Goal: Task Accomplishment & Management: Manage account settings

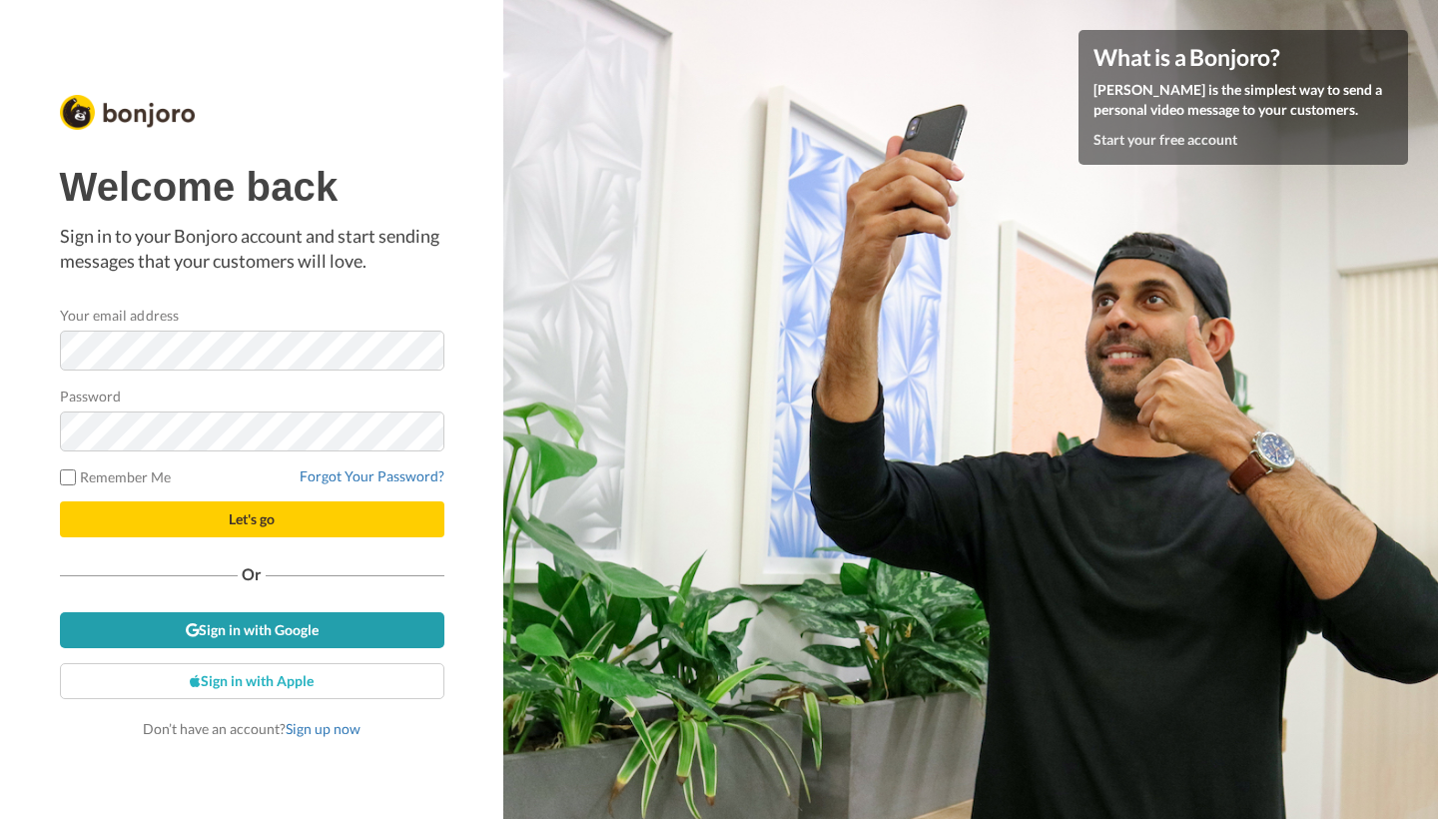
click at [278, 627] on link "Sign in with Google" at bounding box center [252, 630] width 384 height 36
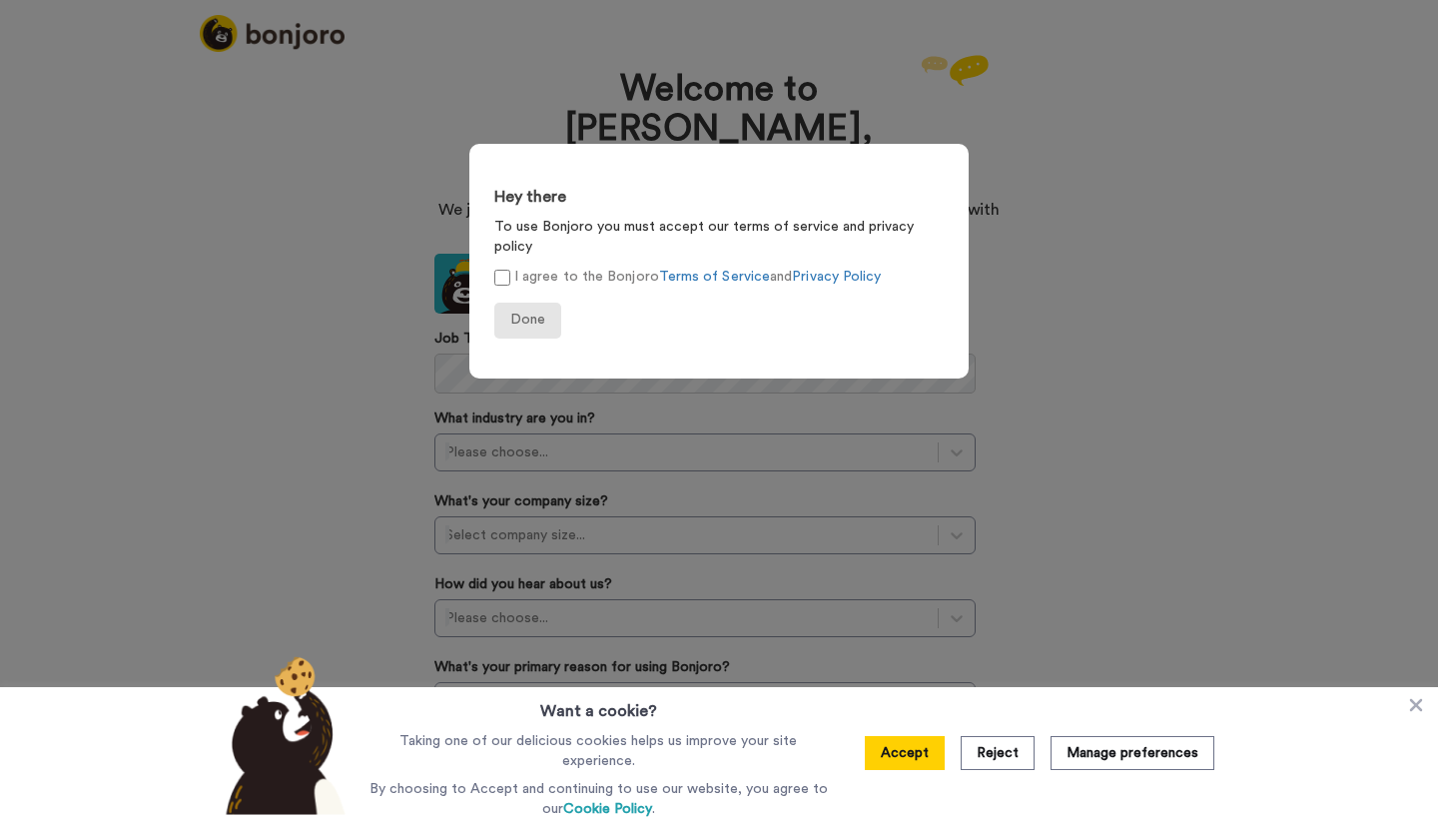
click at [529, 313] on span "Done" at bounding box center [527, 320] width 35 height 14
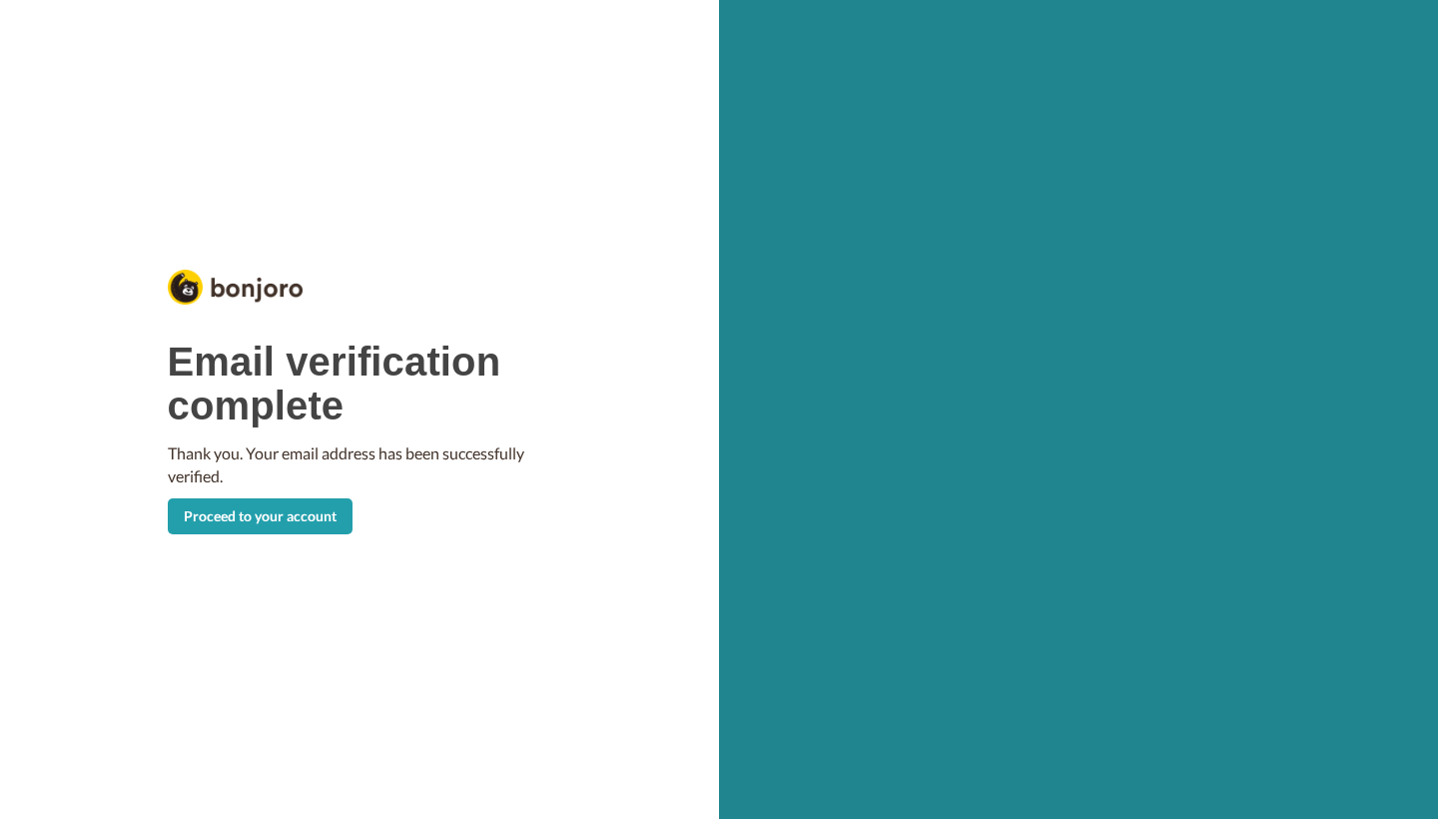
click at [283, 516] on link "Proceed to your account" at bounding box center [260, 516] width 185 height 36
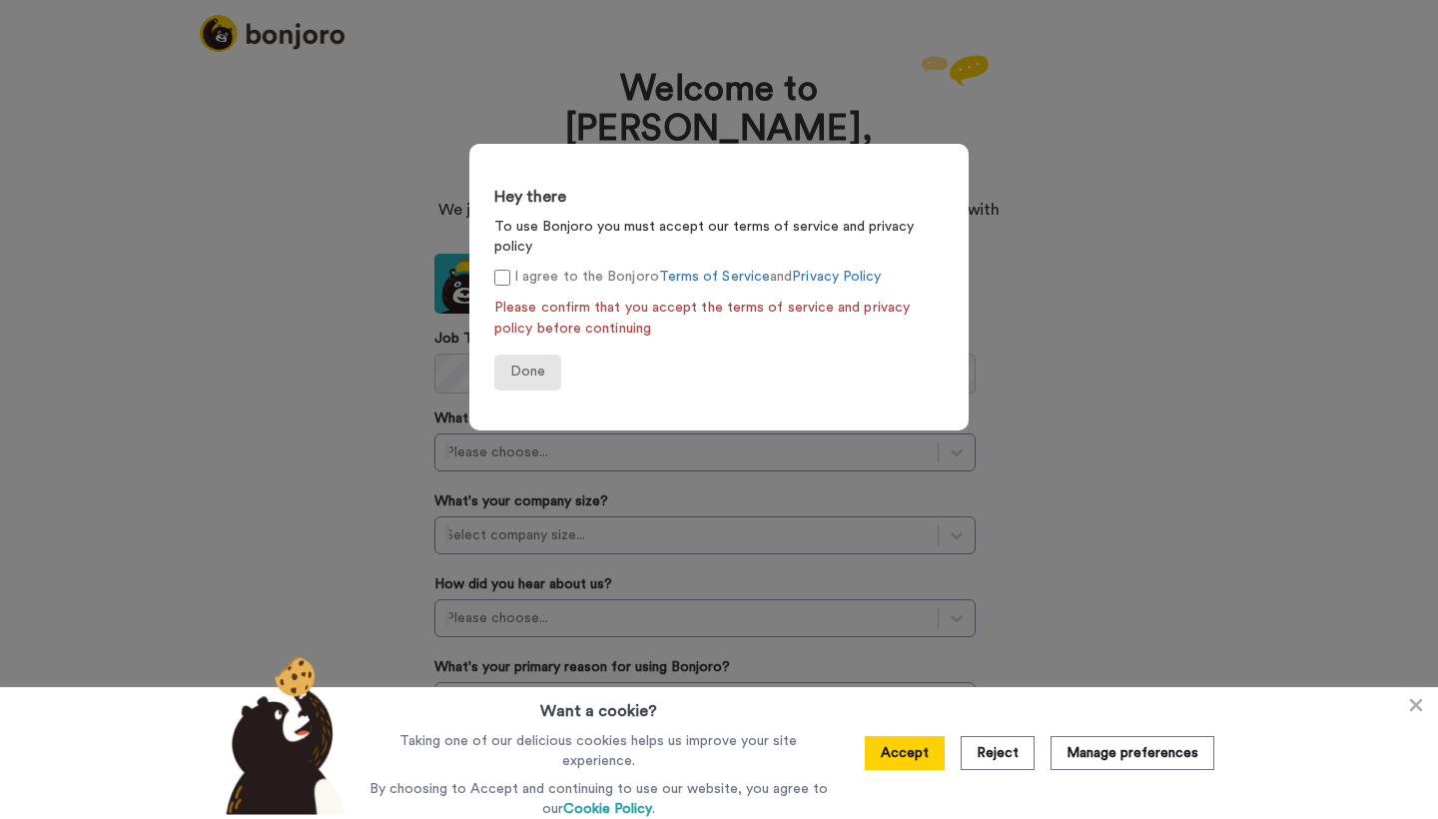
click at [531, 364] on span "Done" at bounding box center [527, 371] width 35 height 14
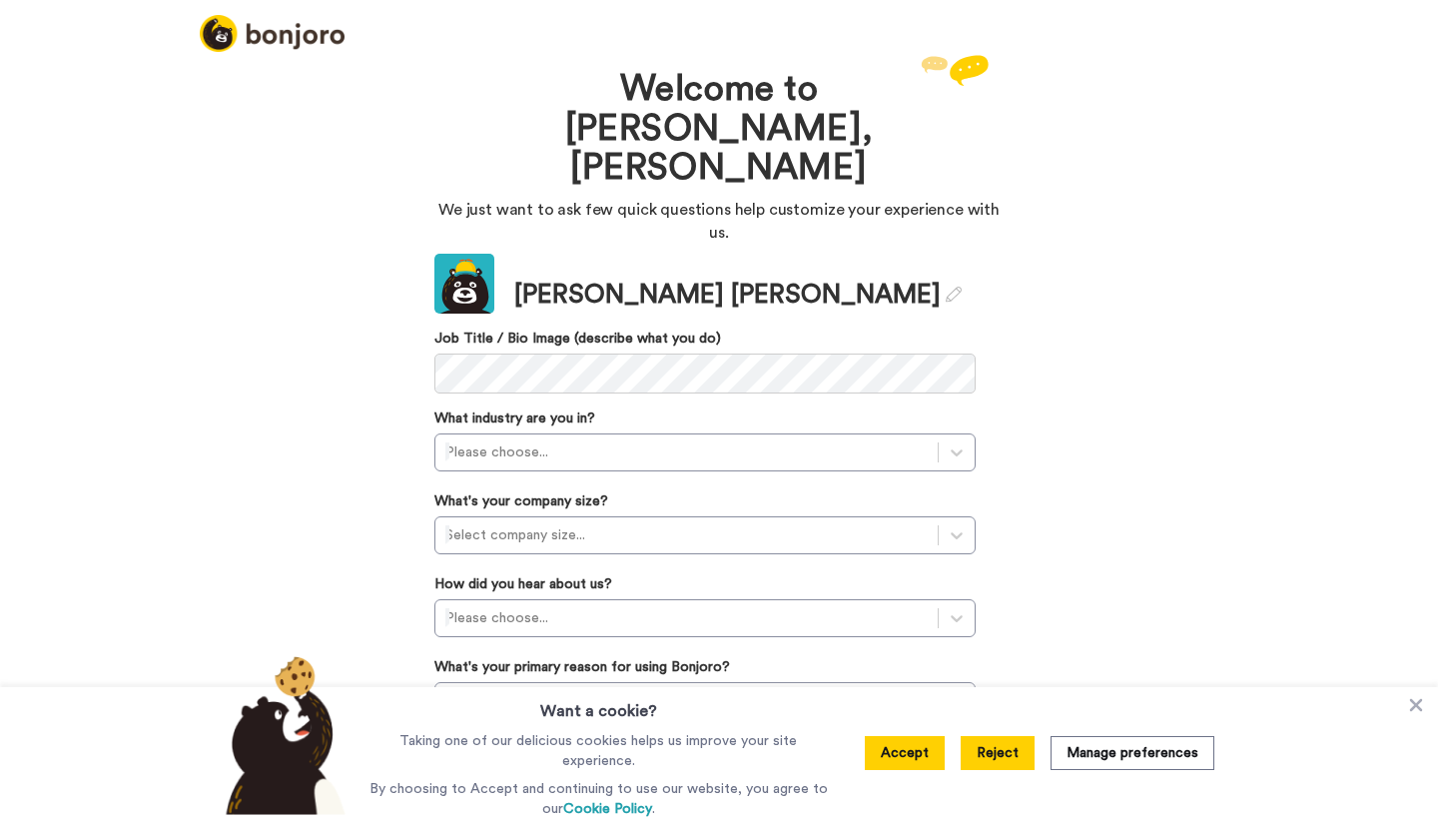
click at [994, 753] on button "Reject" at bounding box center [997, 753] width 74 height 34
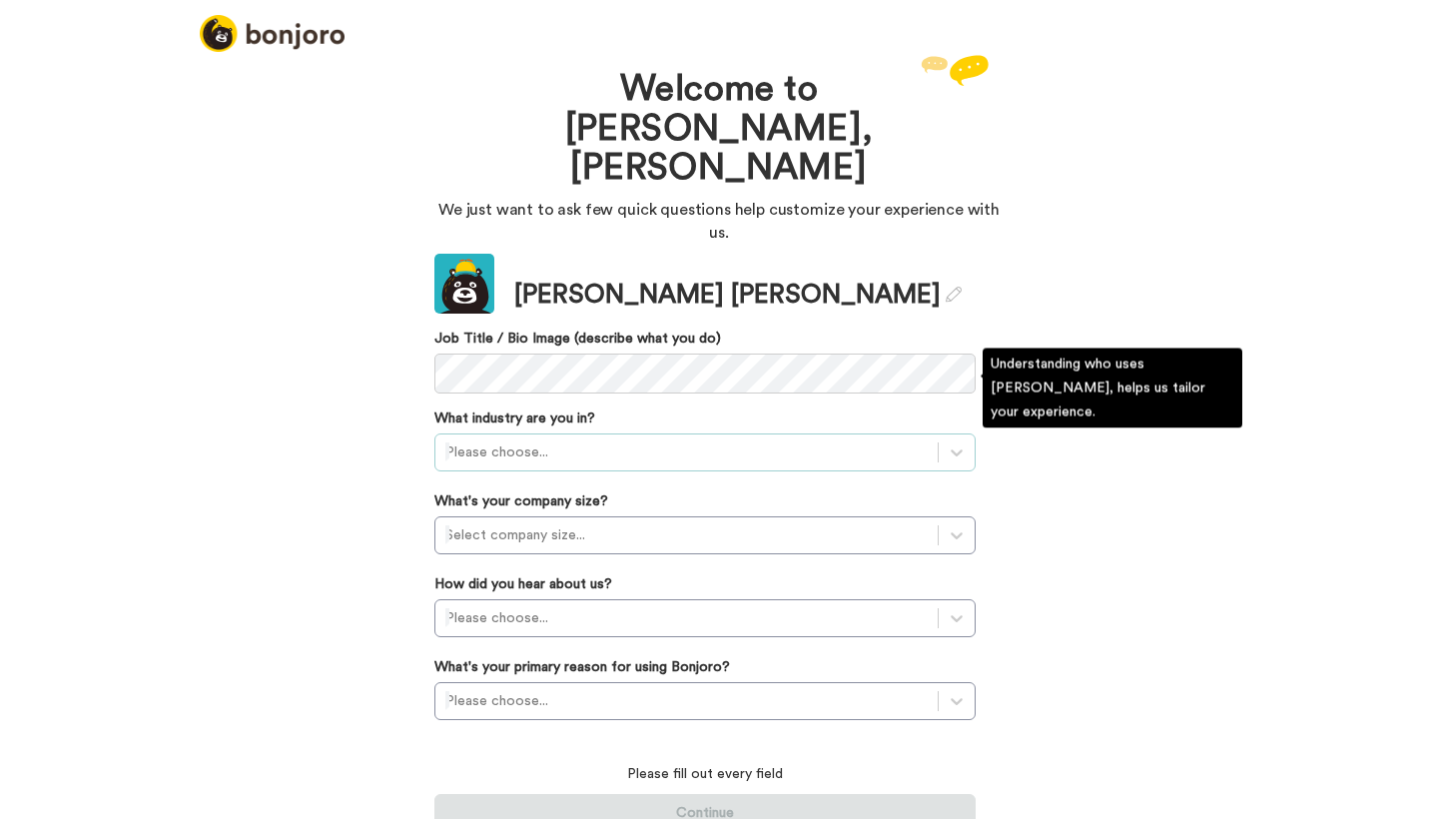
click at [552, 440] on div at bounding box center [686, 452] width 482 height 24
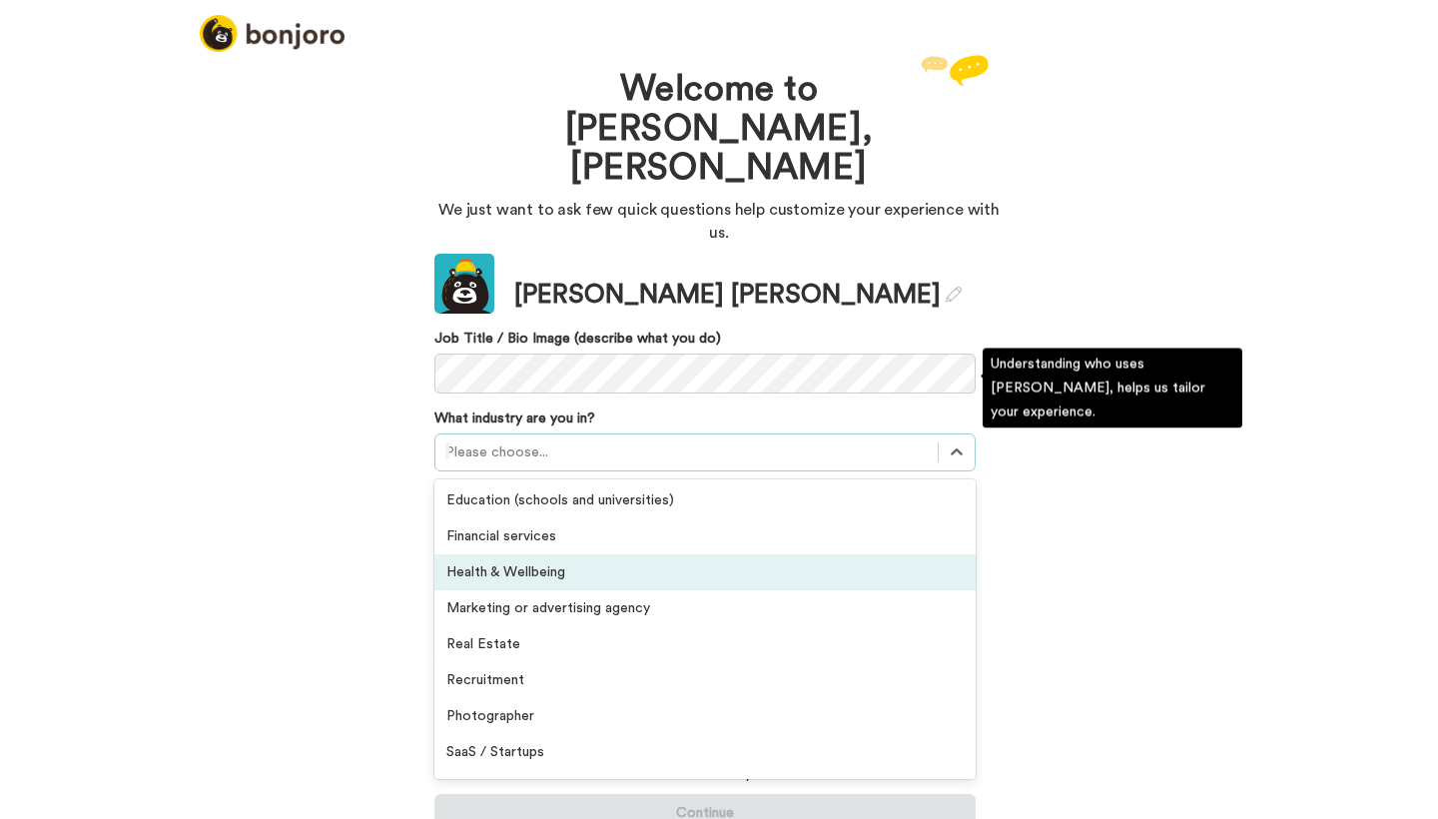
scroll to position [320, 0]
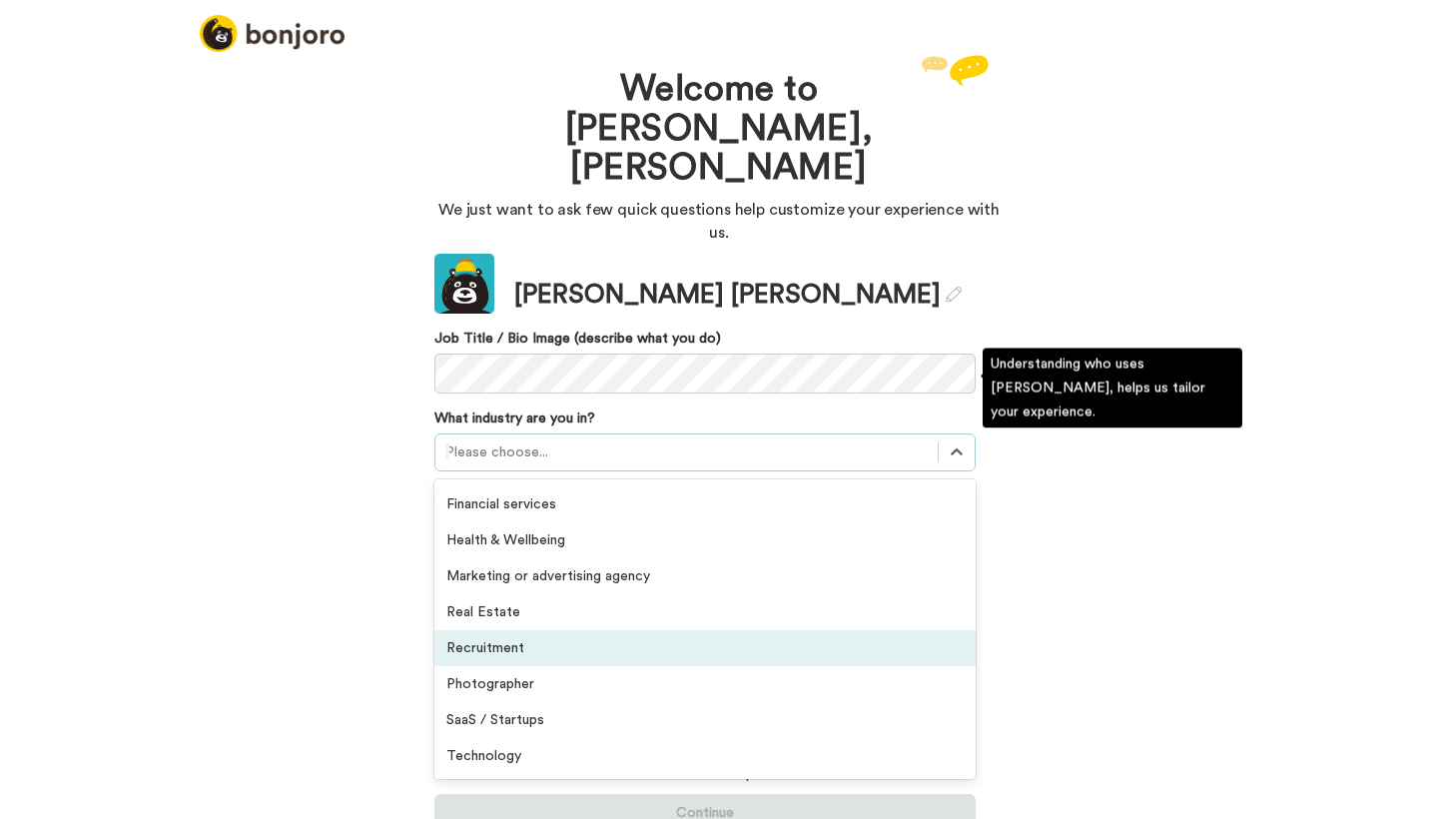
click at [531, 630] on div "Recruitment" at bounding box center [704, 648] width 541 height 36
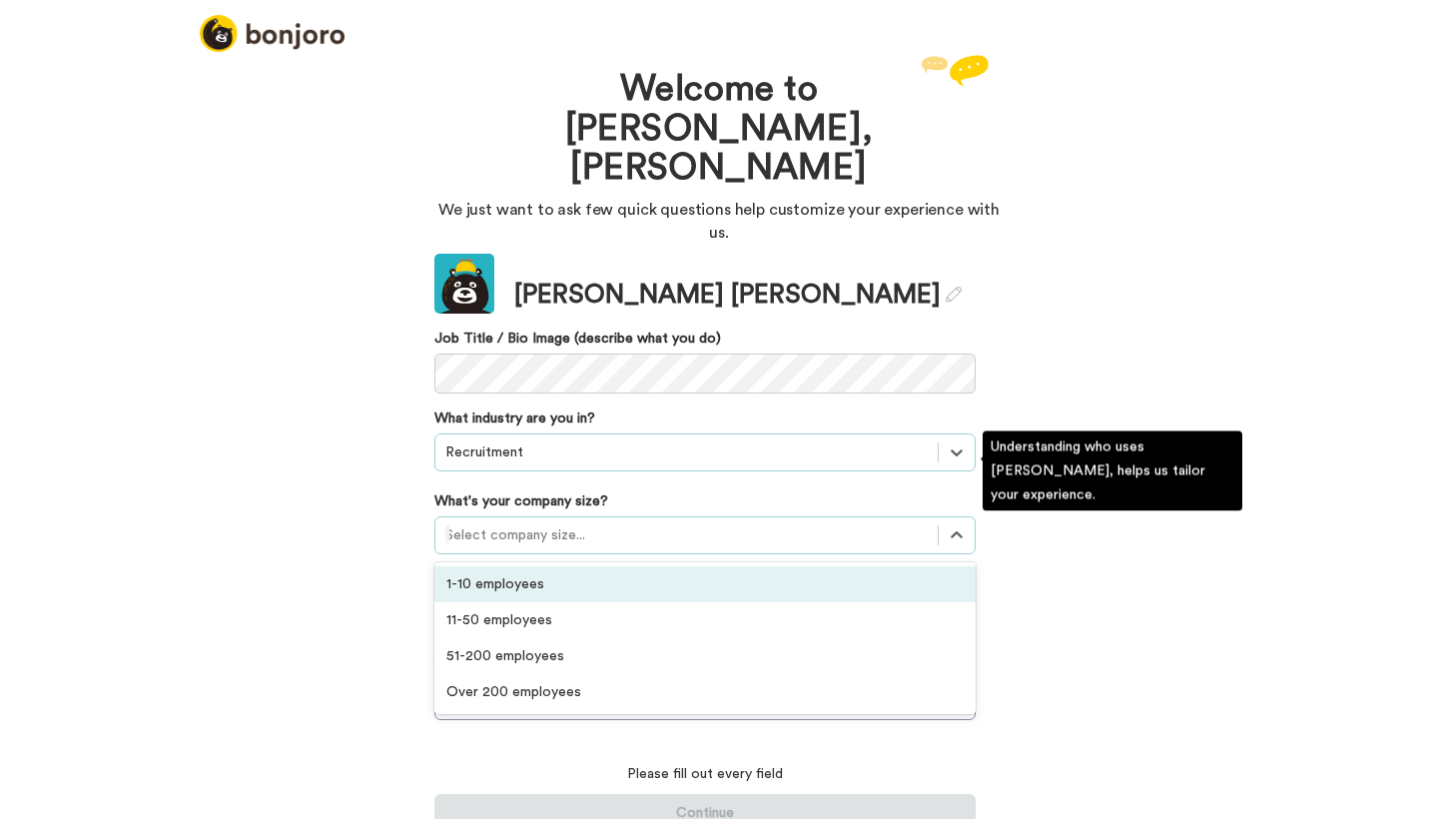
click at [553, 525] on div "Select company size..." at bounding box center [686, 535] width 482 height 20
click at [538, 566] on div "1-10 employees" at bounding box center [704, 584] width 541 height 36
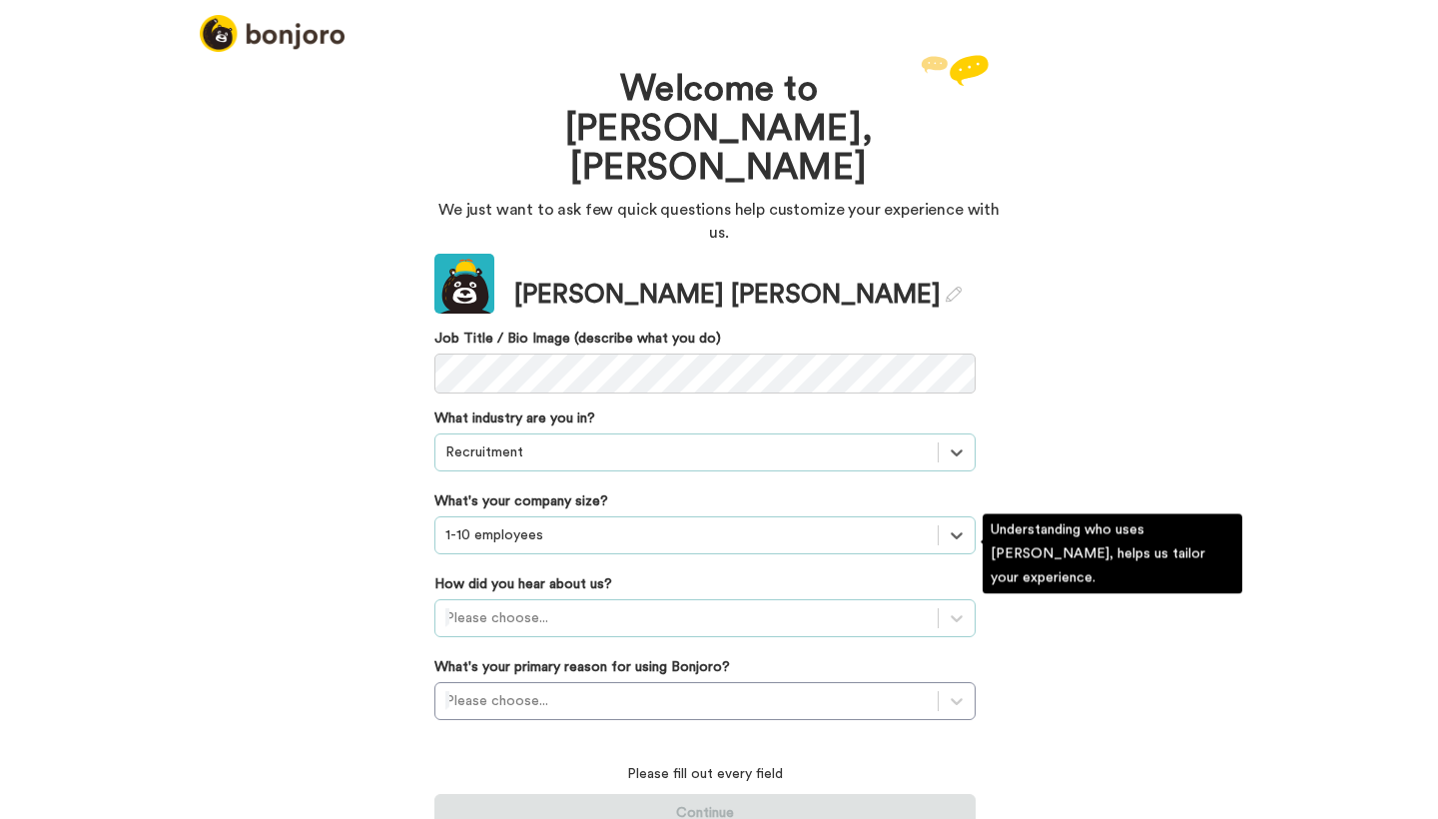
click at [536, 608] on div "Please choose..." at bounding box center [686, 618] width 482 height 20
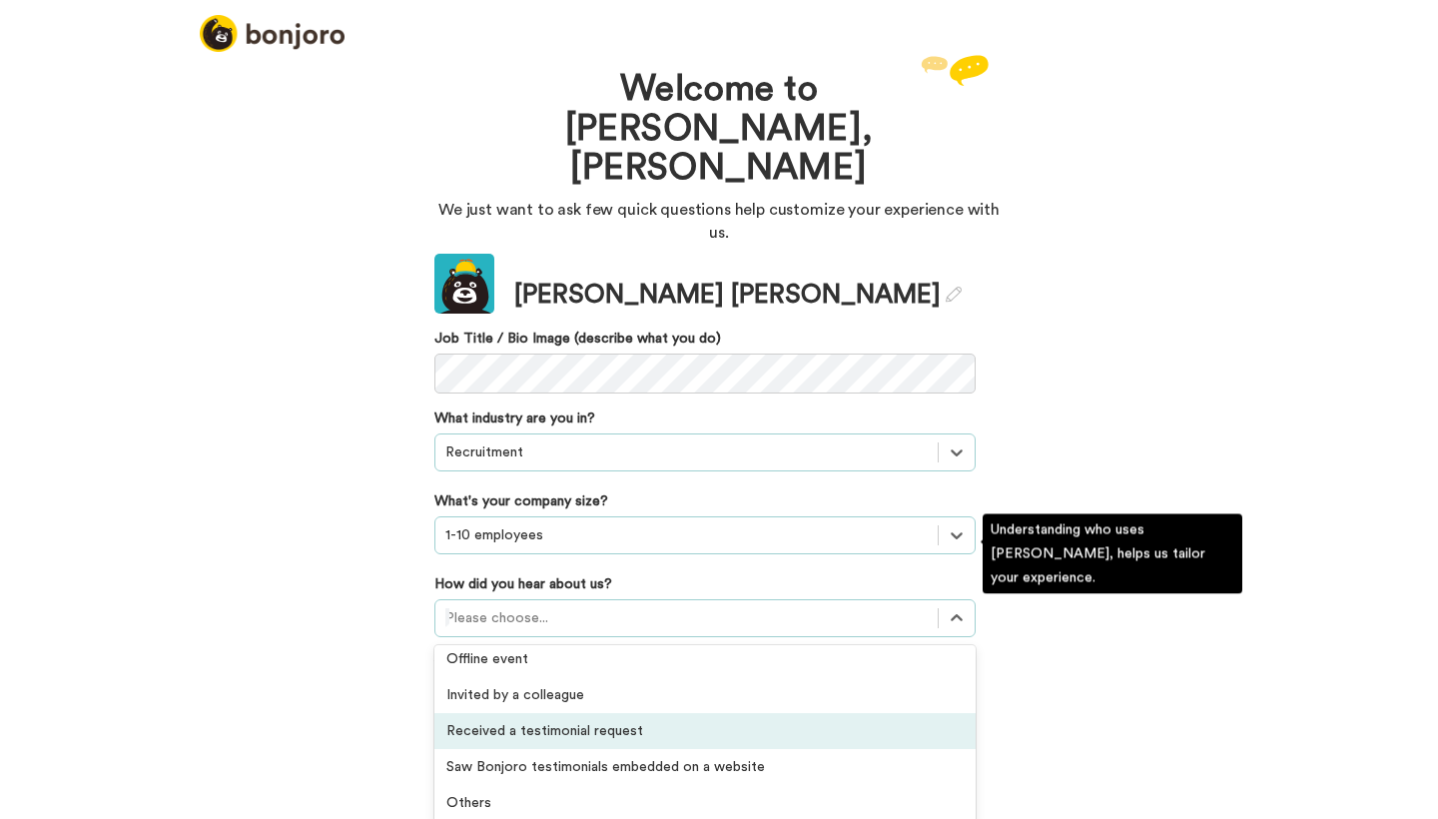
scroll to position [547, 0]
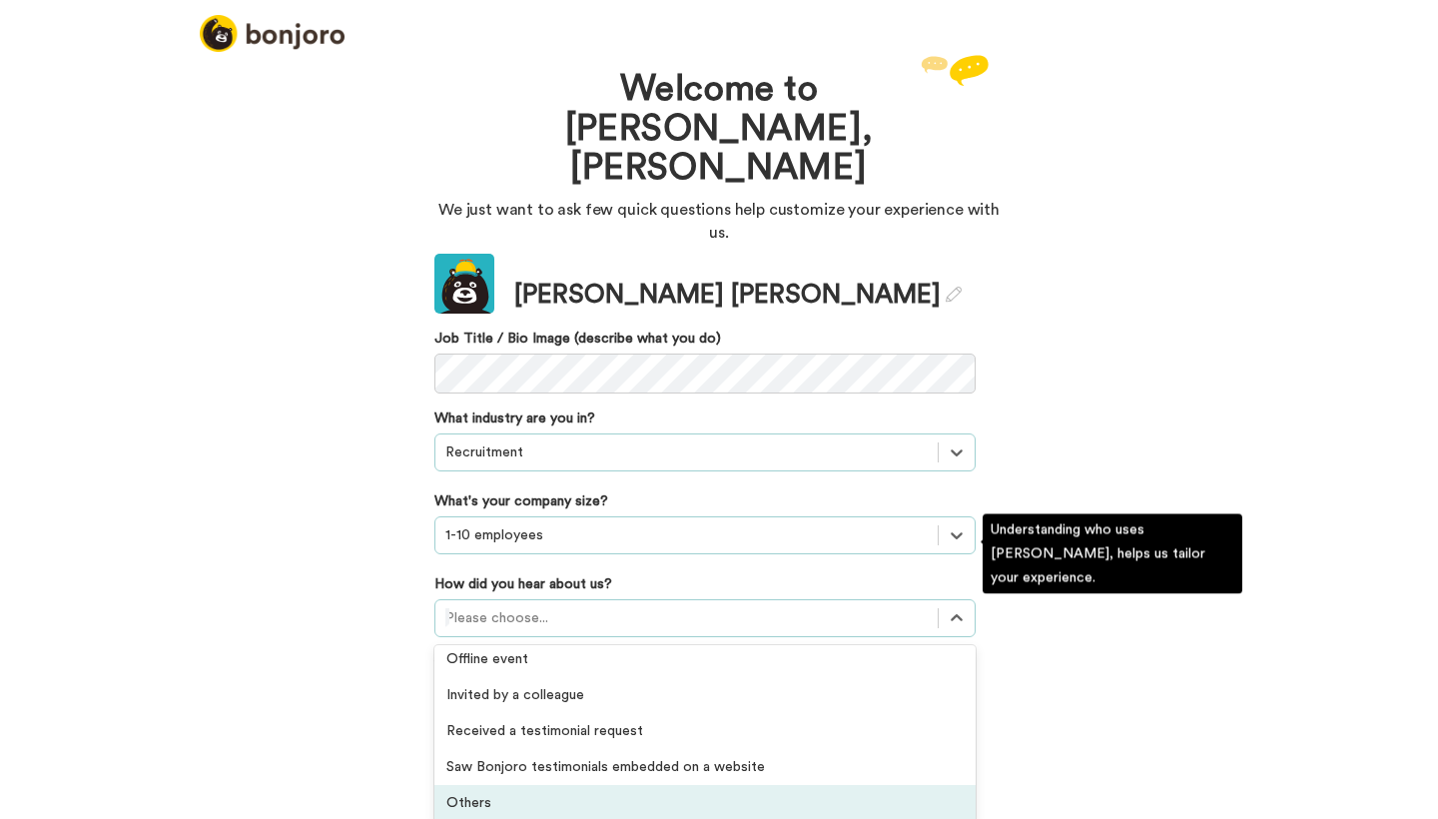
click at [516, 785] on div "Others" at bounding box center [704, 803] width 541 height 36
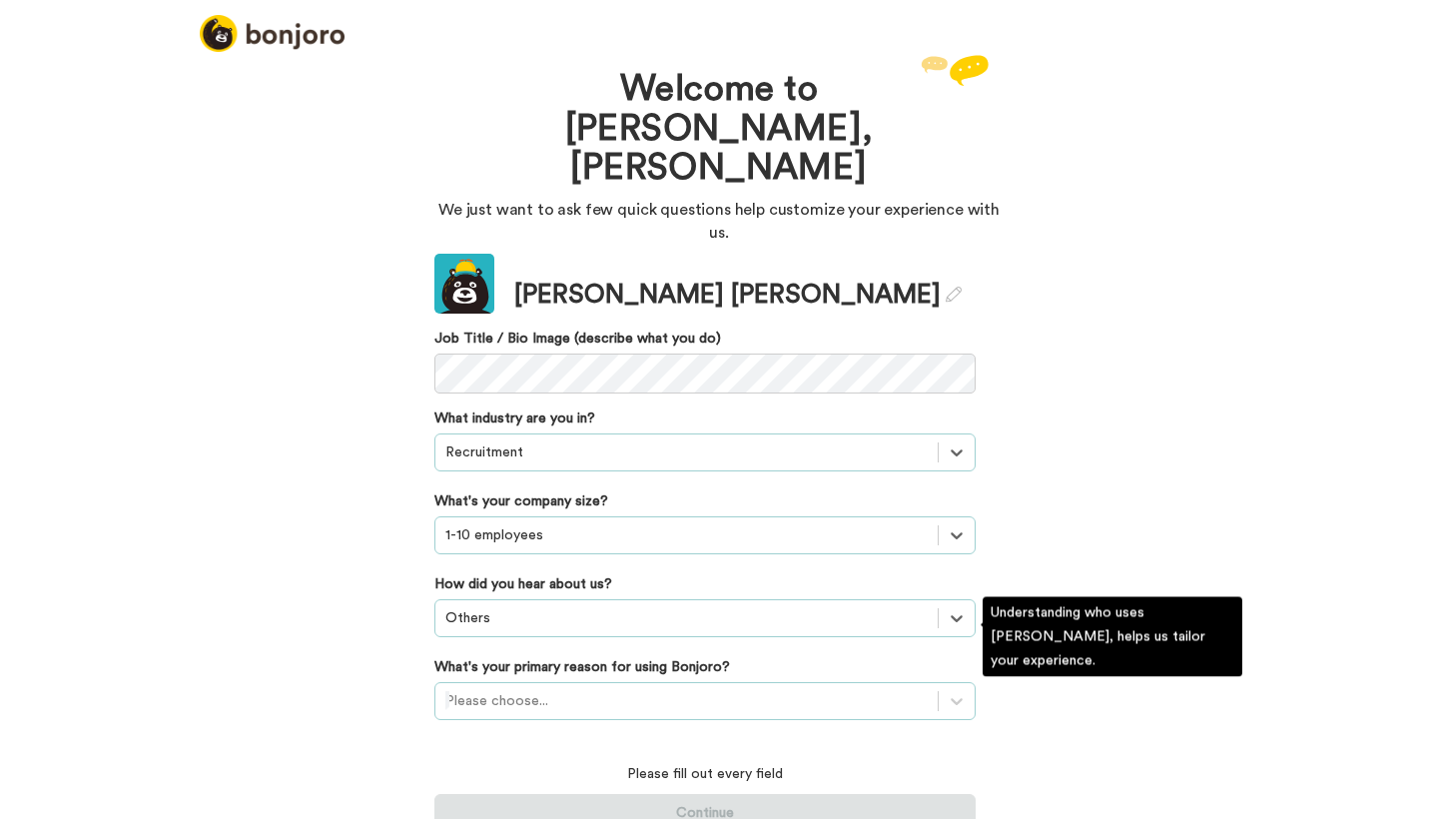
click at [557, 682] on div "Please choose..." at bounding box center [704, 701] width 541 height 38
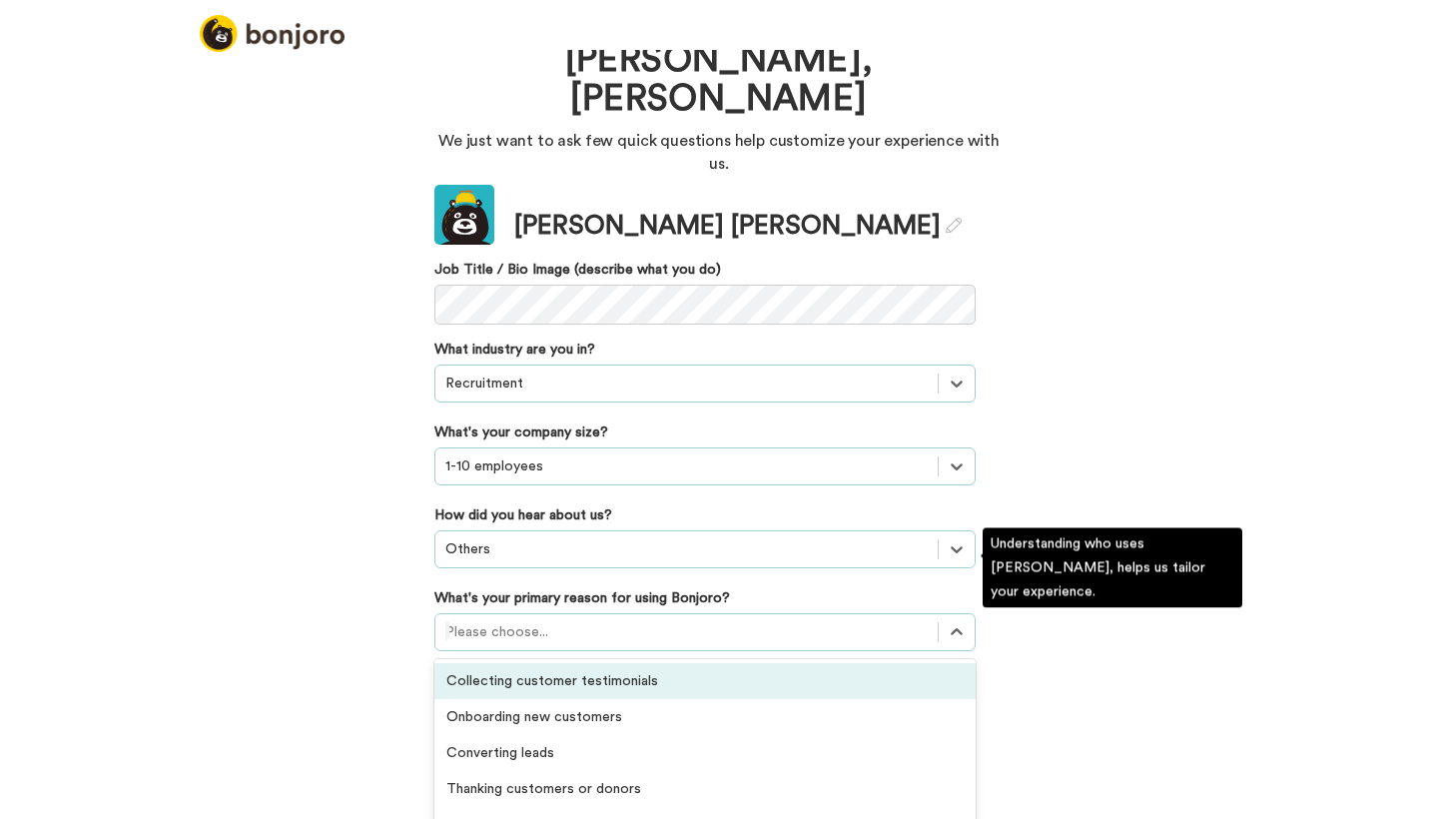
click at [568, 663] on div "Collecting customer testimonials" at bounding box center [704, 681] width 541 height 36
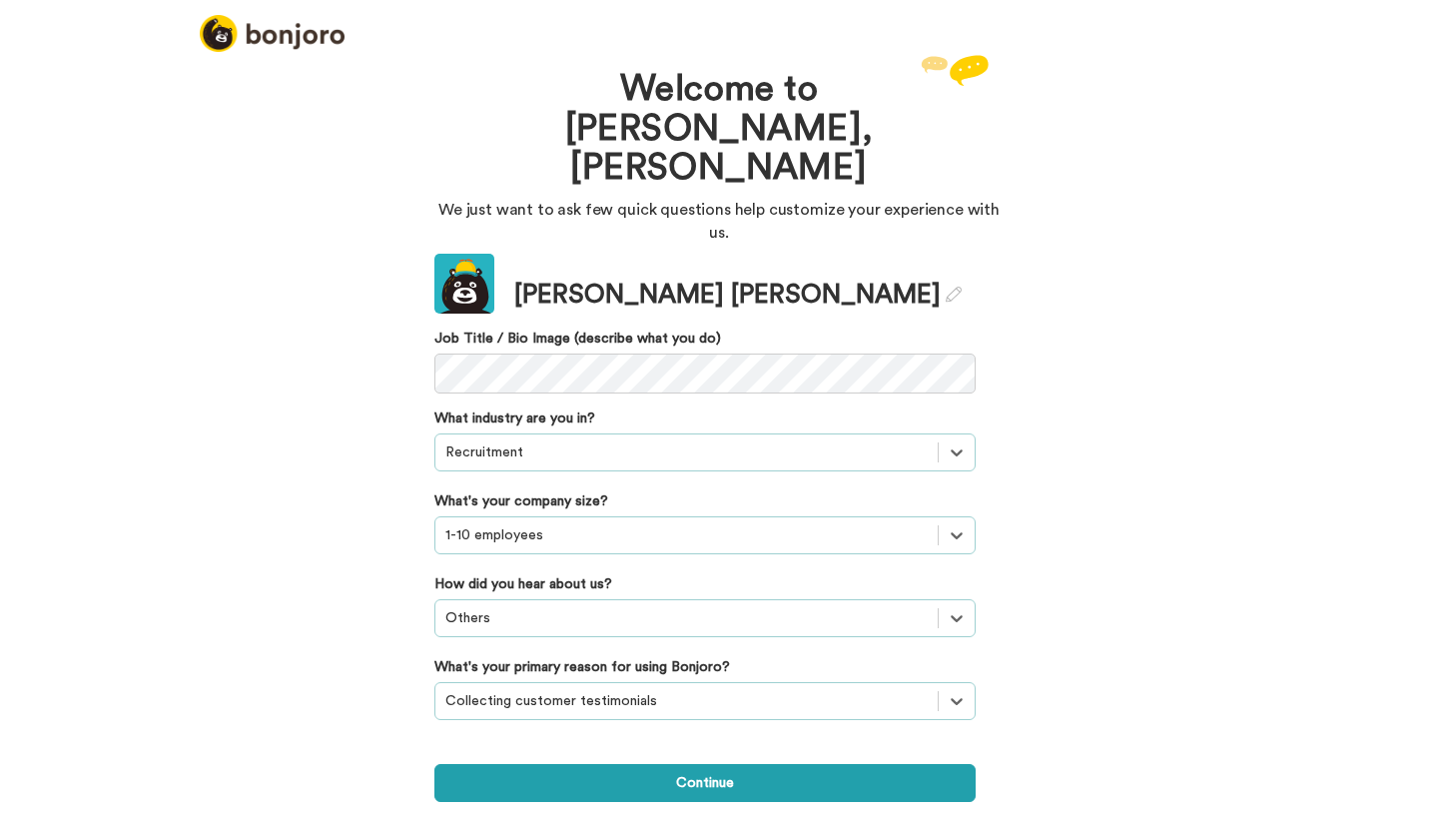
scroll to position [0, 0]
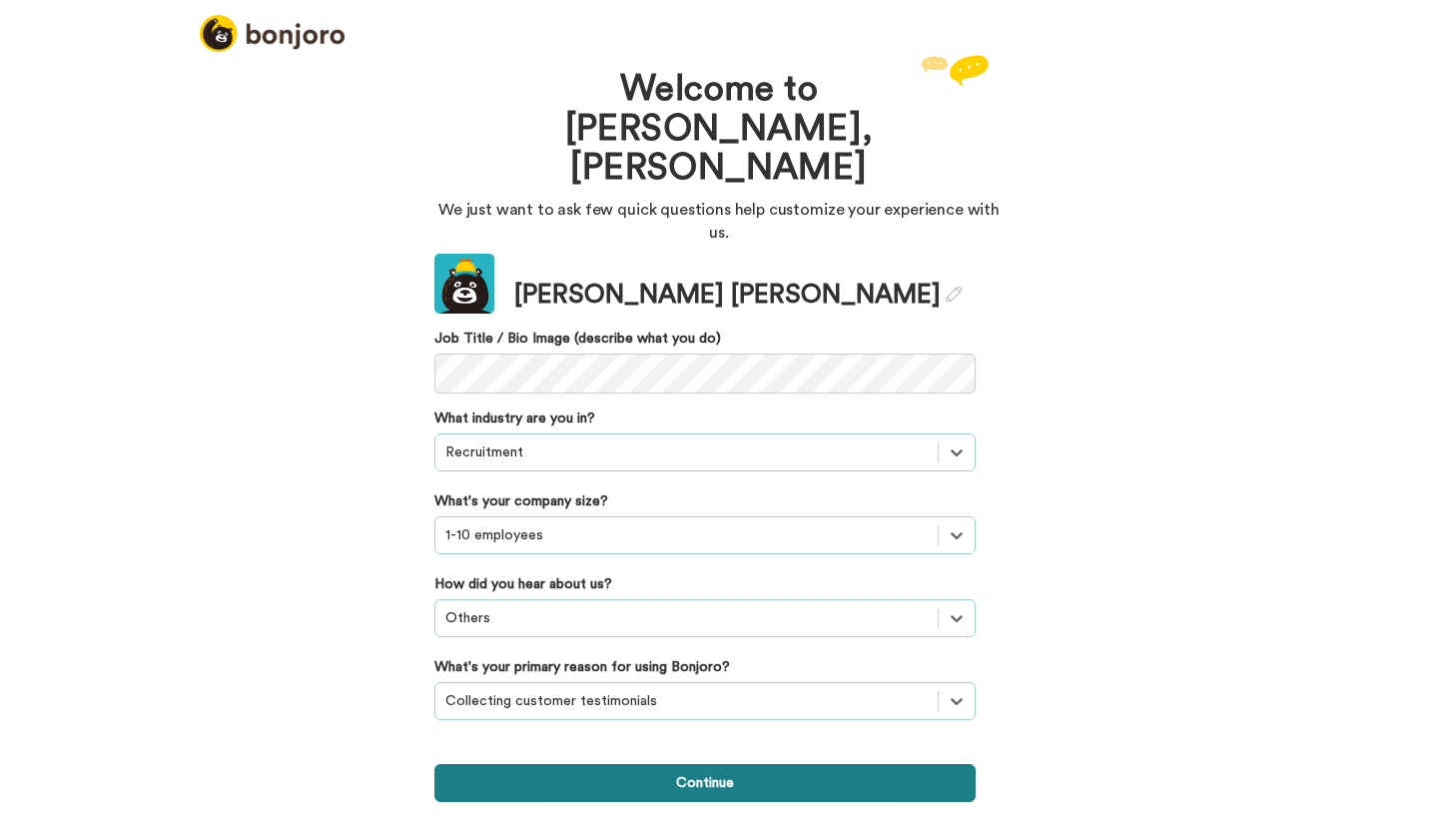
click at [700, 764] on button "Continue" at bounding box center [704, 783] width 541 height 38
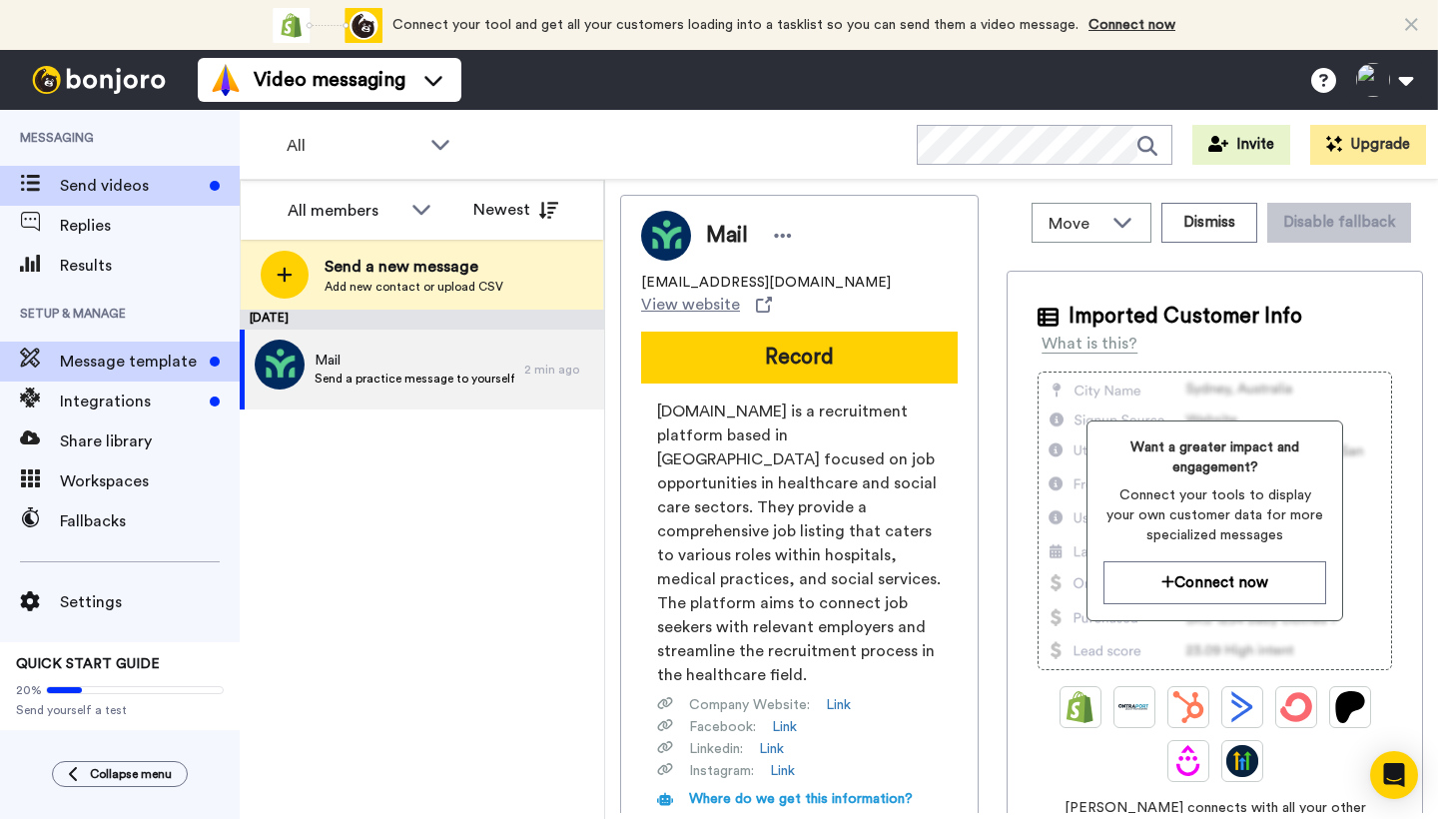
click at [131, 359] on span "Message template" at bounding box center [131, 361] width 142 height 24
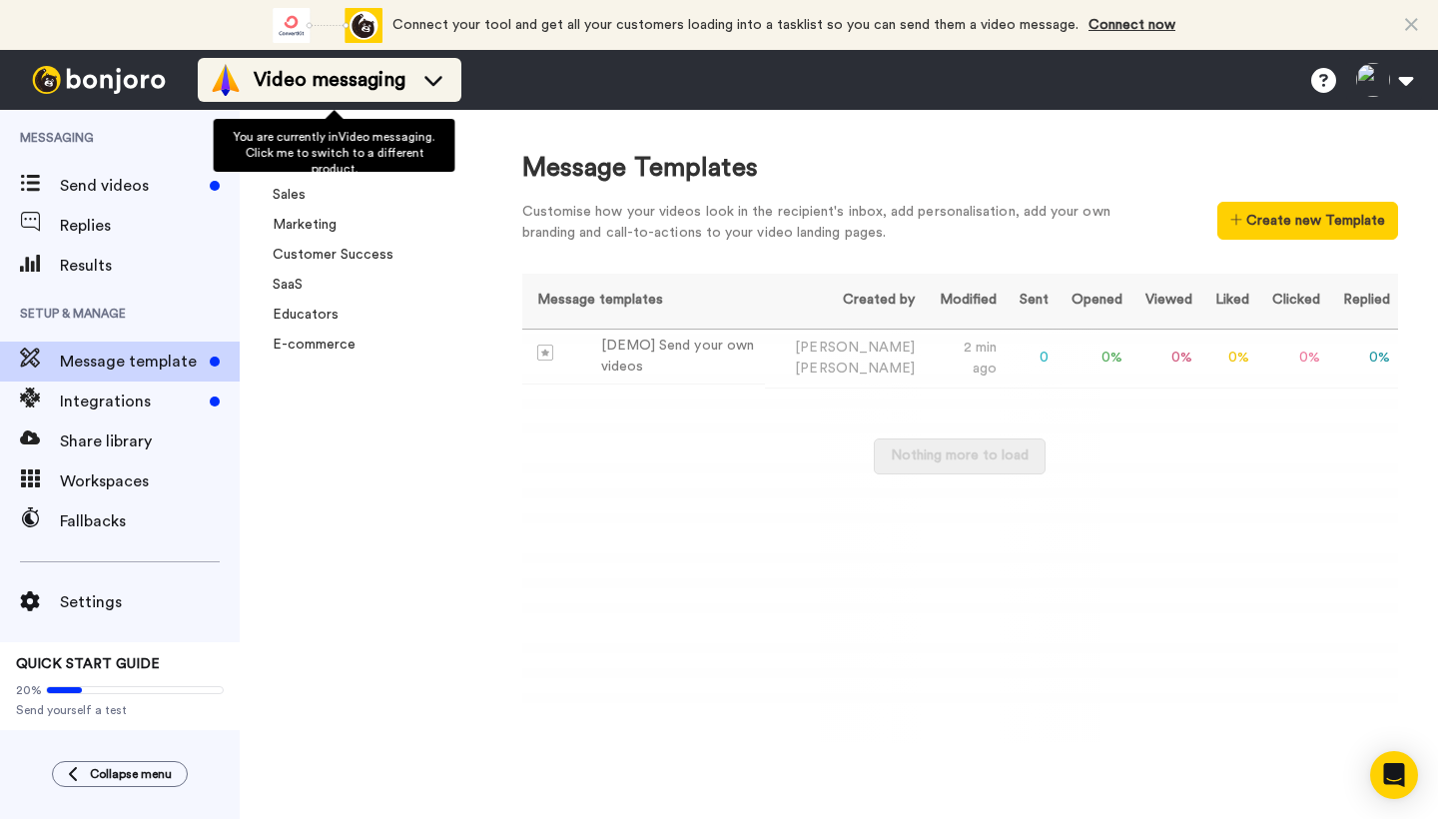
click at [440, 84] on icon at bounding box center [433, 81] width 18 height 10
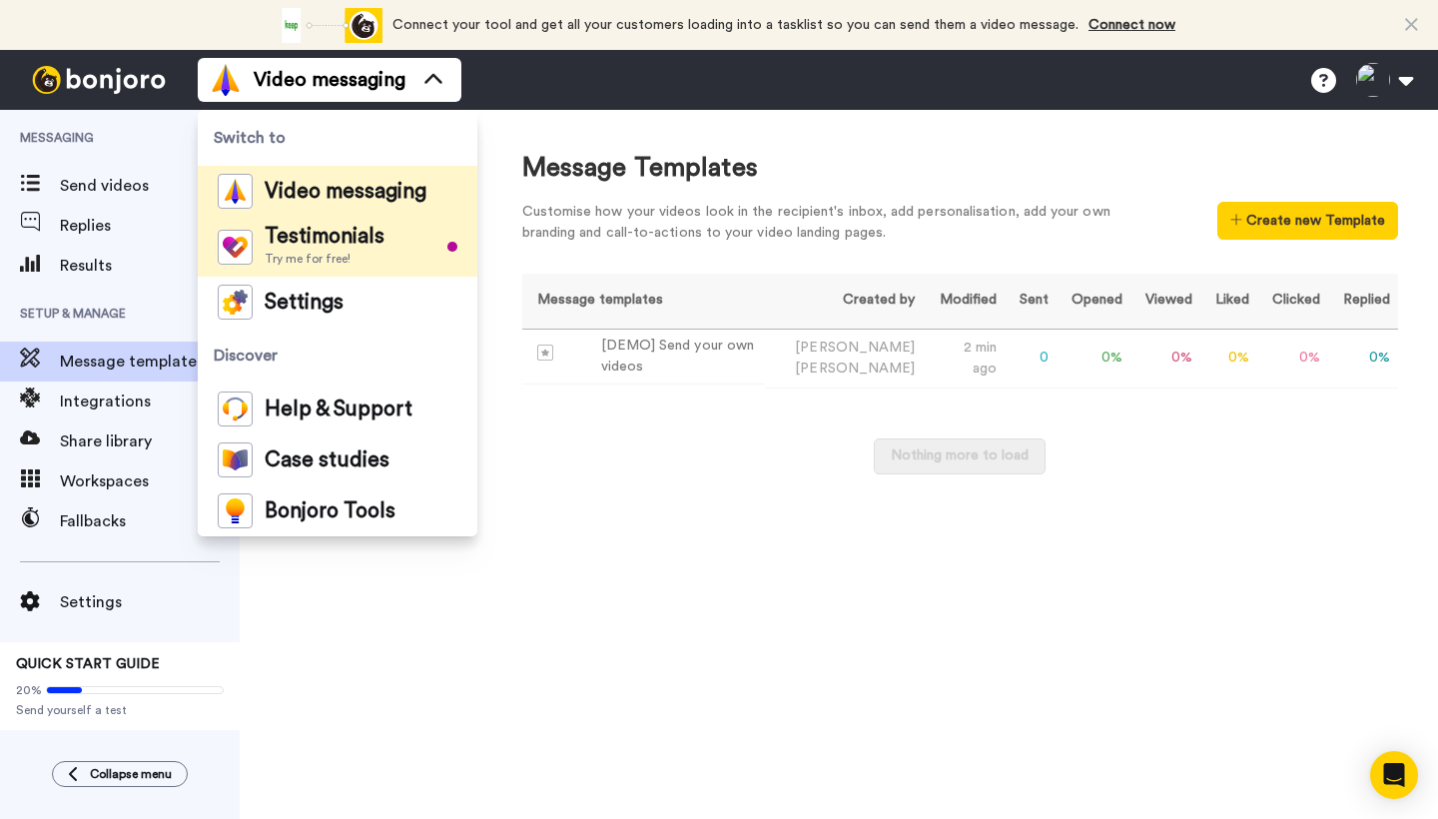
click at [332, 238] on span "Testimonials" at bounding box center [325, 237] width 120 height 20
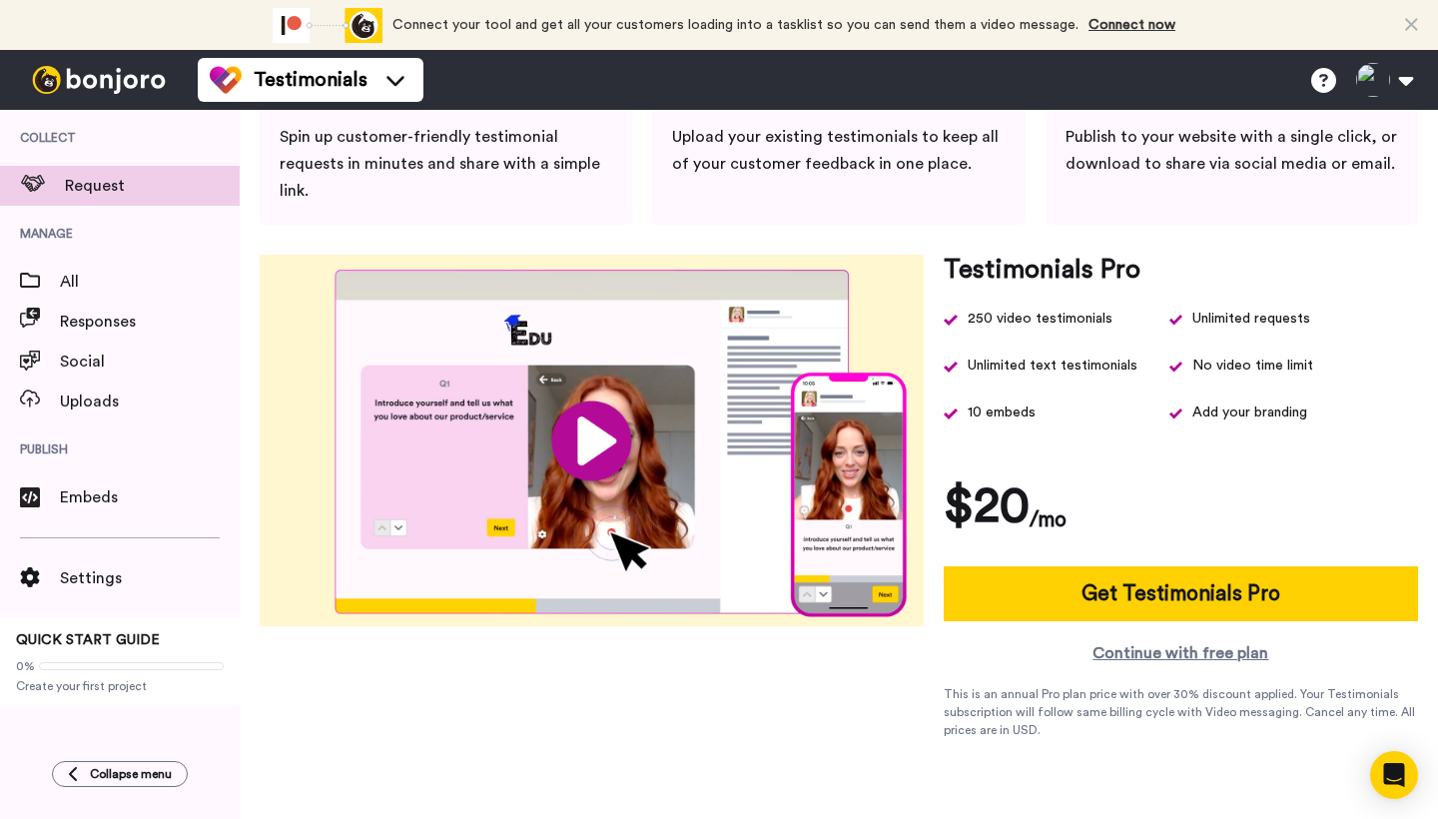
scroll to position [167, 0]
click at [1189, 657] on link "Continue with free plan" at bounding box center [1181, 653] width 474 height 24
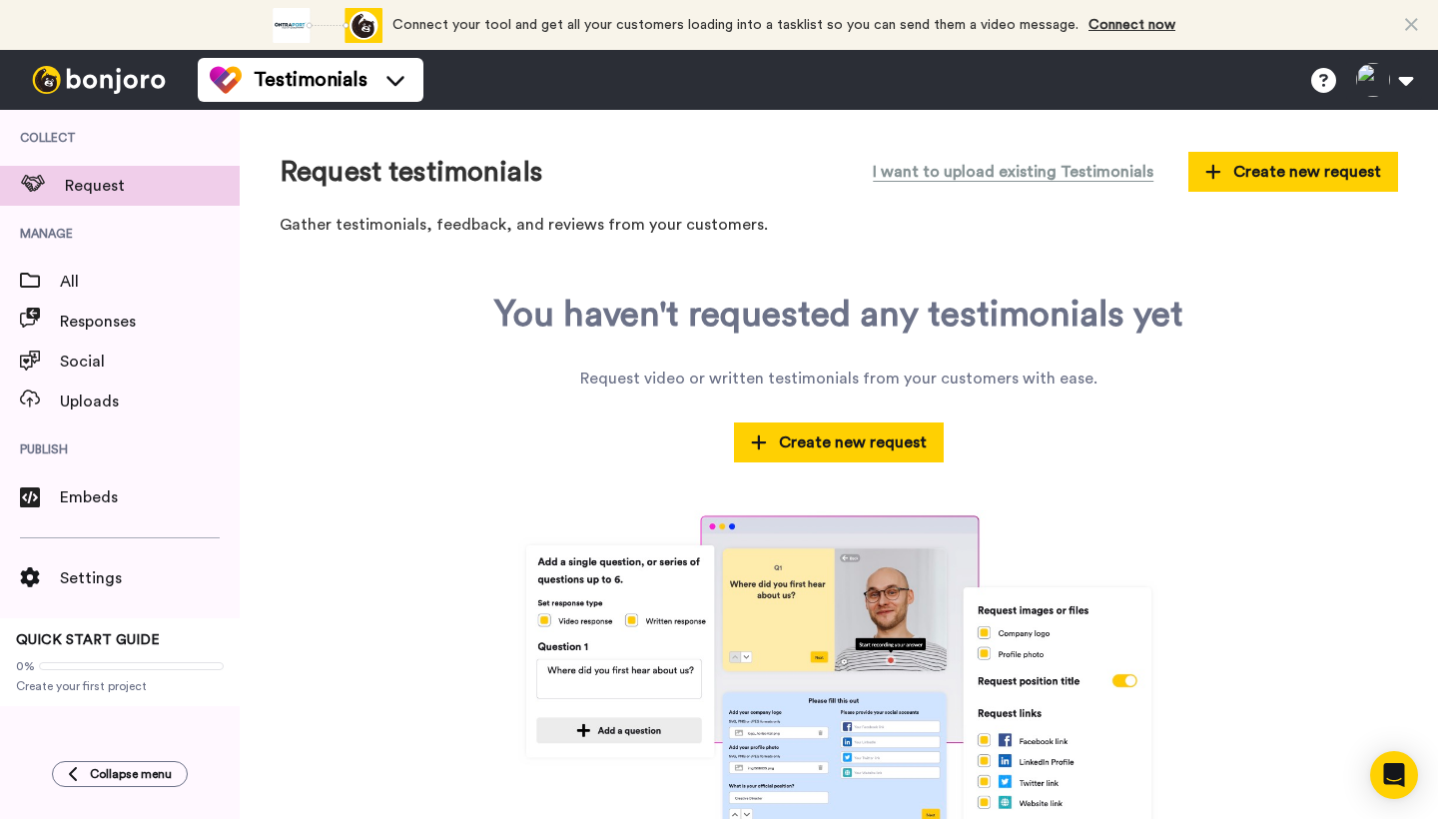
click at [1410, 21] on icon at bounding box center [1411, 25] width 13 height 20
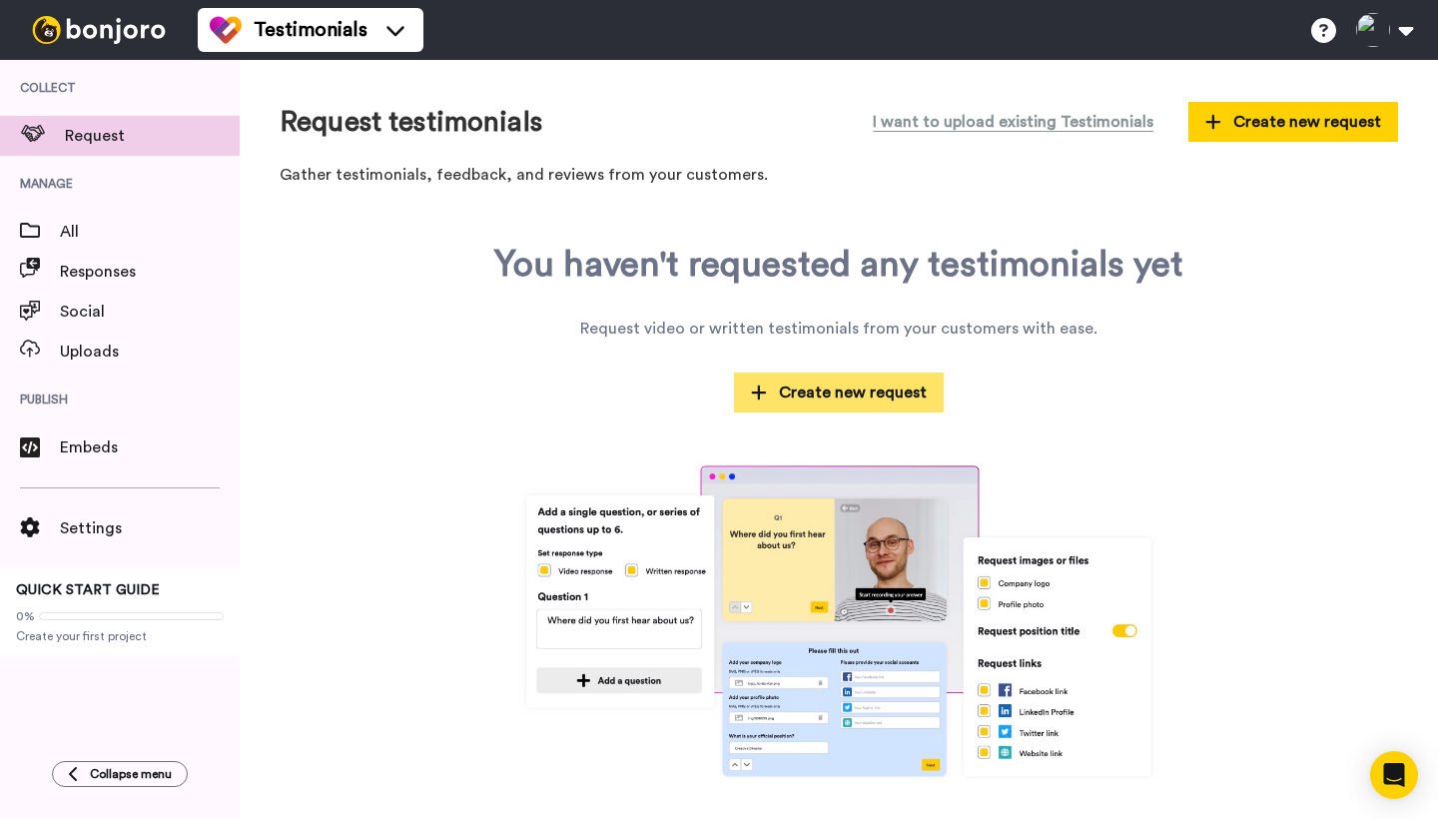
click at [787, 390] on span "Create new request" at bounding box center [839, 392] width 176 height 24
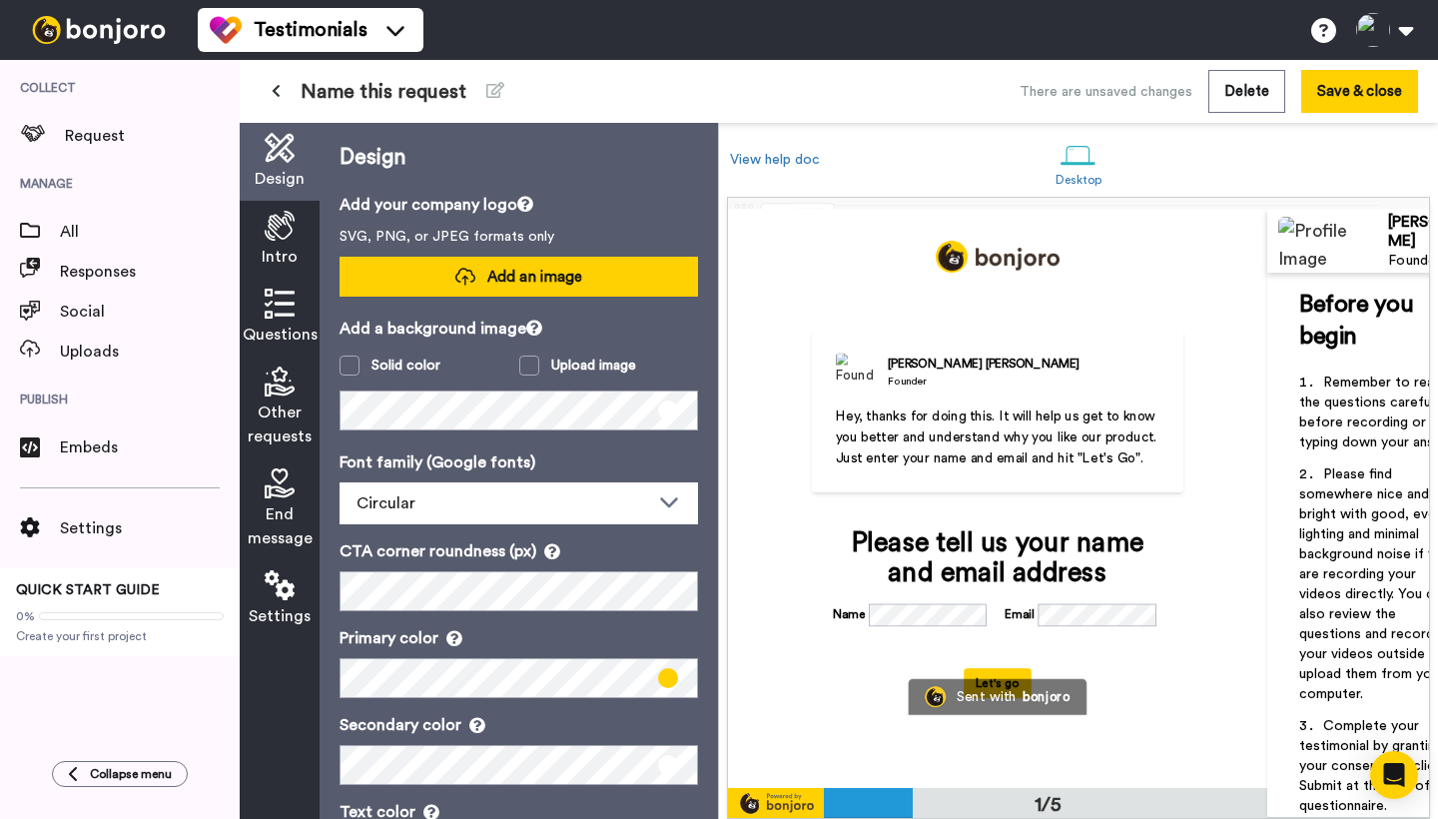
click at [514, 274] on span "Add an image" at bounding box center [534, 277] width 95 height 21
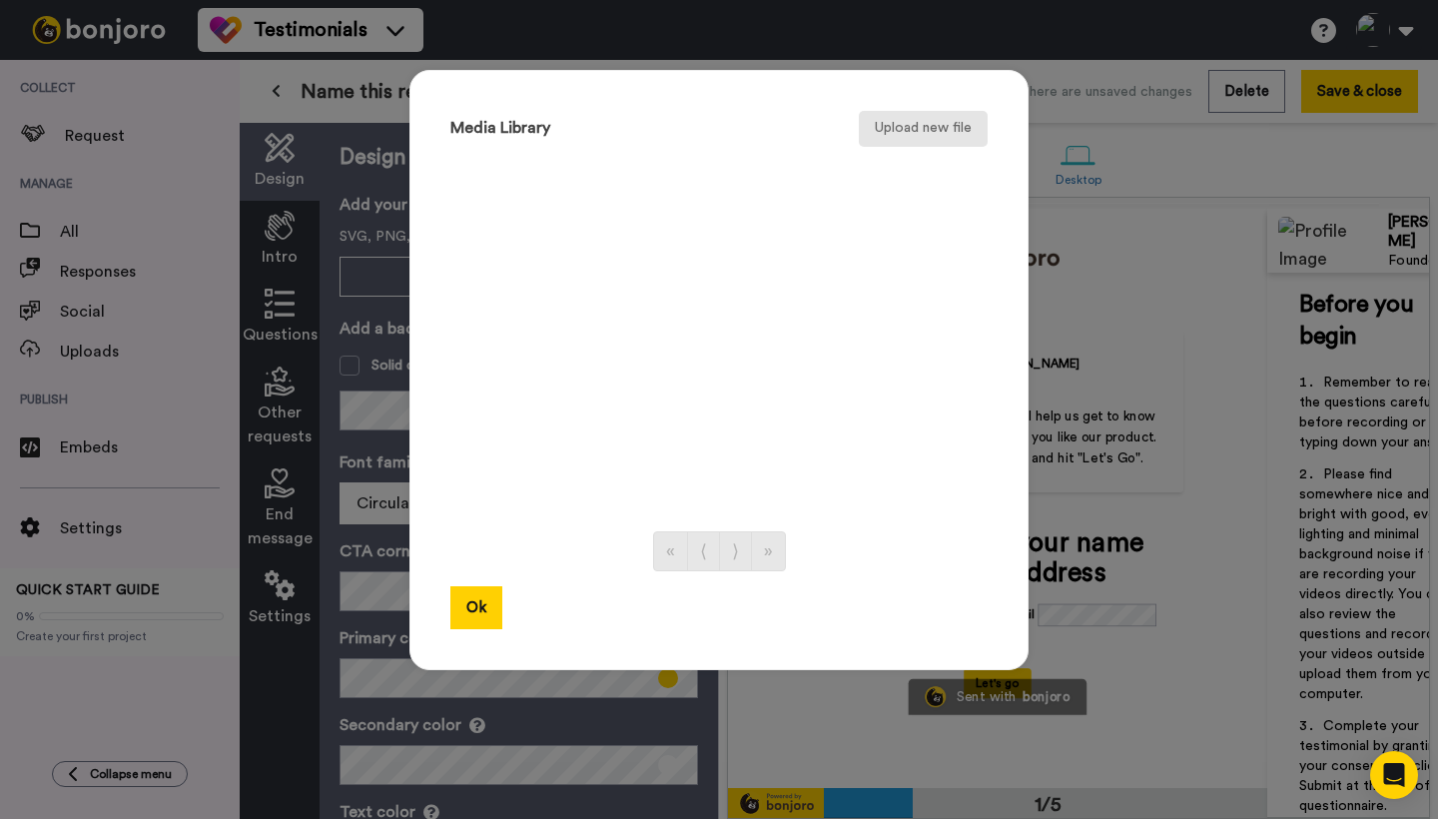
click at [905, 128] on button "Upload new file" at bounding box center [923, 129] width 129 height 36
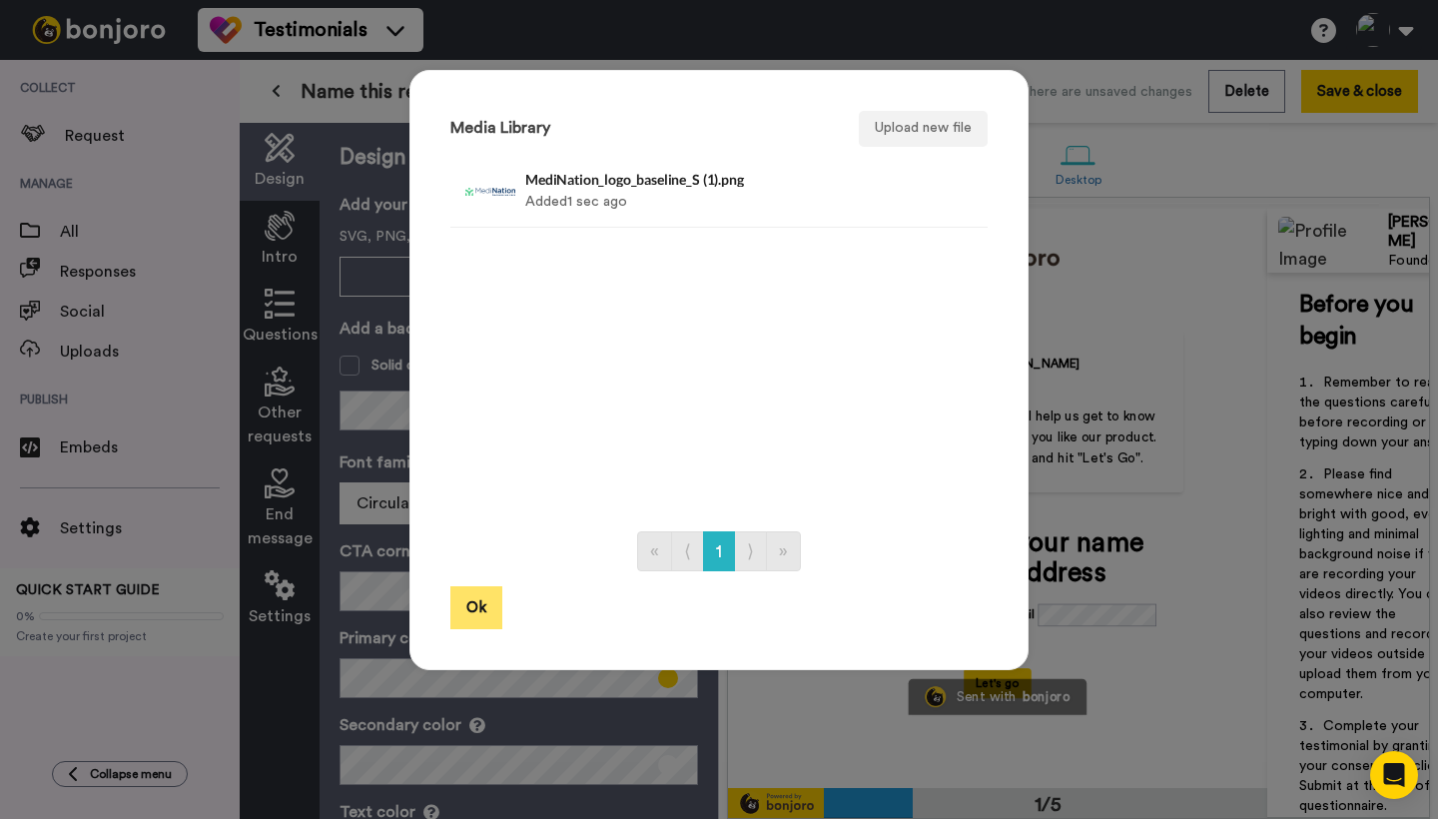
click at [474, 608] on button "Ok" at bounding box center [476, 607] width 52 height 43
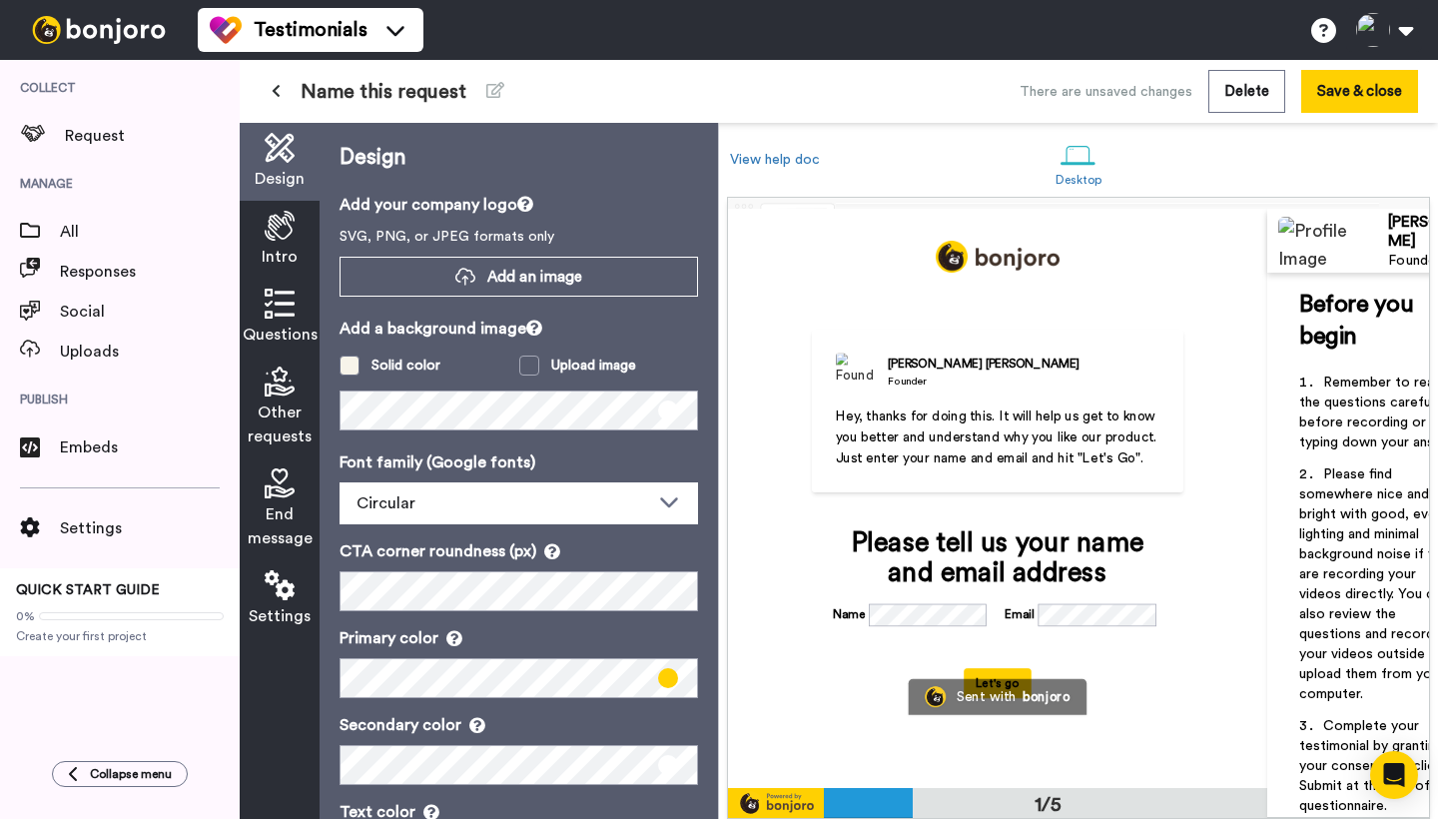
click at [355, 364] on span at bounding box center [349, 365] width 20 height 20
click at [349, 361] on span at bounding box center [349, 365] width 20 height 20
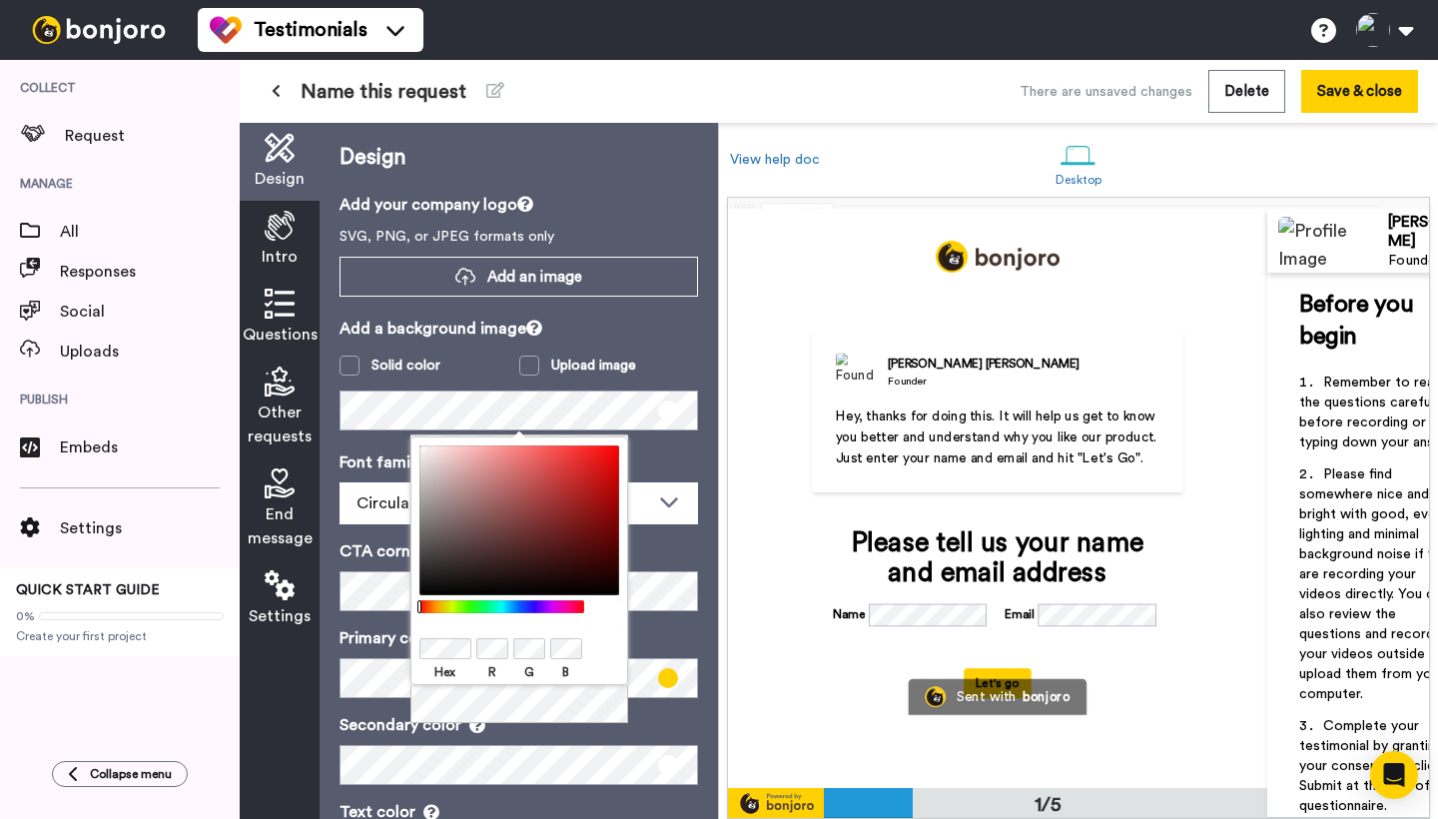
click at [672, 669] on span at bounding box center [668, 678] width 20 height 20
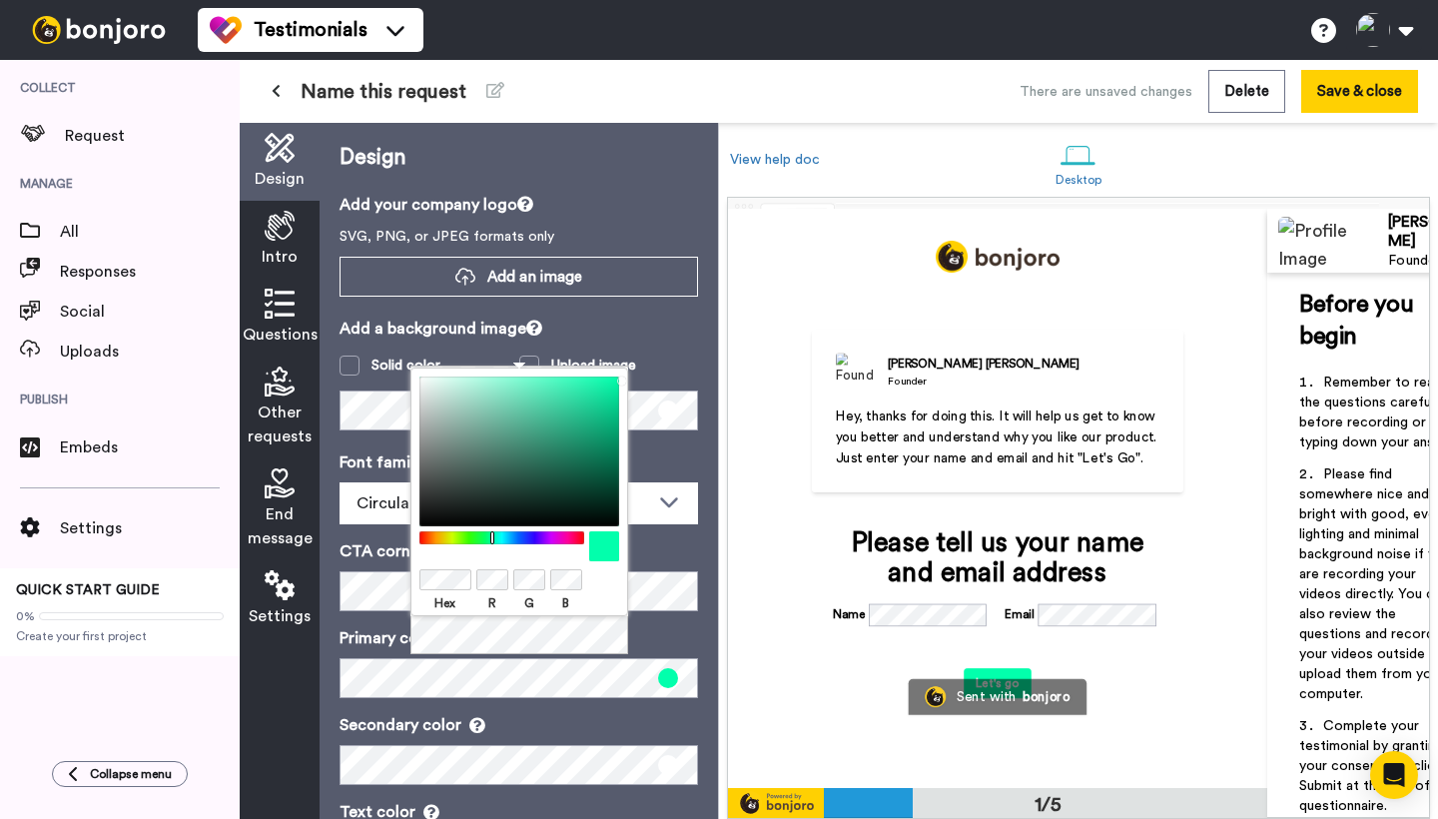
drag, startPoint x: 443, startPoint y: 532, endPoint x: 492, endPoint y: 533, distance: 48.9
click at [492, 533] on div at bounding box center [501, 537] width 172 height 13
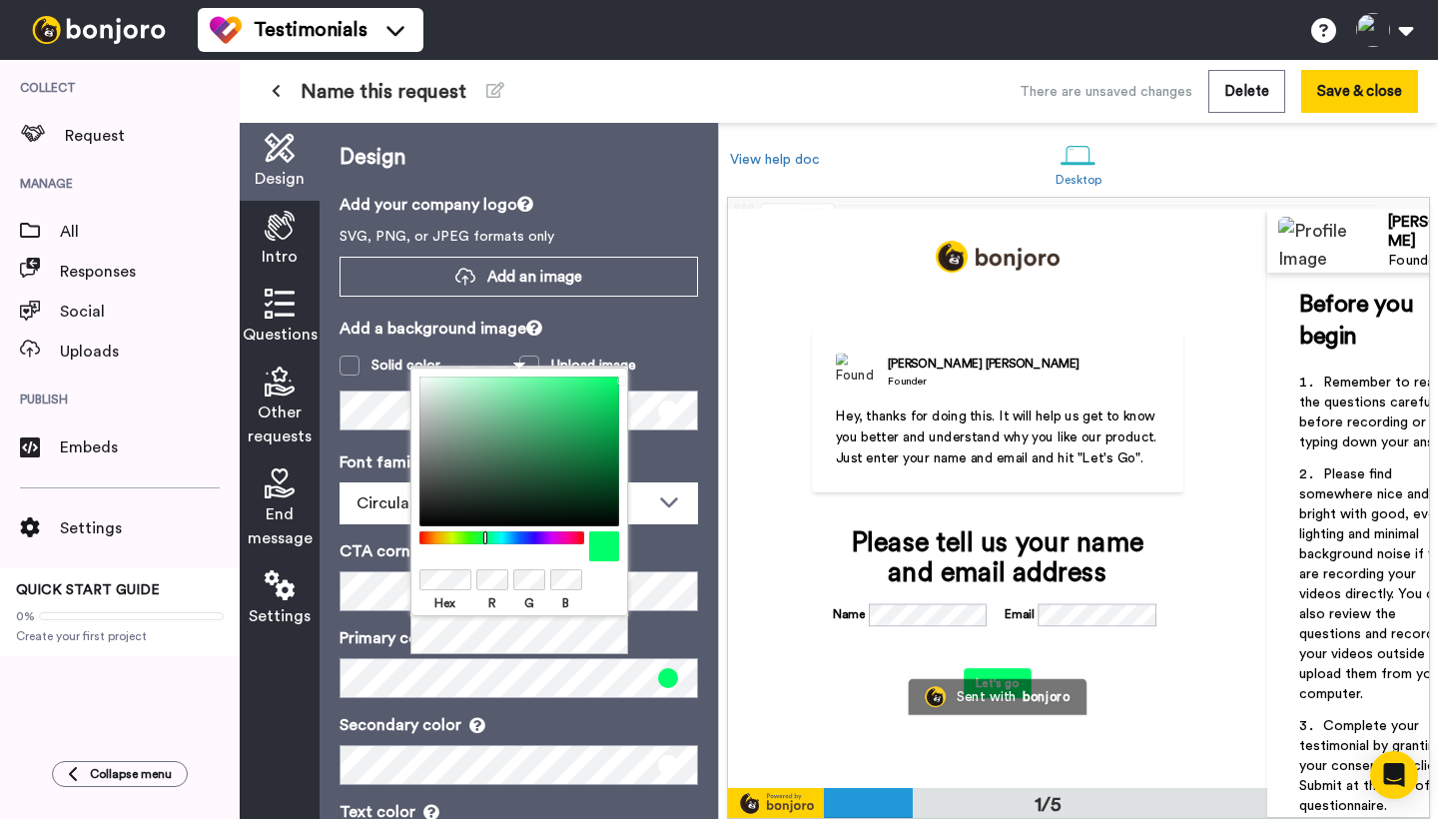
click at [485, 533] on div at bounding box center [501, 537] width 172 height 13
click at [361, 355] on label "Solid color" at bounding box center [429, 365] width 180 height 20
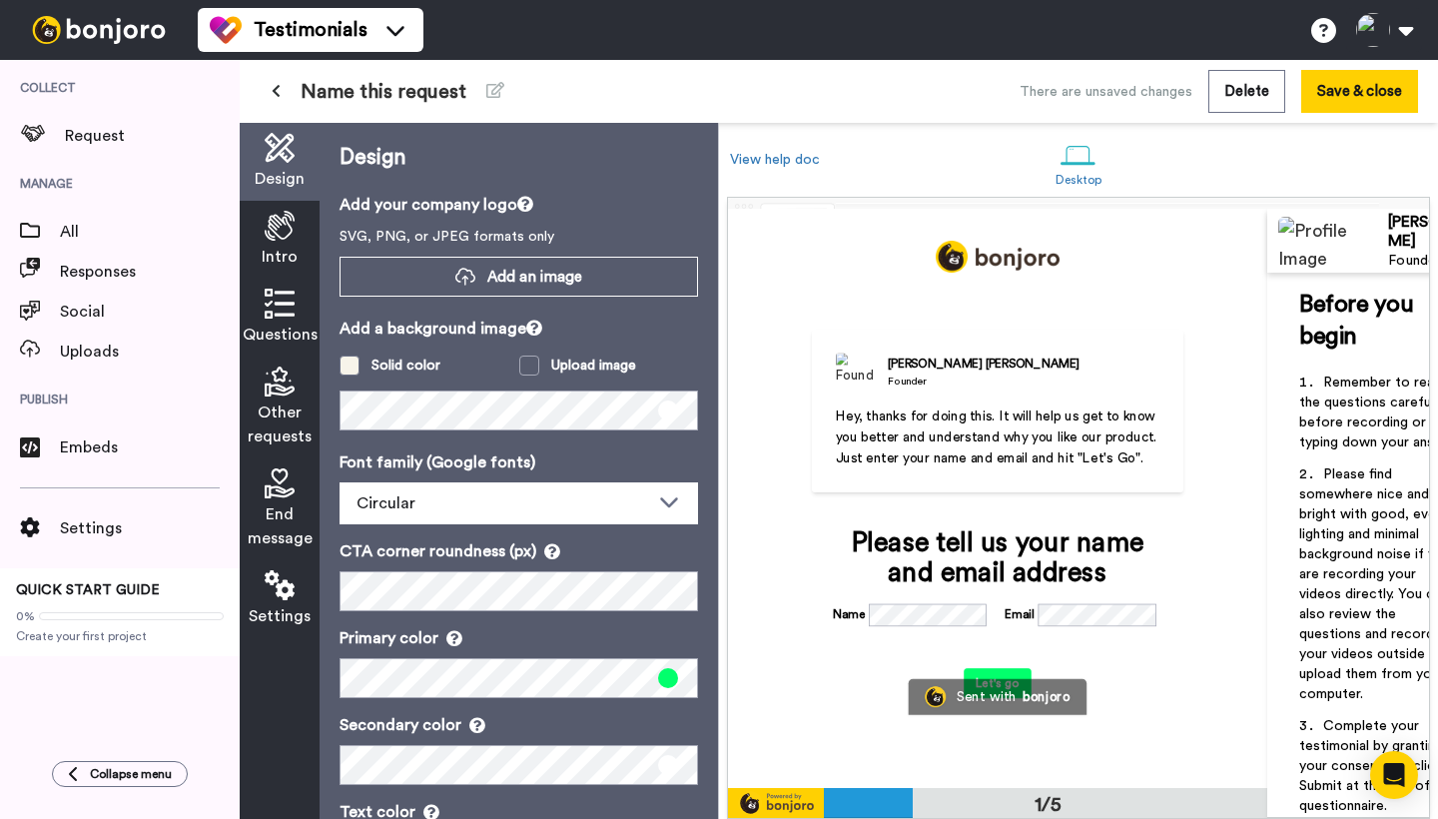
click at [351, 363] on span at bounding box center [349, 365] width 20 height 20
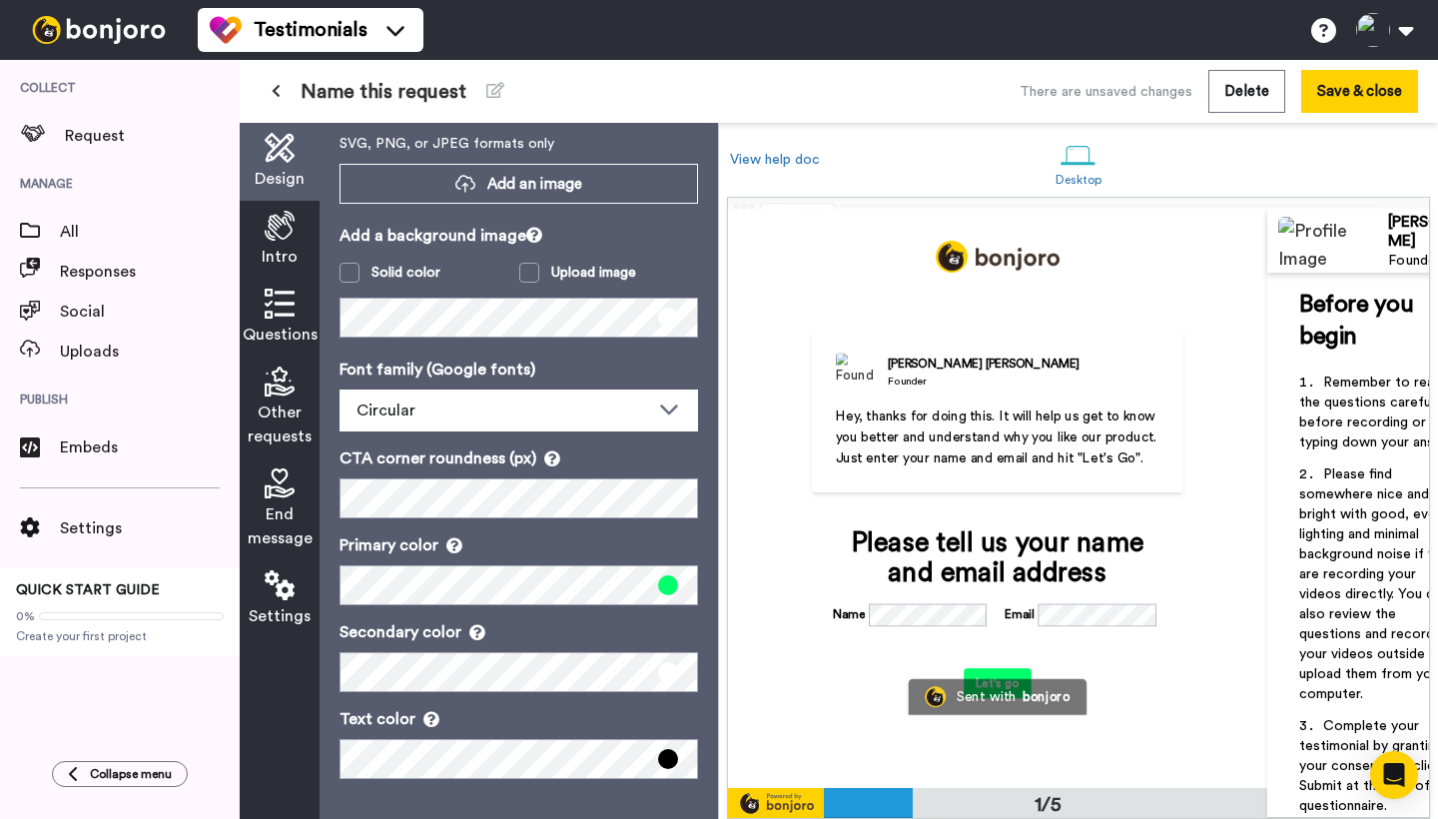
scroll to position [93, 0]
click at [666, 756] on span at bounding box center [668, 759] width 20 height 20
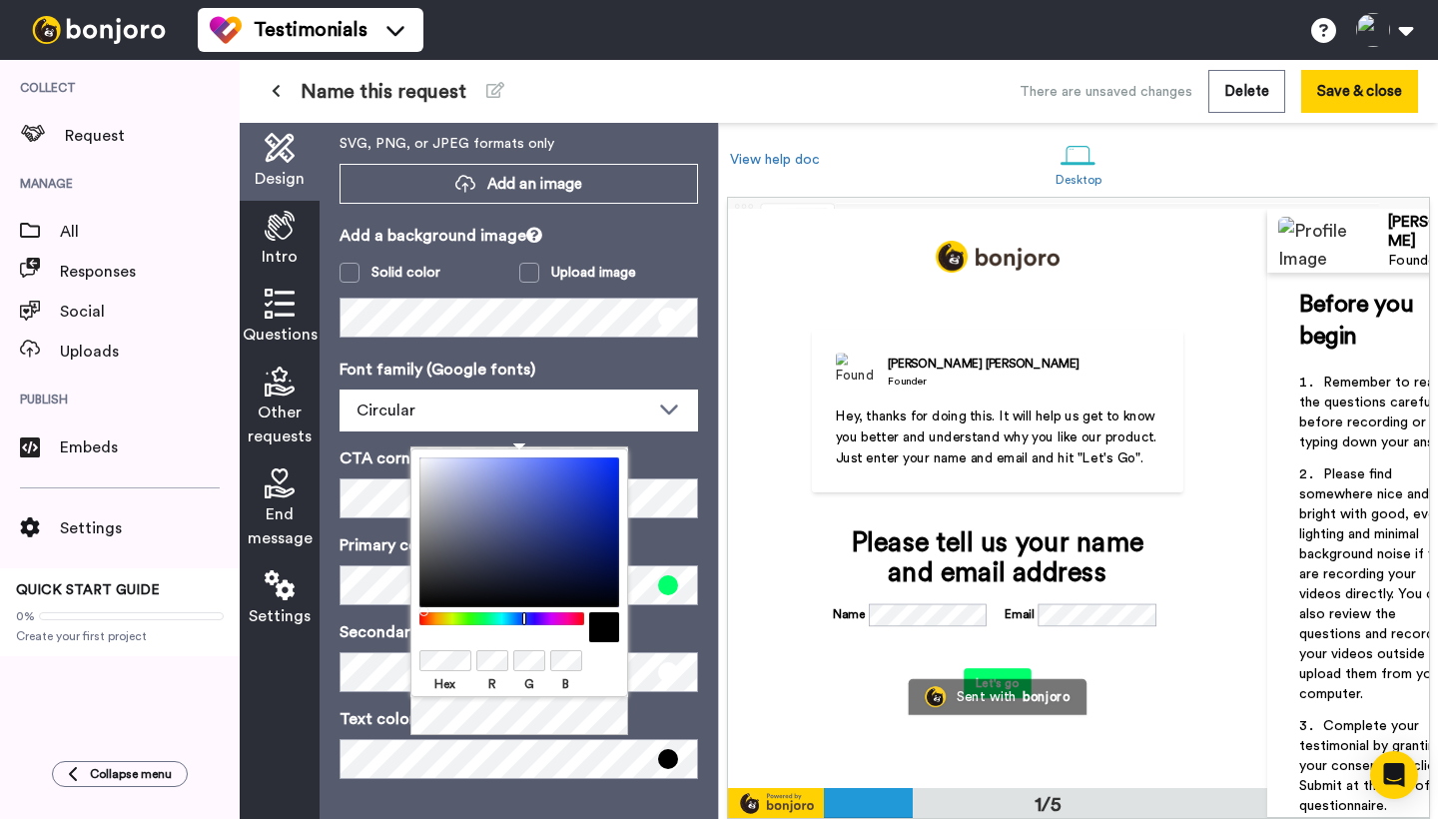
click at [524, 615] on div at bounding box center [501, 618] width 172 height 13
click at [588, 563] on div at bounding box center [519, 532] width 200 height 150
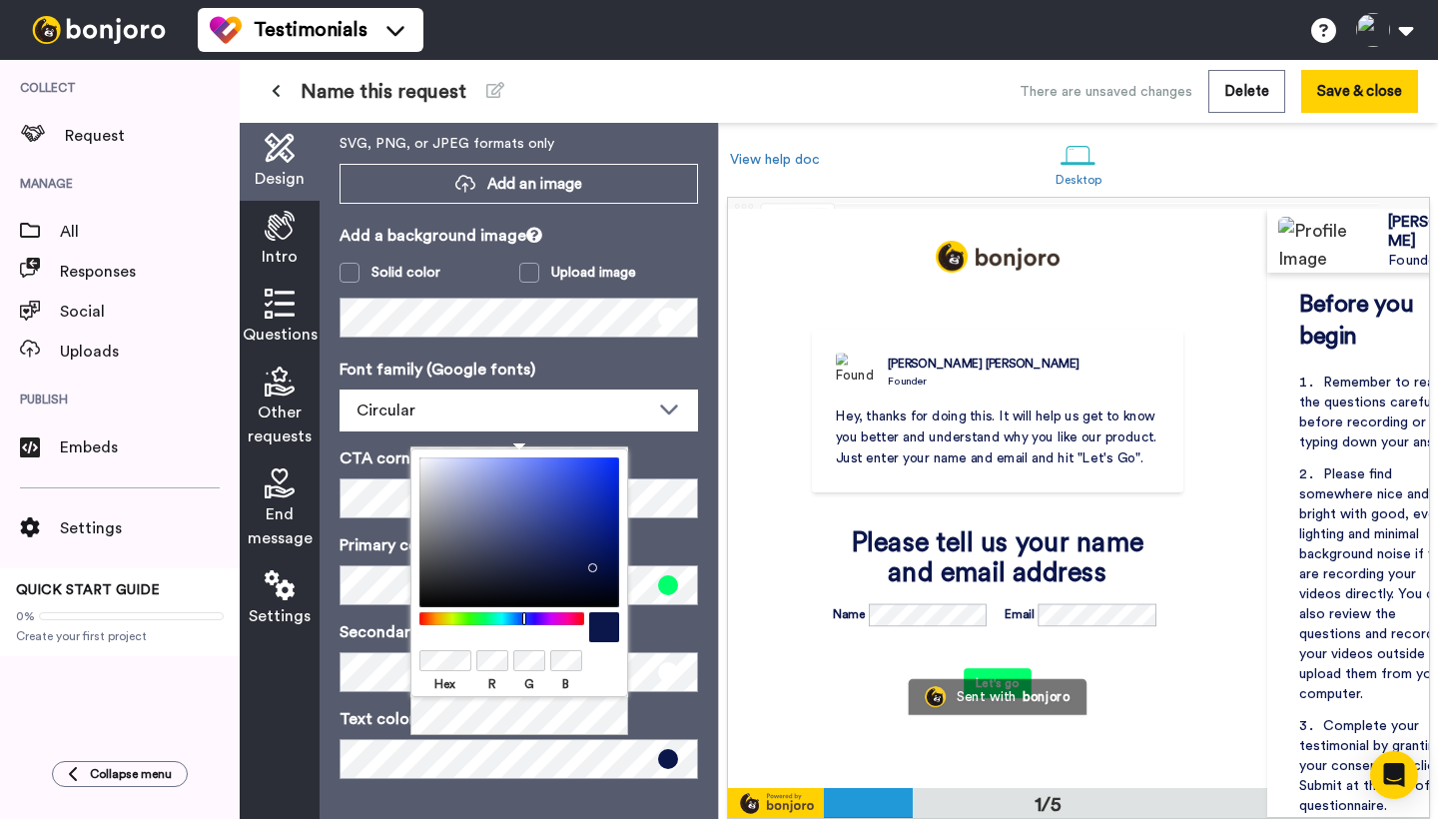
click at [576, 545] on div at bounding box center [519, 532] width 200 height 150
click at [613, 714] on div "Hex R G B" at bounding box center [519, 592] width 218 height 289
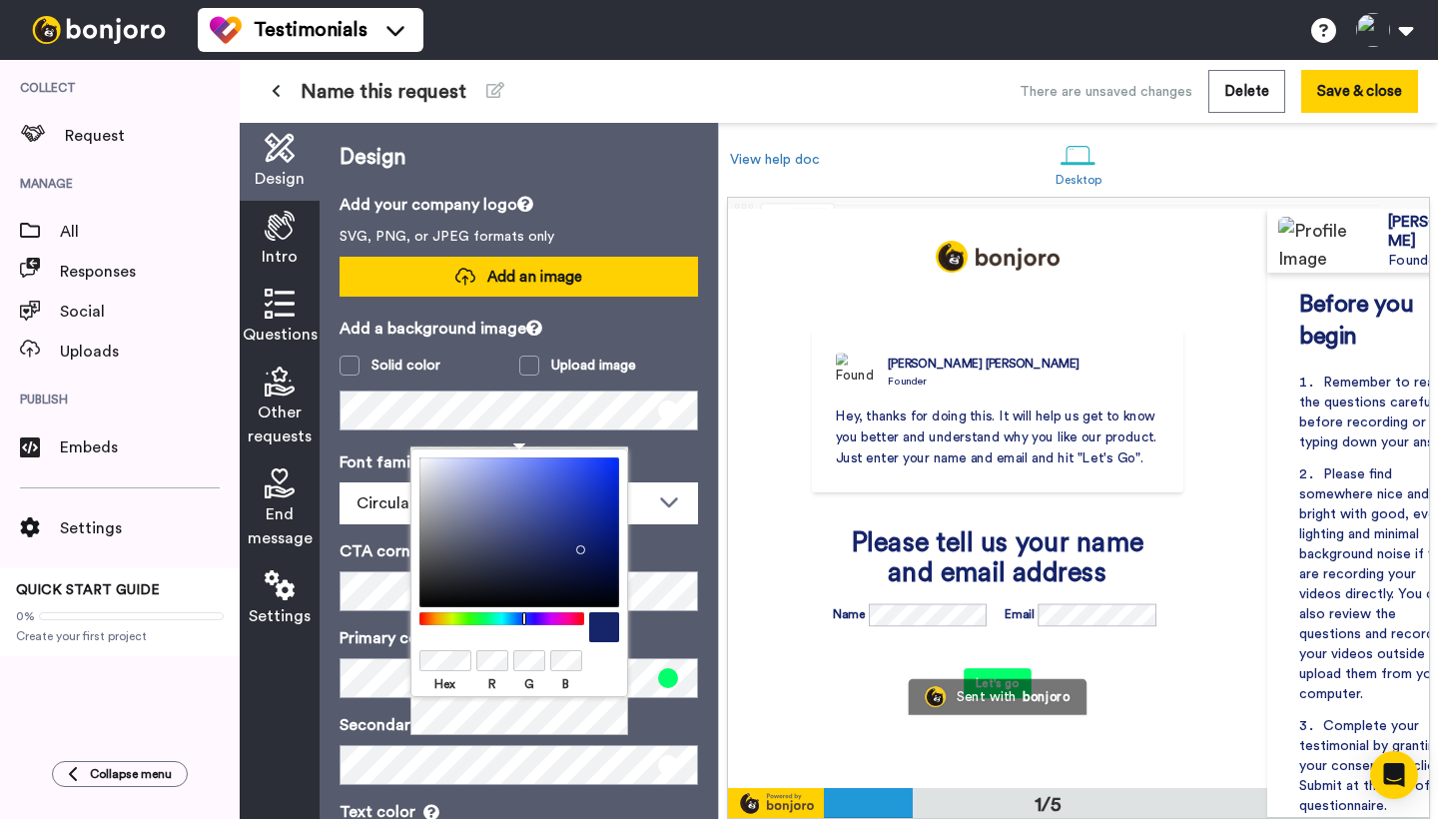
scroll to position [0, 0]
click at [490, 274] on span "Add an image" at bounding box center [534, 277] width 95 height 21
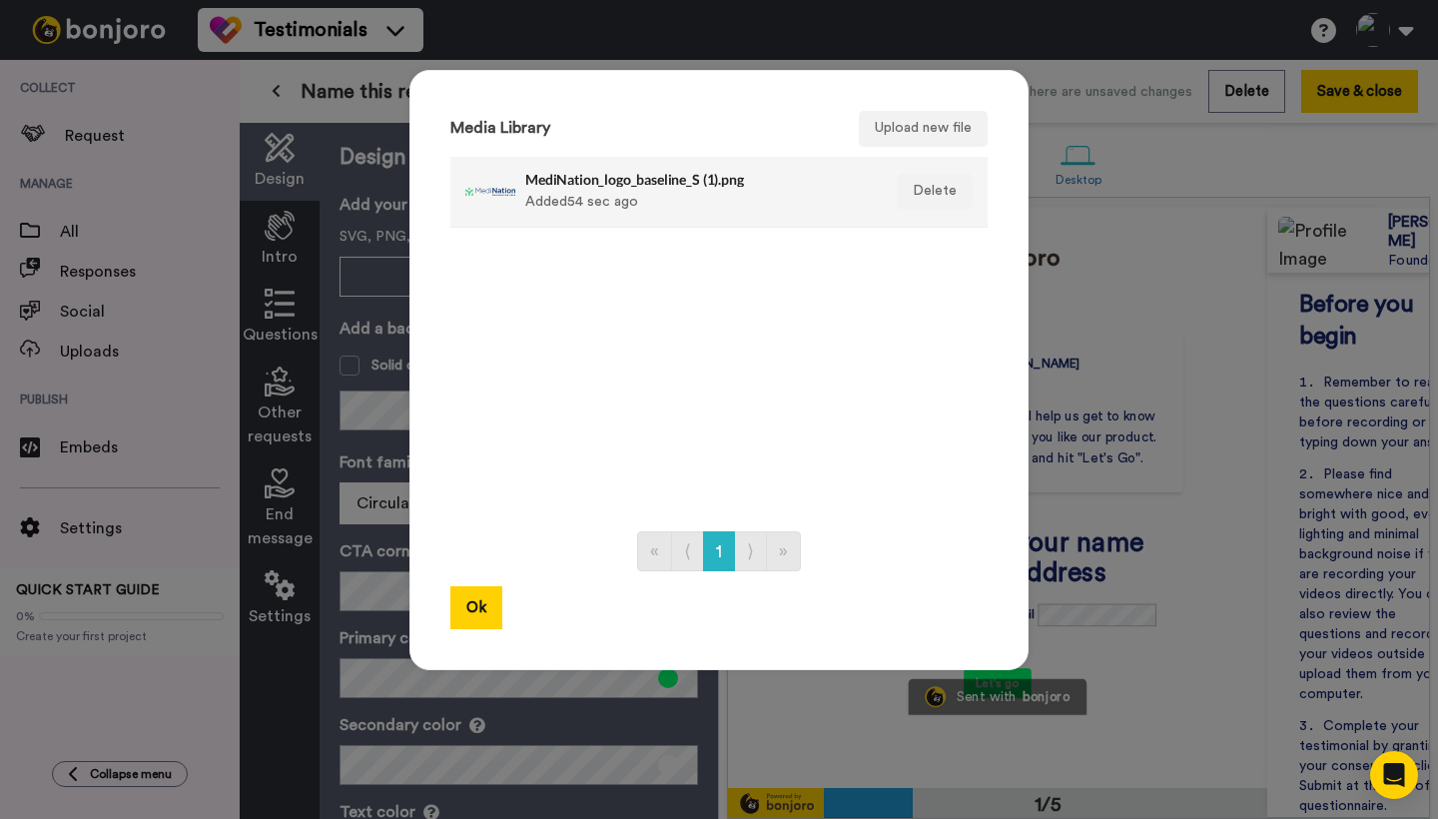
click at [551, 182] on h4 "MediNation_logo_baseline_S (1).png" at bounding box center [697, 179] width 344 height 15
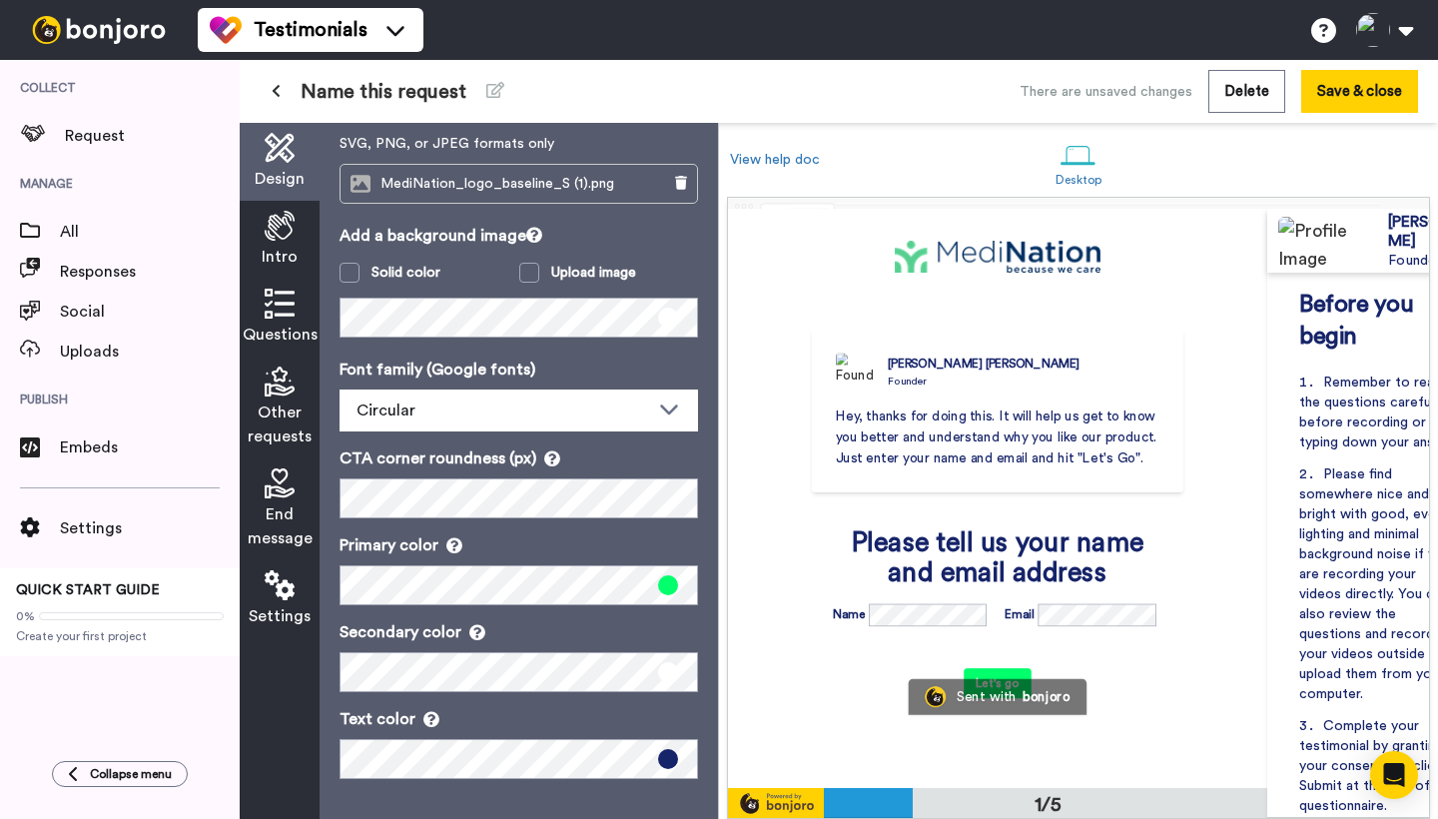
scroll to position [93, 0]
click at [282, 228] on icon at bounding box center [280, 226] width 30 height 30
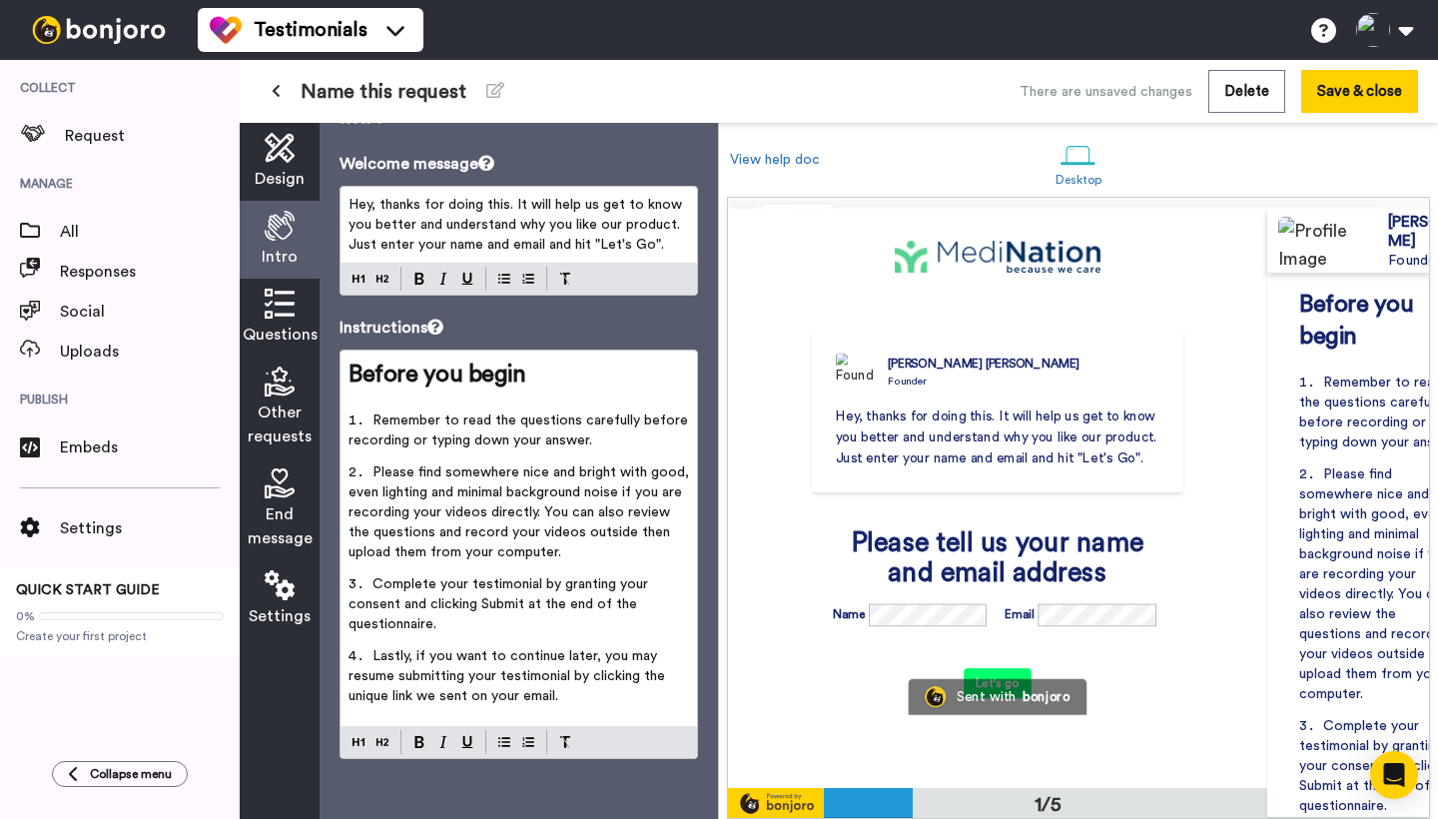
scroll to position [0, 0]
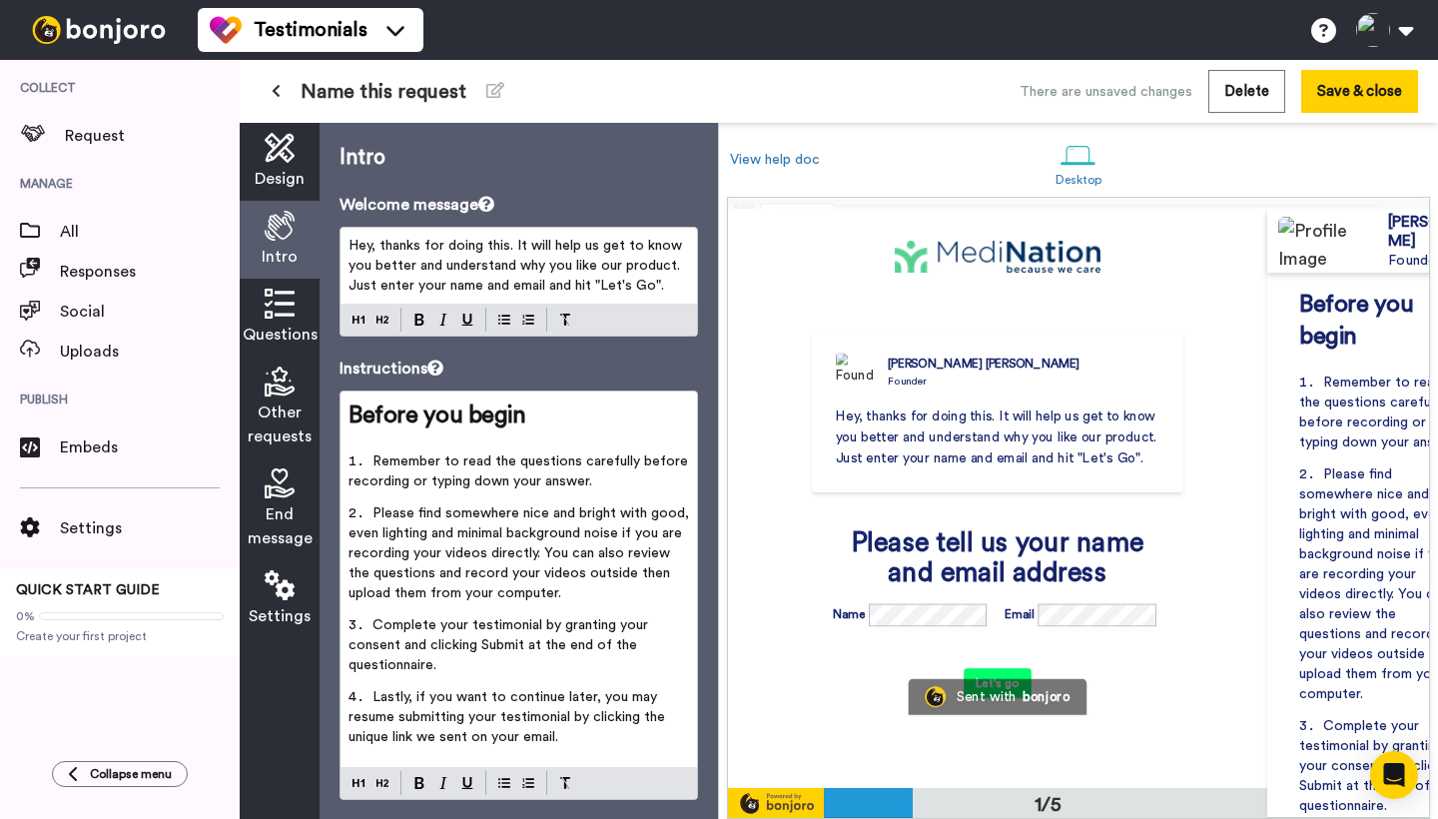
click at [508, 262] on span "Hey, thanks for doing this. It will help us get to know you better and understa…" at bounding box center [516, 266] width 337 height 54
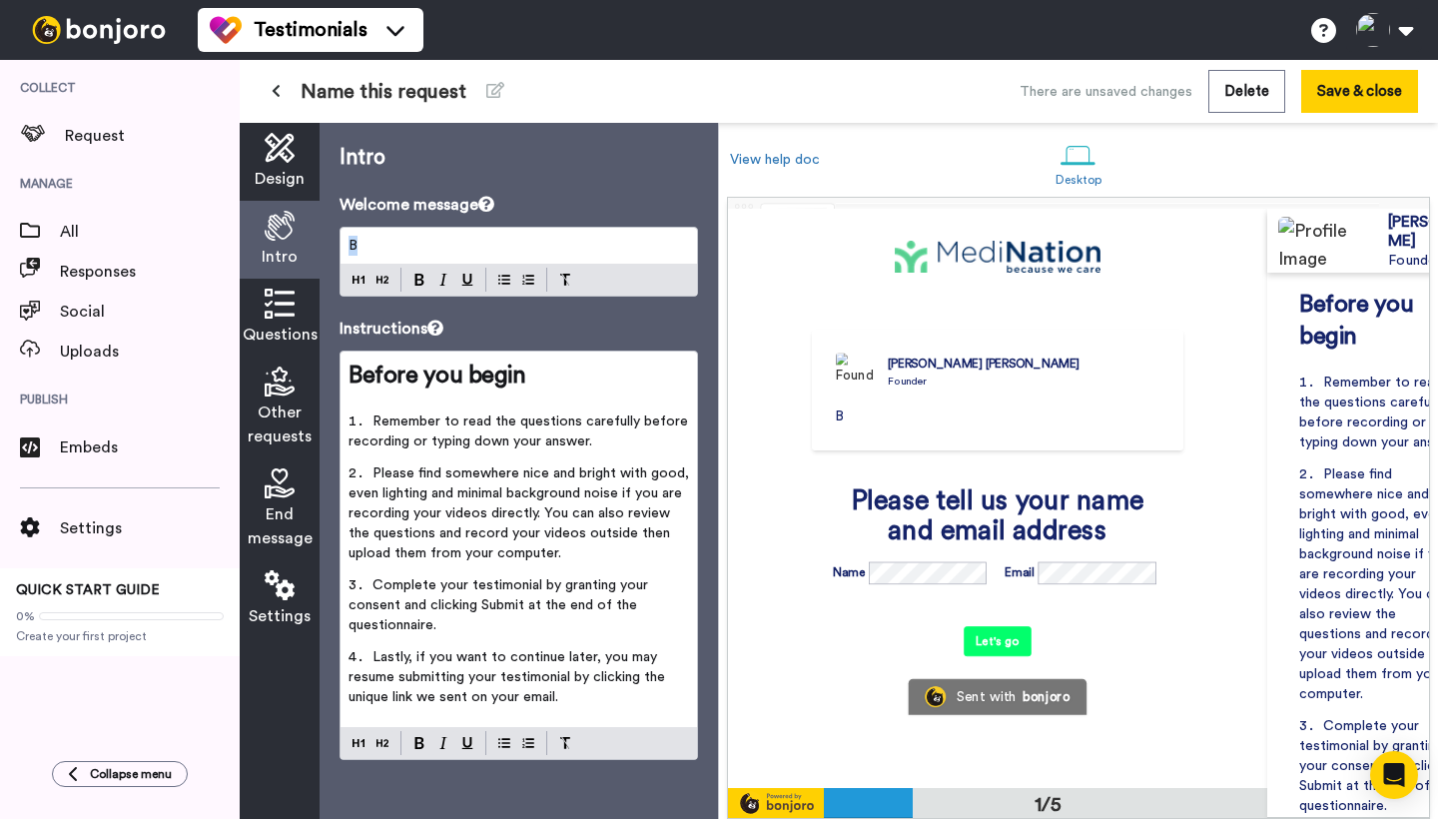
drag, startPoint x: 361, startPoint y: 243, endPoint x: 316, endPoint y: 244, distance: 44.9
click at [317, 243] on div "Design Intro Questions Other requests End message Settings Intro Welcome messag…" at bounding box center [479, 471] width 478 height 696
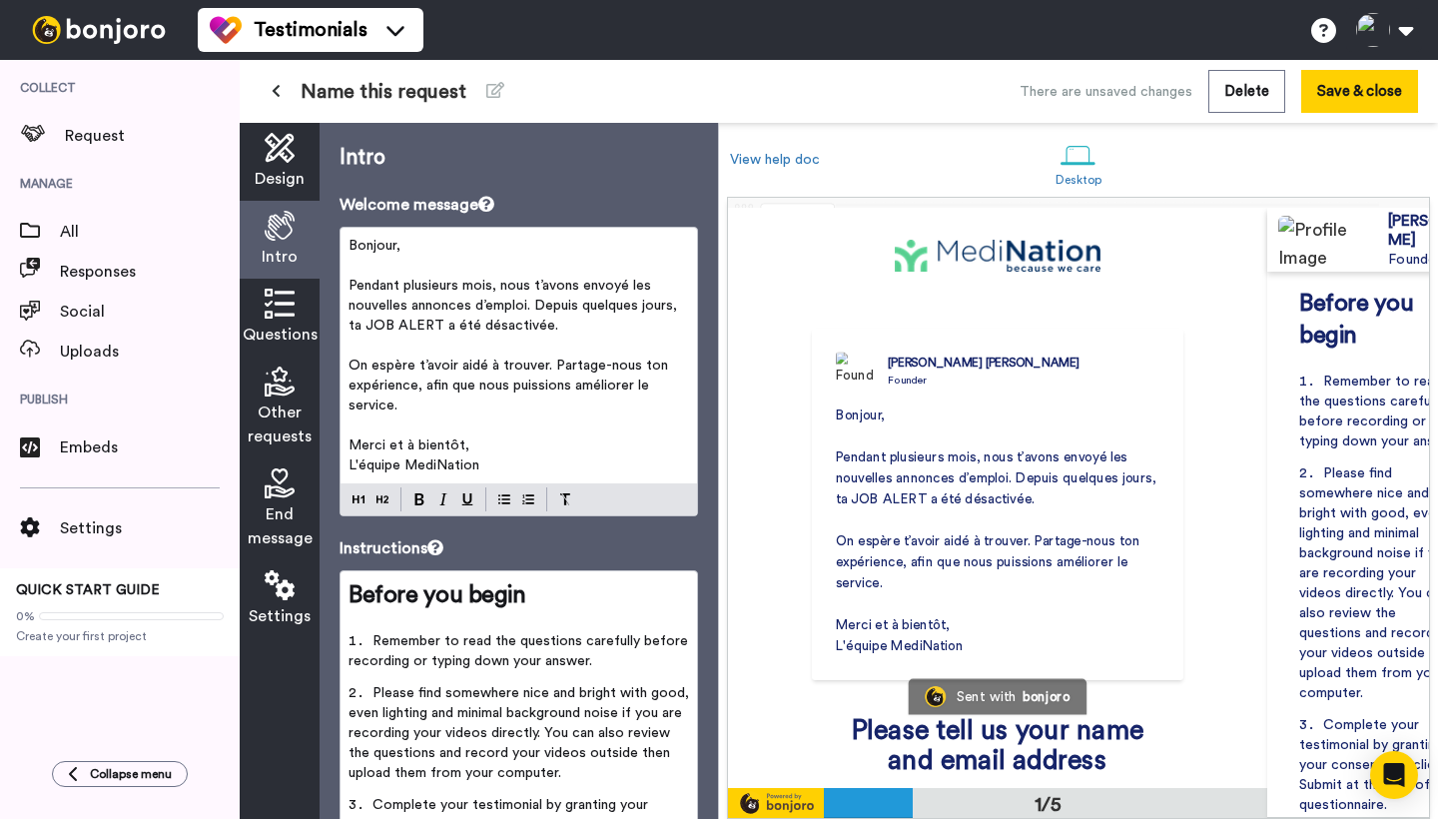
drag, startPoint x: 564, startPoint y: 329, endPoint x: 346, endPoint y: 268, distance: 226.3
click at [346, 268] on div "Bonjour, ﻿ Pendant plusieurs mois, nous t’avons envoyé les nouvelles annonces d…" at bounding box center [518, 356] width 356 height 256
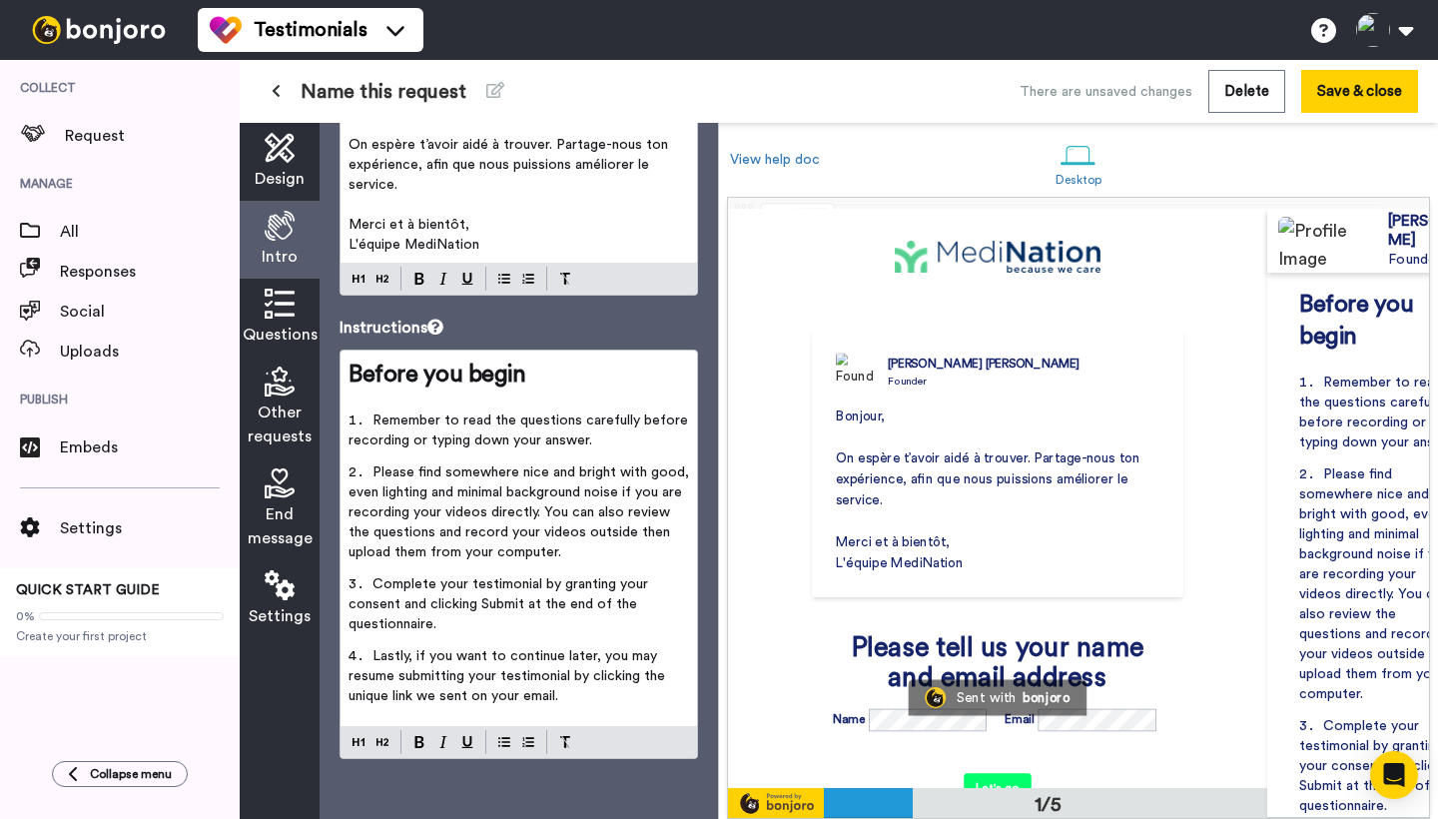
scroll to position [141, 0]
click at [278, 305] on icon at bounding box center [280, 304] width 30 height 30
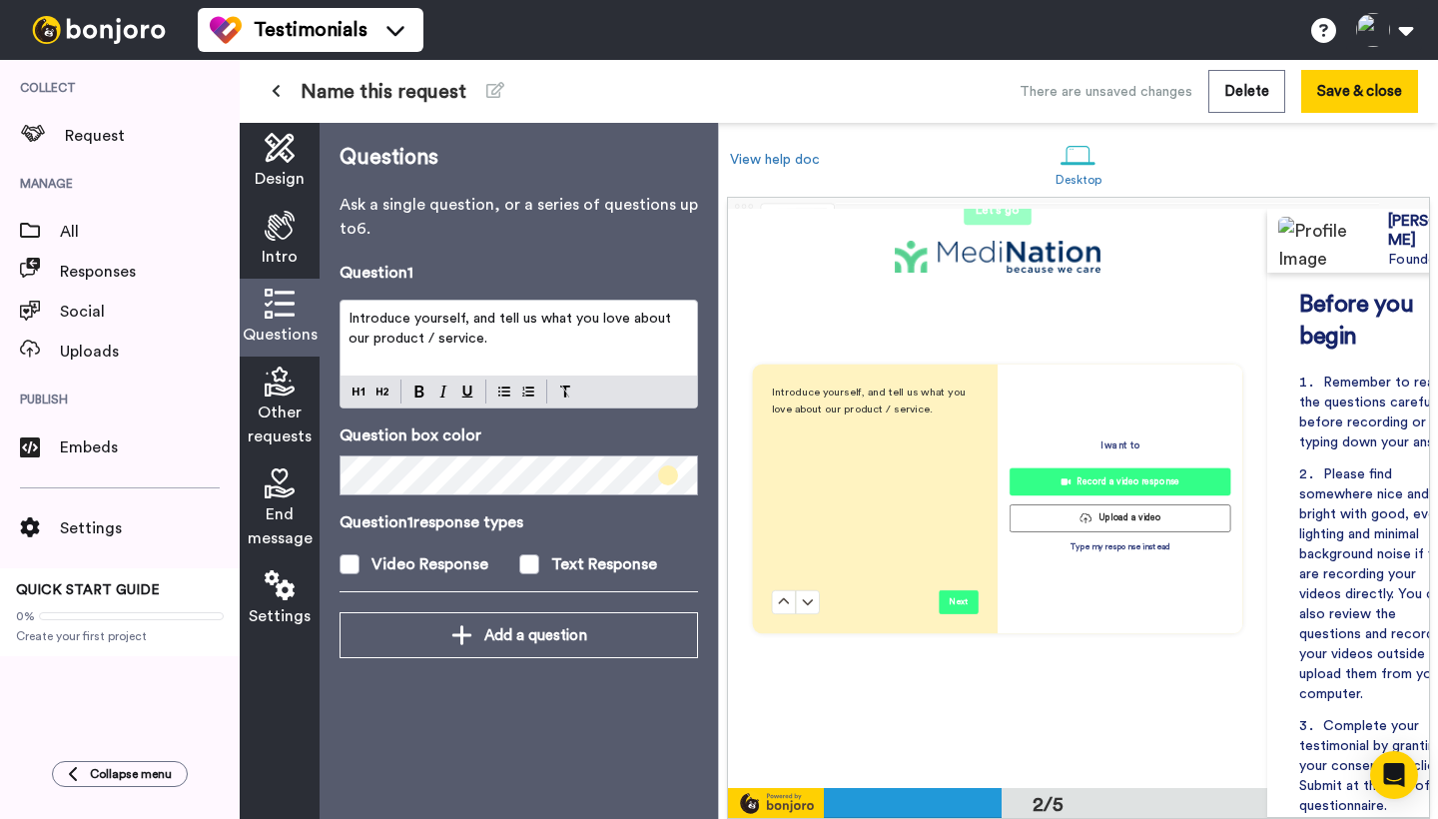
scroll to position [579, 0]
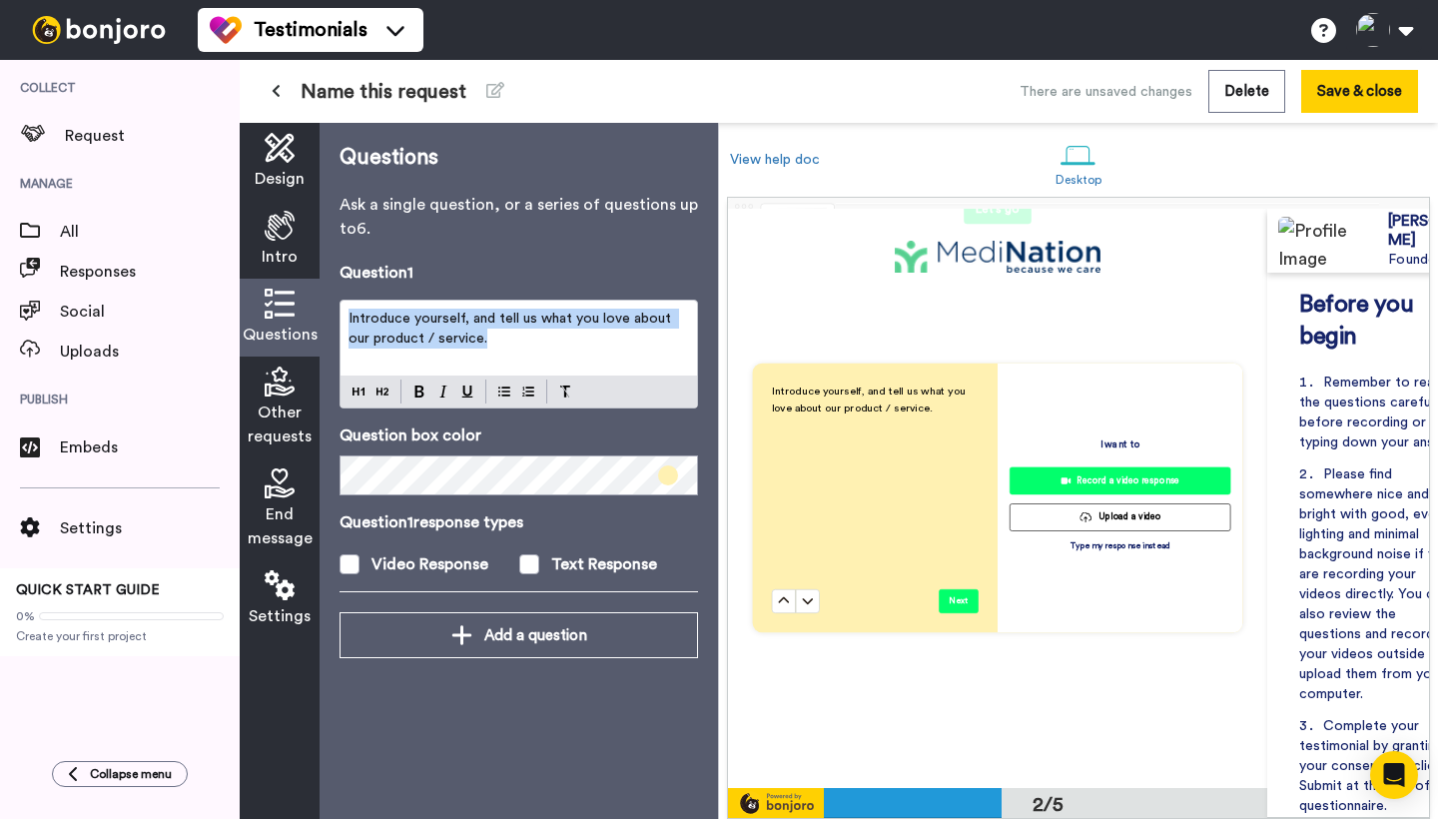
drag, startPoint x: 472, startPoint y: 349, endPoint x: 296, endPoint y: 305, distance: 182.3
click at [296, 305] on div "Design Intro Questions Other requests End message Settings Questions Ask a sing…" at bounding box center [479, 471] width 478 height 696
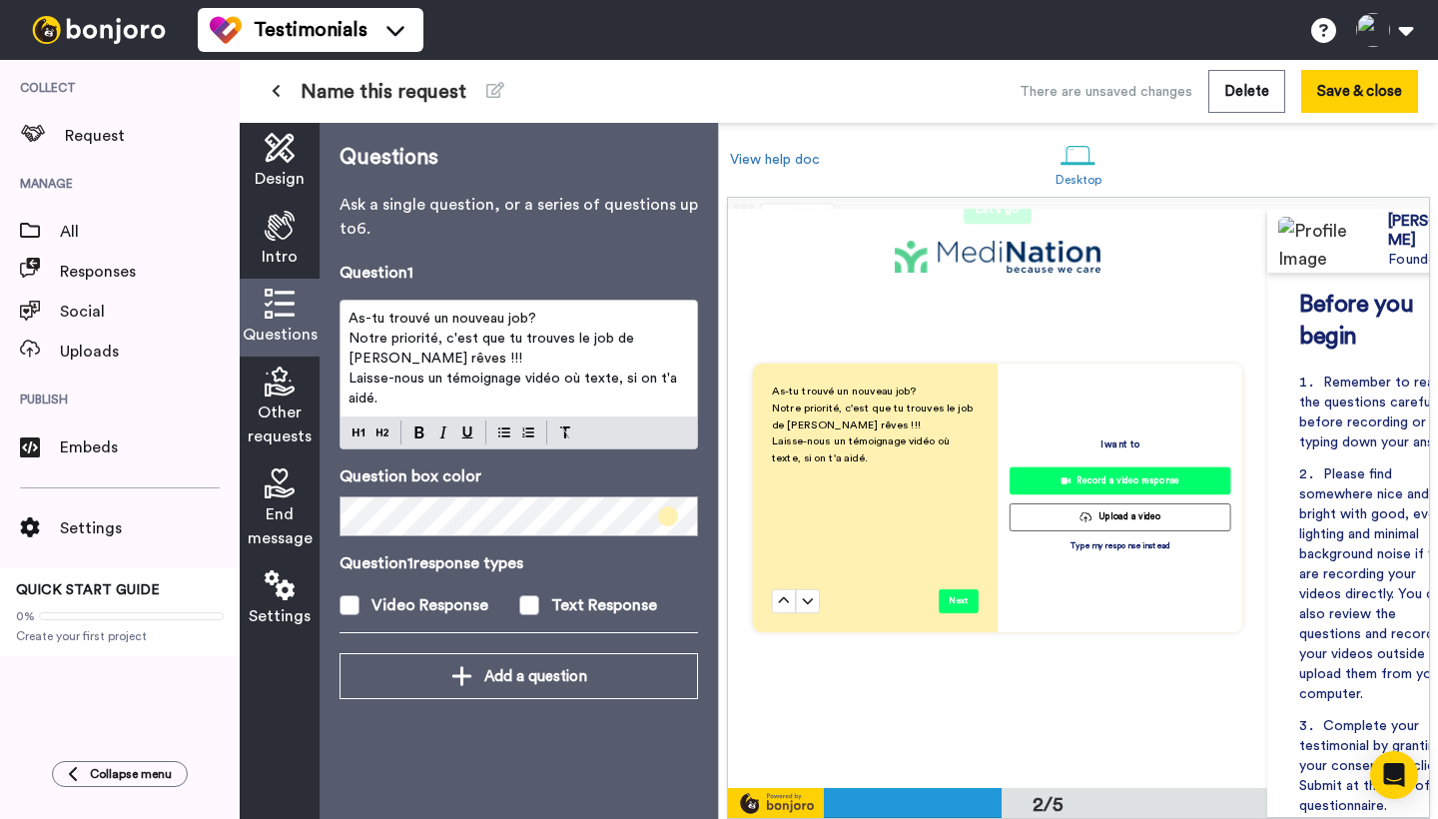
click at [465, 305] on div "As-tu trouvé un nouveau job? Notre priorité, c'est que tu trouves le job de tes…" at bounding box center [518, 359] width 356 height 116
drag, startPoint x: 544, startPoint y: 312, endPoint x: 255, endPoint y: 279, distance: 291.4
click at [255, 279] on div "Design Intro Questions Other requests End message Settings Questions Ask a sing…" at bounding box center [479, 471] width 478 height 696
click at [357, 431] on div "As-tu trouvé un nouveau job? Notre priorité, c'est que tu trouves le job de tes…" at bounding box center [518, 375] width 358 height 150
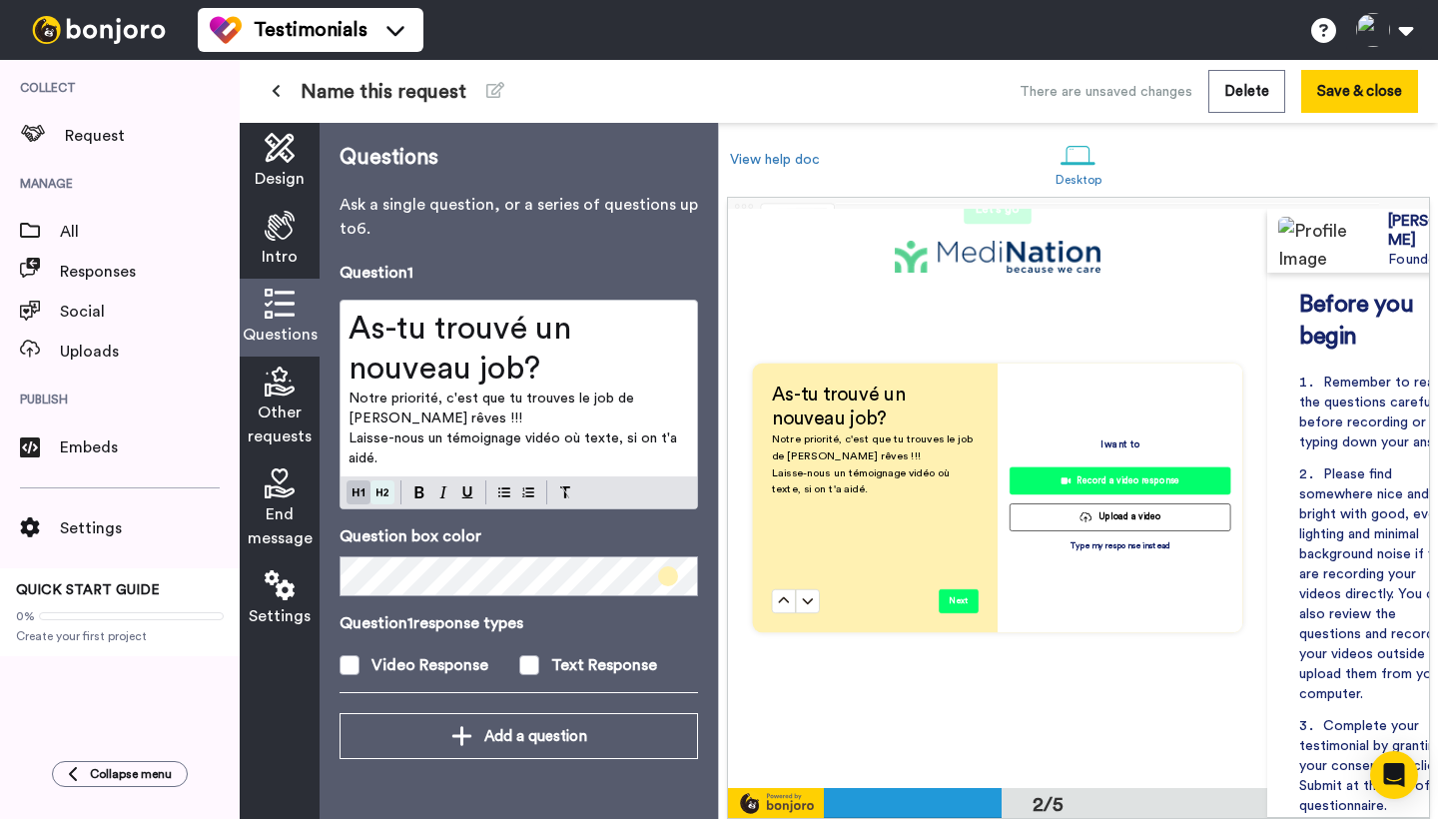
click at [383, 493] on div "Question 1 As-tu trouvé un nouveau job? Notre priorité, c'est que tu trouves le…" at bounding box center [518, 487] width 358 height 452
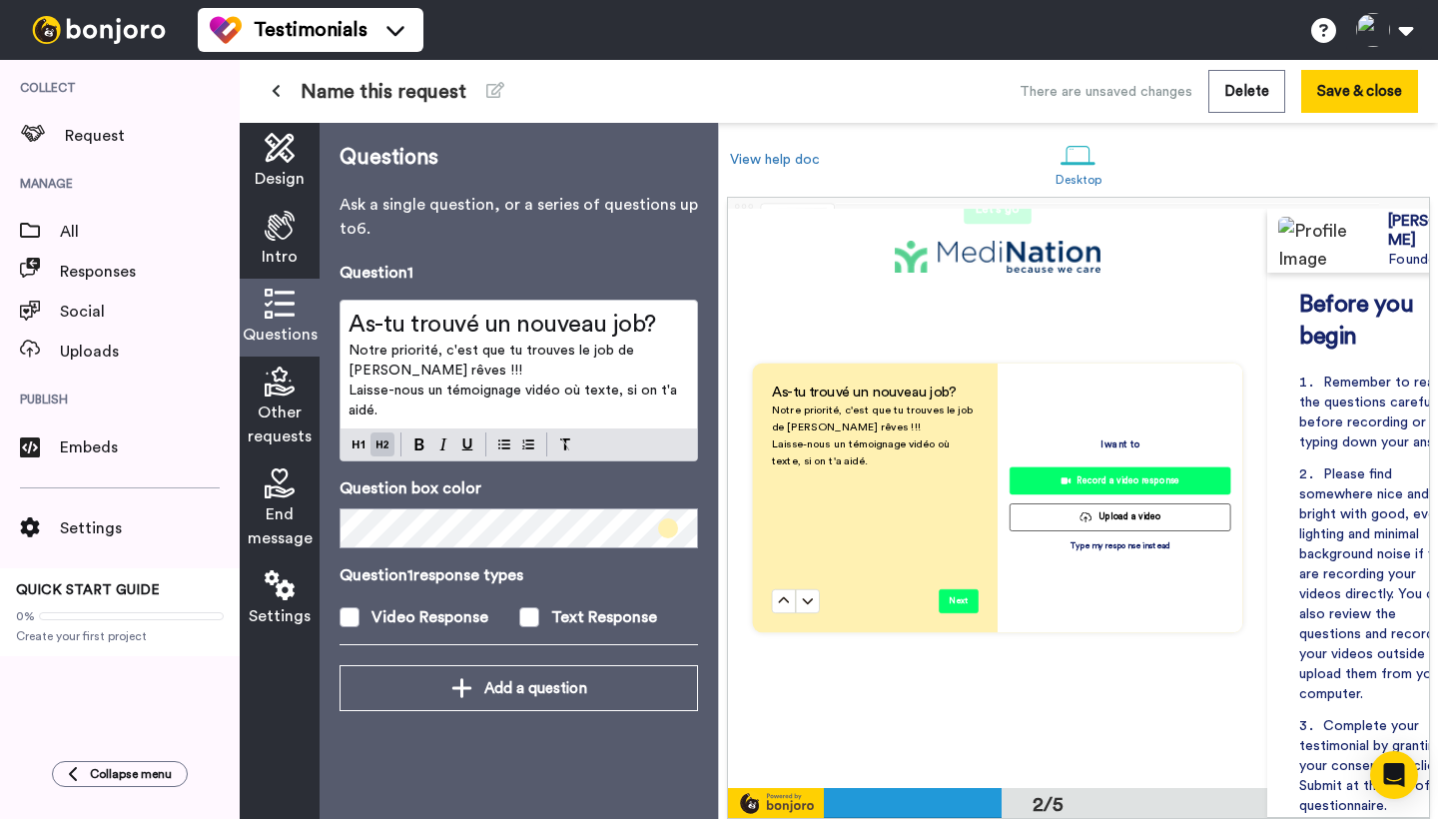
click at [409, 395] on span "Laisse-nous un témoignage vidéo où texte, si on t'a aidé." at bounding box center [514, 400] width 332 height 34
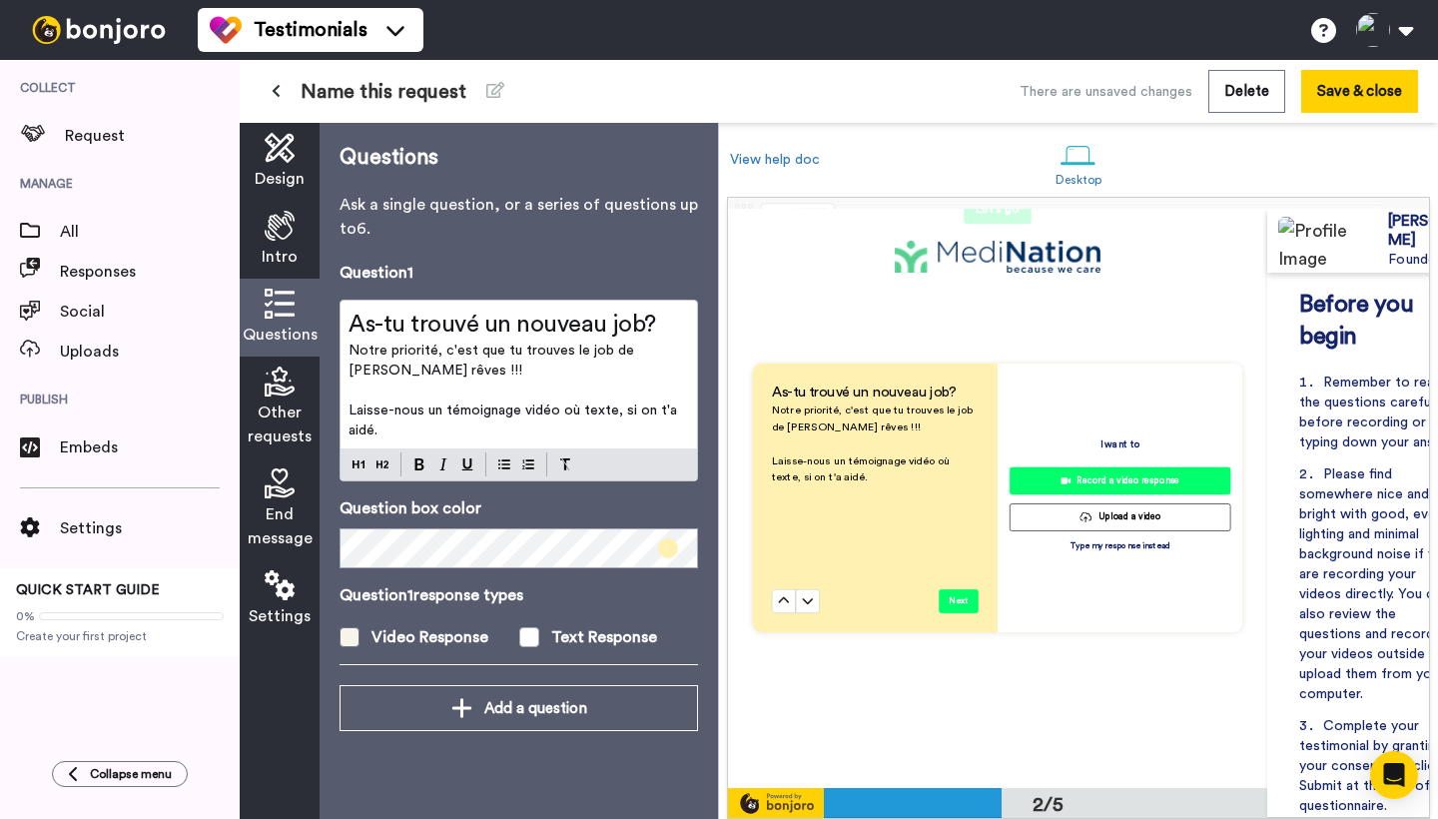
click at [351, 634] on span at bounding box center [349, 637] width 20 height 20
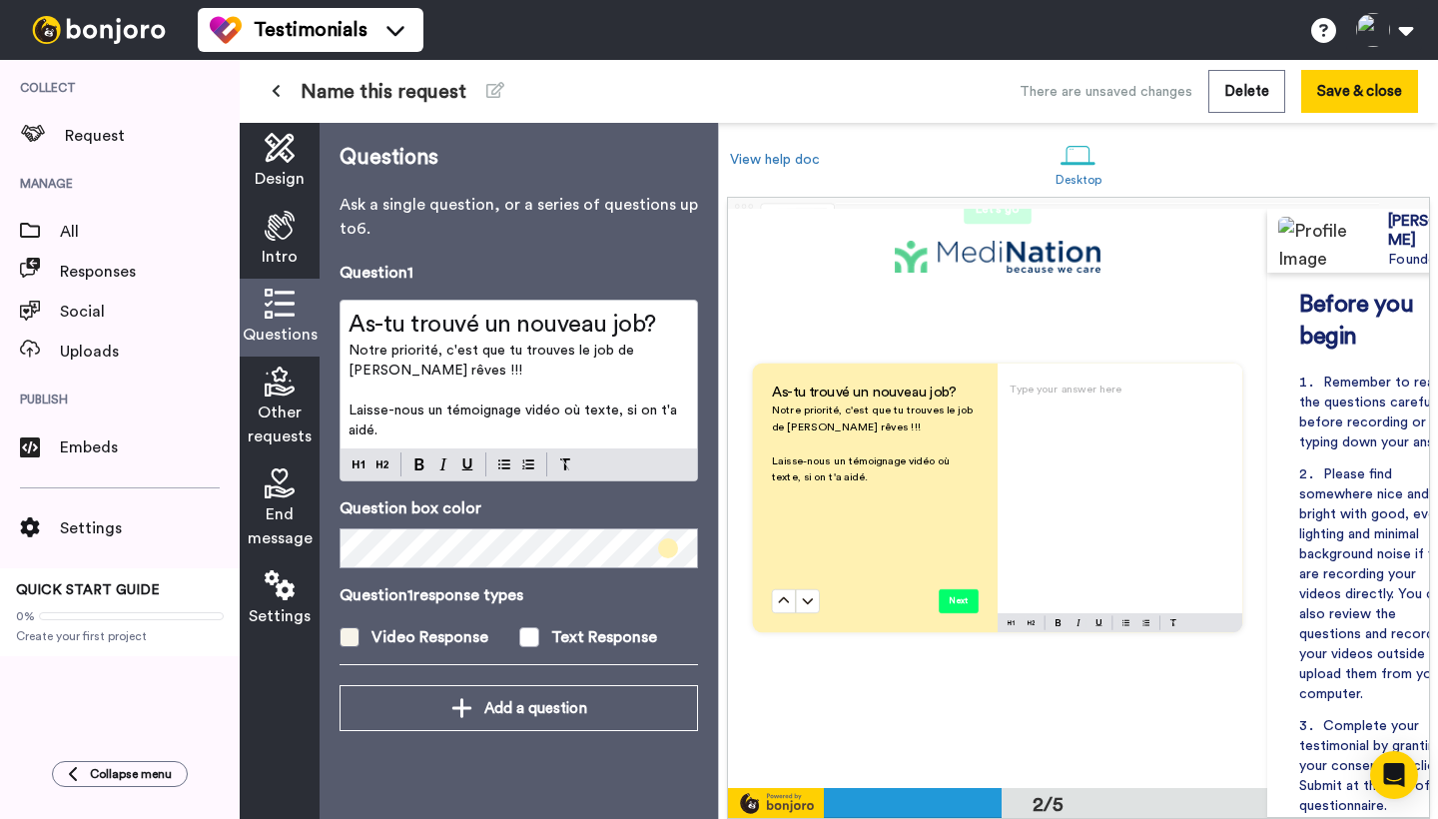
click at [351, 634] on span at bounding box center [349, 637] width 20 height 20
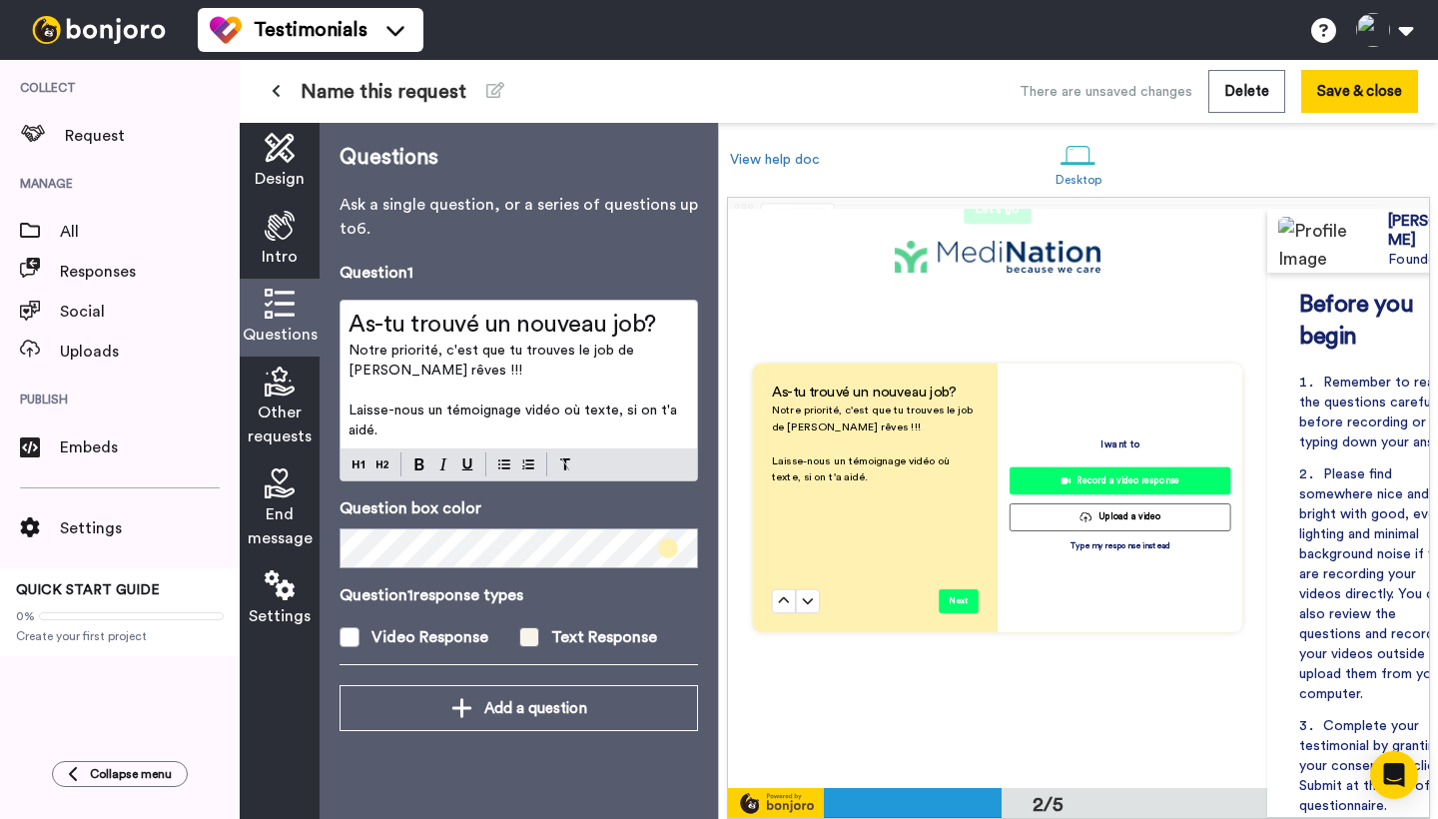
click at [529, 638] on span at bounding box center [529, 637] width 20 height 20
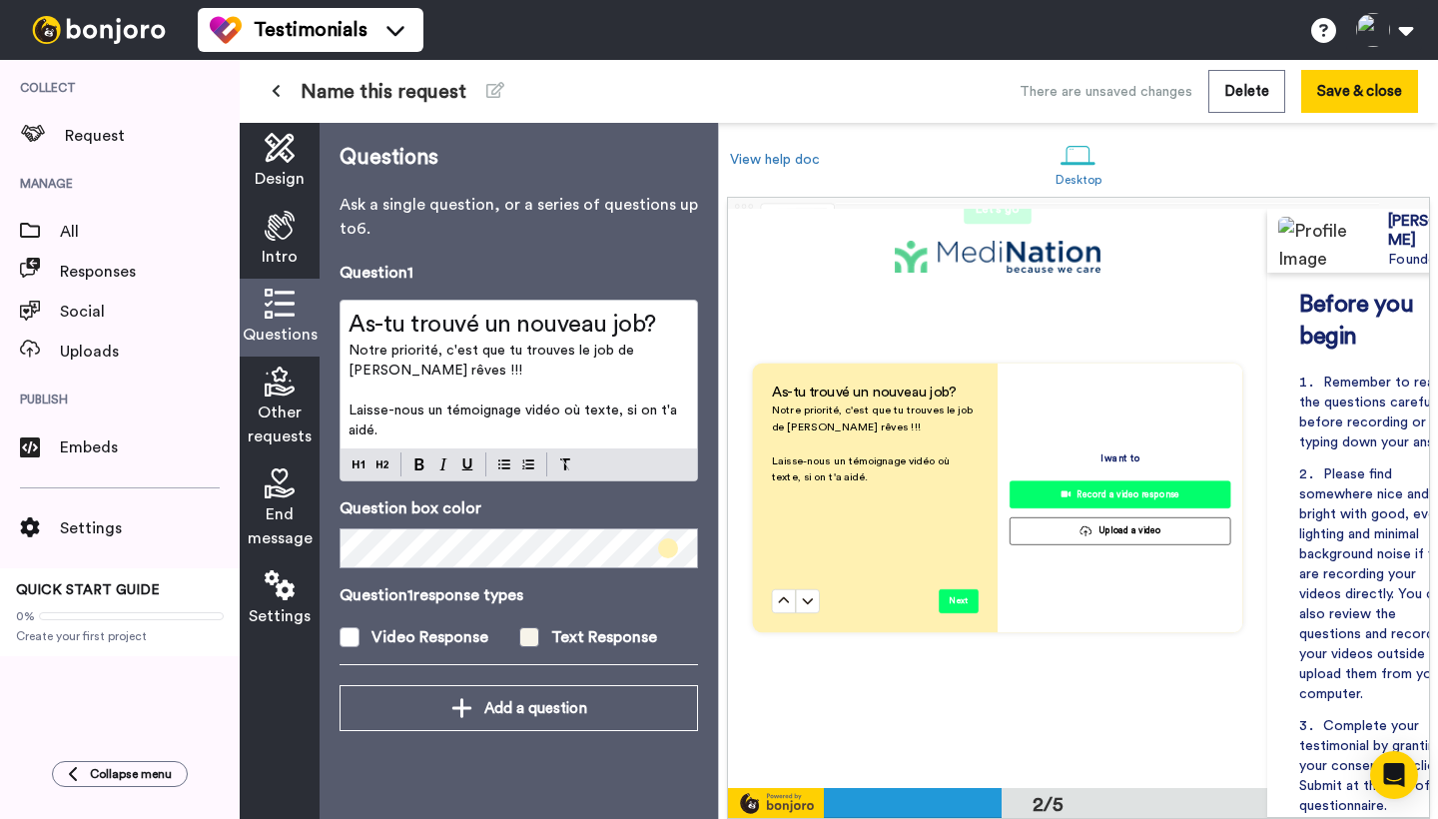
click at [529, 638] on span at bounding box center [529, 637] width 20 height 20
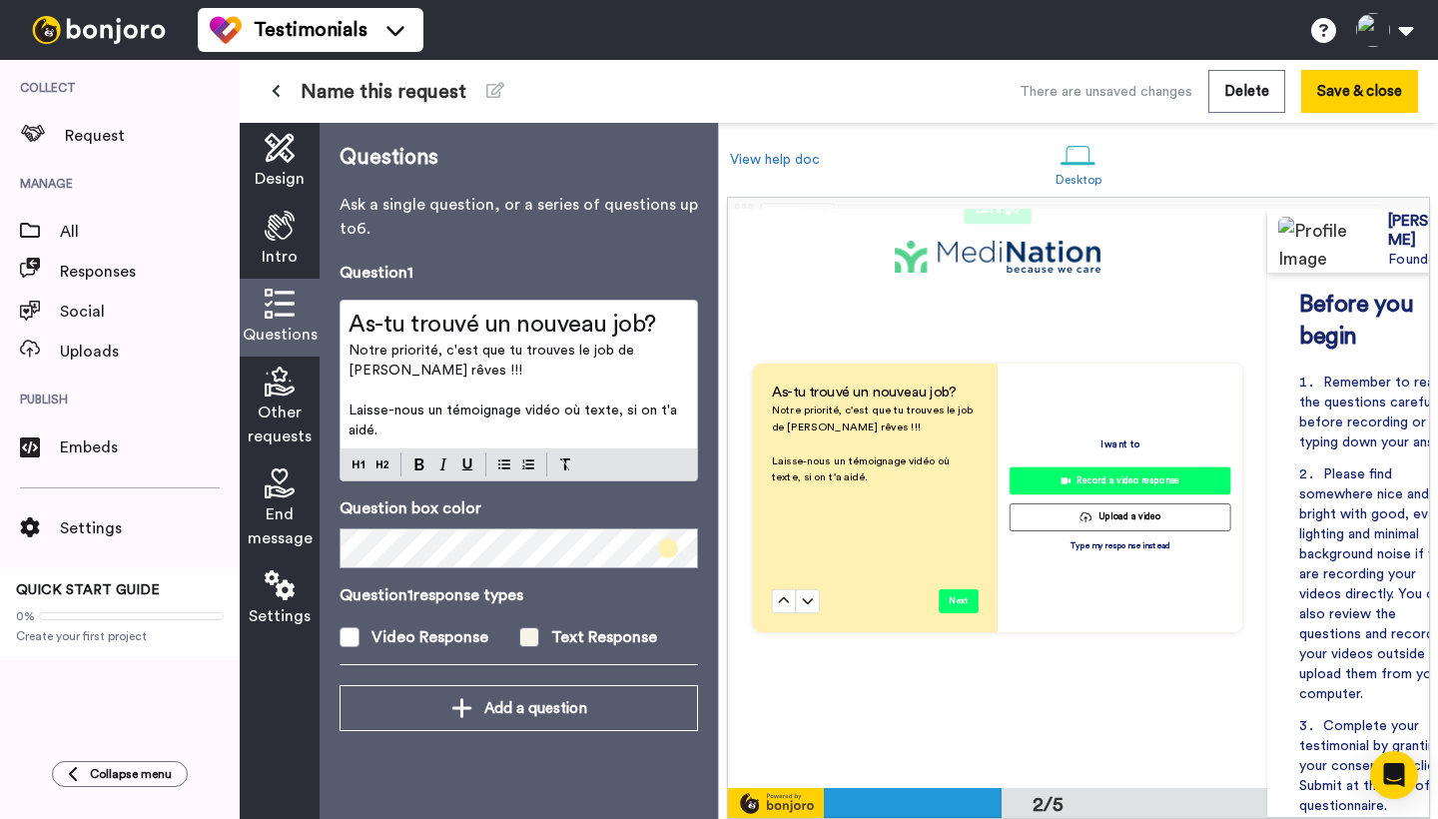
click at [529, 638] on span at bounding box center [529, 637] width 20 height 20
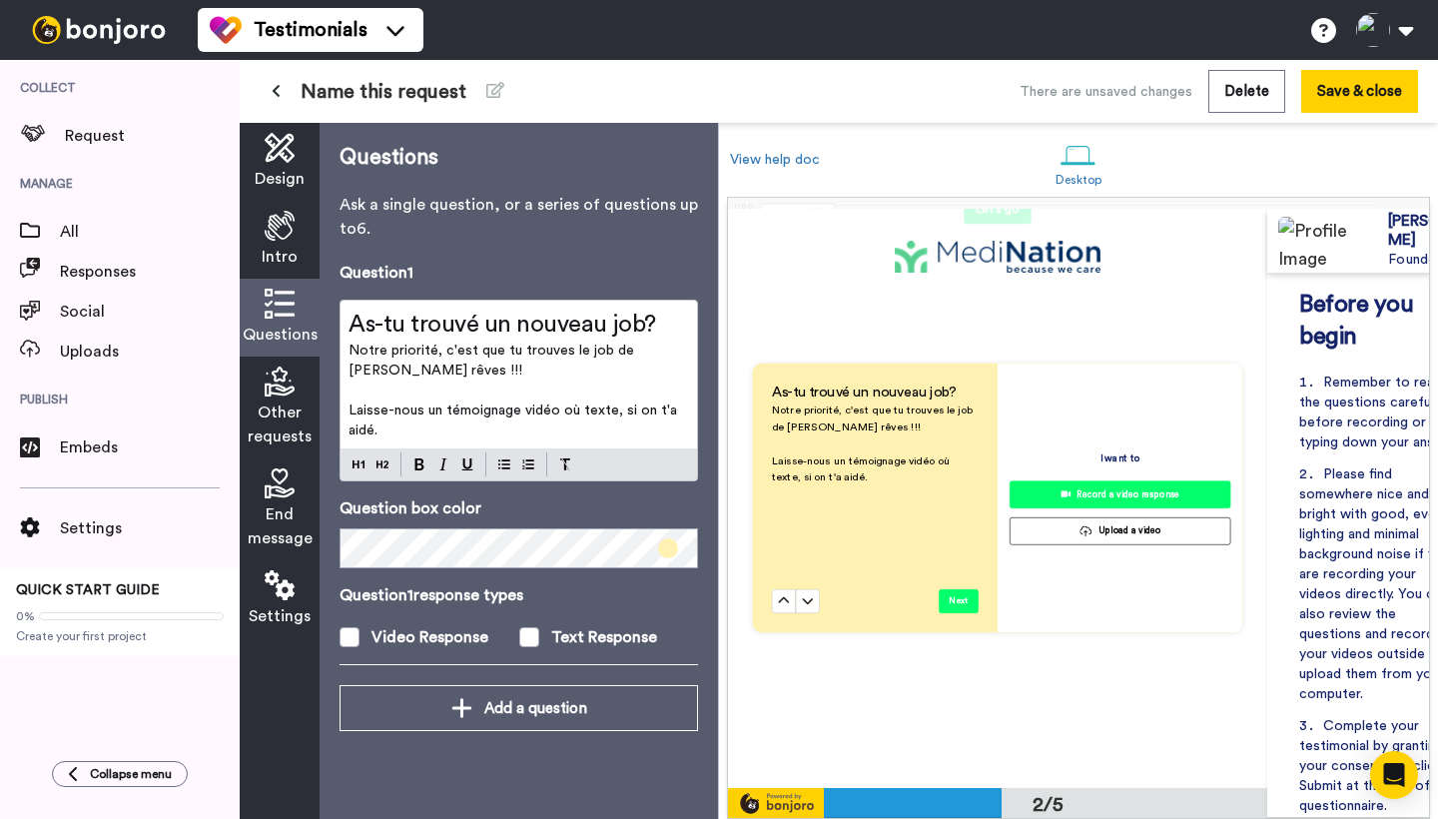
click at [663, 544] on span at bounding box center [668, 548] width 20 height 20
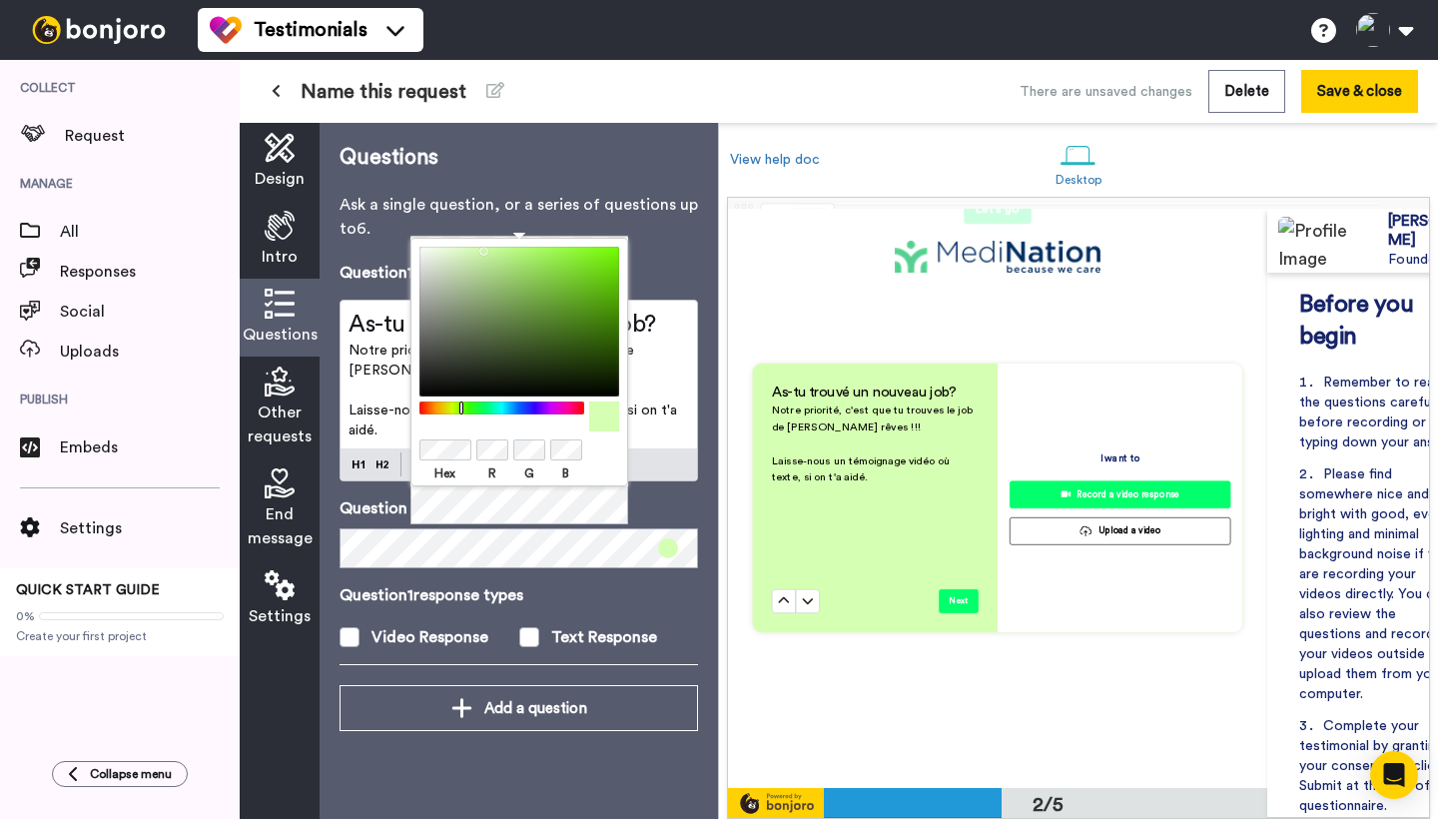
click at [461, 405] on div at bounding box center [501, 407] width 172 height 13
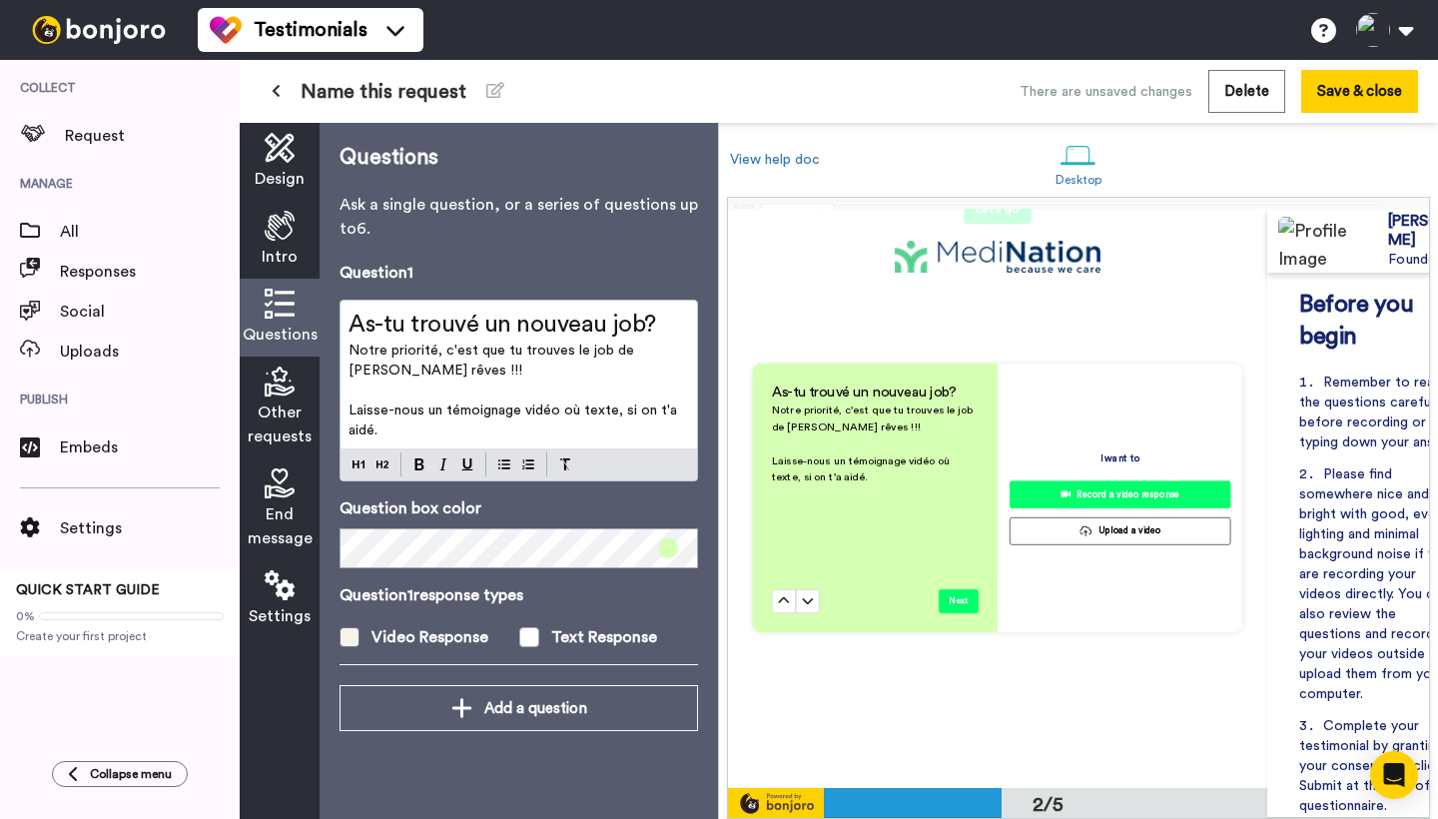
click at [359, 635] on label "Video Response" at bounding box center [429, 637] width 180 height 24
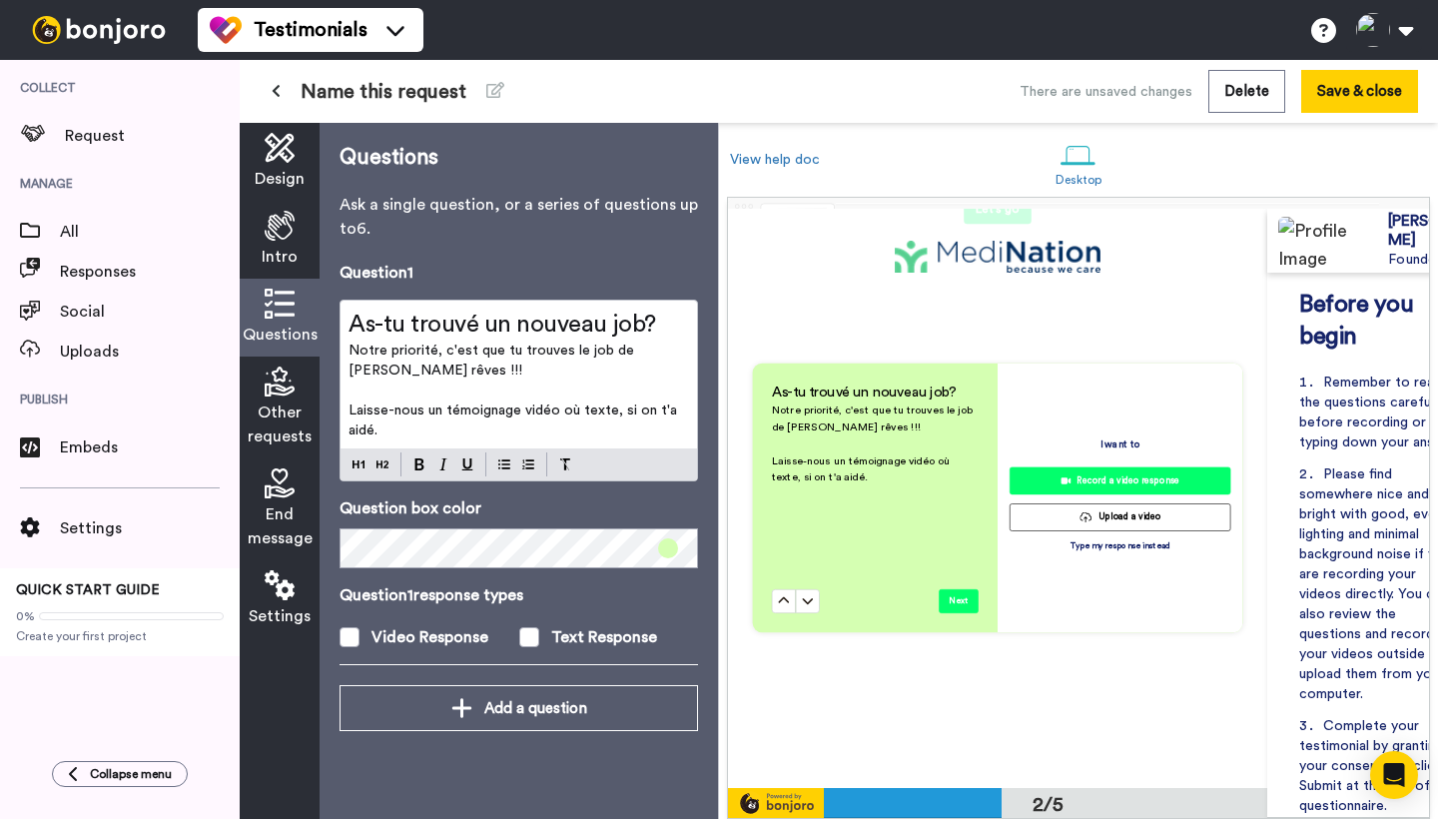
click at [279, 230] on icon at bounding box center [280, 226] width 30 height 30
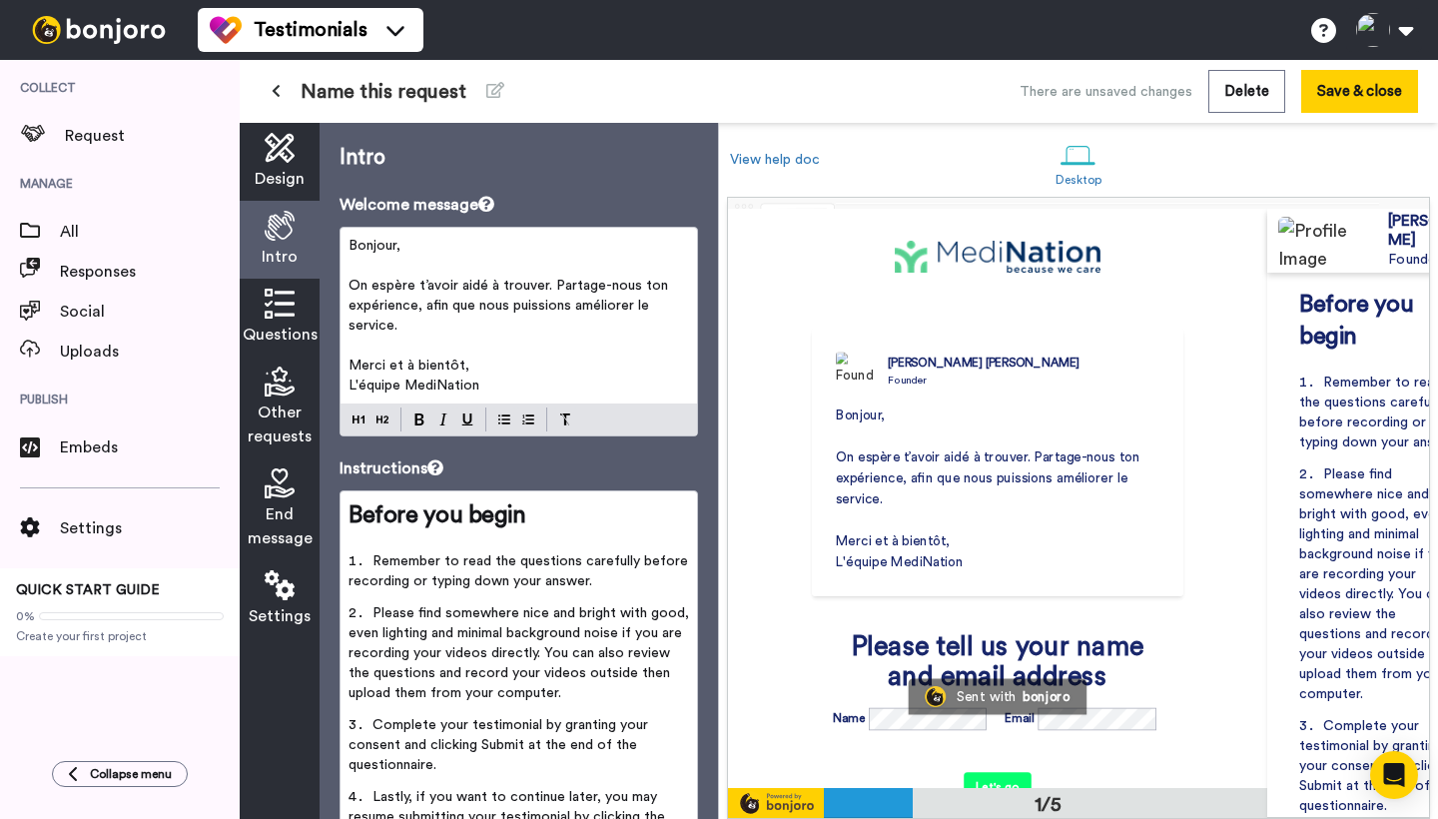
scroll to position [0, 0]
click at [283, 155] on icon at bounding box center [280, 148] width 30 height 30
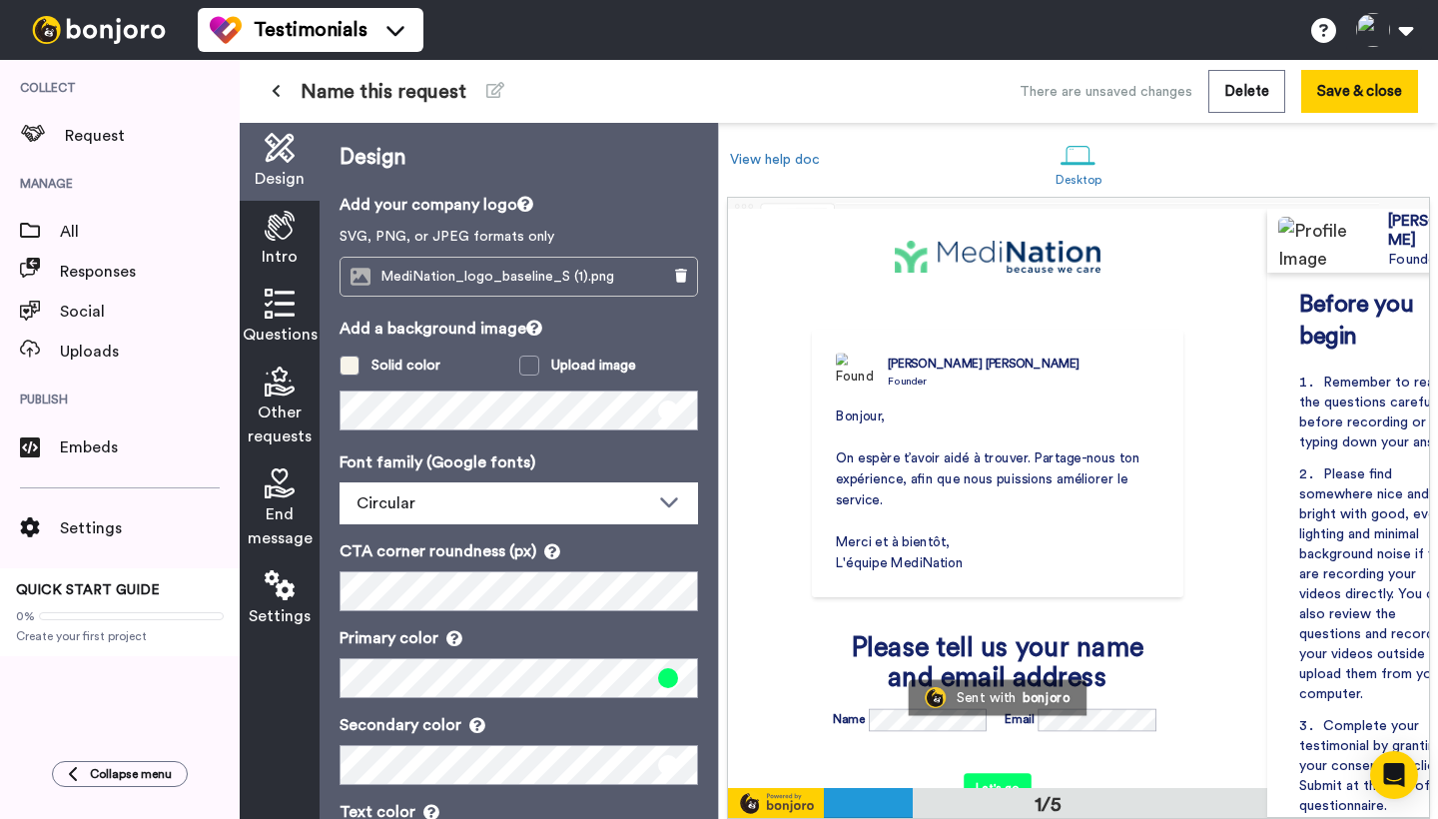
click at [353, 366] on span at bounding box center [349, 365] width 20 height 20
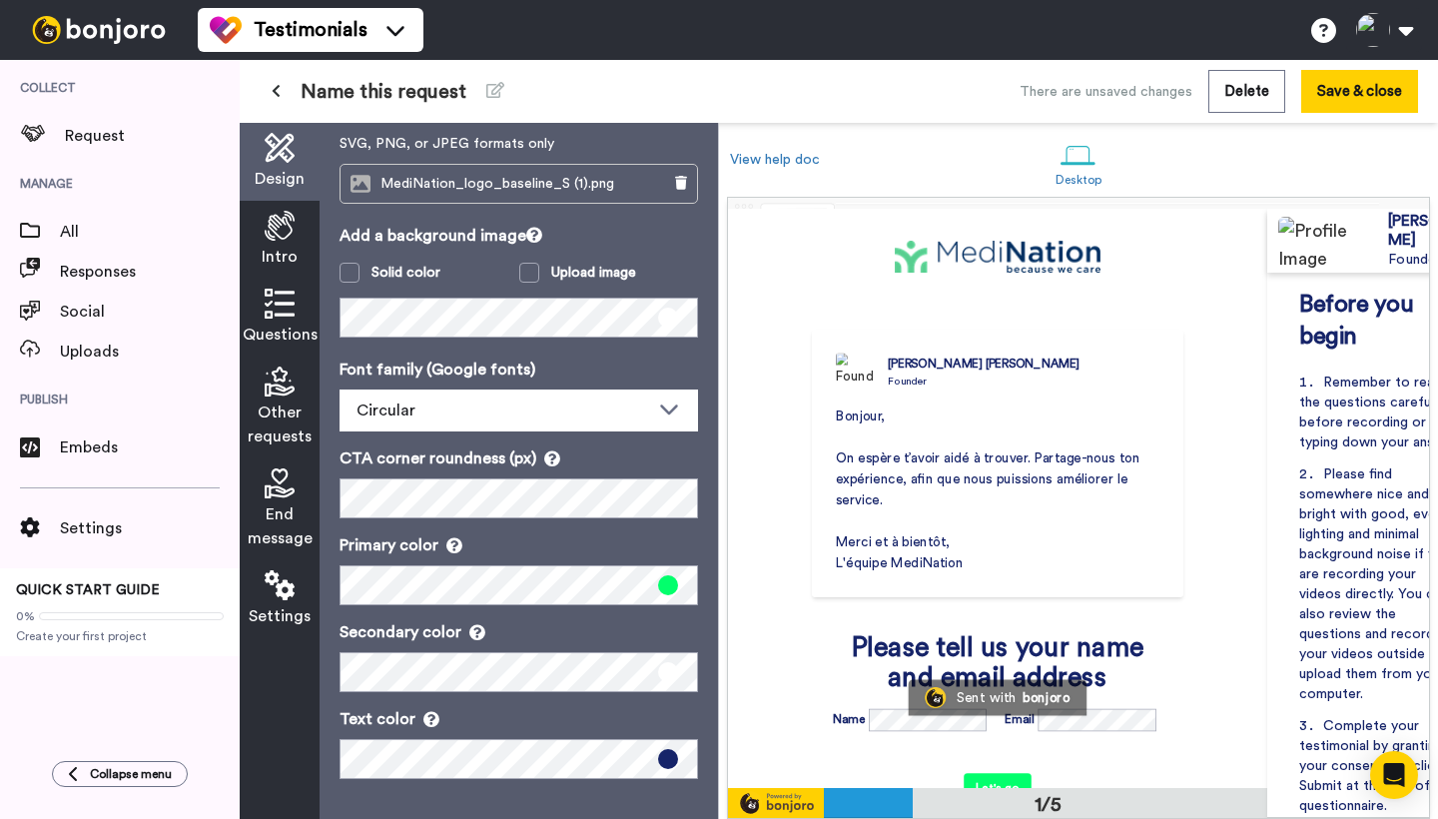
scroll to position [93, 0]
click at [351, 271] on span at bounding box center [349, 273] width 20 height 20
click at [668, 578] on span at bounding box center [668, 585] width 20 height 20
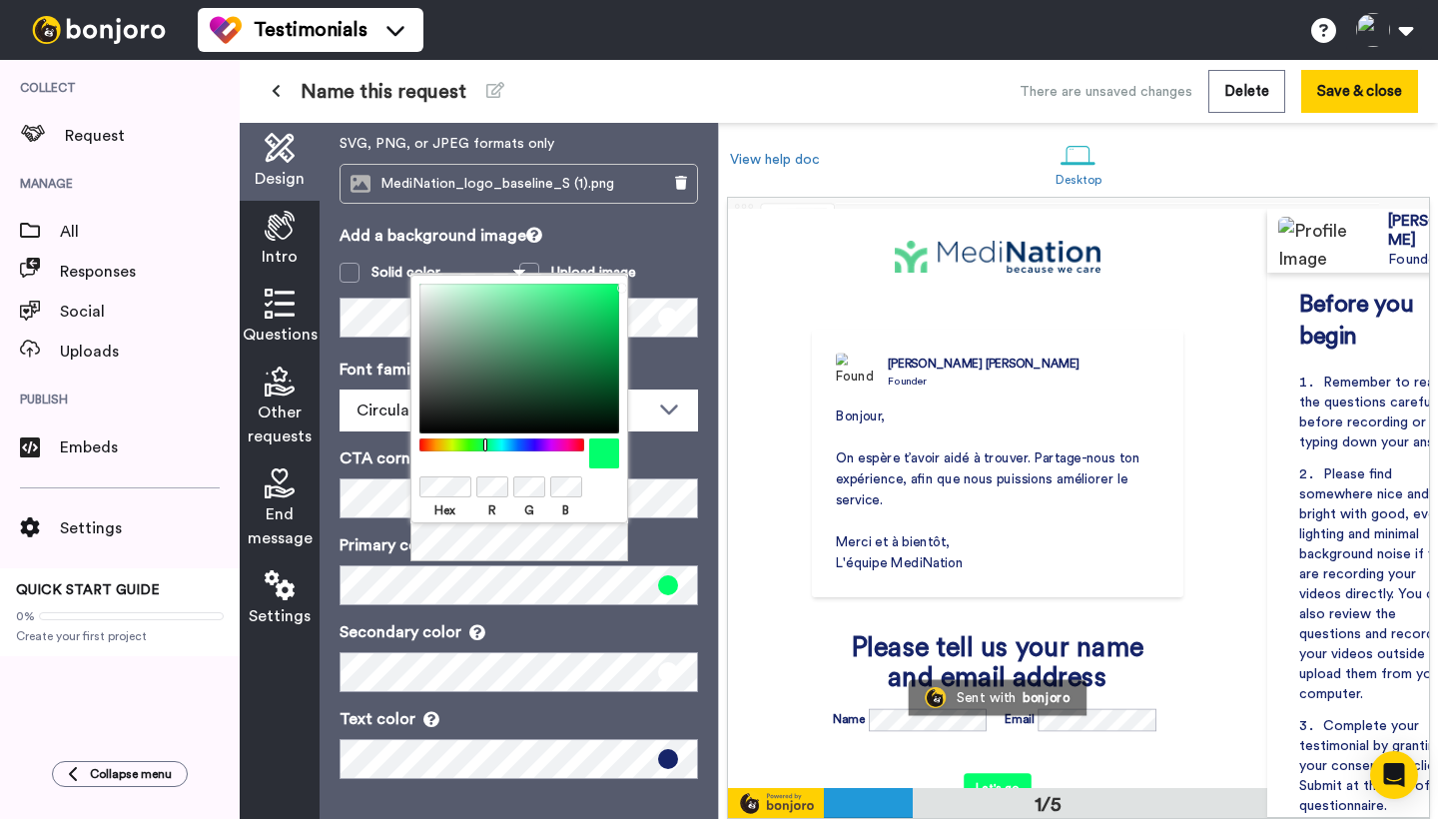
click at [522, 440] on div at bounding box center [501, 444] width 172 height 13
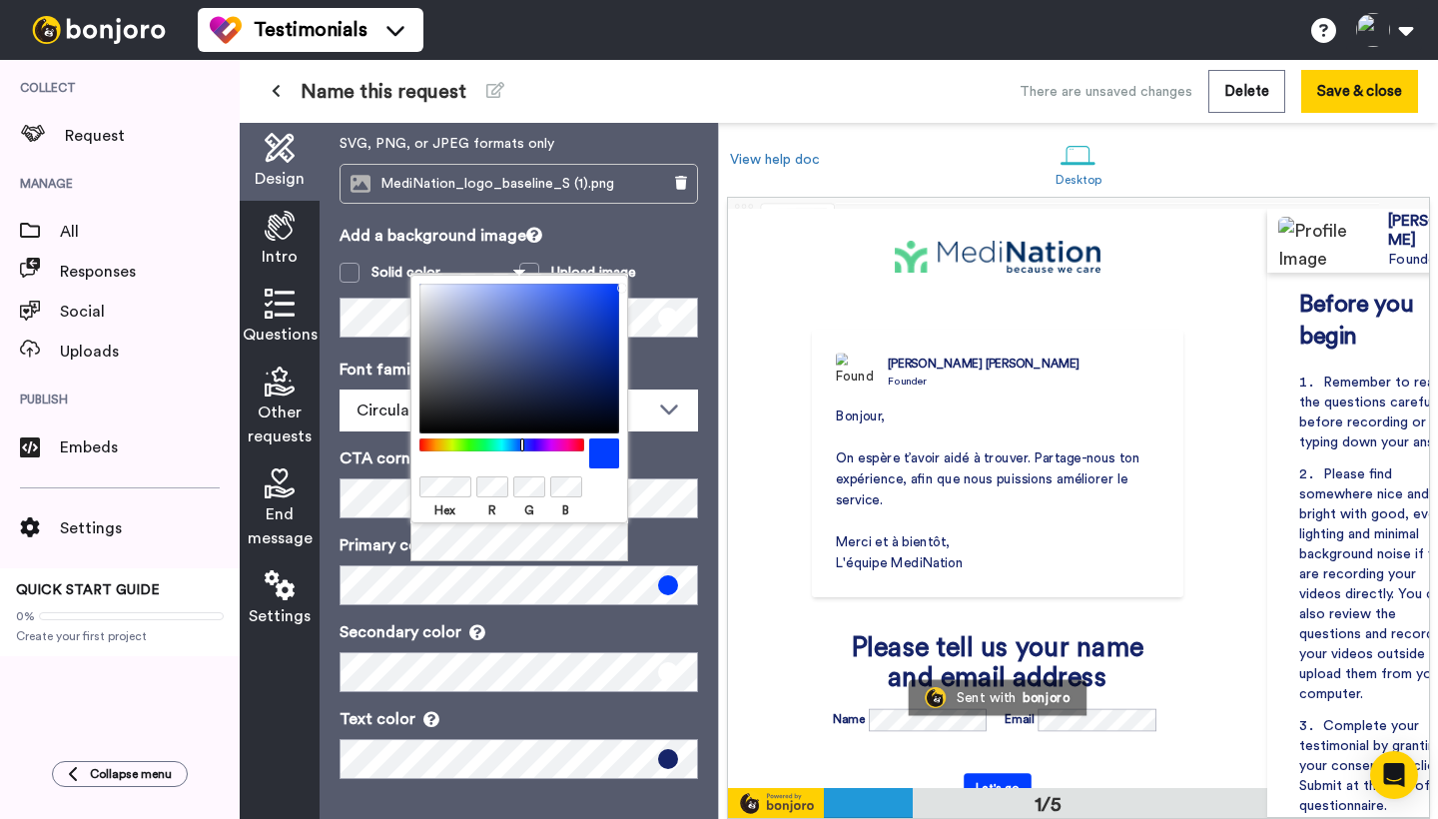
click at [568, 358] on div at bounding box center [519, 359] width 200 height 150
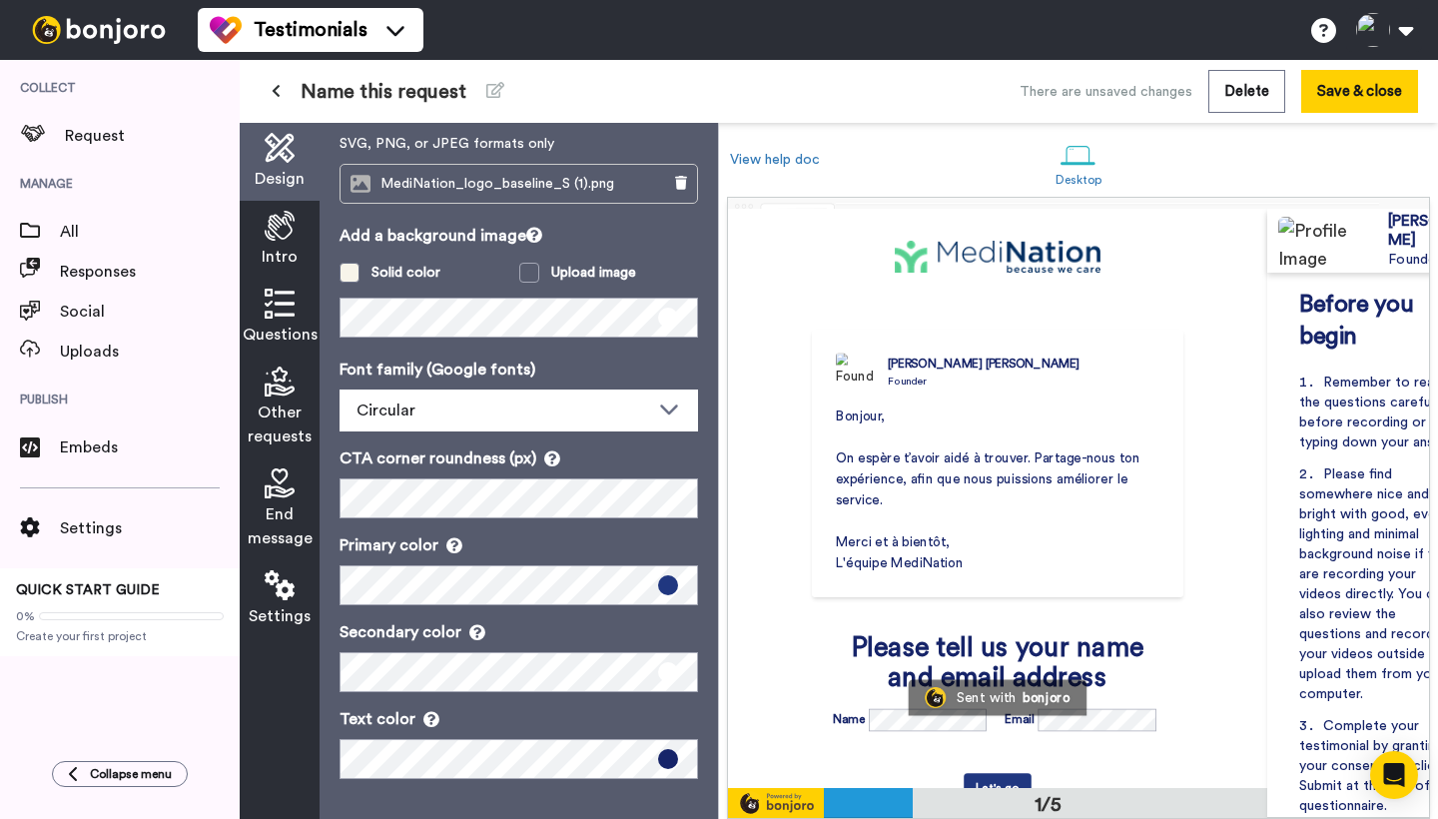
click at [351, 273] on span at bounding box center [349, 273] width 20 height 20
click at [353, 268] on span at bounding box center [349, 273] width 20 height 20
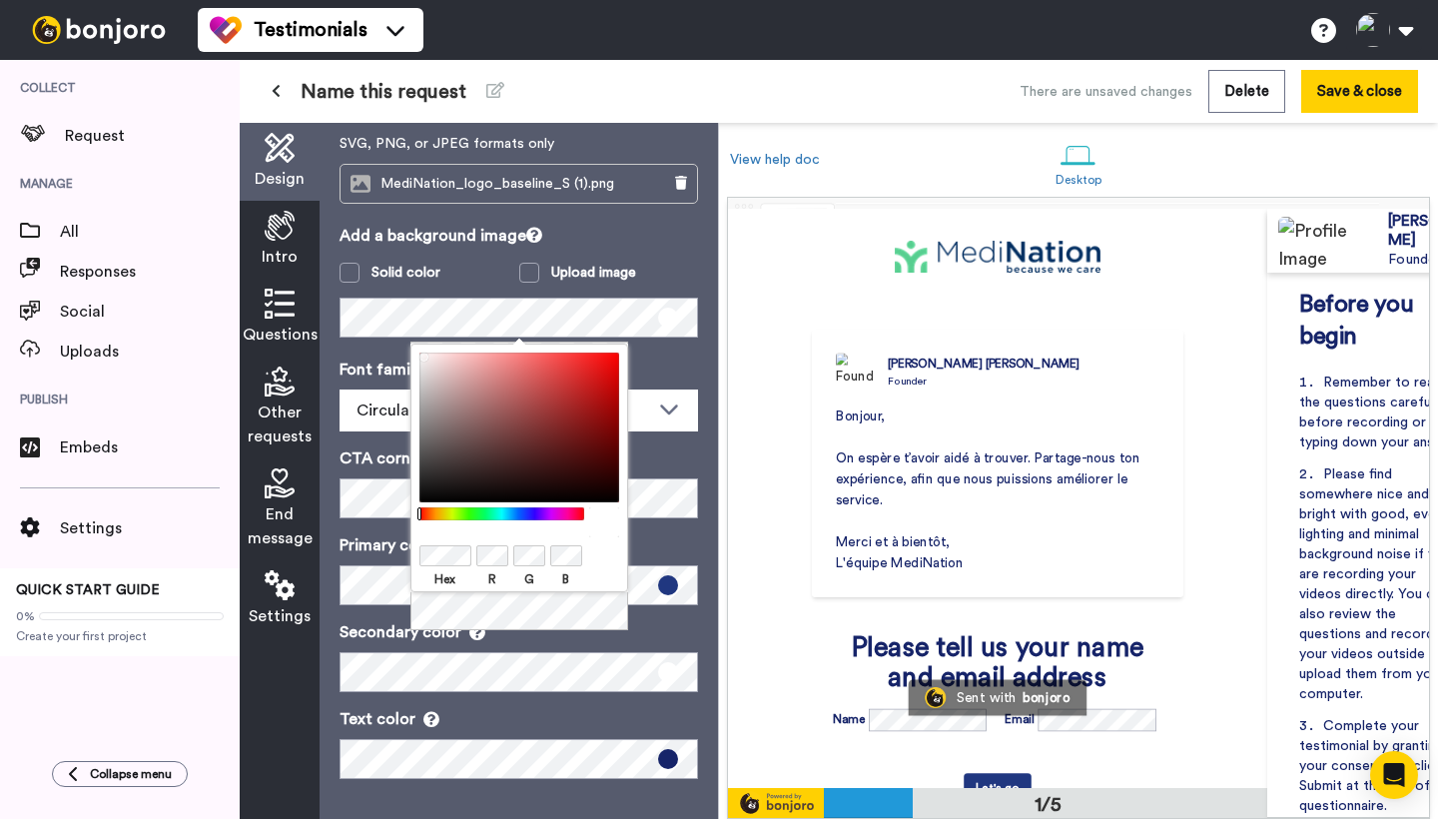
click at [627, 245] on p "Add a background image" at bounding box center [518, 236] width 358 height 24
click at [491, 383] on div at bounding box center [519, 427] width 200 height 150
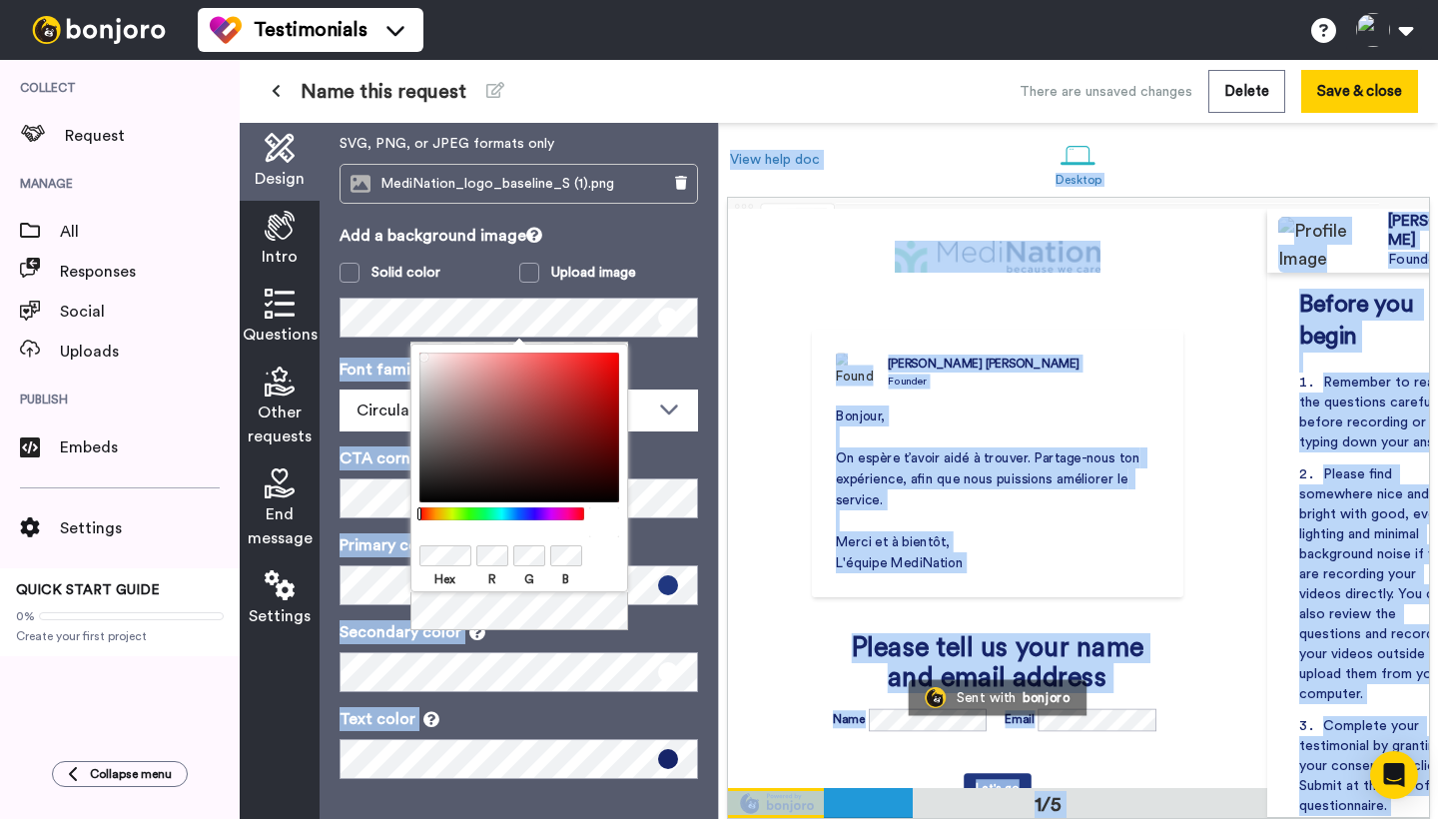
click at [398, 326] on body "Testimonials Switch to Video messaging Testimonials Settings Discover Help & Su…" at bounding box center [719, 409] width 1438 height 819
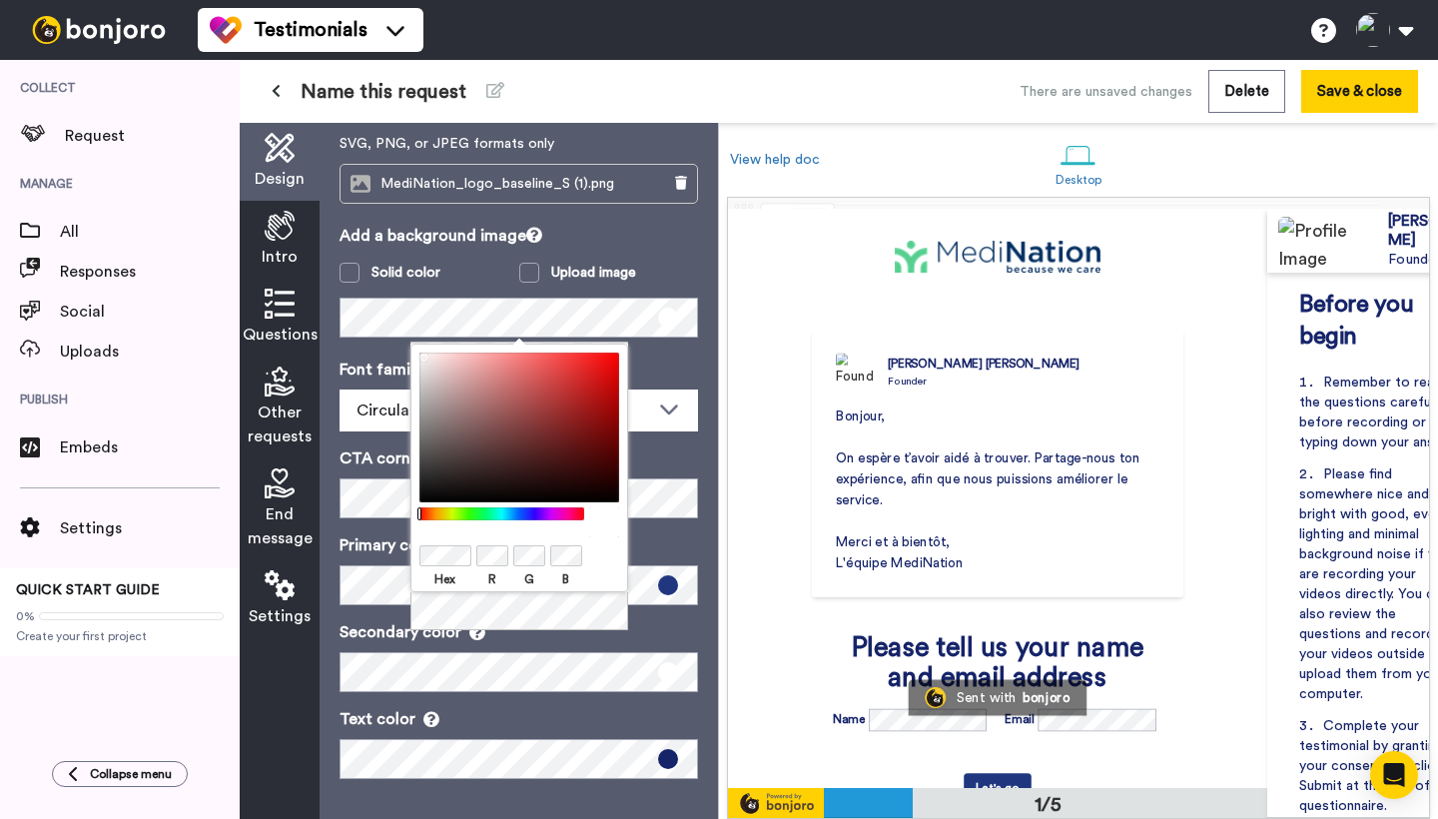
click at [544, 622] on div "Hex R G B" at bounding box center [519, 487] width 218 height 289
click at [641, 242] on p "Add a background image" at bounding box center [518, 236] width 358 height 24
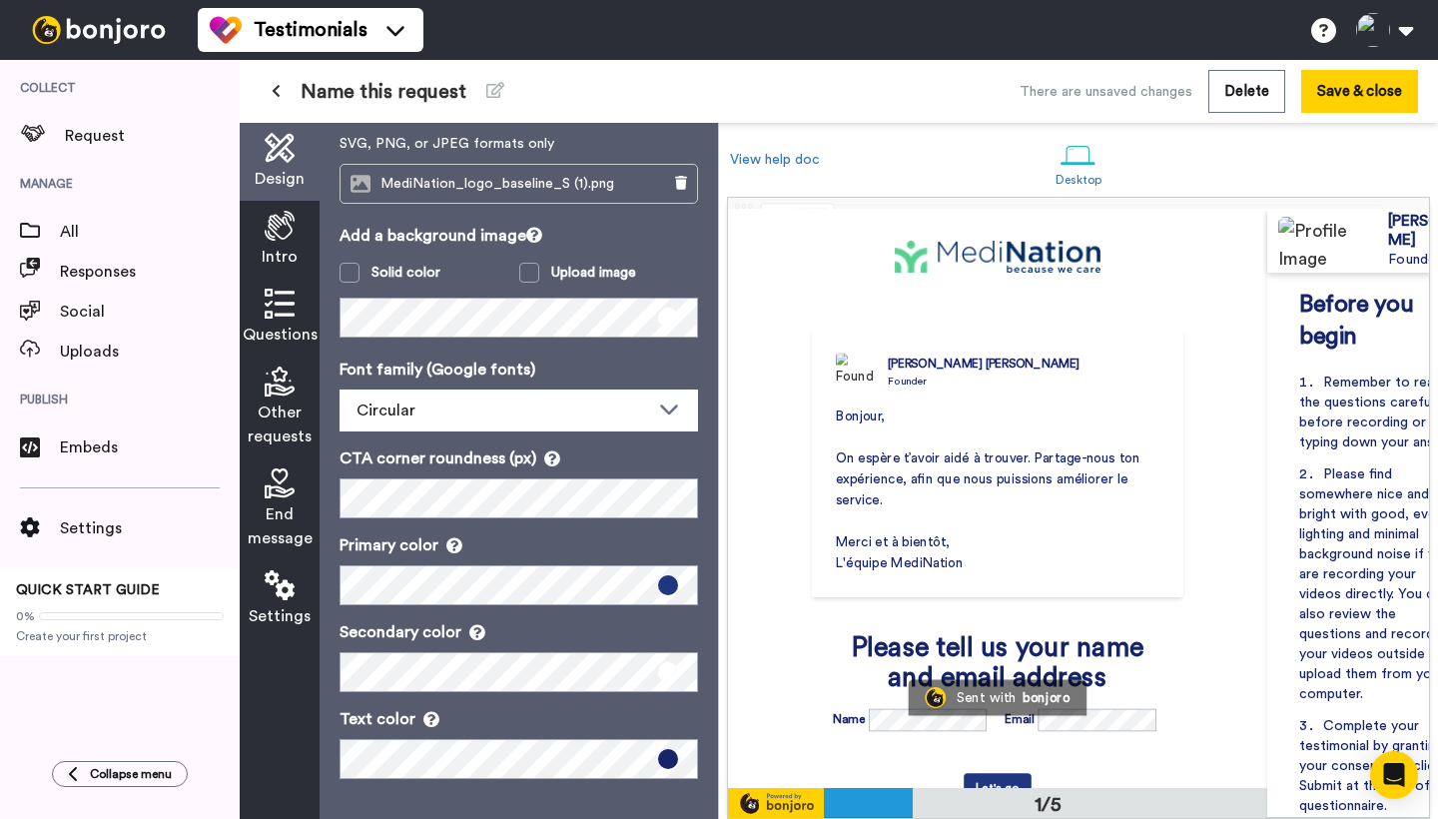
click at [286, 387] on icon at bounding box center [280, 381] width 30 height 30
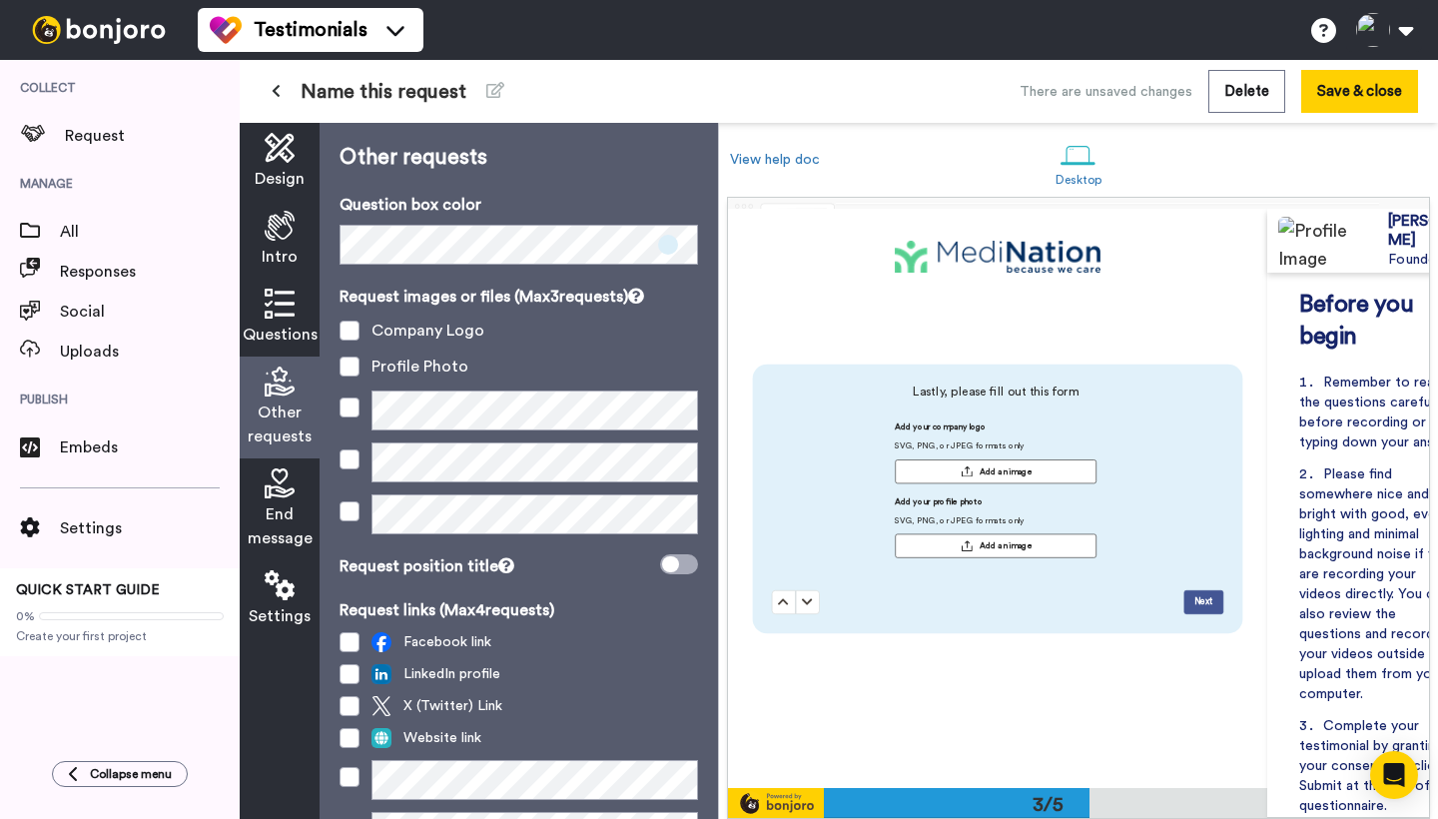
scroll to position [1158, 0]
click at [277, 317] on icon at bounding box center [280, 304] width 30 height 30
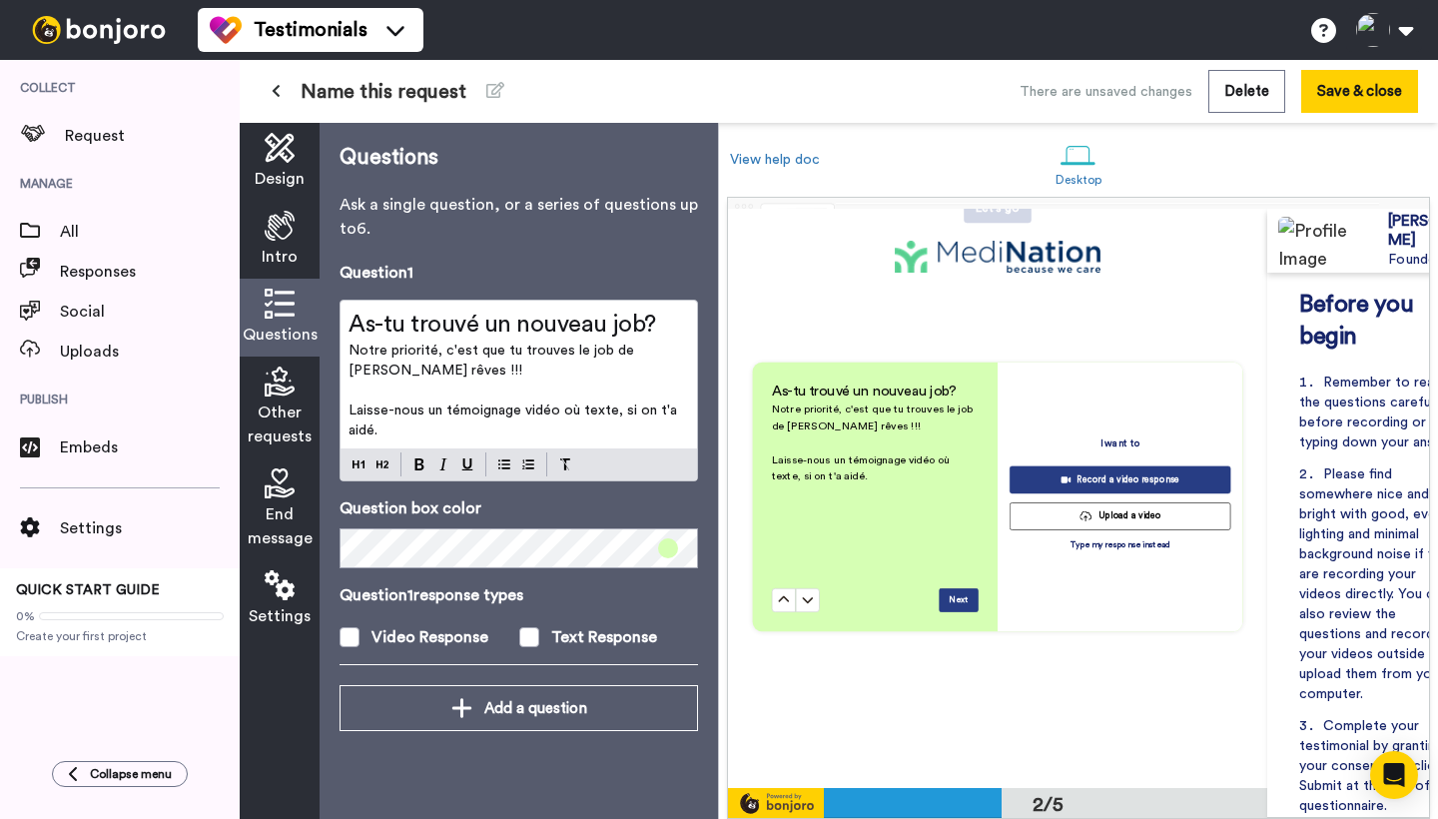
scroll to position [579, 0]
click at [668, 544] on span at bounding box center [668, 548] width 20 height 20
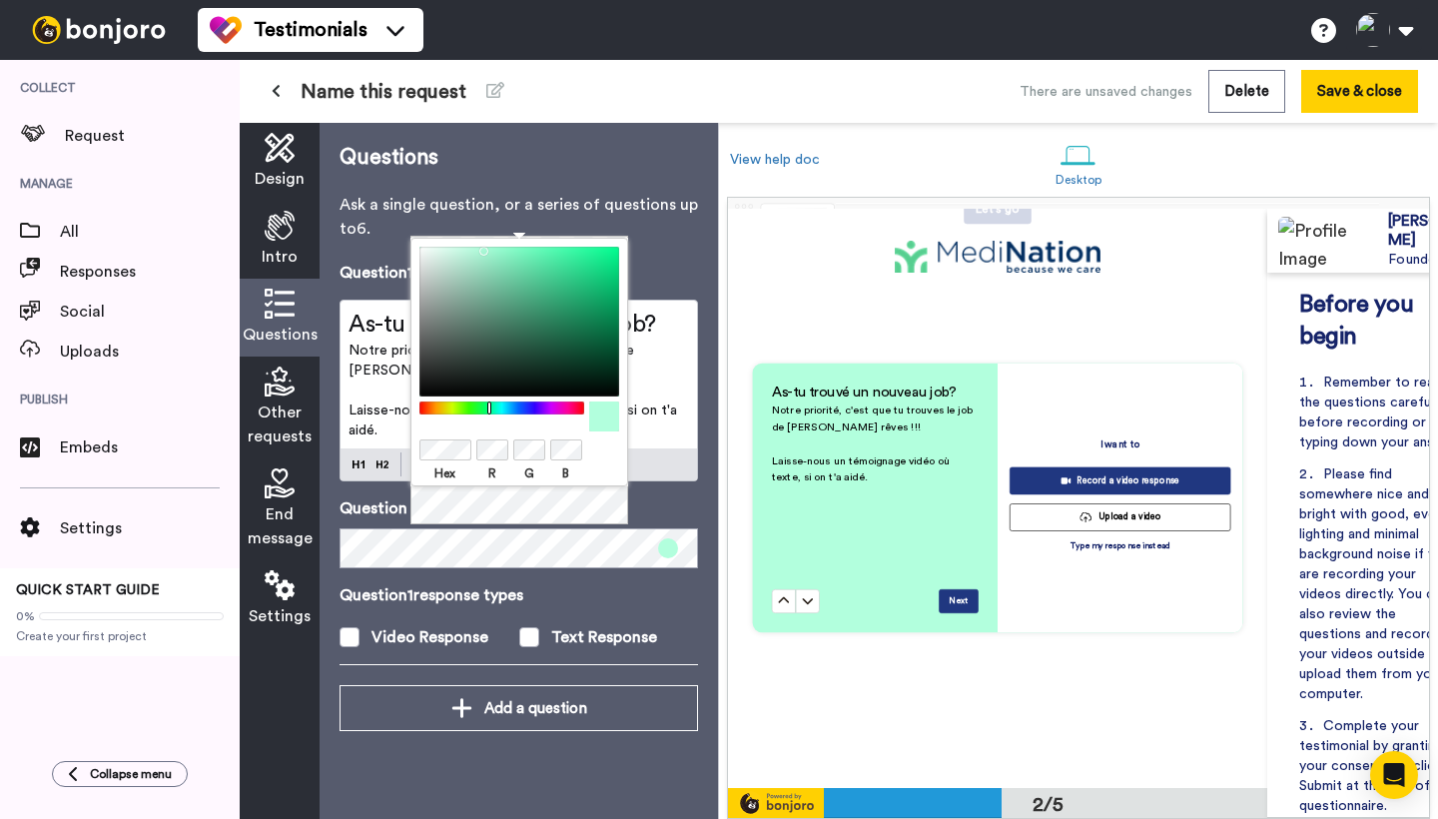
drag, startPoint x: 463, startPoint y: 404, endPoint x: 489, endPoint y: 404, distance: 26.0
click at [489, 404] on div at bounding box center [501, 407] width 172 height 13
click at [578, 578] on div "Question 1 As-tu trouvé un nouveau job? Notre priorité, c'est que tu trouves le…" at bounding box center [518, 473] width 358 height 424
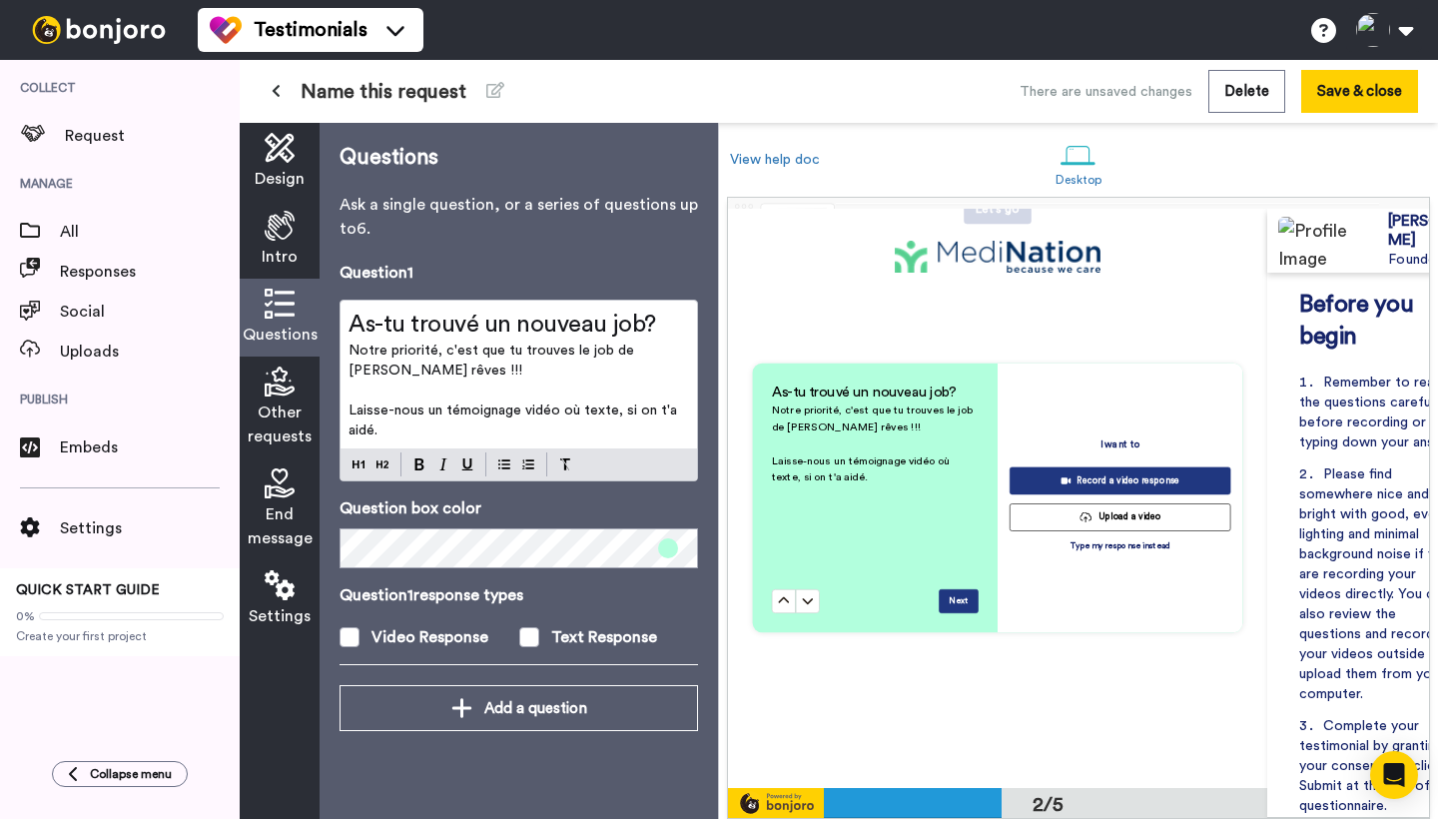
click at [284, 400] on span "Other requests" at bounding box center [280, 424] width 64 height 48
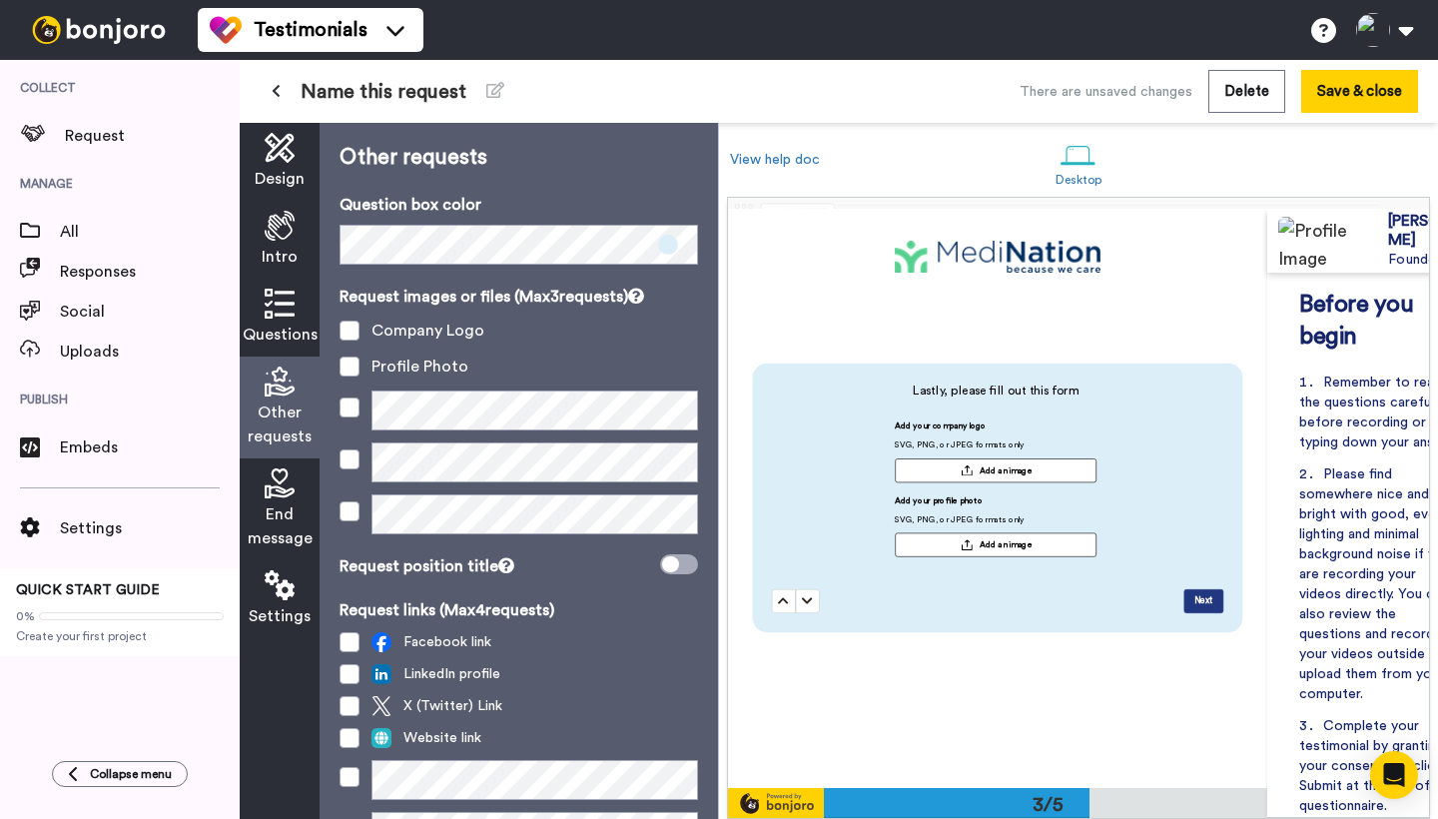
click at [277, 497] on icon at bounding box center [280, 483] width 30 height 30
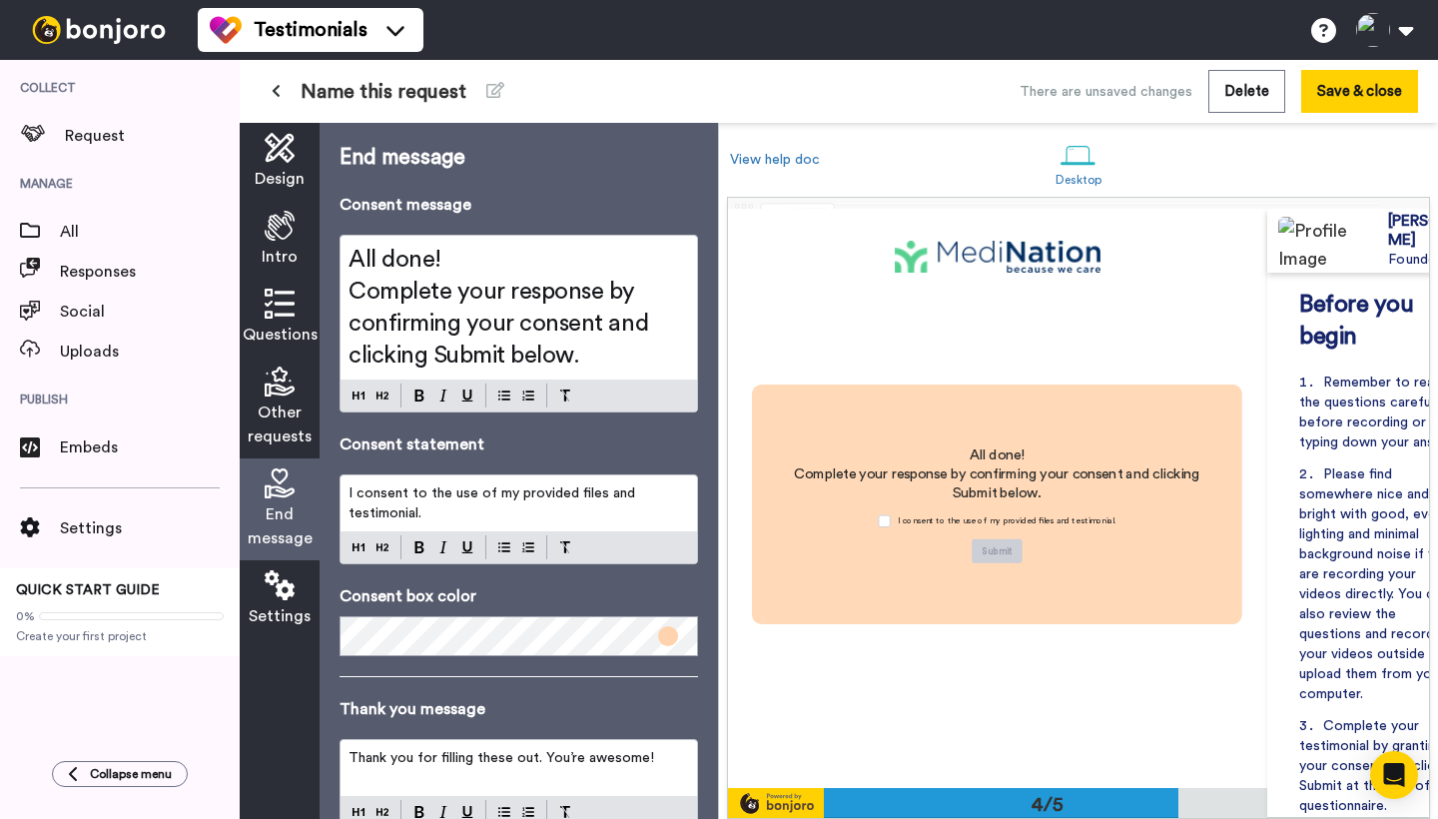
scroll to position [1736, 0]
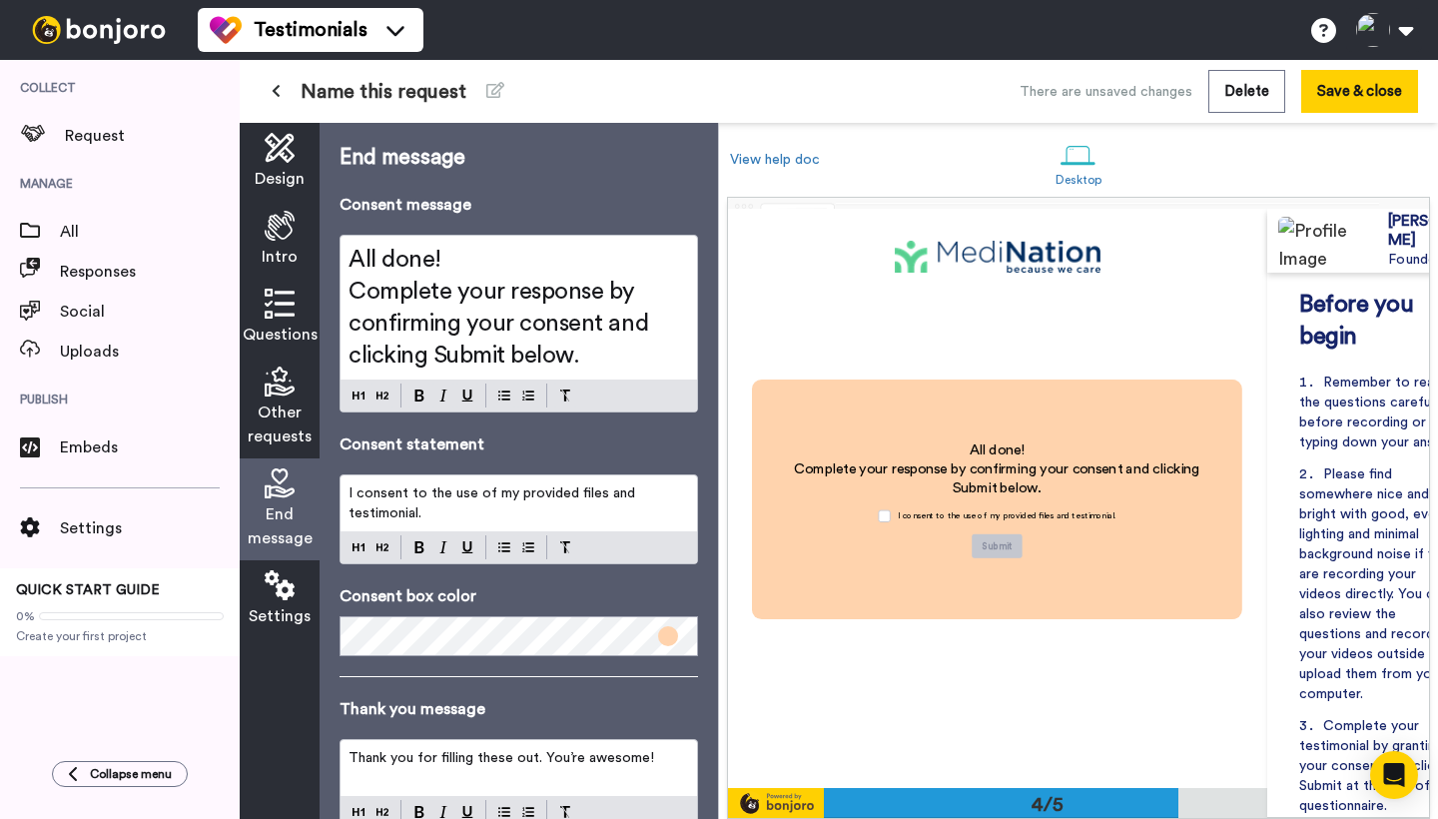
click at [277, 390] on icon at bounding box center [280, 381] width 30 height 30
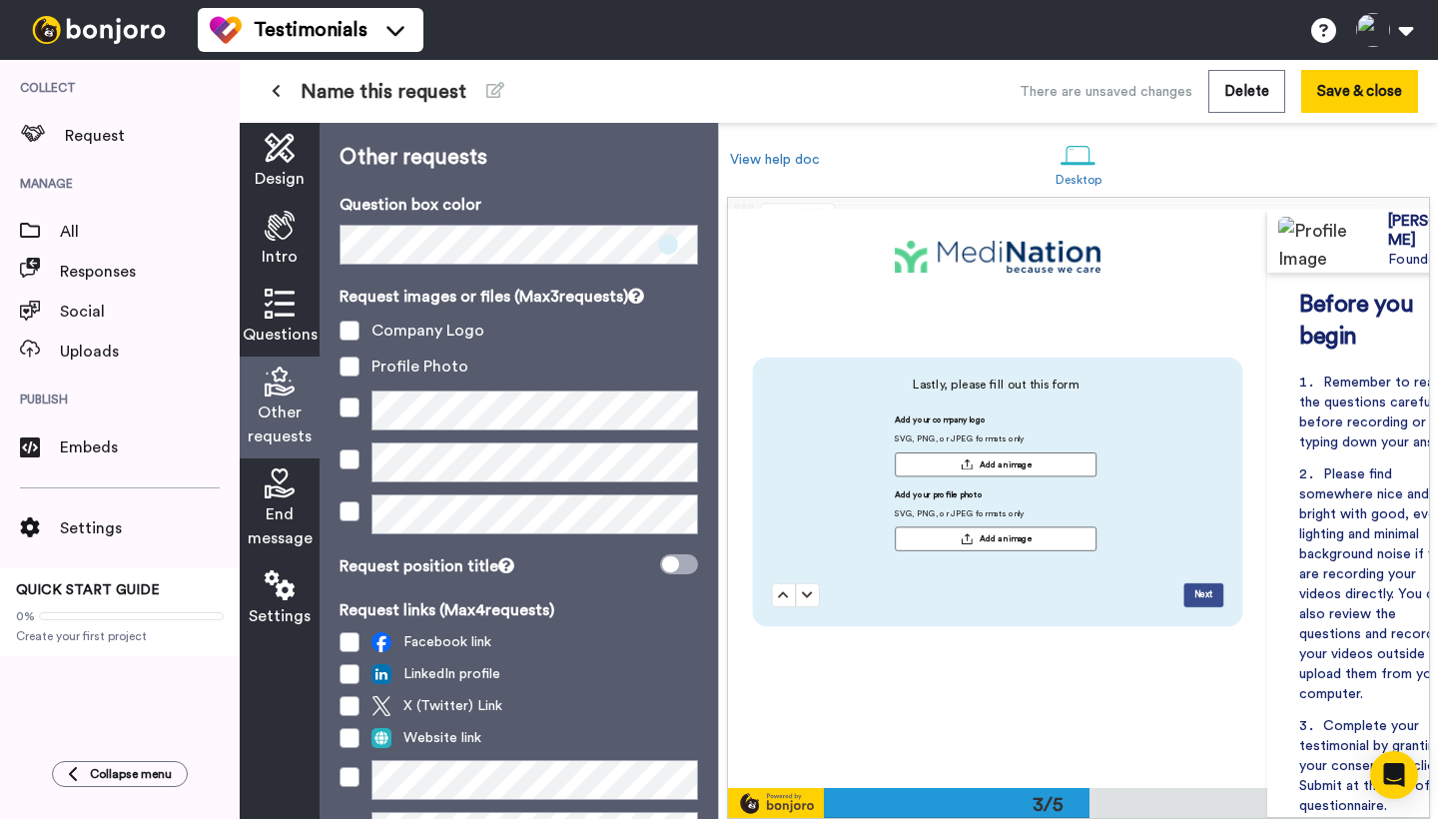
scroll to position [1158, 0]
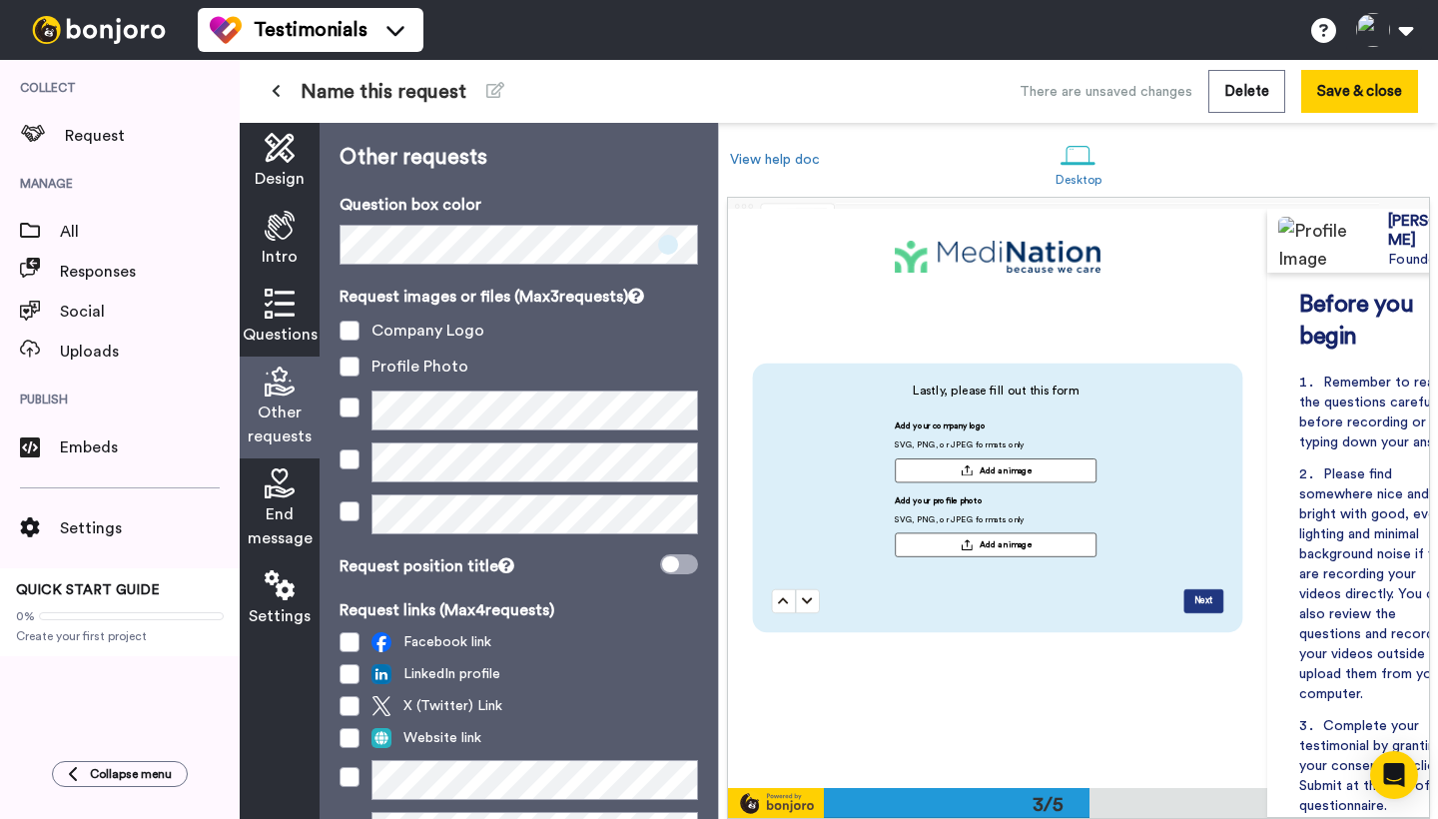
click at [279, 493] on icon at bounding box center [280, 483] width 30 height 30
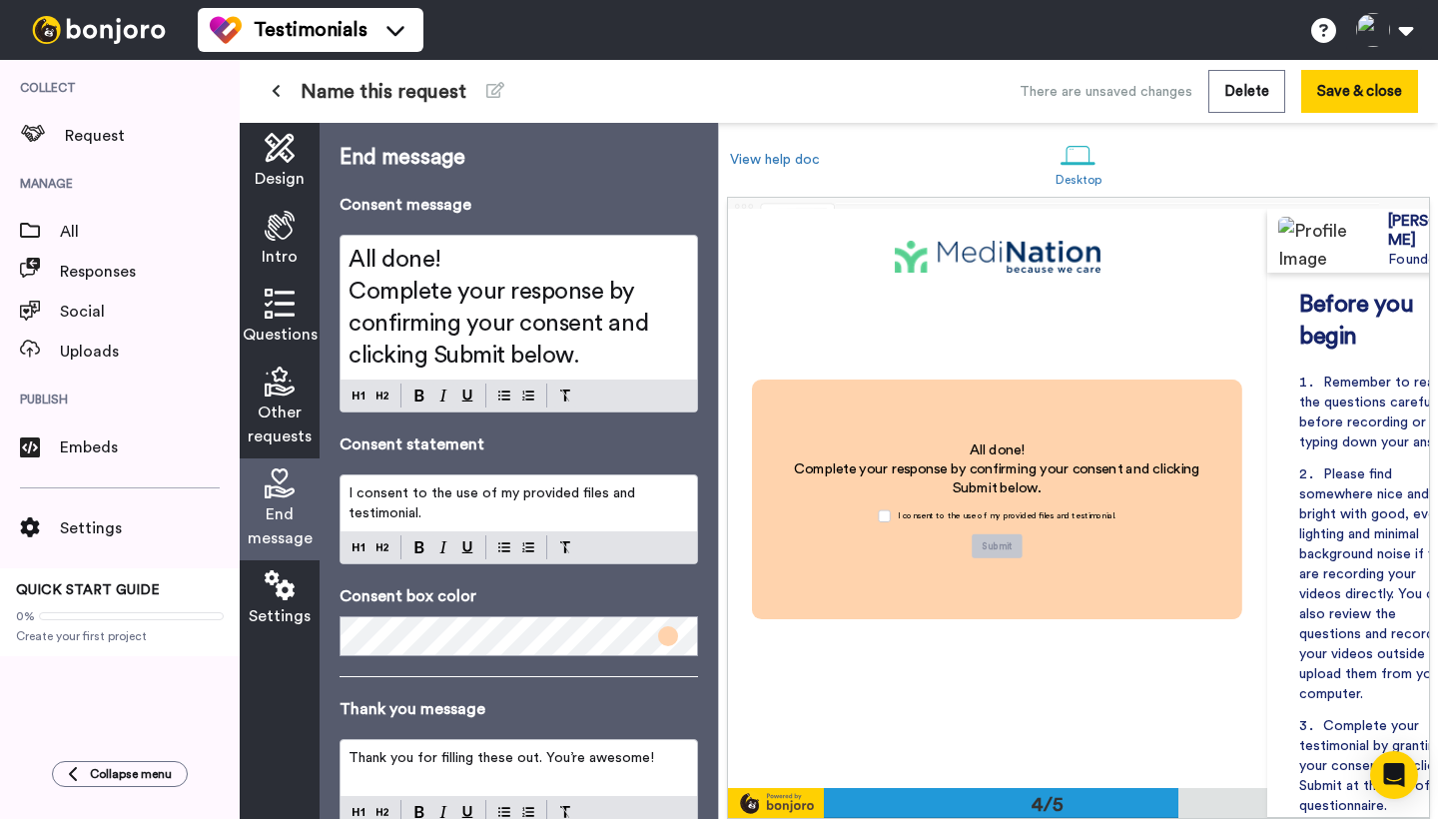
scroll to position [0, 0]
drag, startPoint x: 452, startPoint y: 265, endPoint x: 333, endPoint y: 258, distance: 119.0
click at [333, 258] on div "End message Consent message All done! Complete your response by confirming your…" at bounding box center [518, 471] width 398 height 696
click at [279, 404] on span "Other requests" at bounding box center [280, 424] width 64 height 48
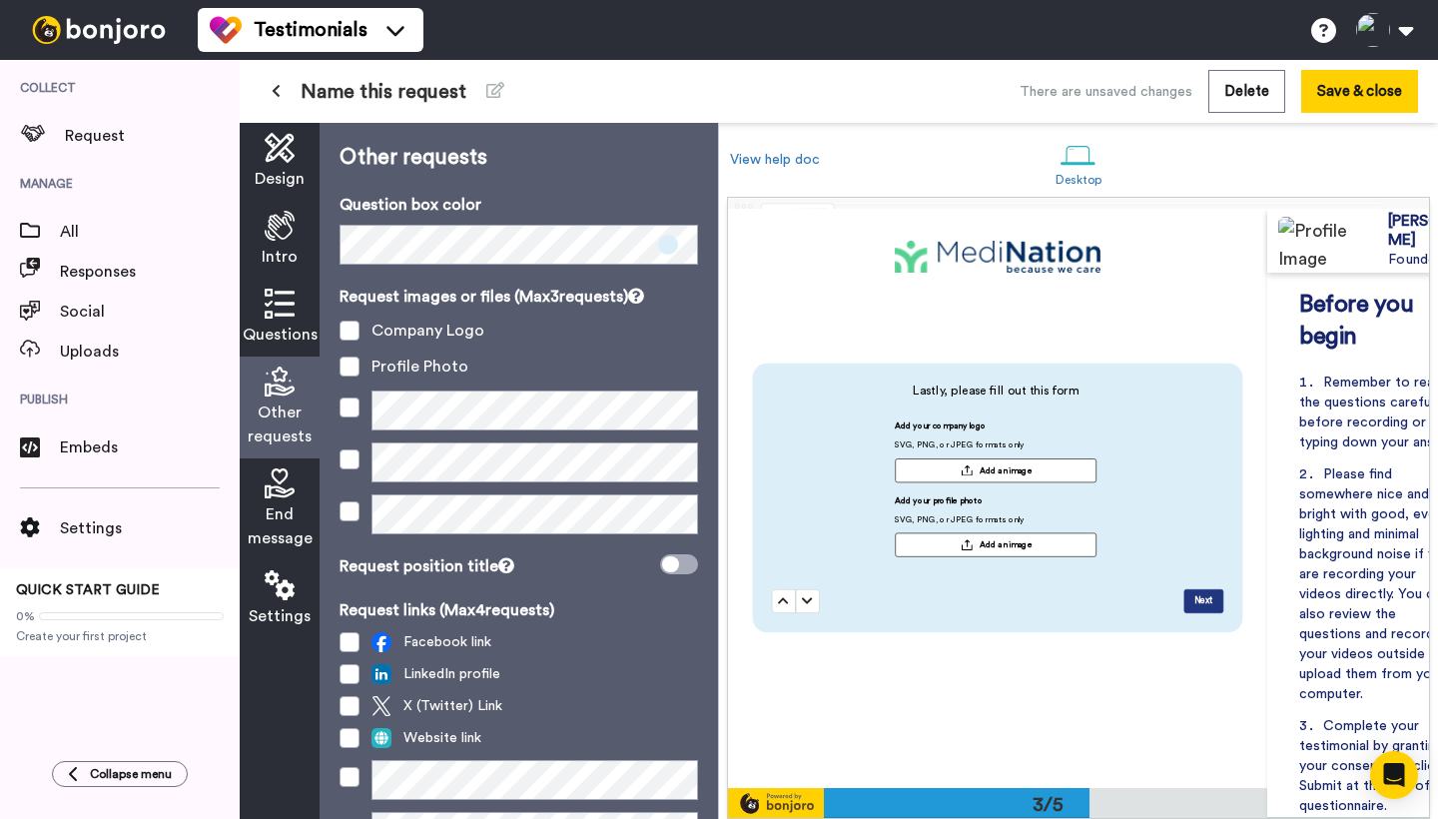
click at [278, 487] on icon at bounding box center [280, 483] width 30 height 30
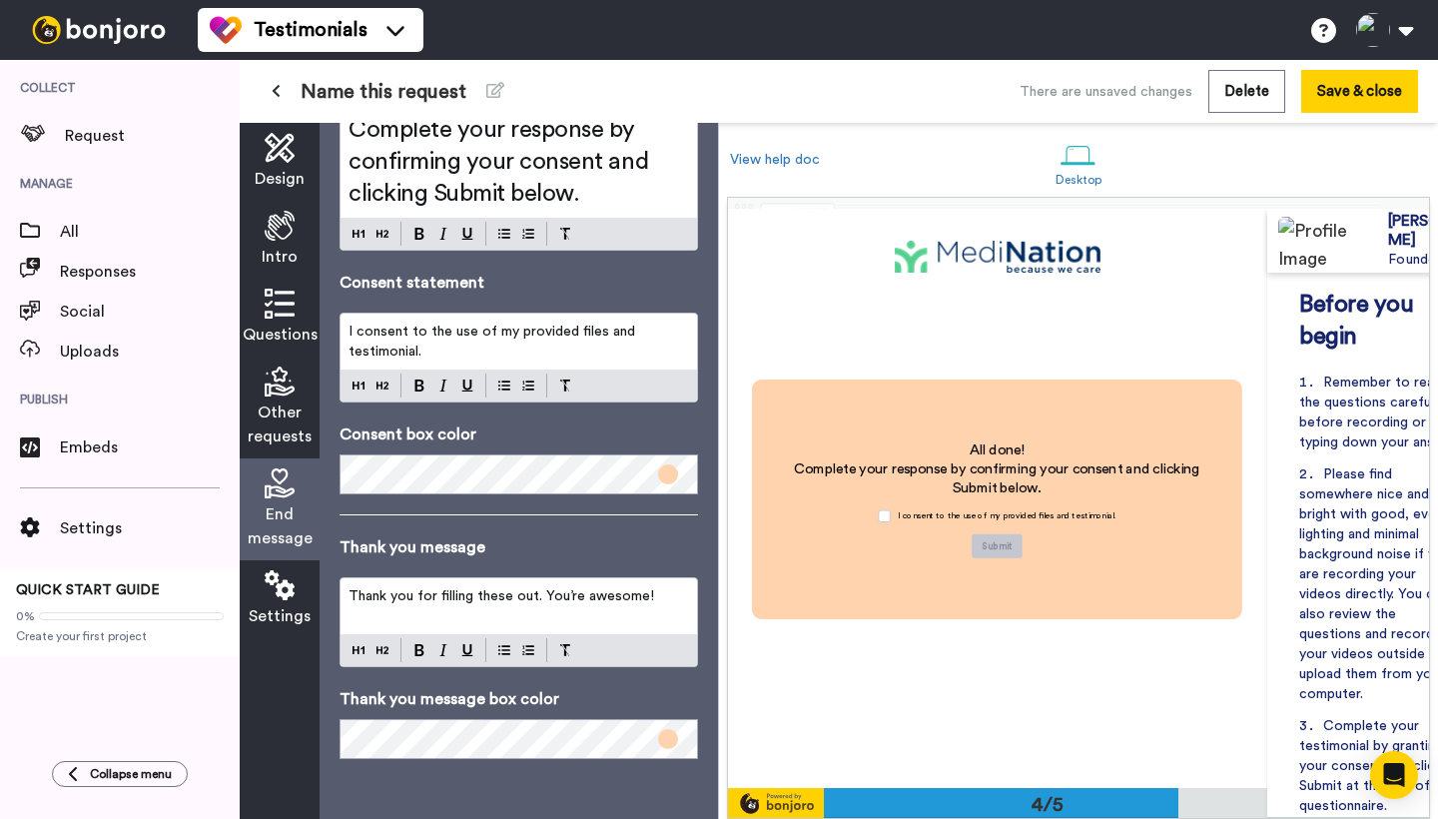
scroll to position [162, 0]
click at [520, 606] on div "Thank you for filling these out. You’re awesome!" at bounding box center [518, 606] width 356 height 56
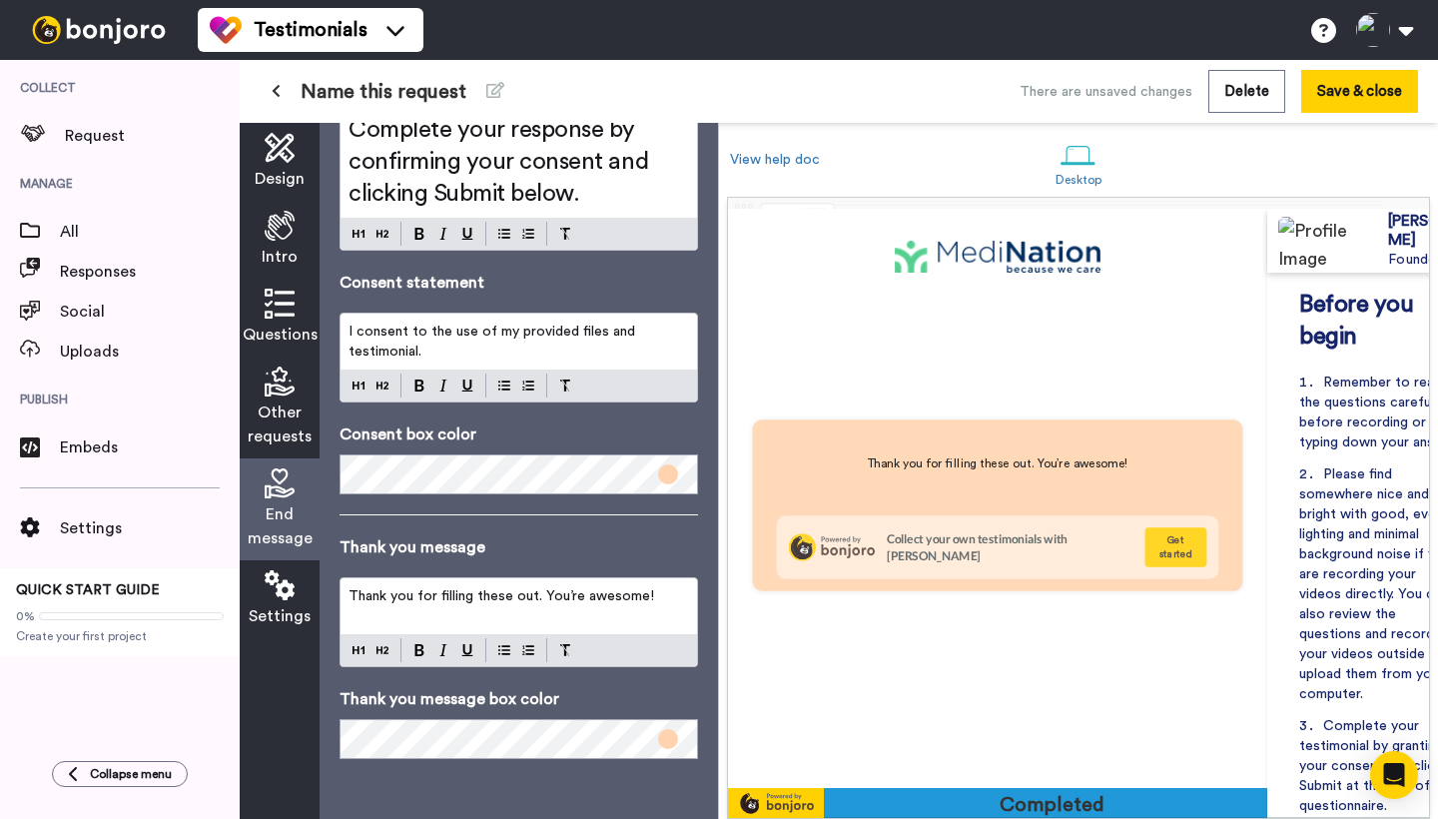
scroll to position [2314, 0]
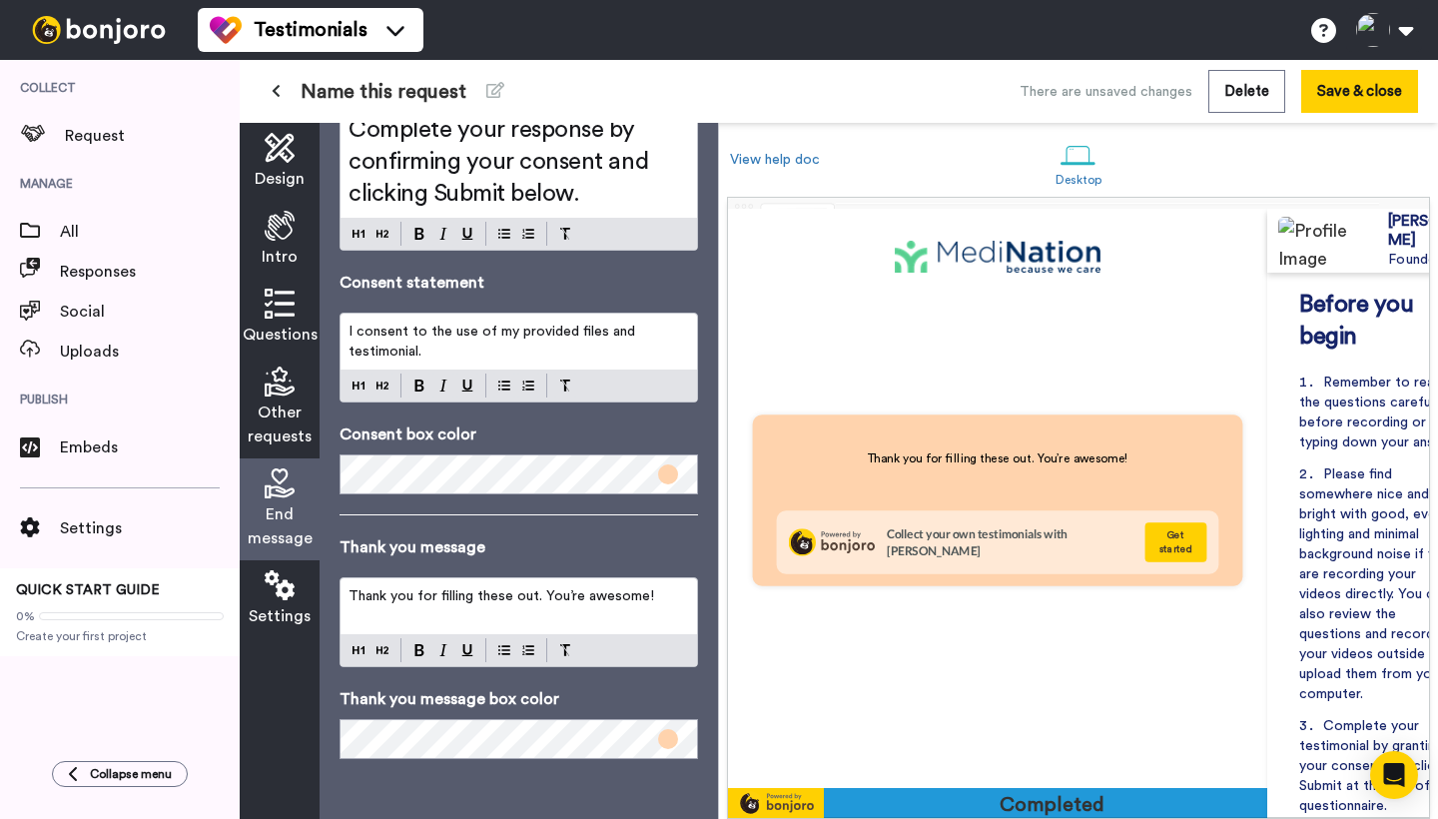
click at [661, 597] on p "Thank you for filling these out. You’re awesome!" at bounding box center [518, 596] width 340 height 20
click at [348, 597] on span "Thank you for filling these out. You’re awesome!" at bounding box center [501, 596] width 306 height 14
click at [482, 339] on span "I consent to the use of my provided files and testimonial." at bounding box center [493, 341] width 291 height 34
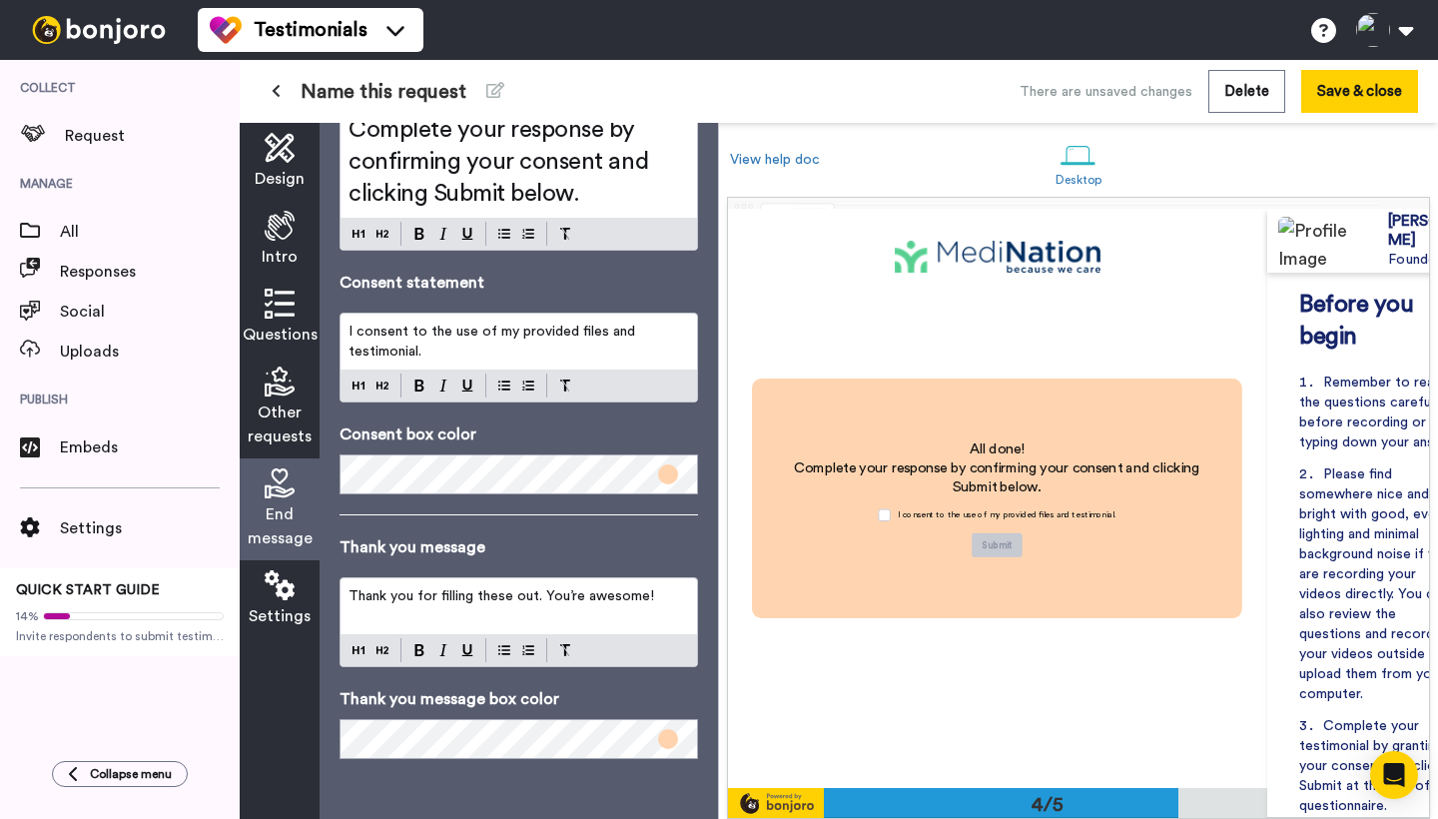
scroll to position [1736, 0]
click at [515, 601] on span "Thank you for filling these out. You’re awesome!" at bounding box center [501, 596] width 306 height 14
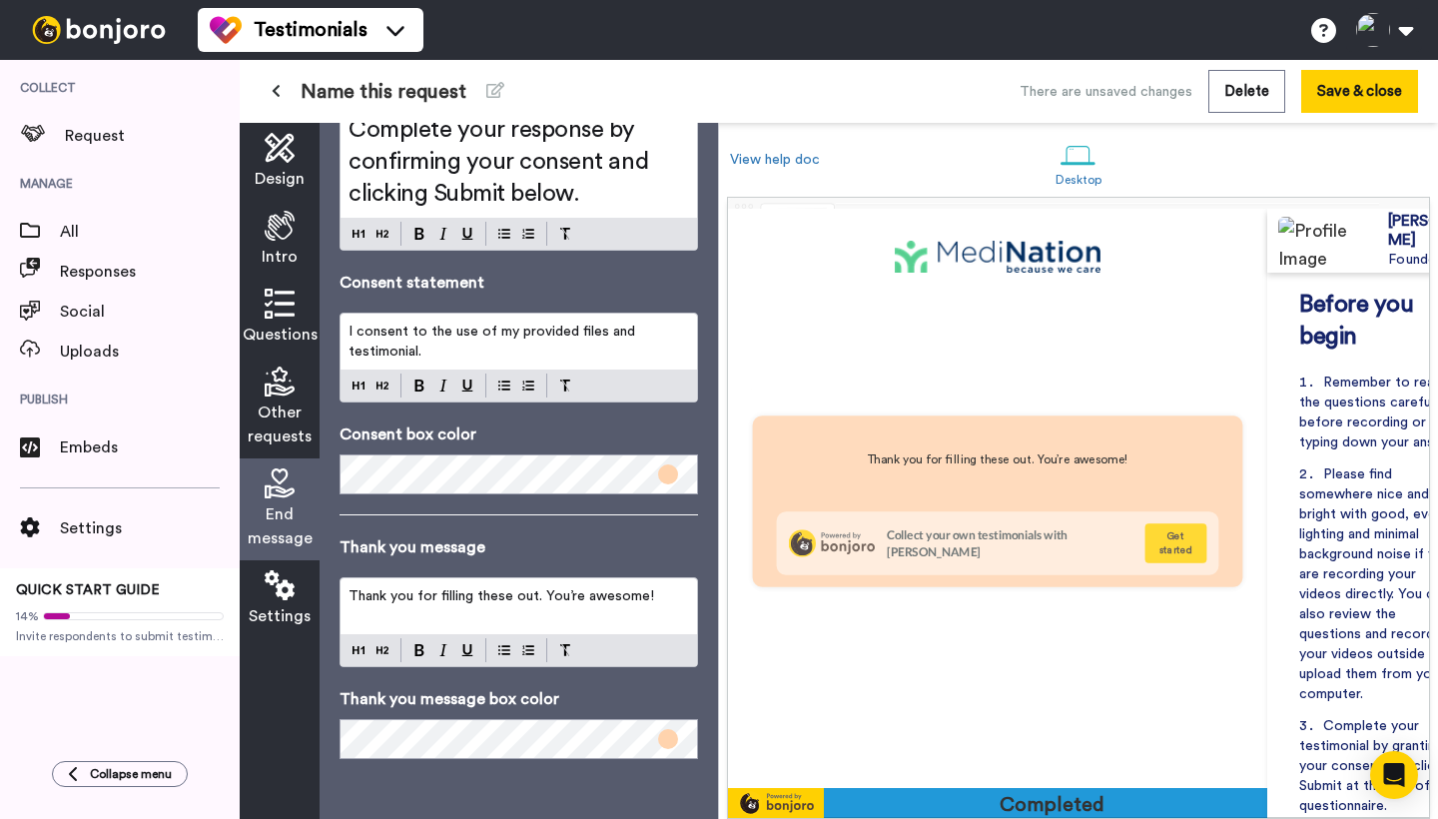
scroll to position [2314, 0]
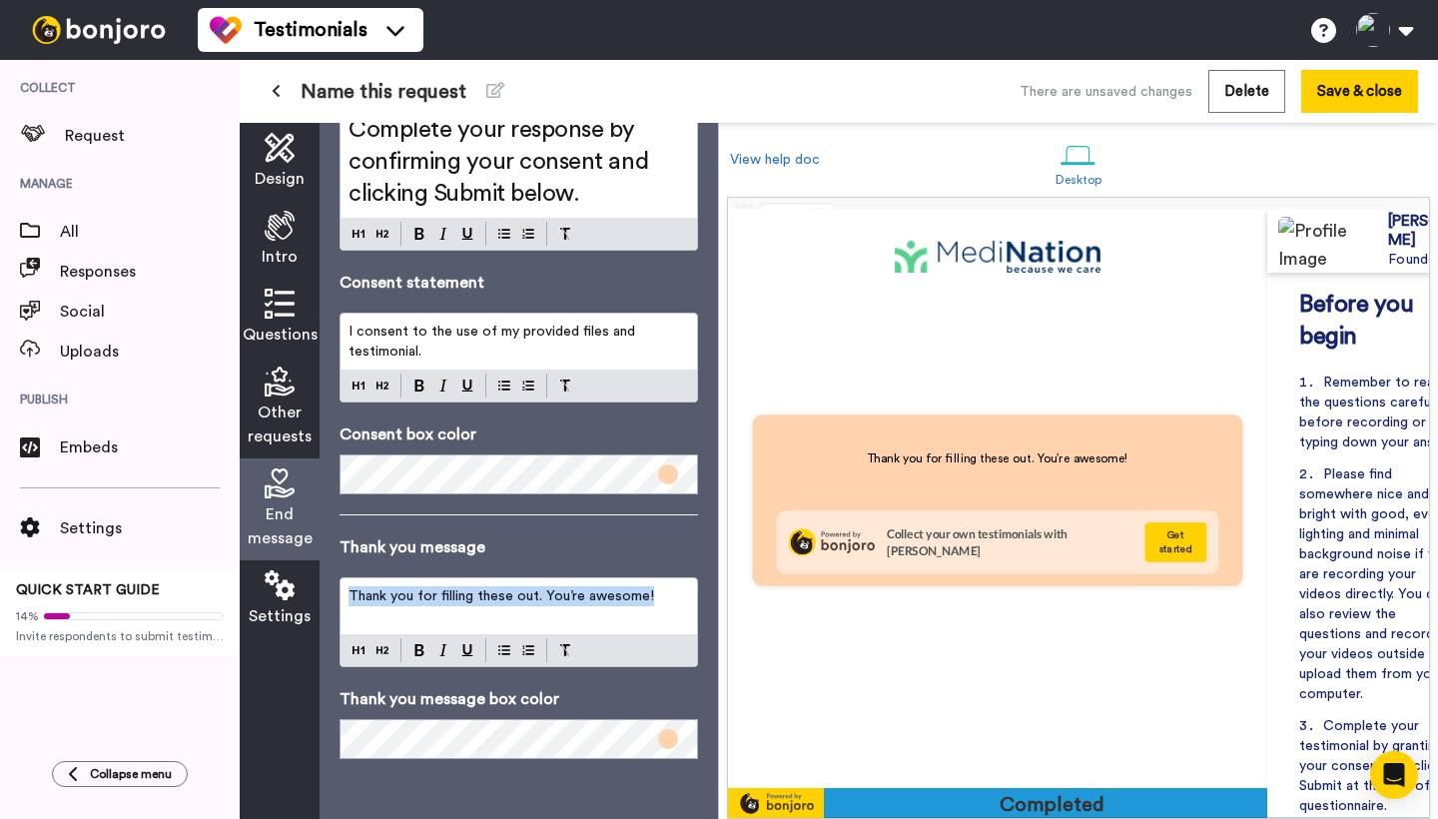
drag, startPoint x: 669, startPoint y: 594, endPoint x: 279, endPoint y: 569, distance: 391.2
click at [279, 569] on div "Design Intro Questions Other requests End message Settings End message Consent …" at bounding box center [479, 471] width 478 height 696
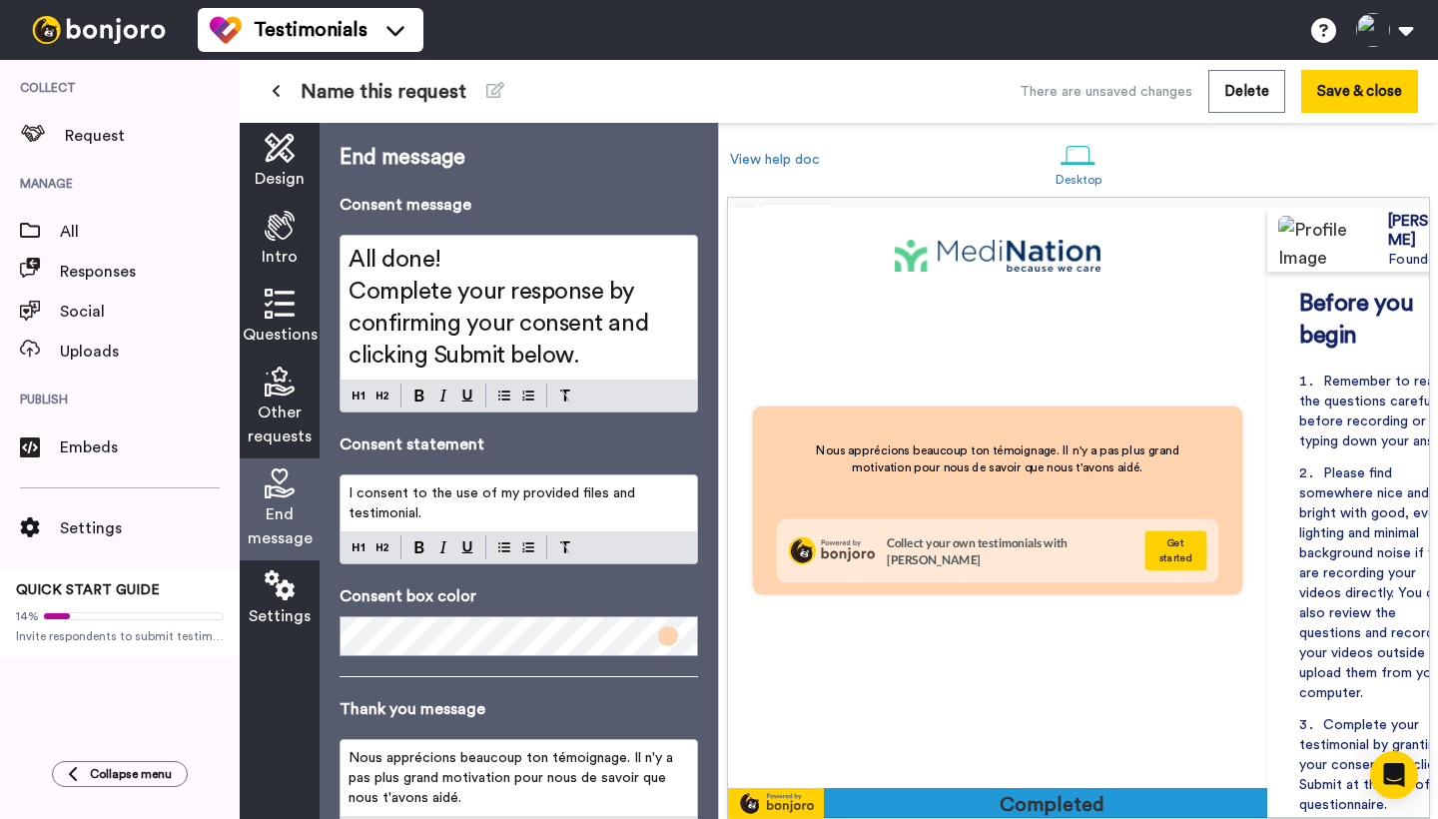
scroll to position [0, 0]
click at [441, 312] on span "Complete your response by confirming your consent and clicking Submit below." at bounding box center [501, 324] width 306 height 88
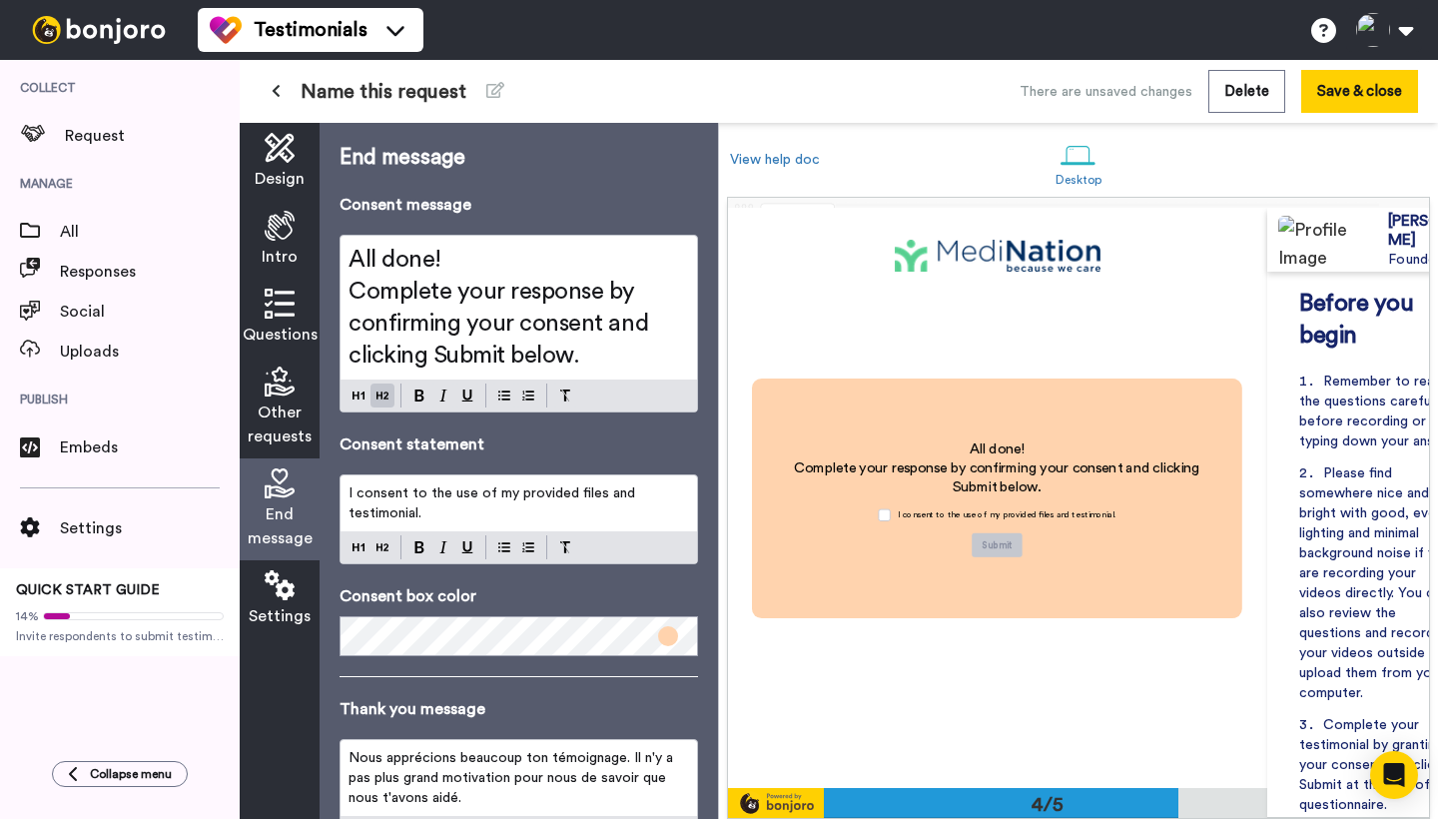
scroll to position [1736, 0]
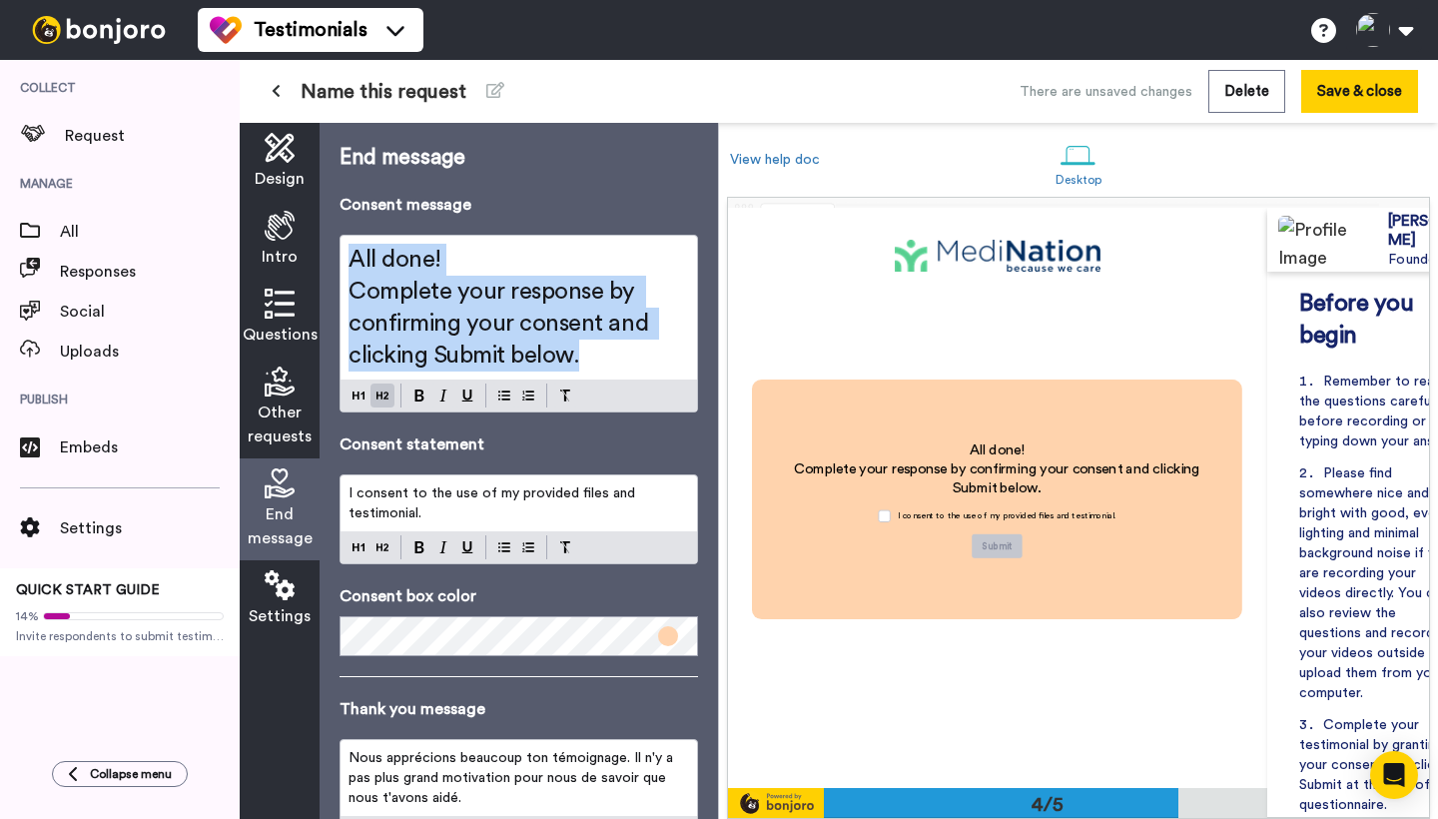
drag, startPoint x: 594, startPoint y: 362, endPoint x: 325, endPoint y: 237, distance: 296.6
click at [325, 237] on div "End message Consent message All done! Complete your response by confirming your…" at bounding box center [518, 471] width 398 height 696
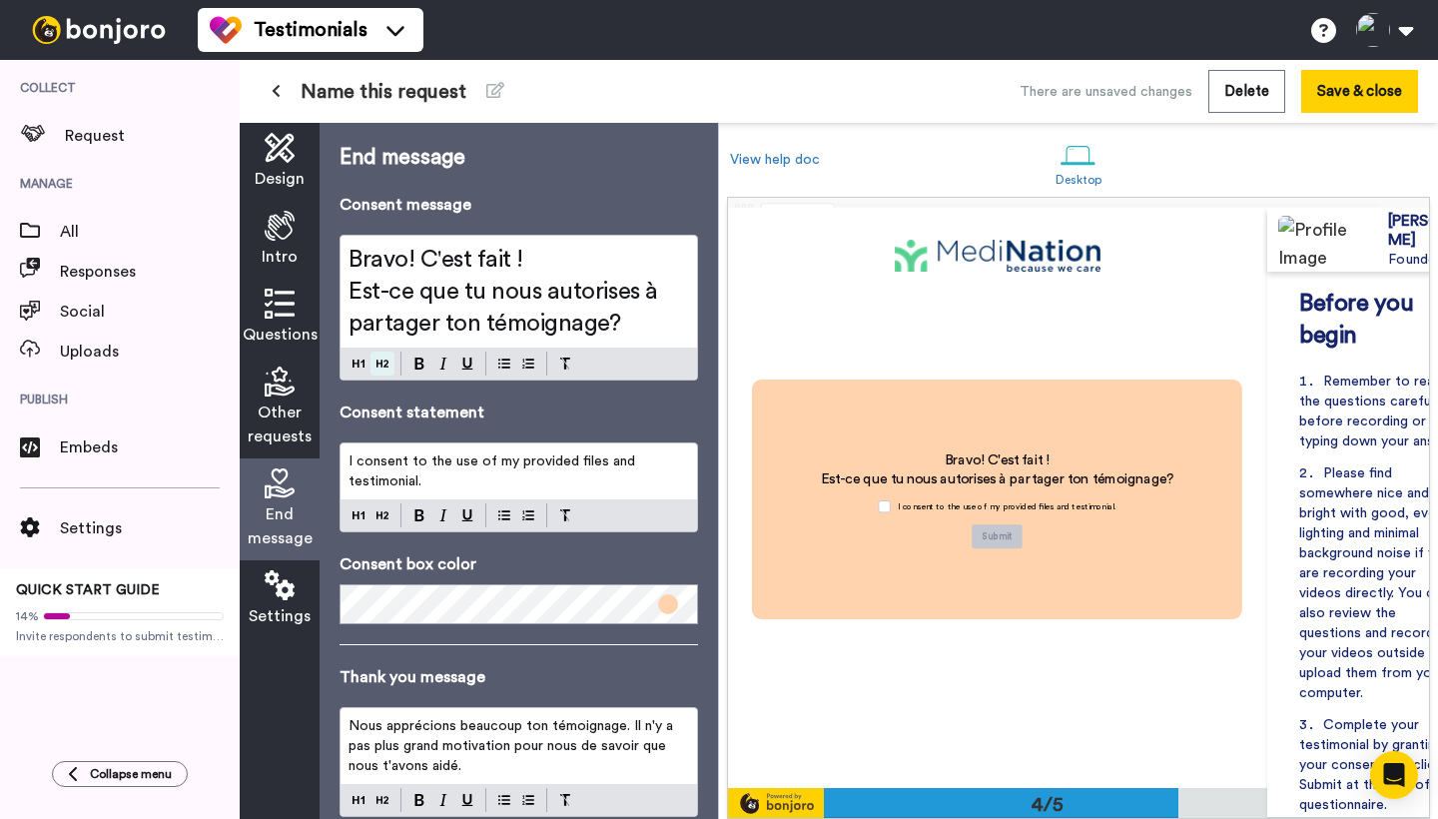
click at [381, 362] on div "End message Consent message Bravo! C'est fait ! Est-ce que tu nous autorises à …" at bounding box center [518, 526] width 358 height 766
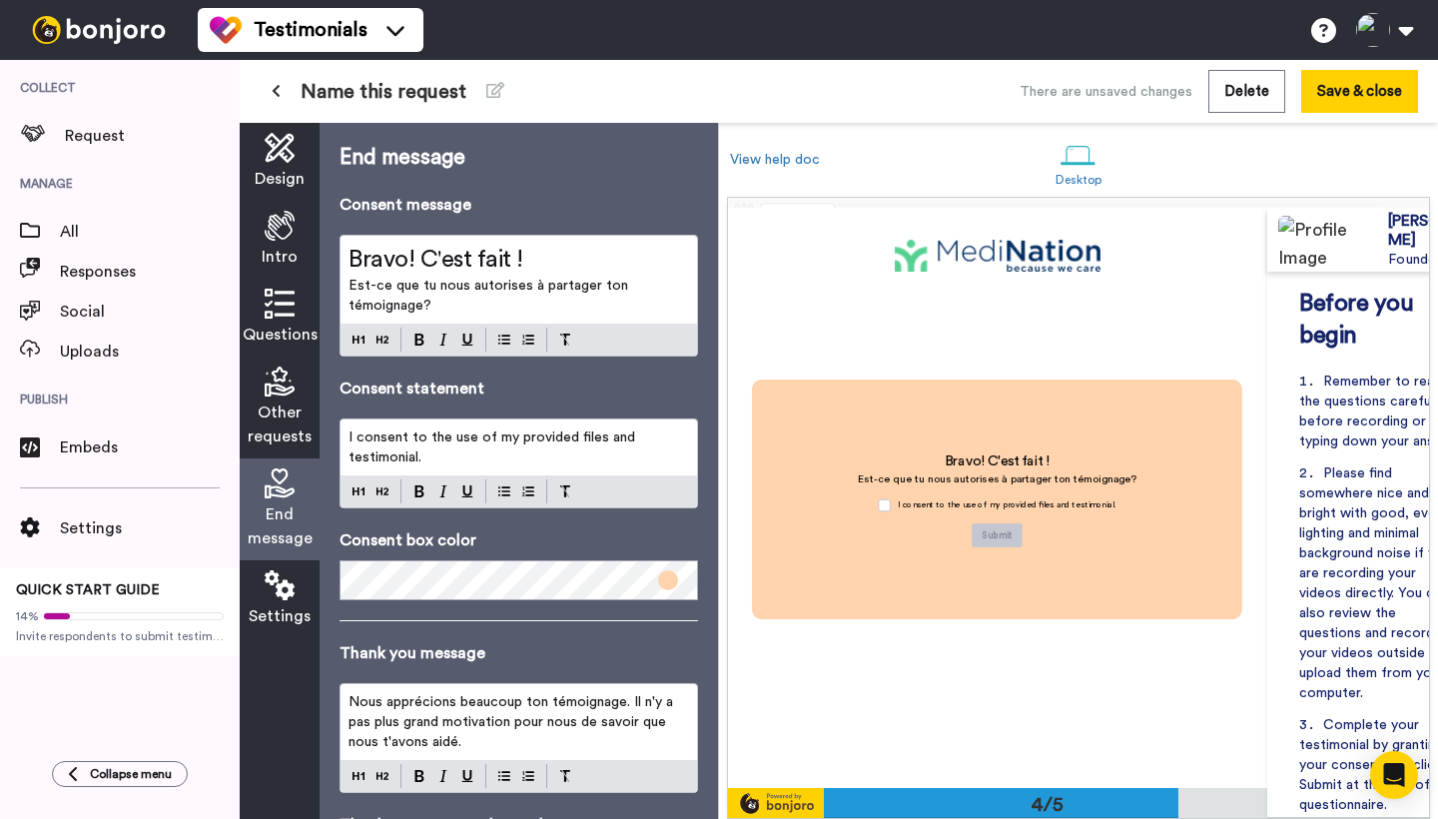
click at [447, 449] on p "I consent to the use of my provided files and testimonial." at bounding box center [518, 447] width 340 height 40
drag, startPoint x: 451, startPoint y: 449, endPoint x: 341, endPoint y: 431, distance: 111.3
click at [341, 431] on div "I consent to the use of my provided files and testimonial." at bounding box center [518, 447] width 356 height 56
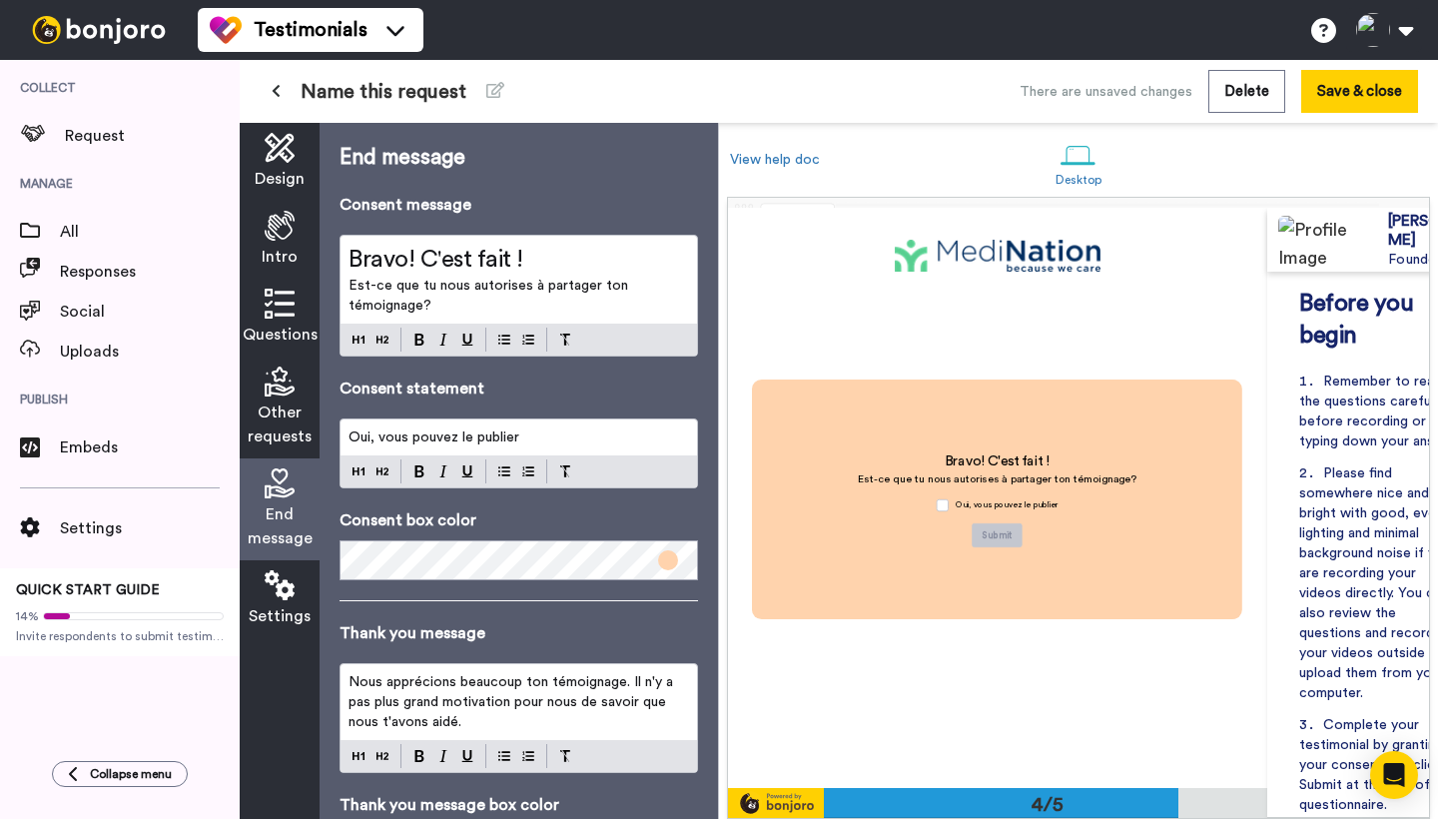
click at [669, 560] on span at bounding box center [668, 560] width 20 height 20
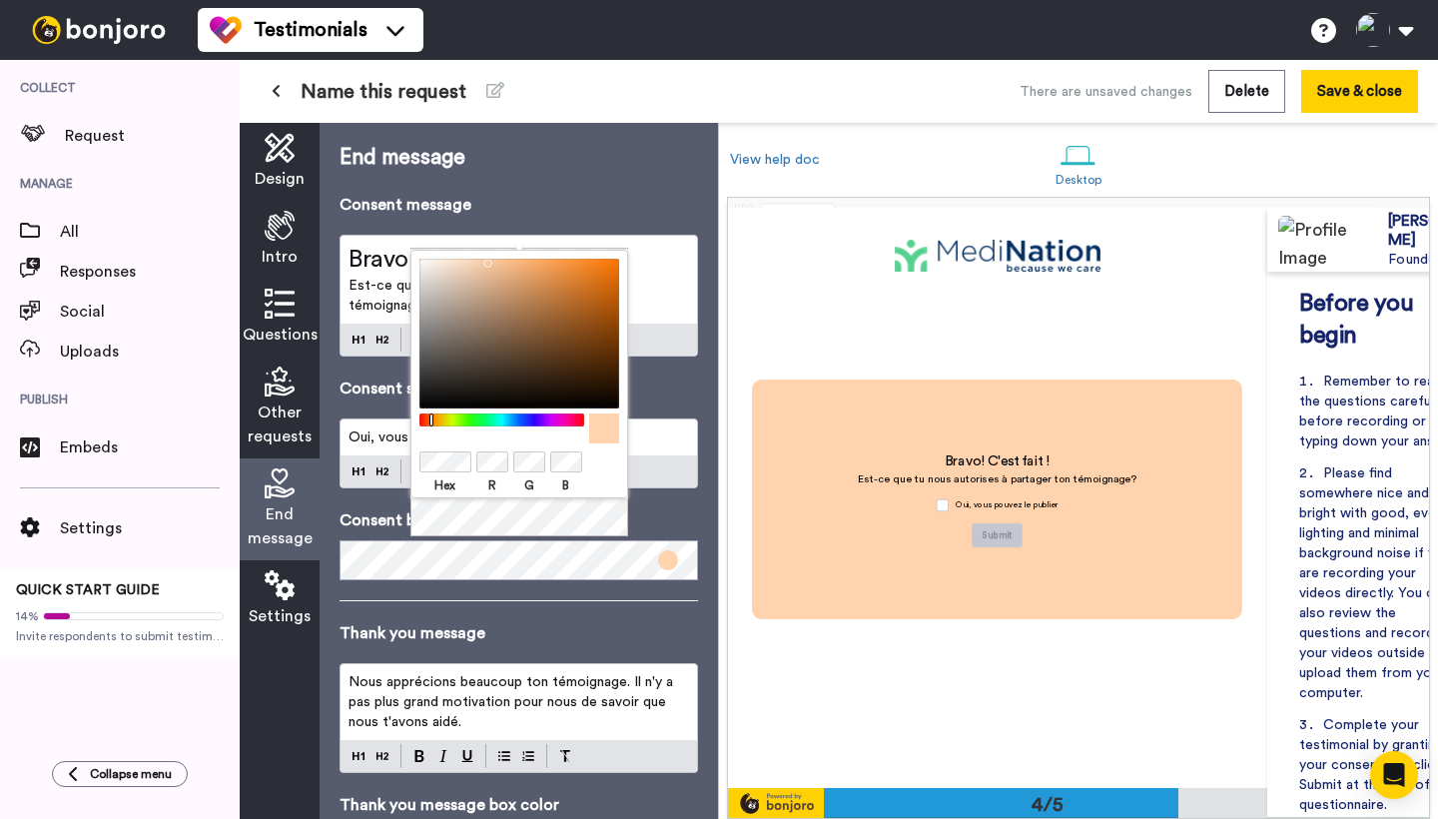
click at [480, 415] on div at bounding box center [501, 419] width 172 height 13
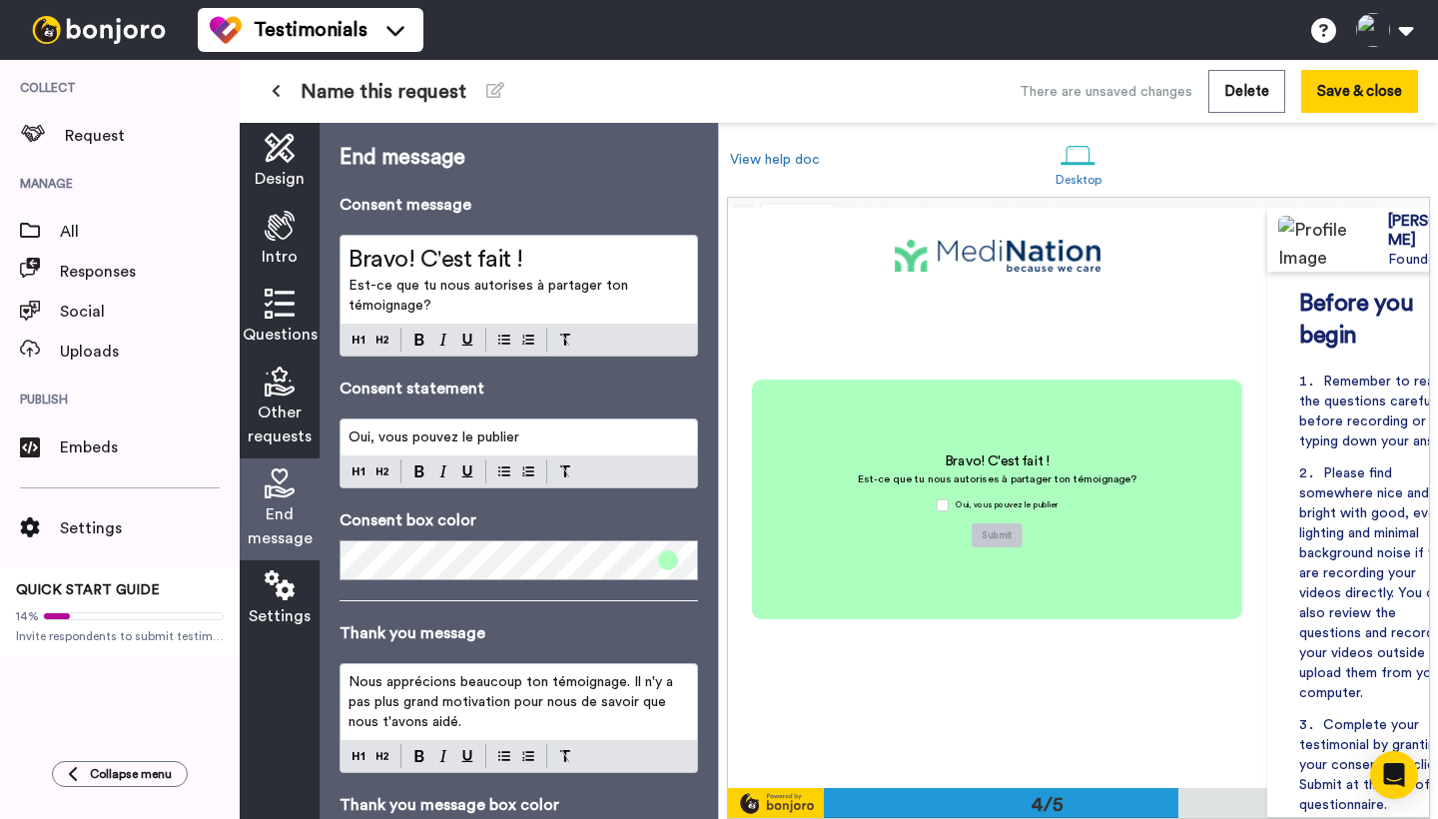
click at [456, 636] on p "Thank you message" at bounding box center [518, 633] width 358 height 24
click at [279, 588] on icon at bounding box center [280, 585] width 30 height 30
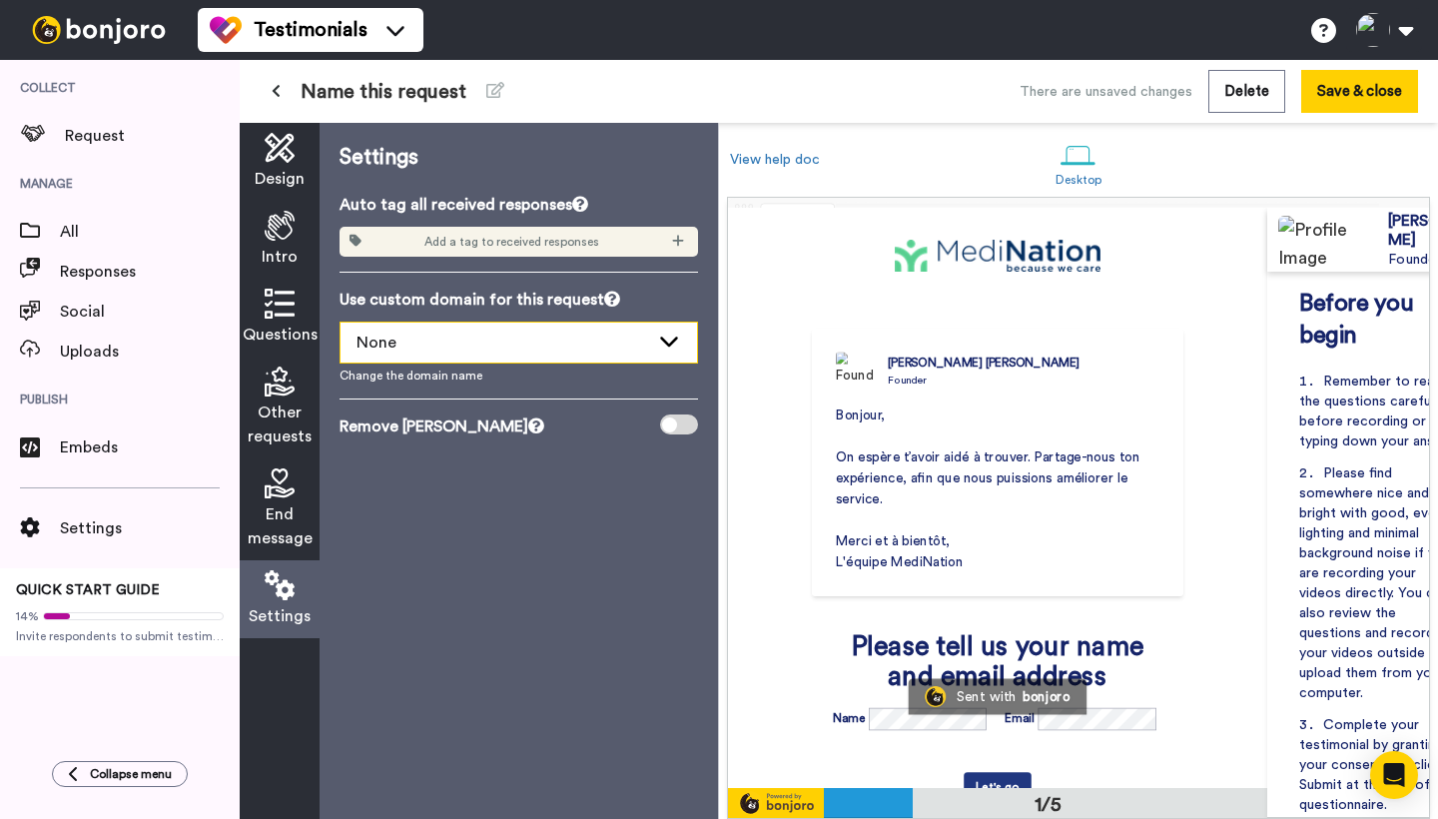
click at [536, 345] on div "None" at bounding box center [502, 342] width 293 height 24
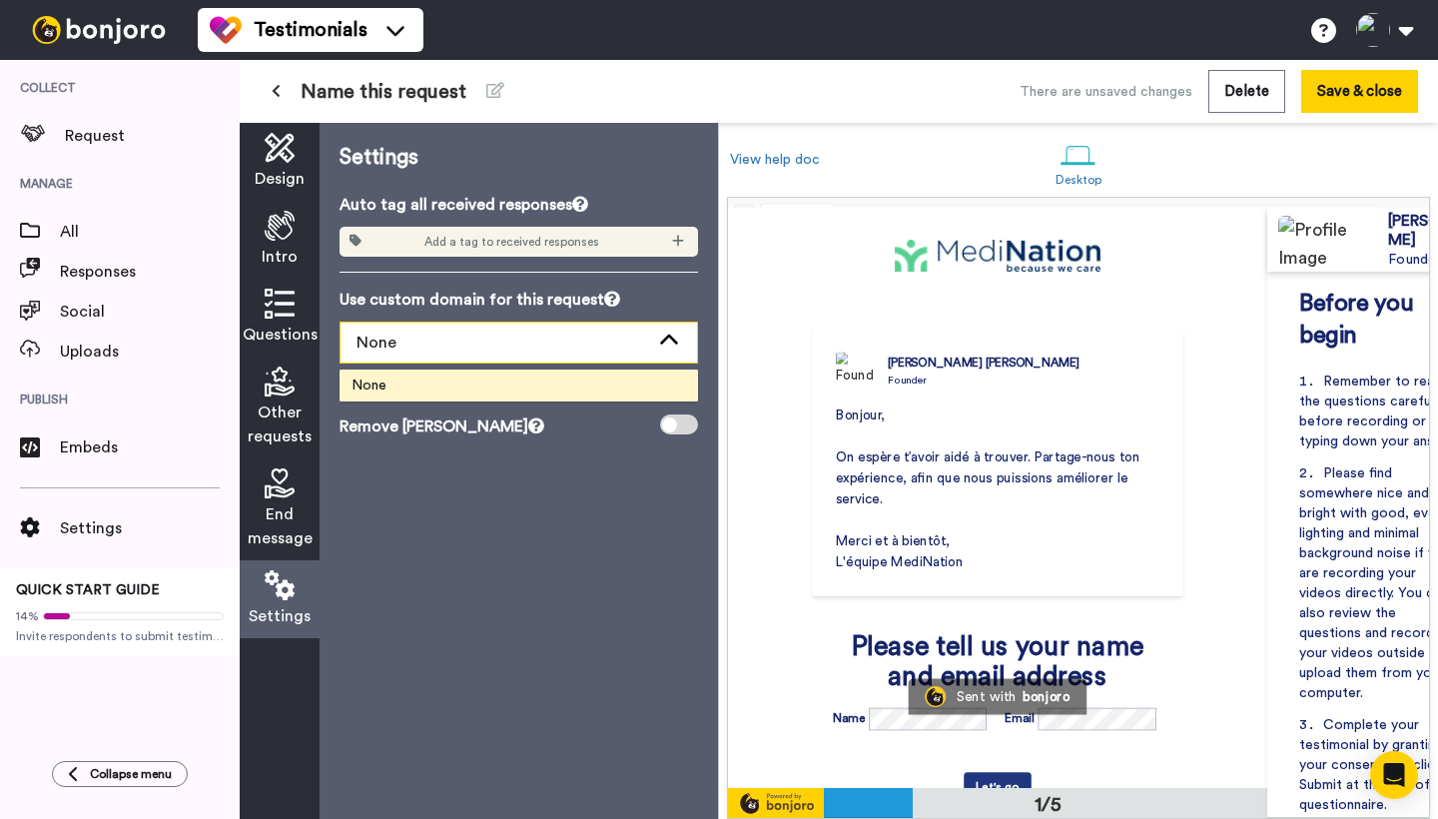
click at [536, 345] on div "None" at bounding box center [502, 342] width 293 height 24
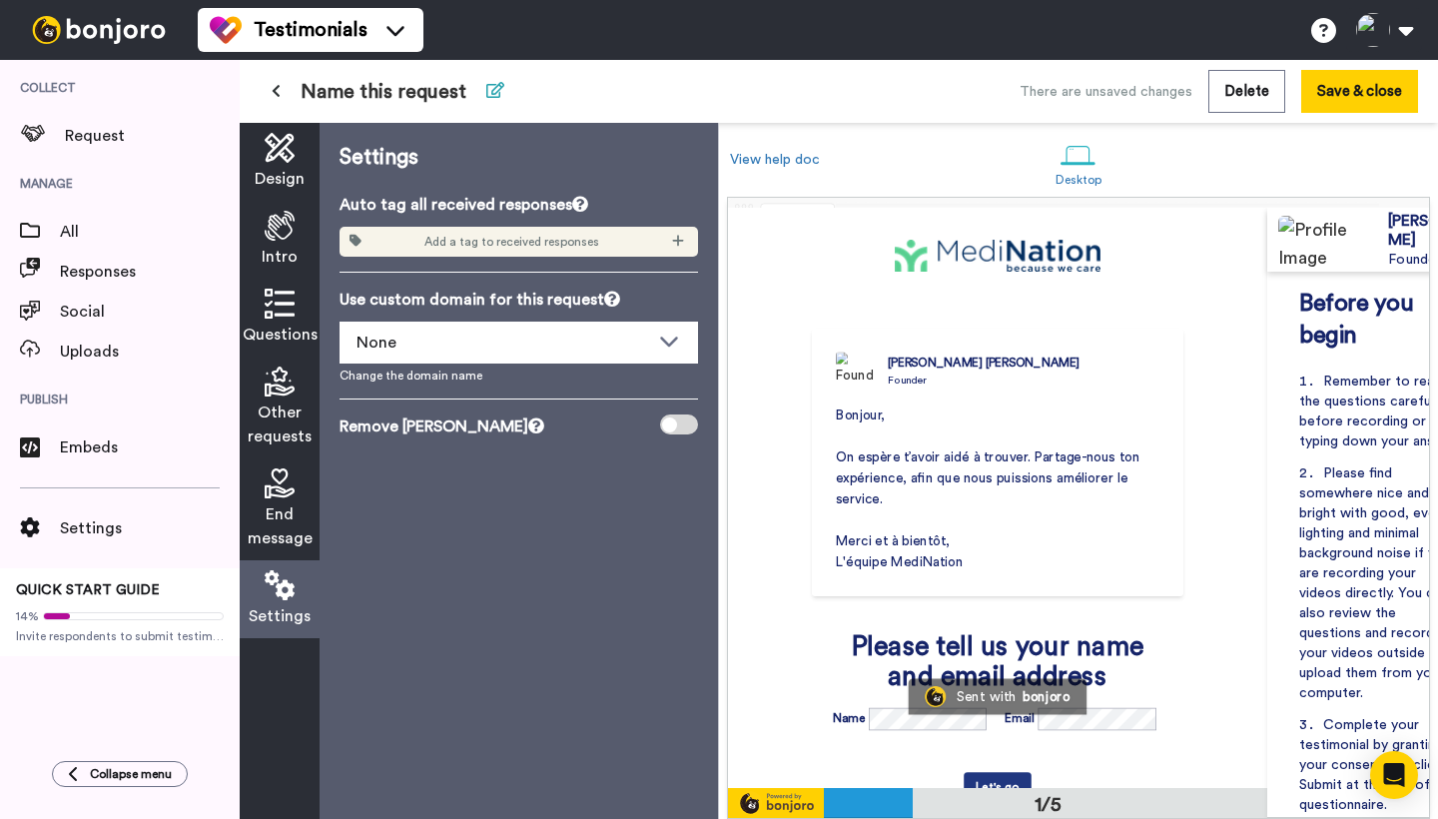
click at [501, 87] on icon at bounding box center [495, 90] width 18 height 16
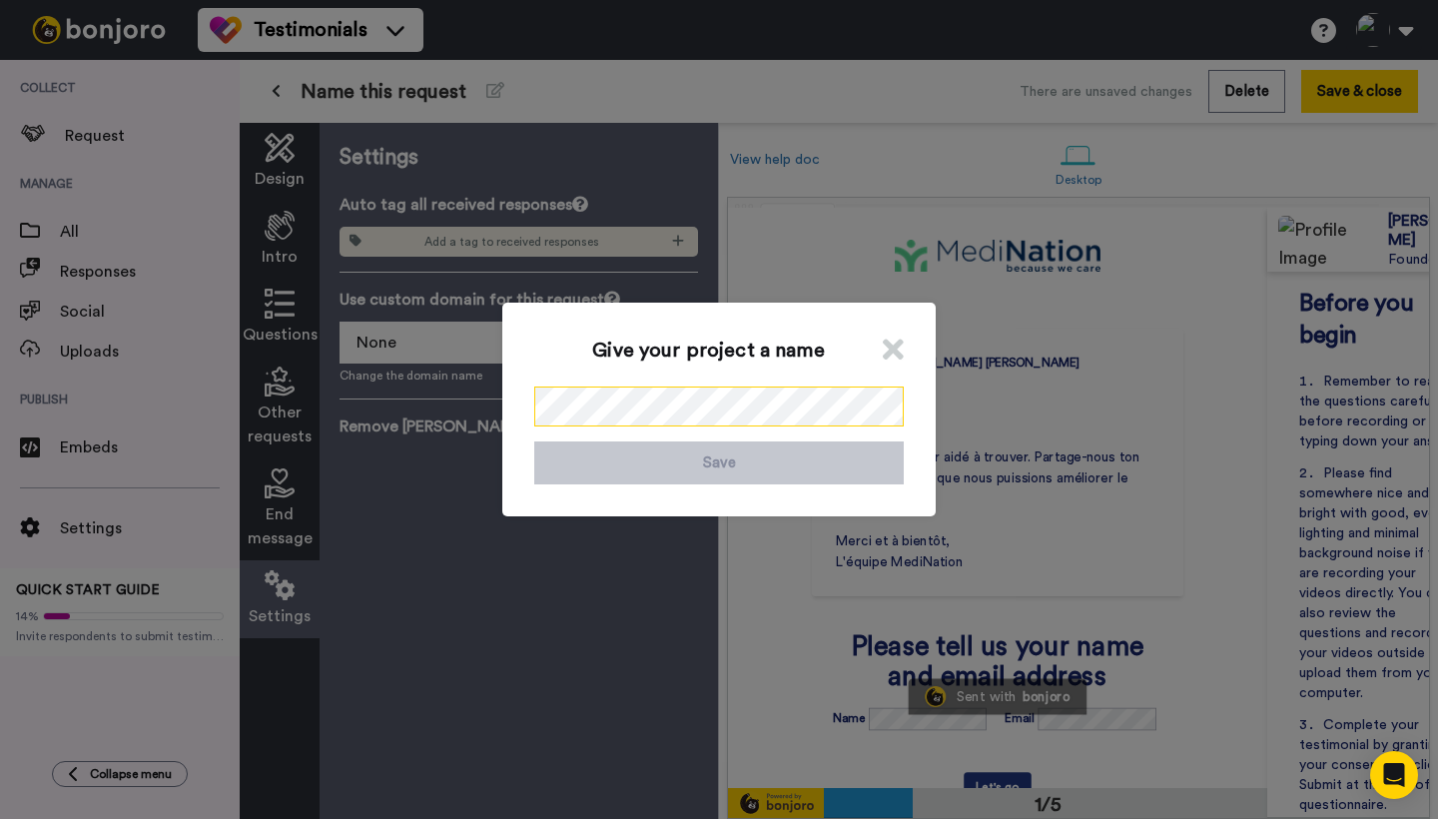
click at [523, 379] on div "Give your project a name Save" at bounding box center [718, 410] width 433 height 214
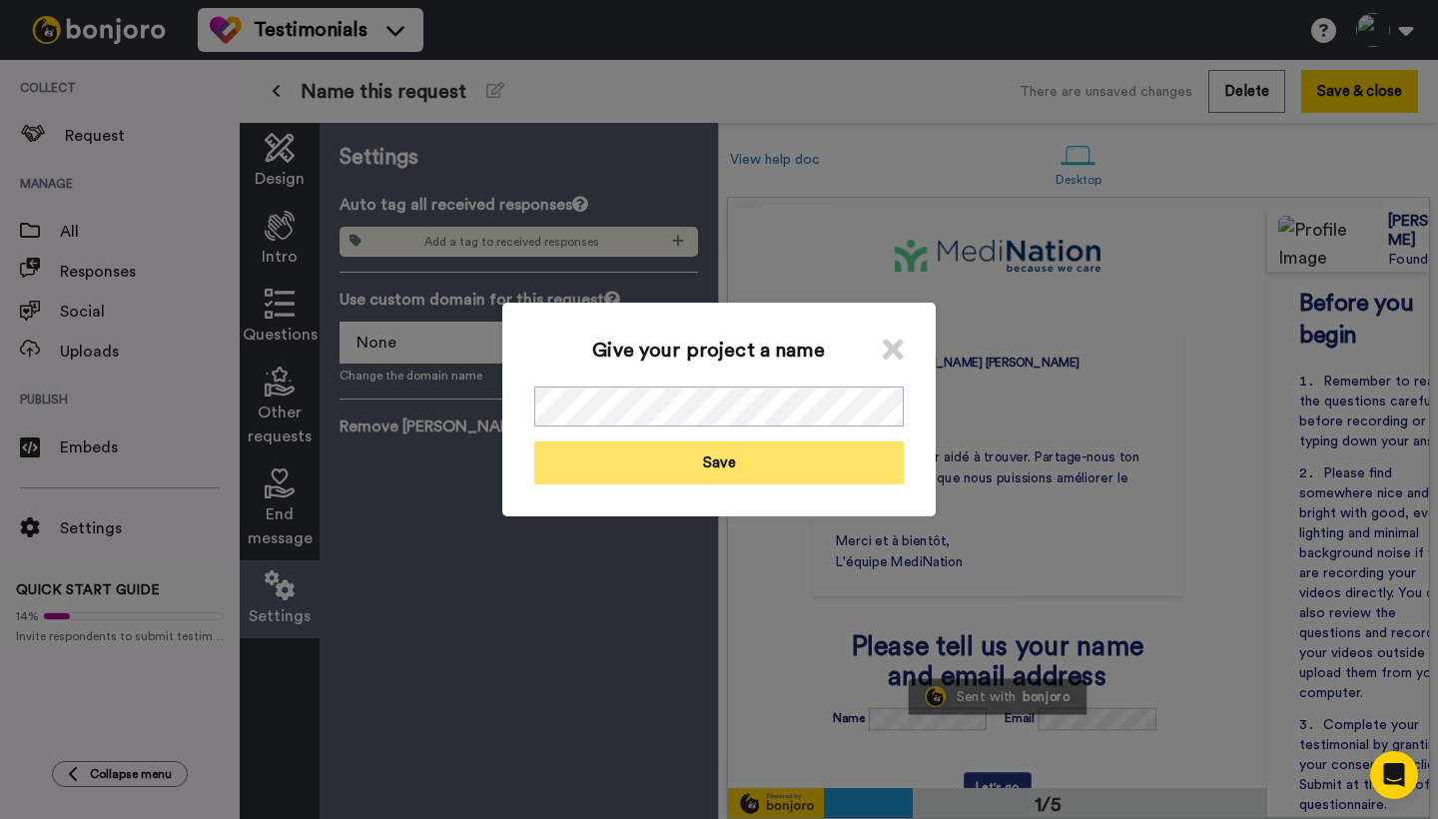
click at [705, 459] on button "Save" at bounding box center [718, 462] width 369 height 43
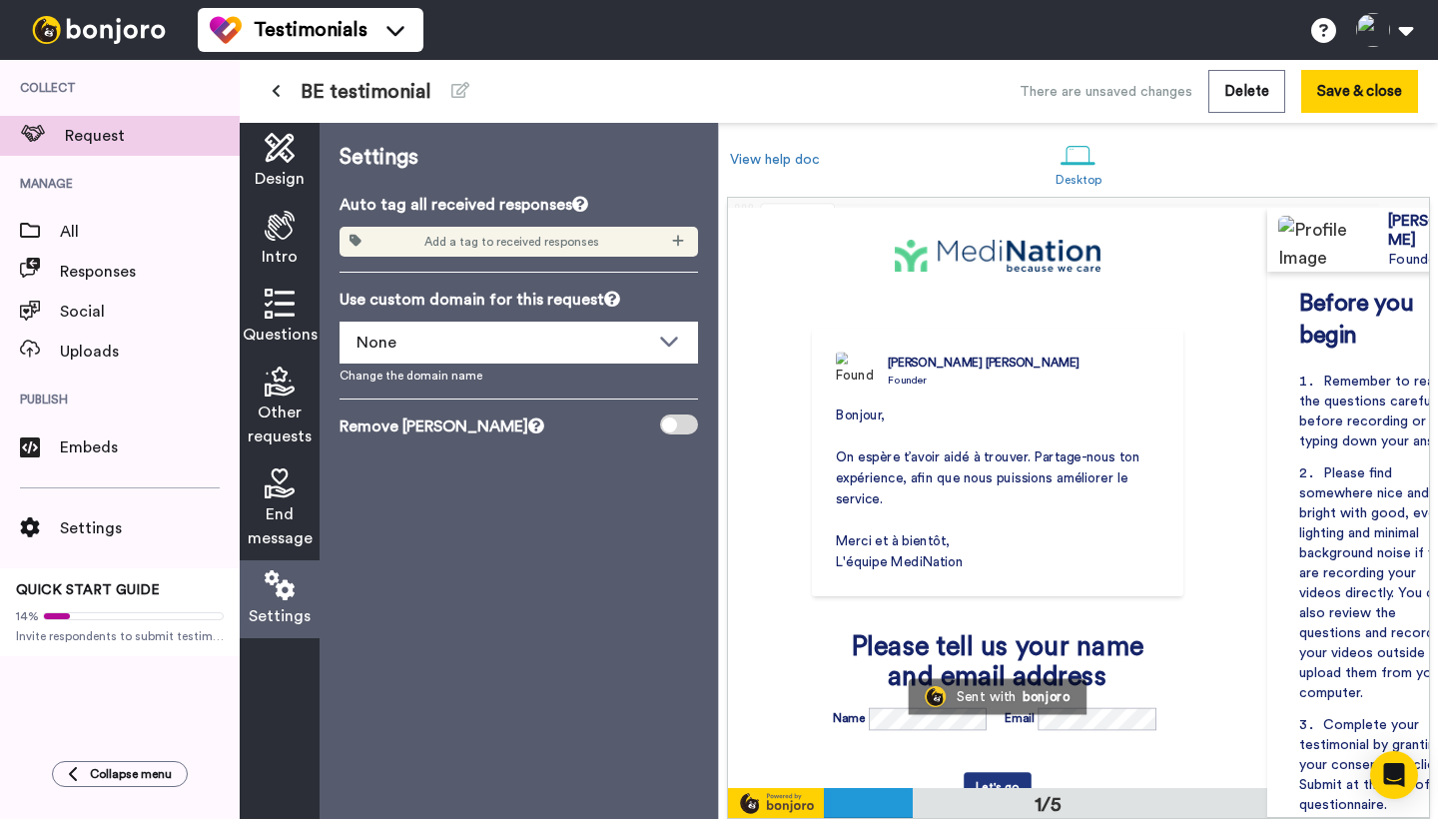
click at [88, 142] on span "Request" at bounding box center [152, 136] width 175 height 24
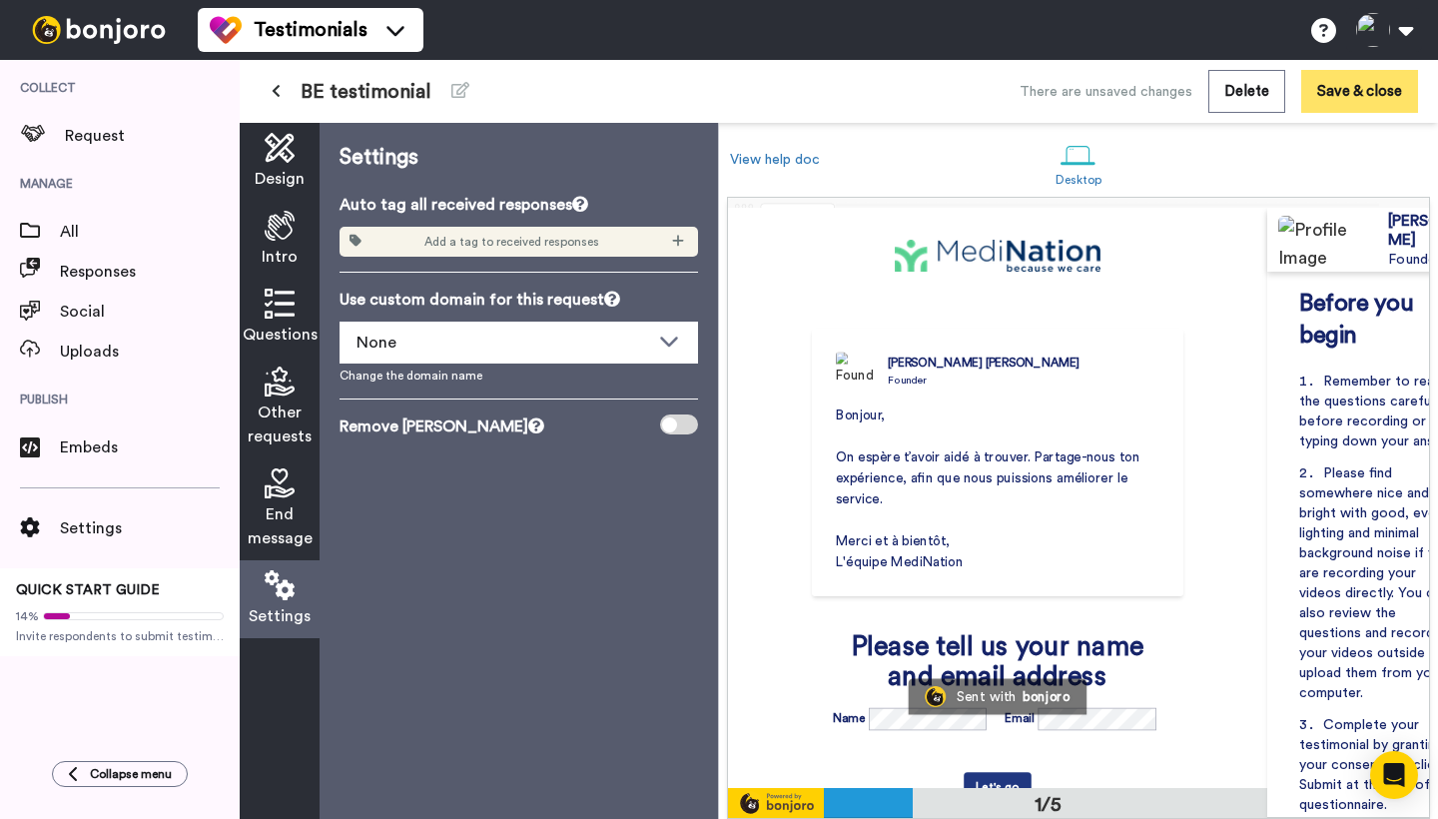
click at [1354, 96] on button "Save & close" at bounding box center [1359, 91] width 117 height 43
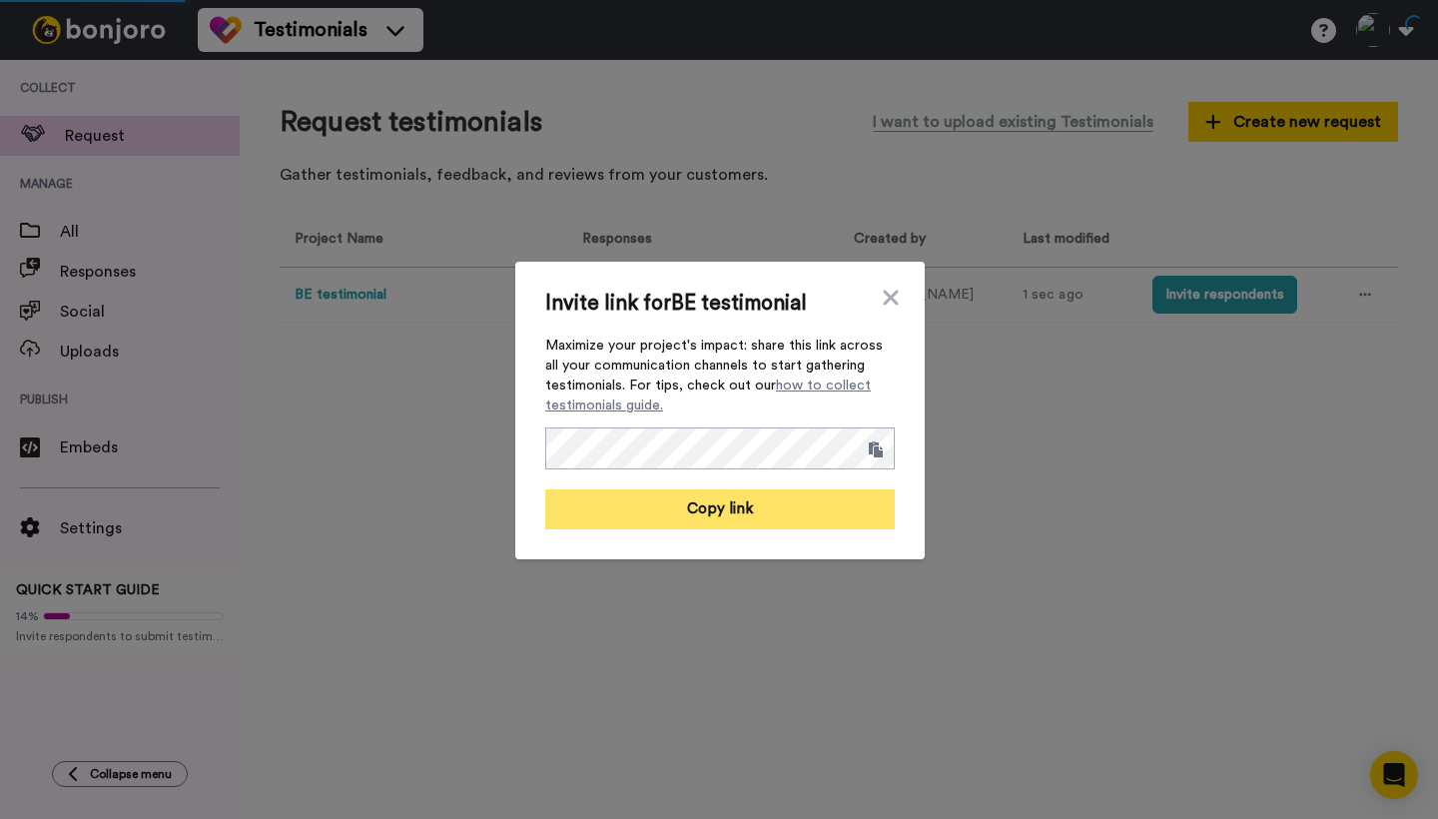
click at [719, 508] on button "Copy link" at bounding box center [719, 509] width 349 height 40
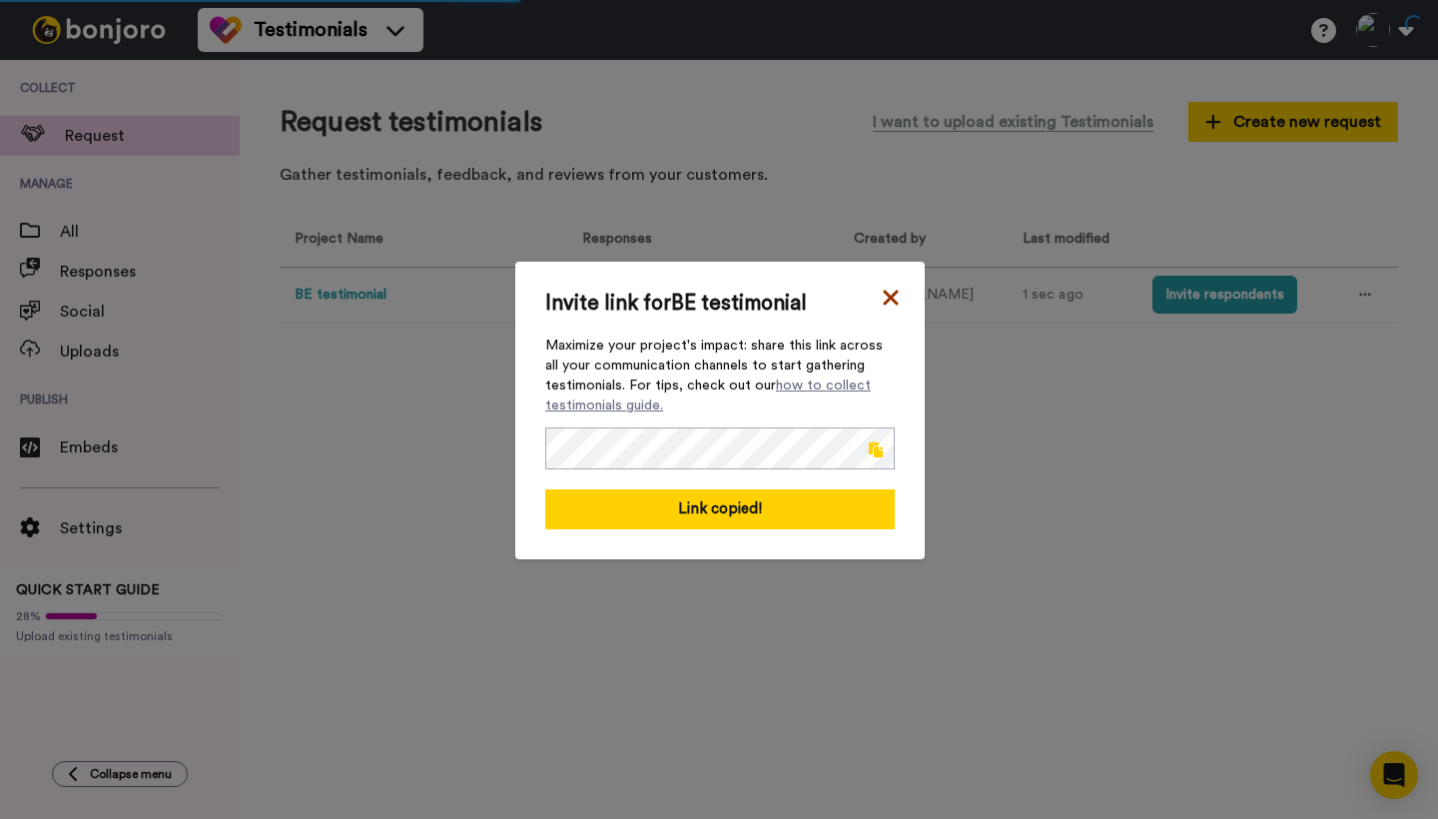
click at [886, 291] on icon at bounding box center [890, 297] width 15 height 15
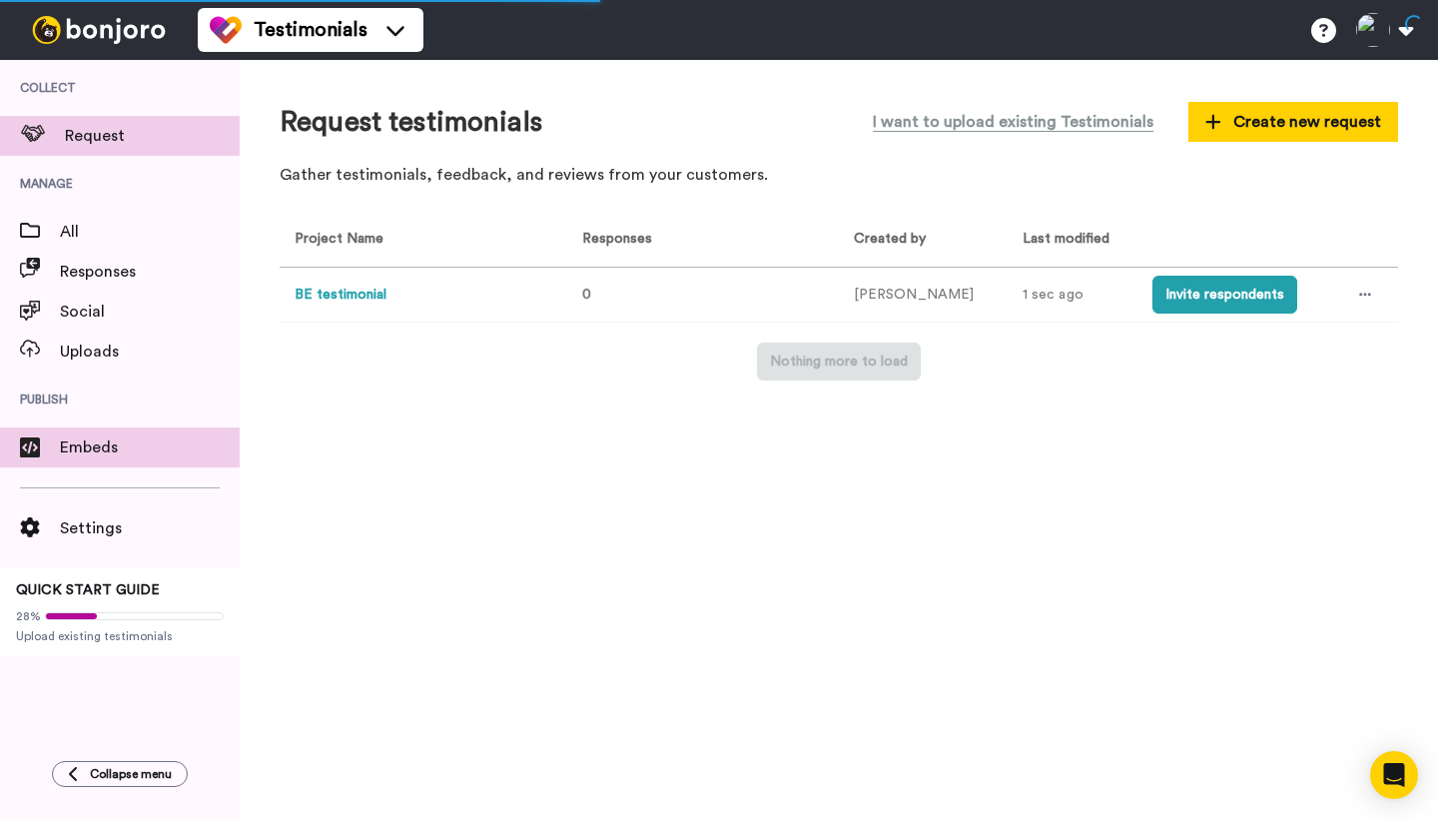
click at [91, 455] on span "Embeds" at bounding box center [150, 447] width 180 height 24
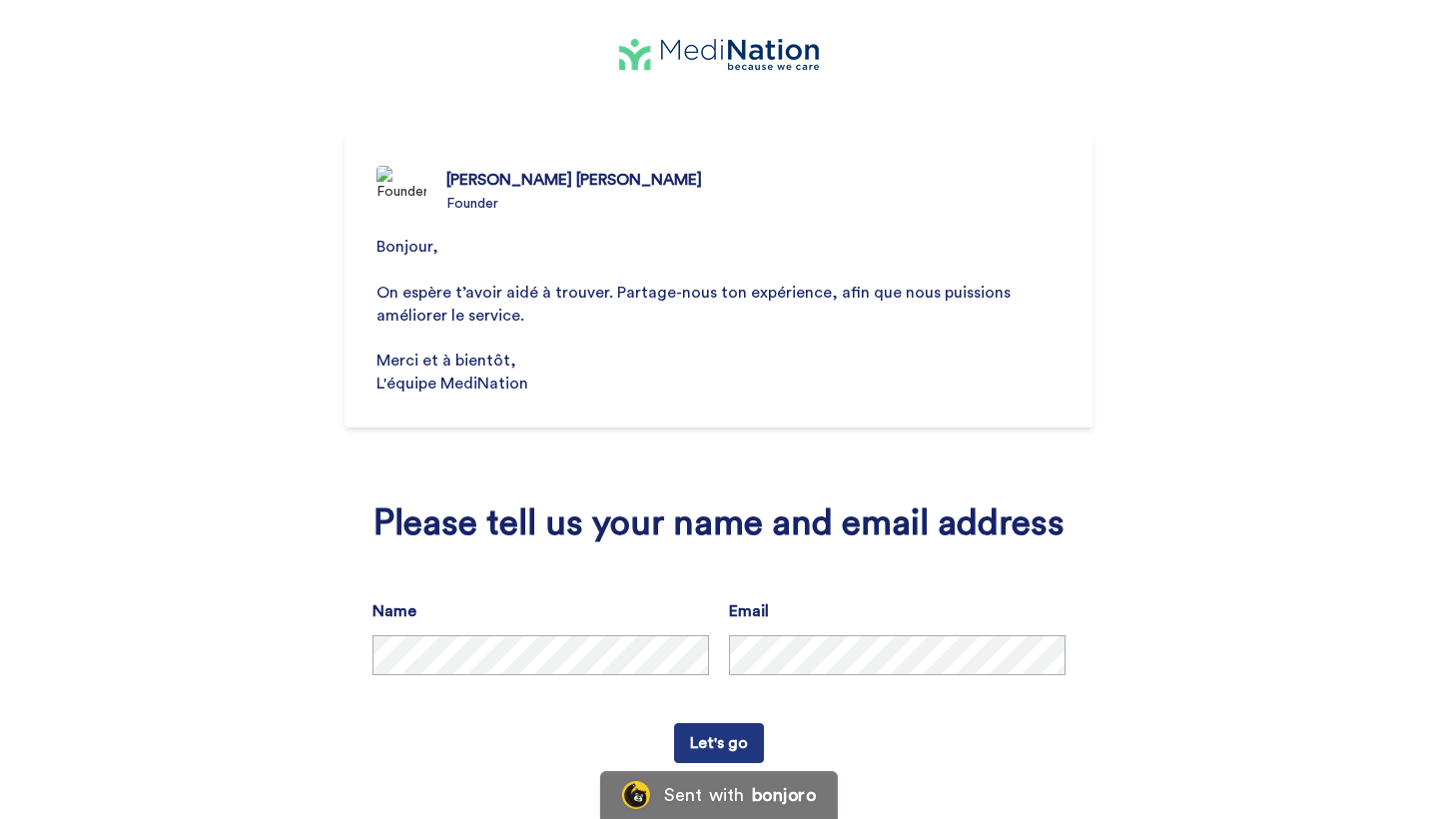
scroll to position [59, 0]
click at [714, 745] on button "Let's go" at bounding box center [719, 743] width 90 height 40
click at [720, 743] on button "Let's go" at bounding box center [719, 743] width 90 height 40
click at [724, 729] on button "Let's go" at bounding box center [719, 743] width 90 height 40
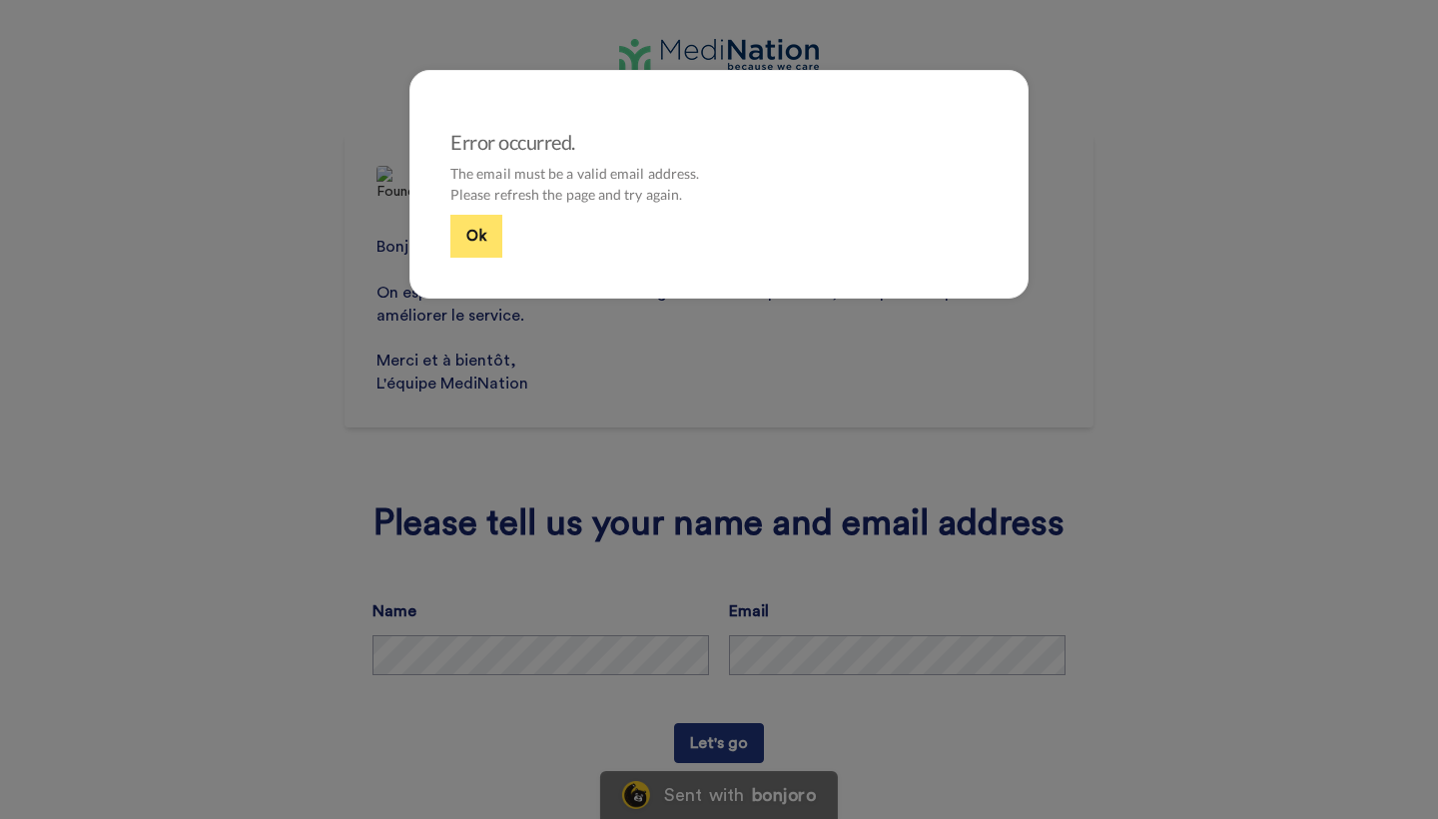
click at [475, 233] on button "Ok" at bounding box center [476, 236] width 52 height 43
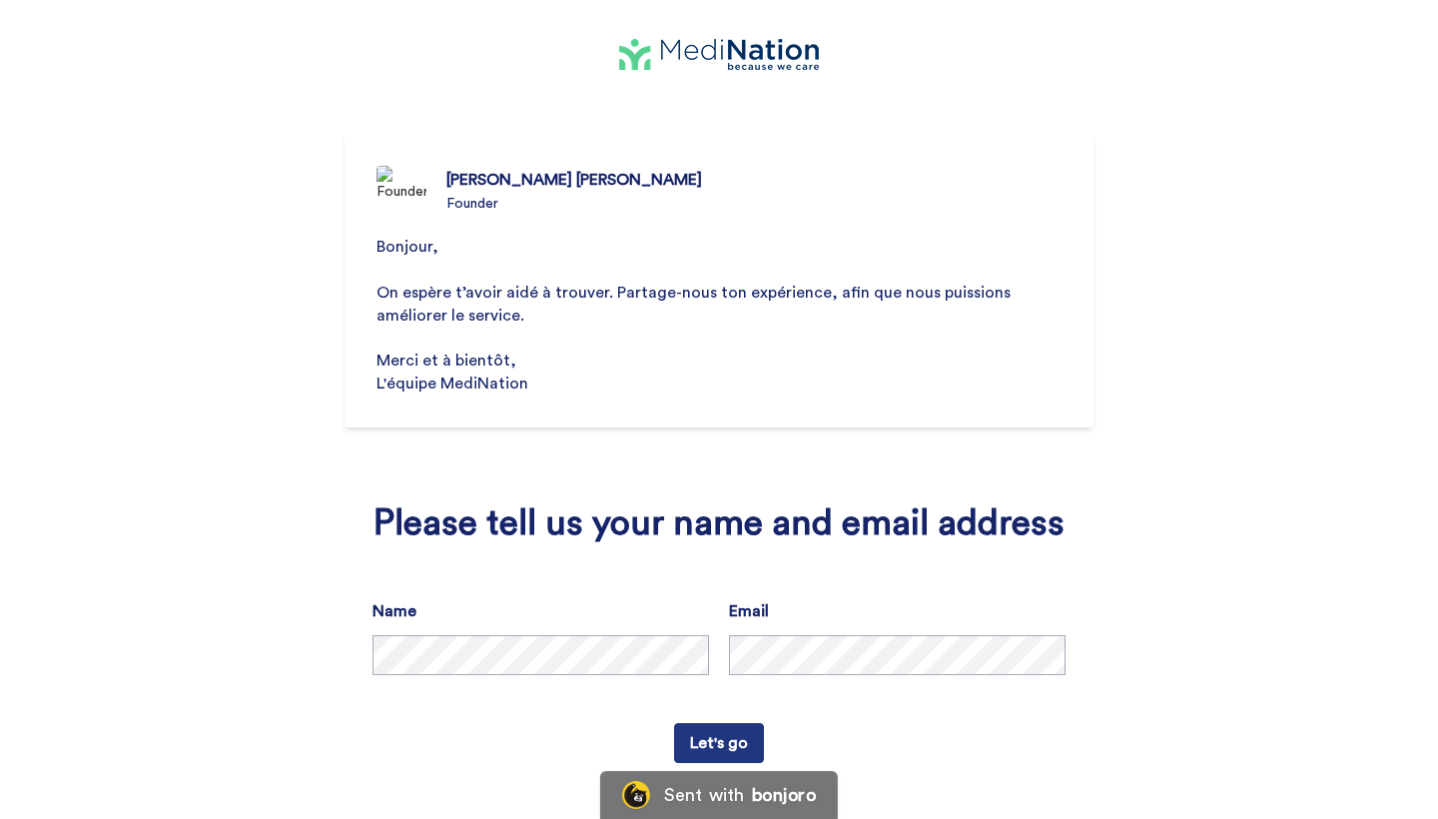
click at [718, 734] on button "Let's go" at bounding box center [719, 743] width 90 height 40
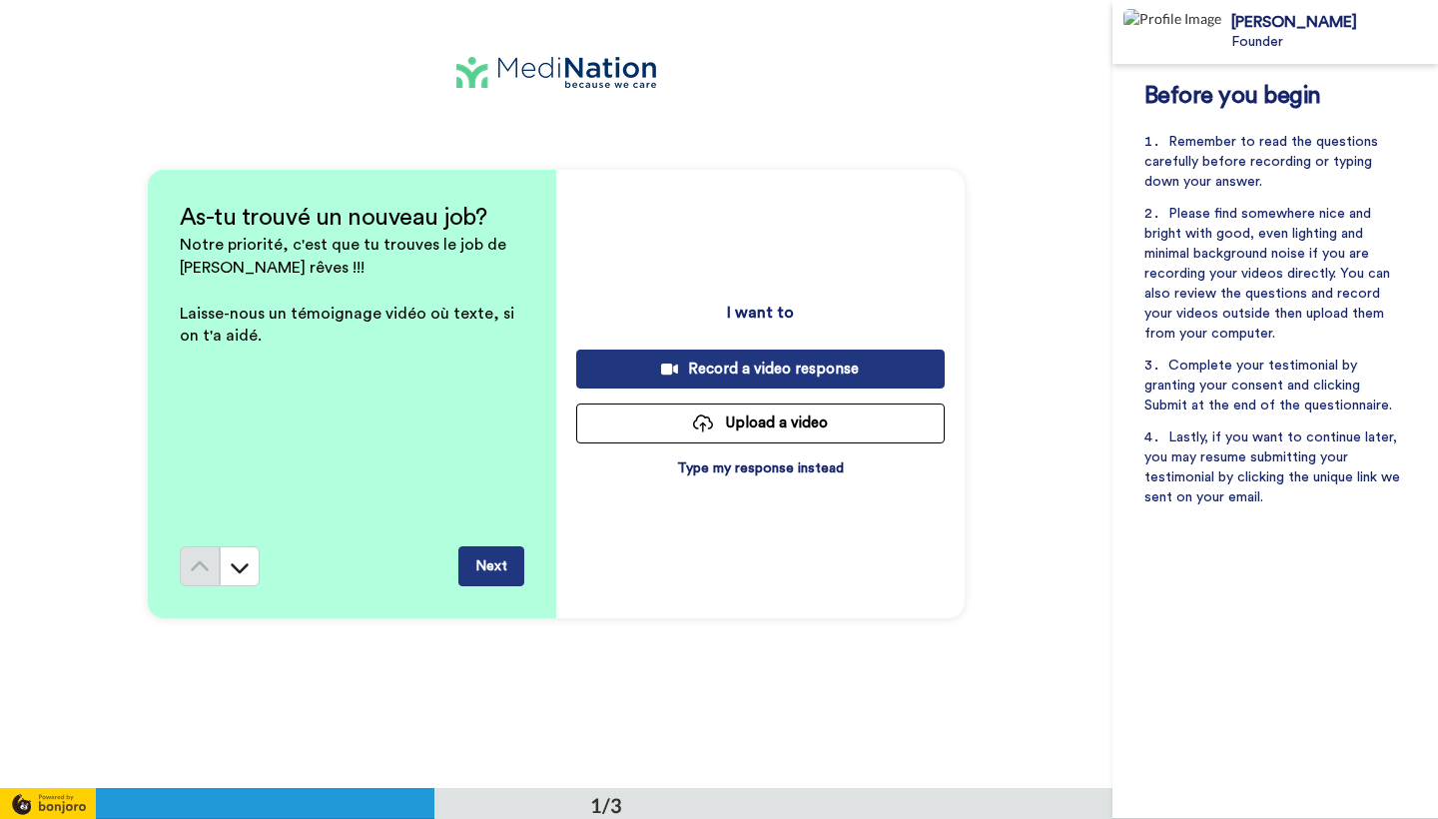
click at [737, 471] on p "Type my response instead" at bounding box center [760, 468] width 167 height 20
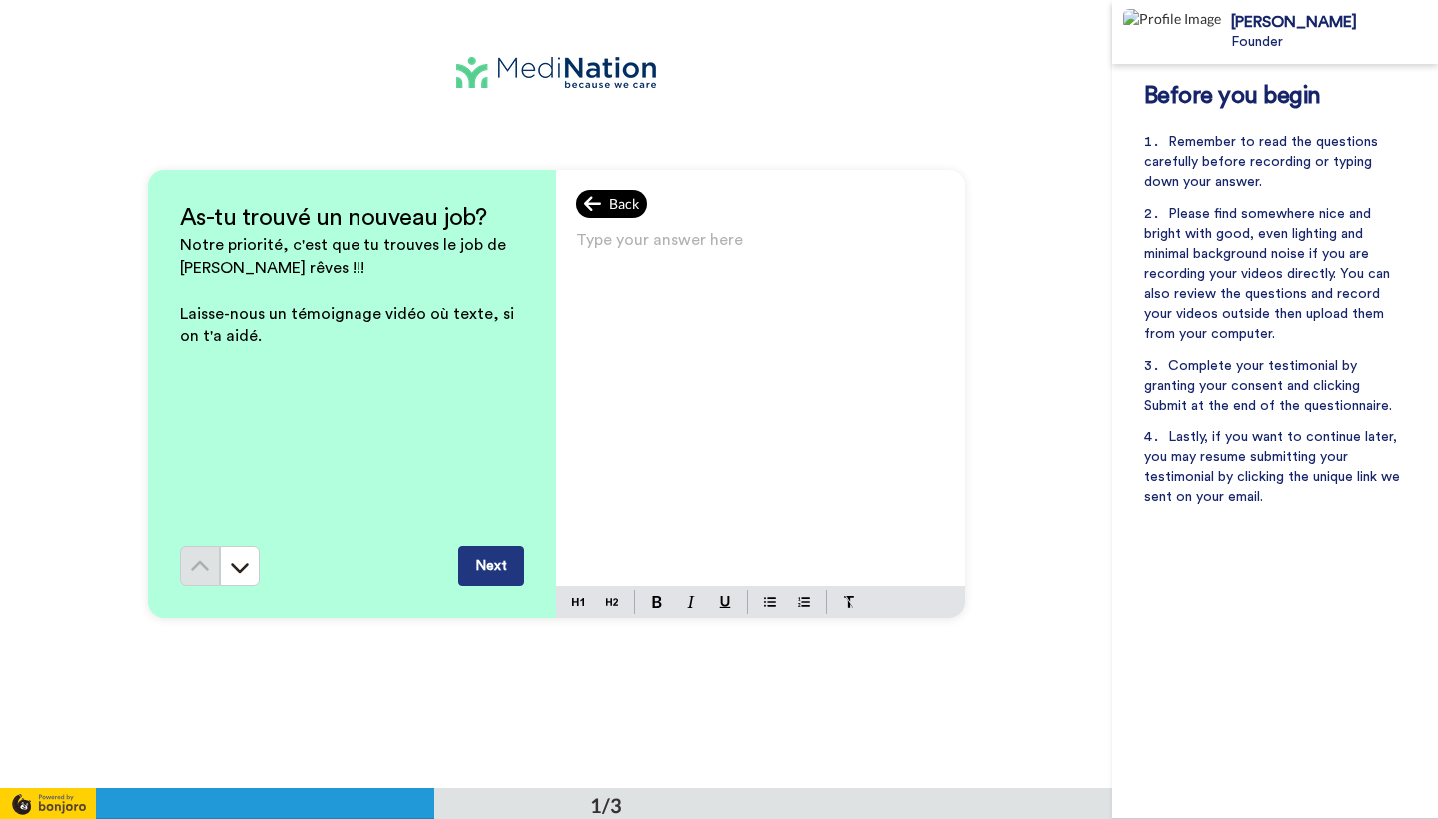
click at [589, 209] on icon at bounding box center [592, 204] width 17 height 15
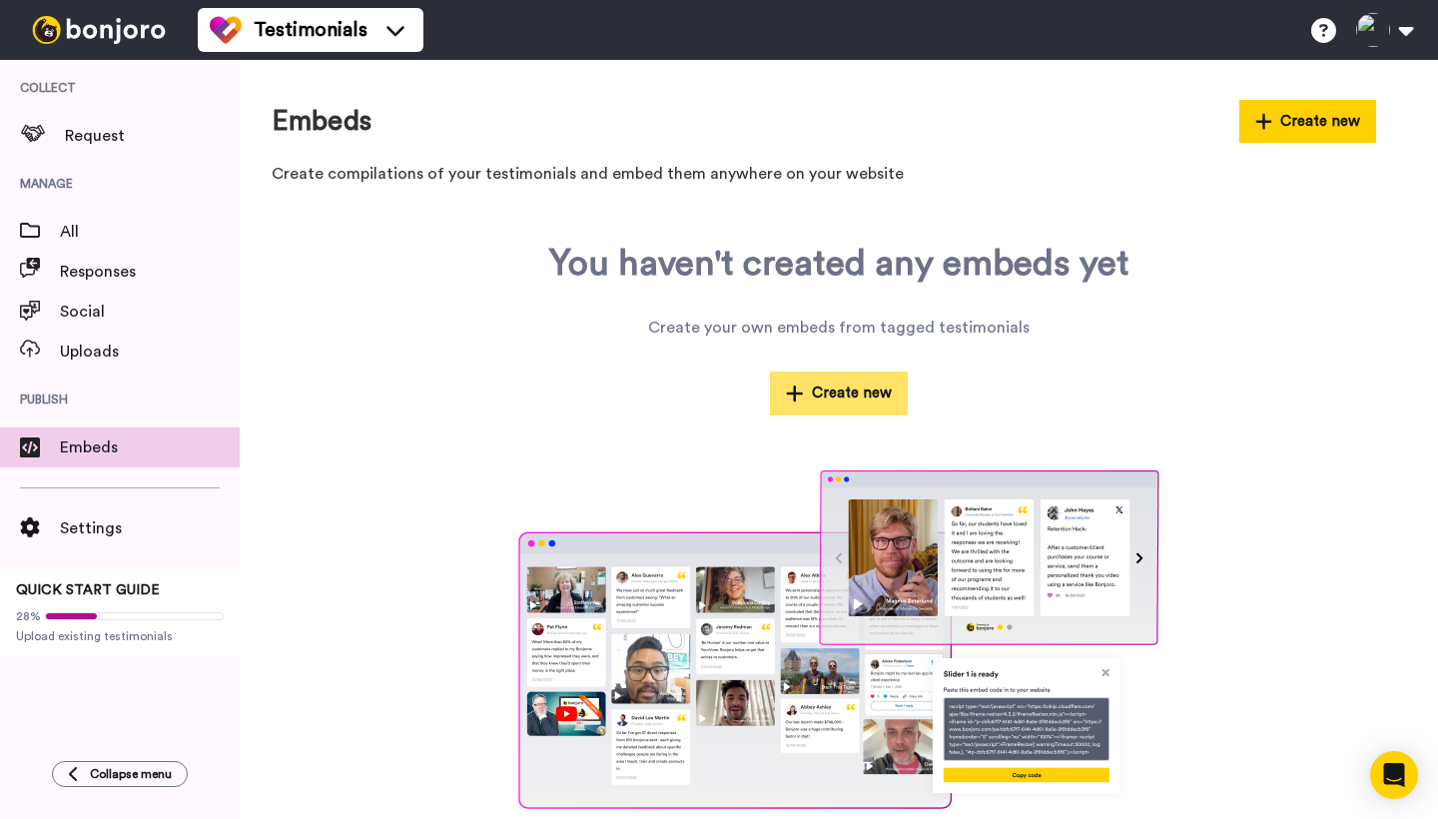
click at [831, 388] on button "Create new" at bounding box center [839, 392] width 138 height 43
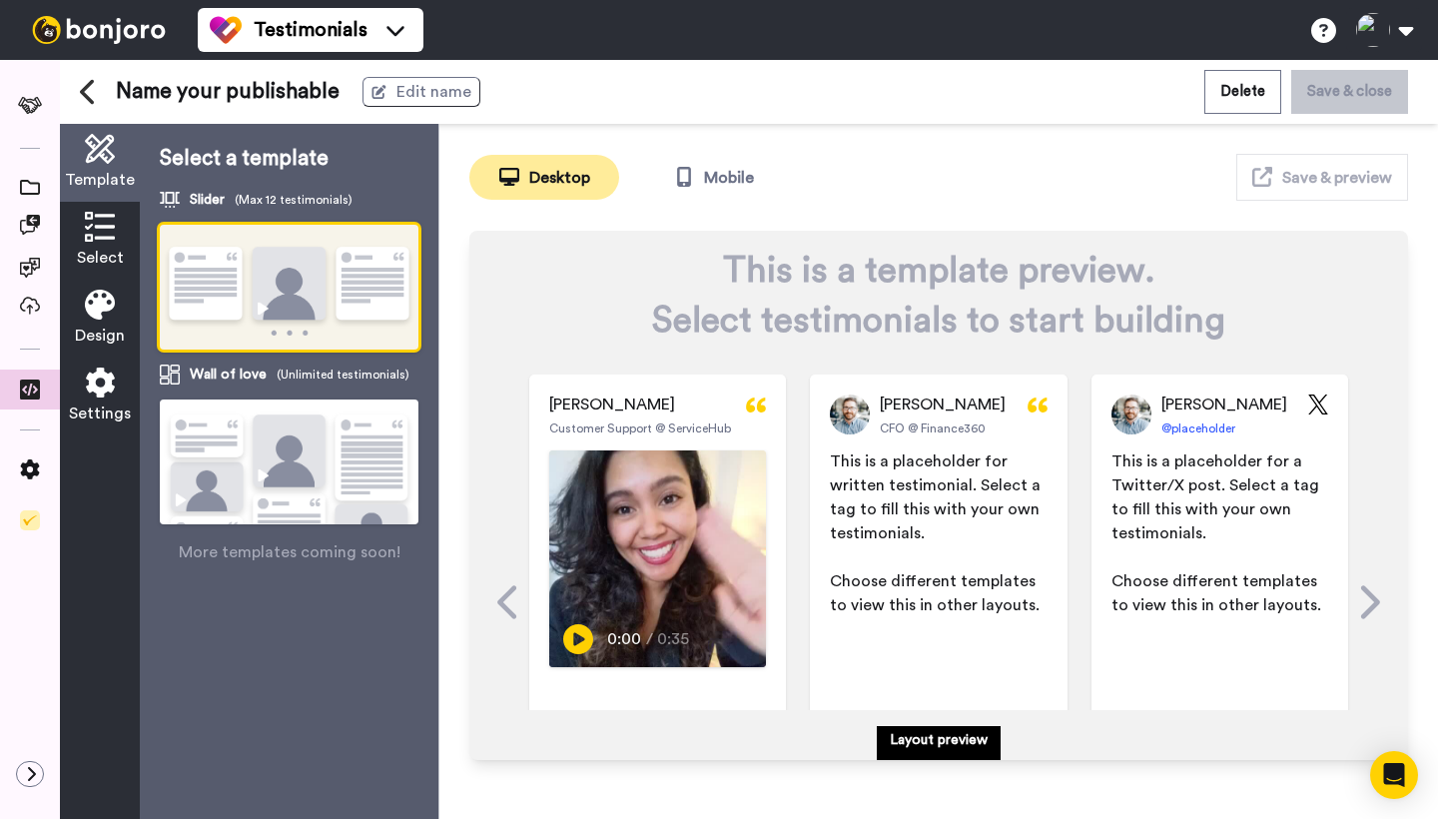
click at [89, 87] on icon at bounding box center [87, 92] width 14 height 25
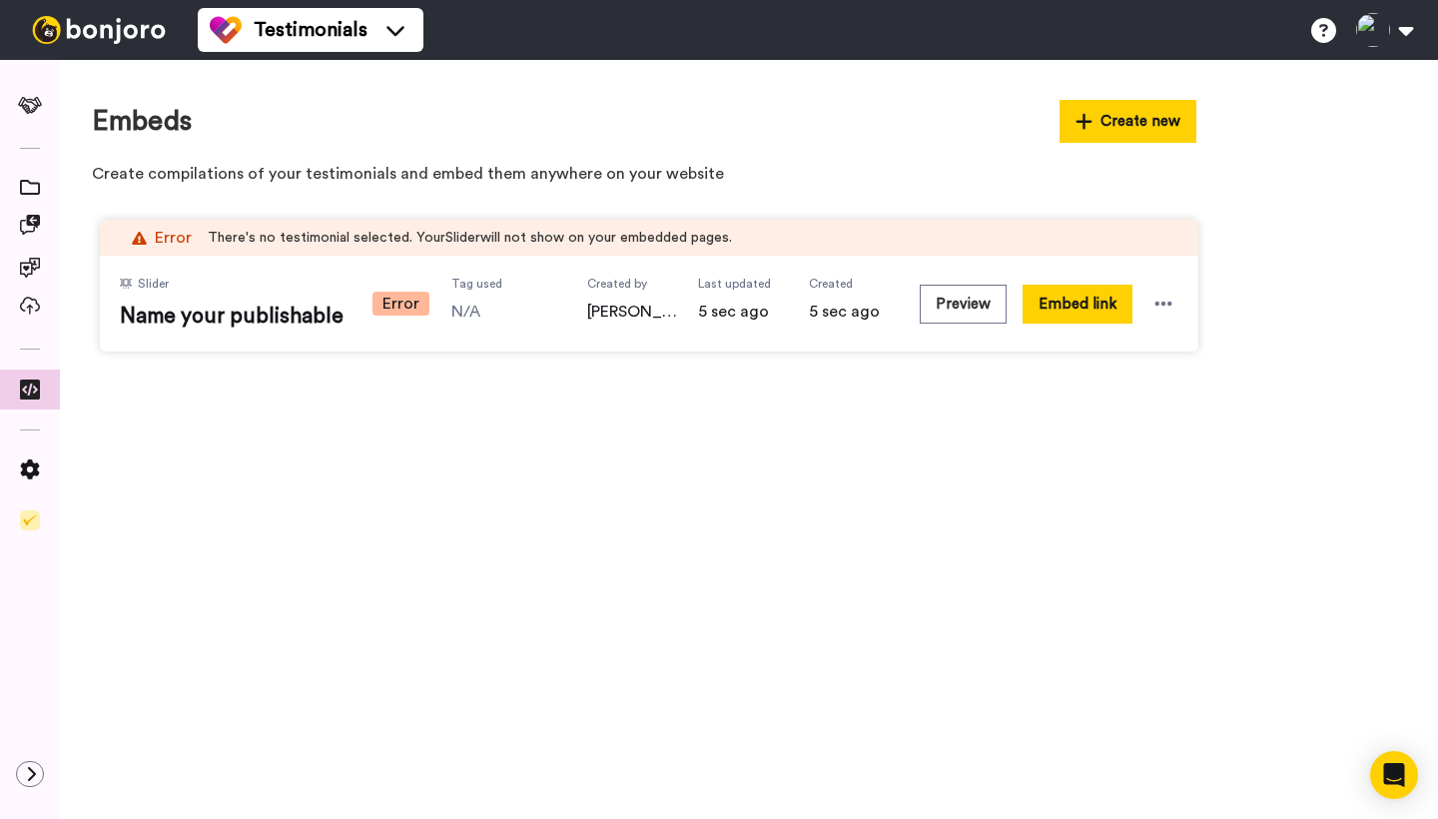
click at [69, 25] on img at bounding box center [99, 30] width 150 height 28
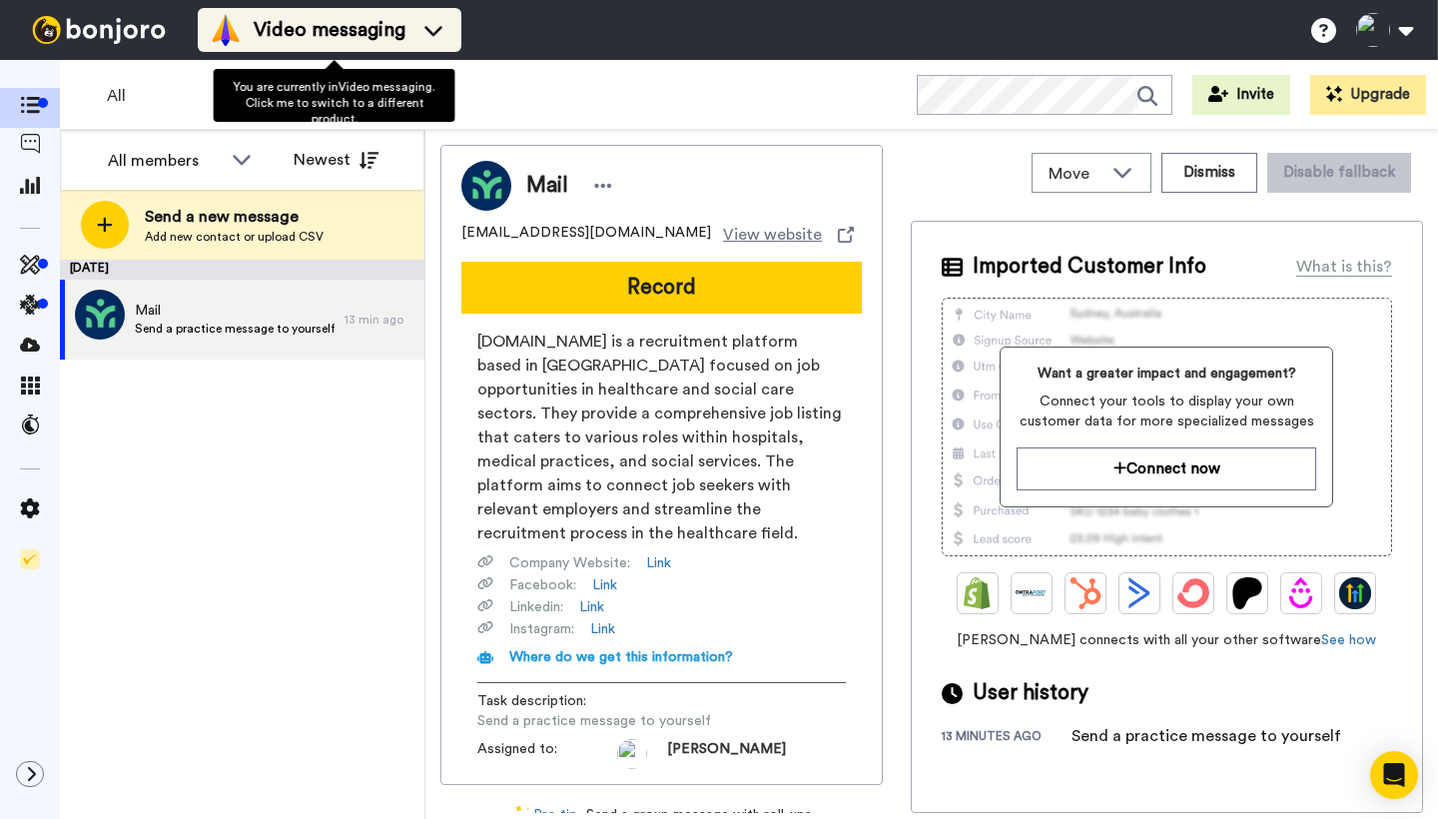
click at [437, 27] on icon at bounding box center [433, 30] width 32 height 20
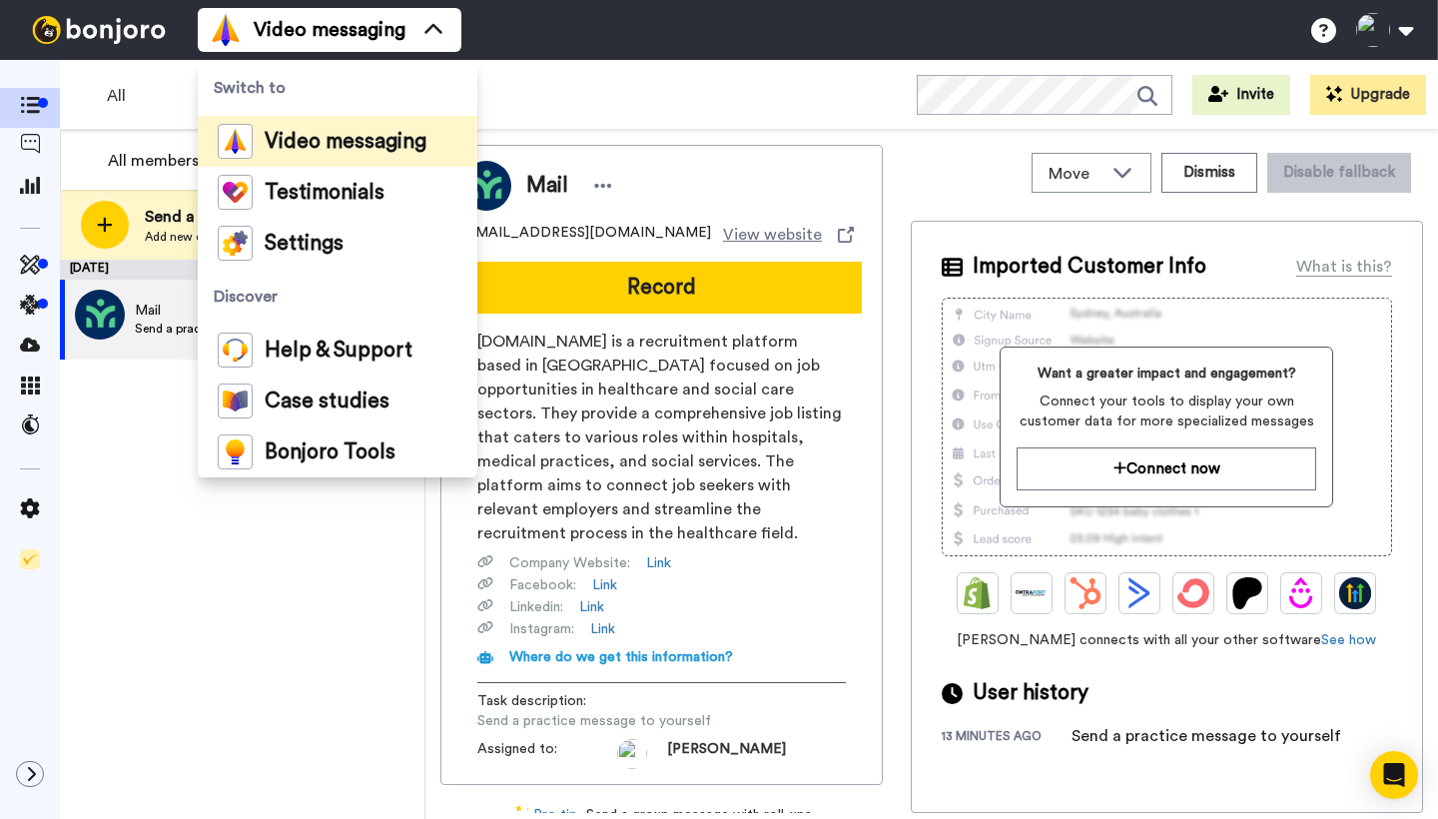
click at [345, 143] on span "Video messaging" at bounding box center [346, 142] width 162 height 20
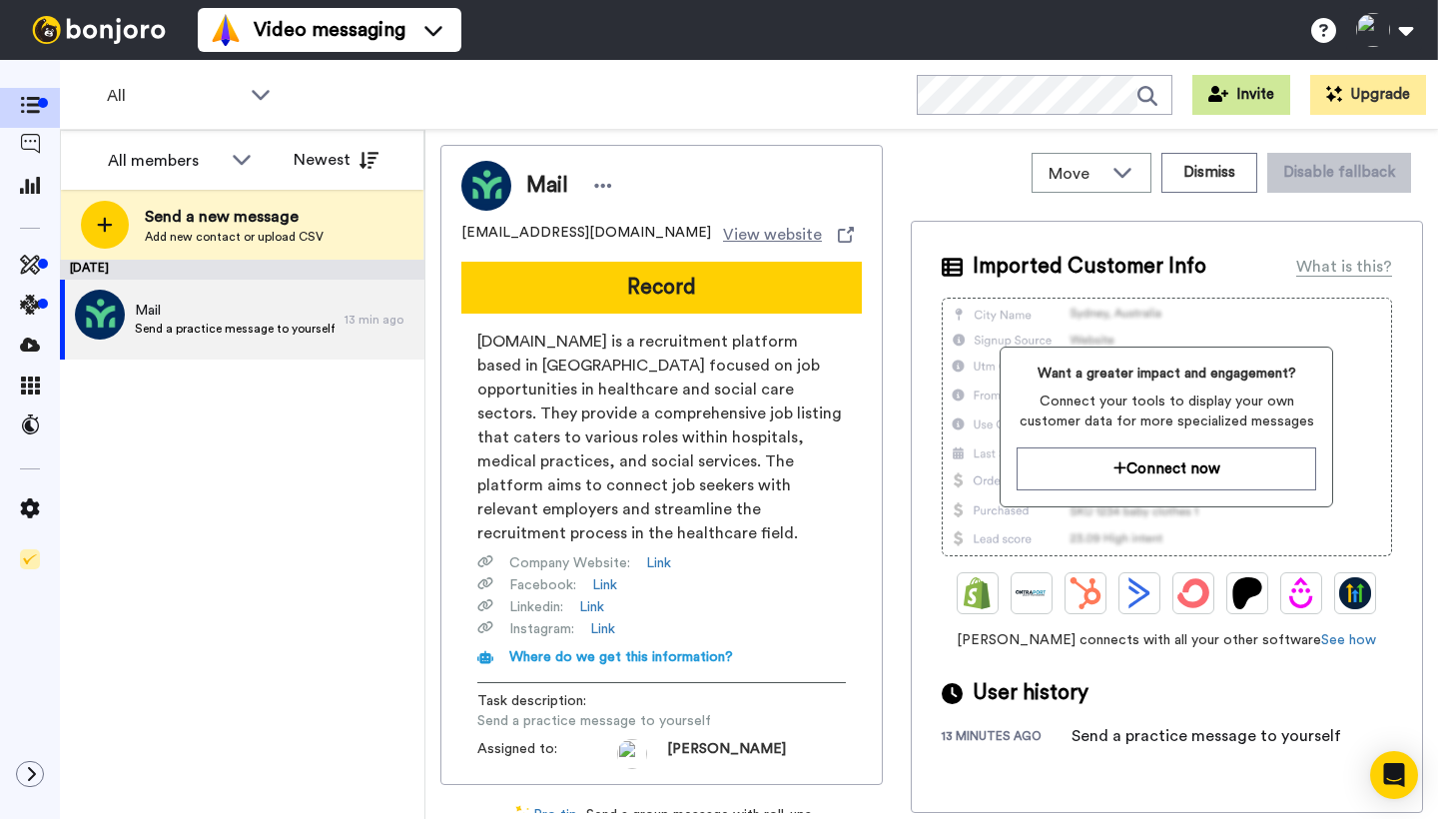
click at [1235, 97] on button "Invite" at bounding box center [1241, 95] width 98 height 40
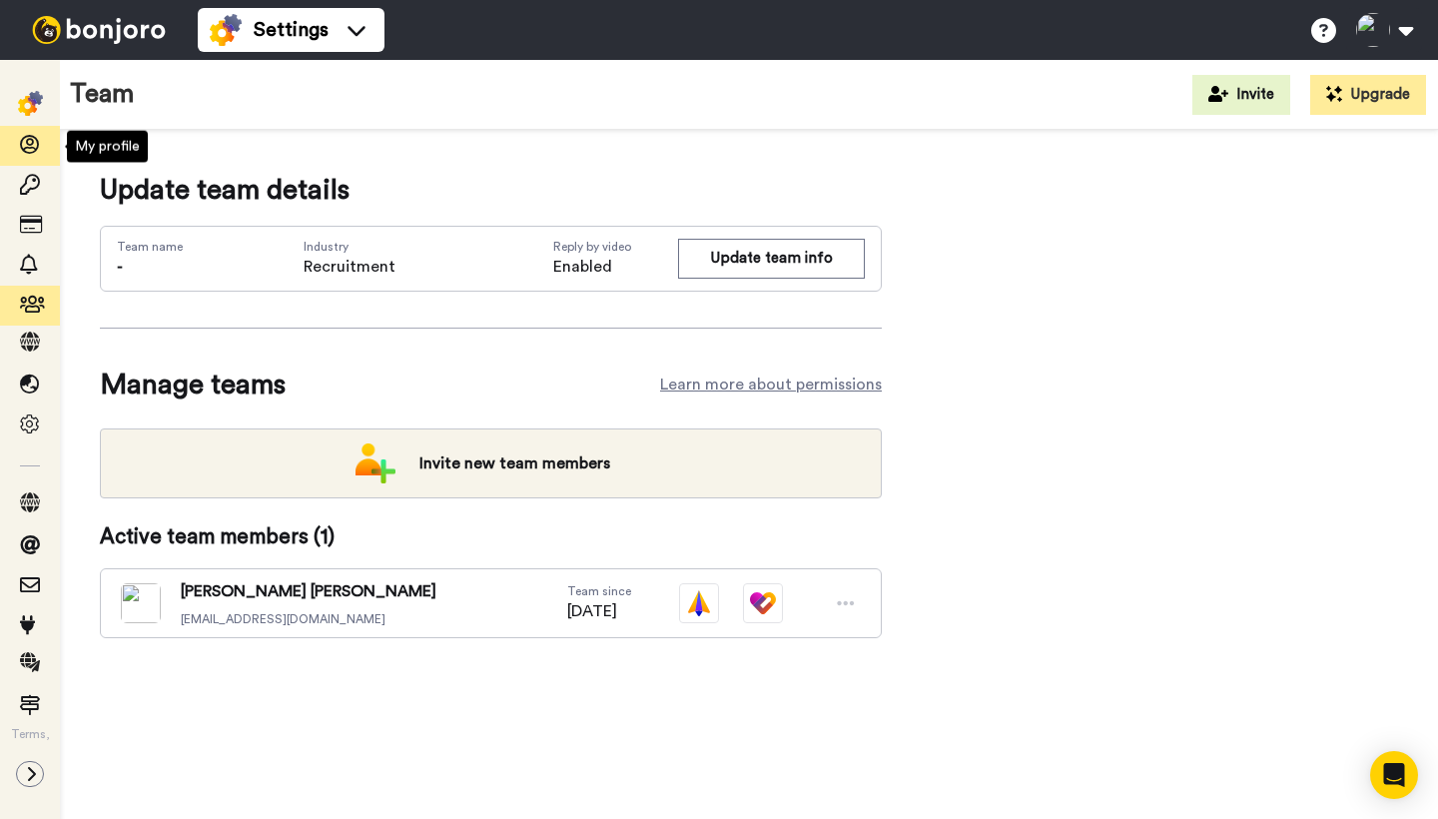
click at [34, 147] on icon at bounding box center [30, 145] width 20 height 20
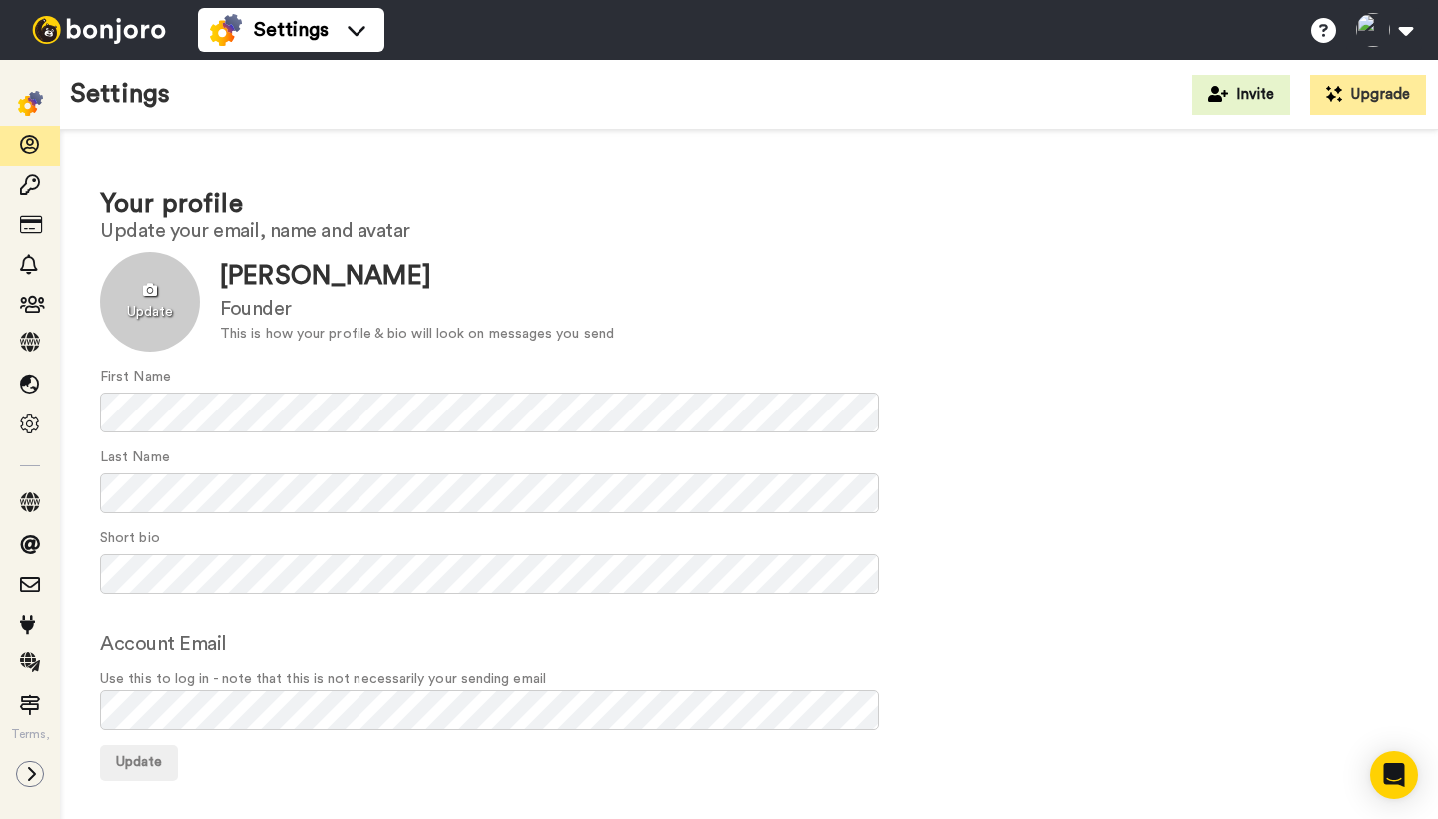
click at [148, 293] on div at bounding box center [150, 302] width 100 height 100
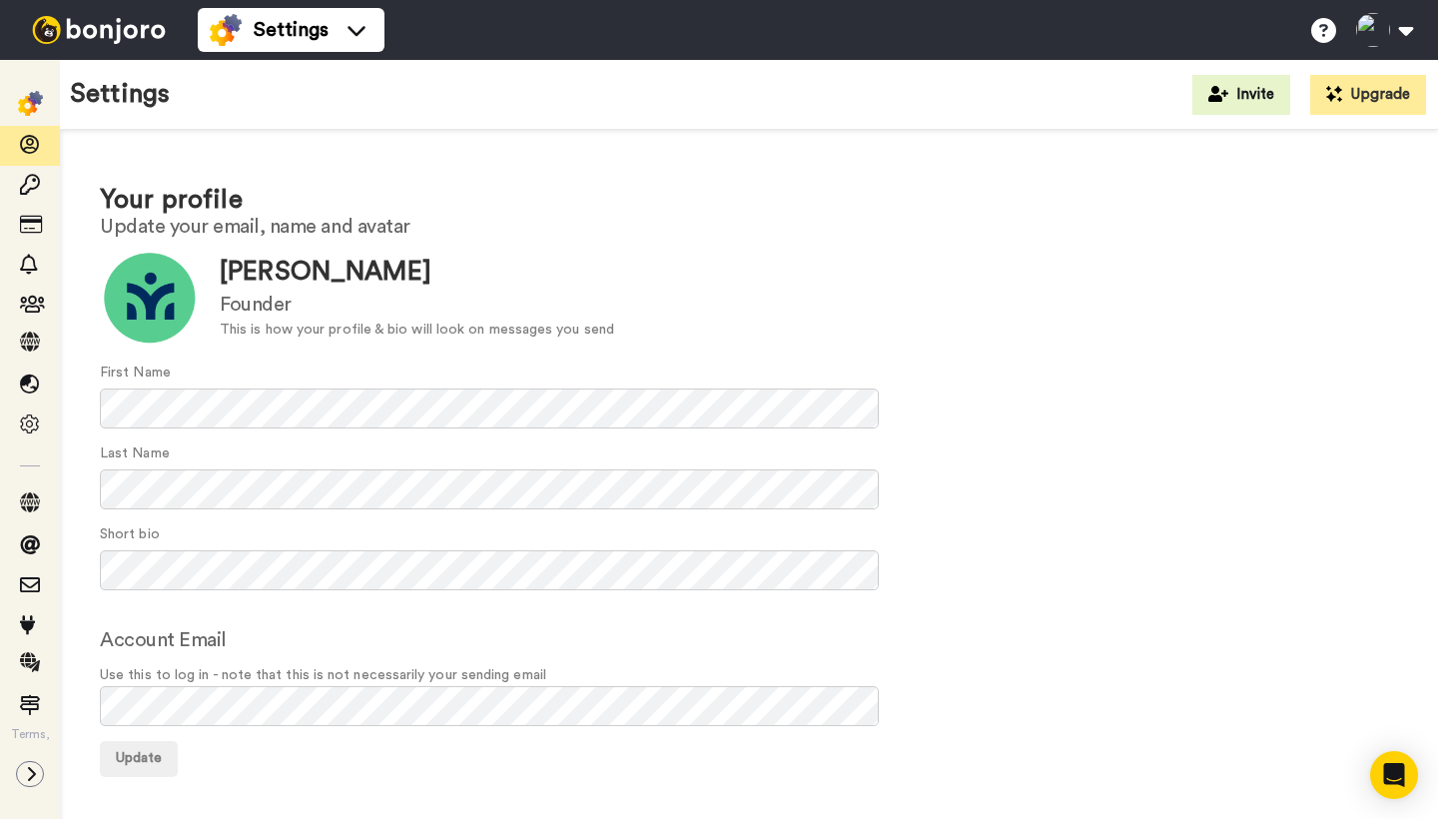
scroll to position [3, 0]
click at [30, 267] on icon at bounding box center [30, 265] width 20 height 20
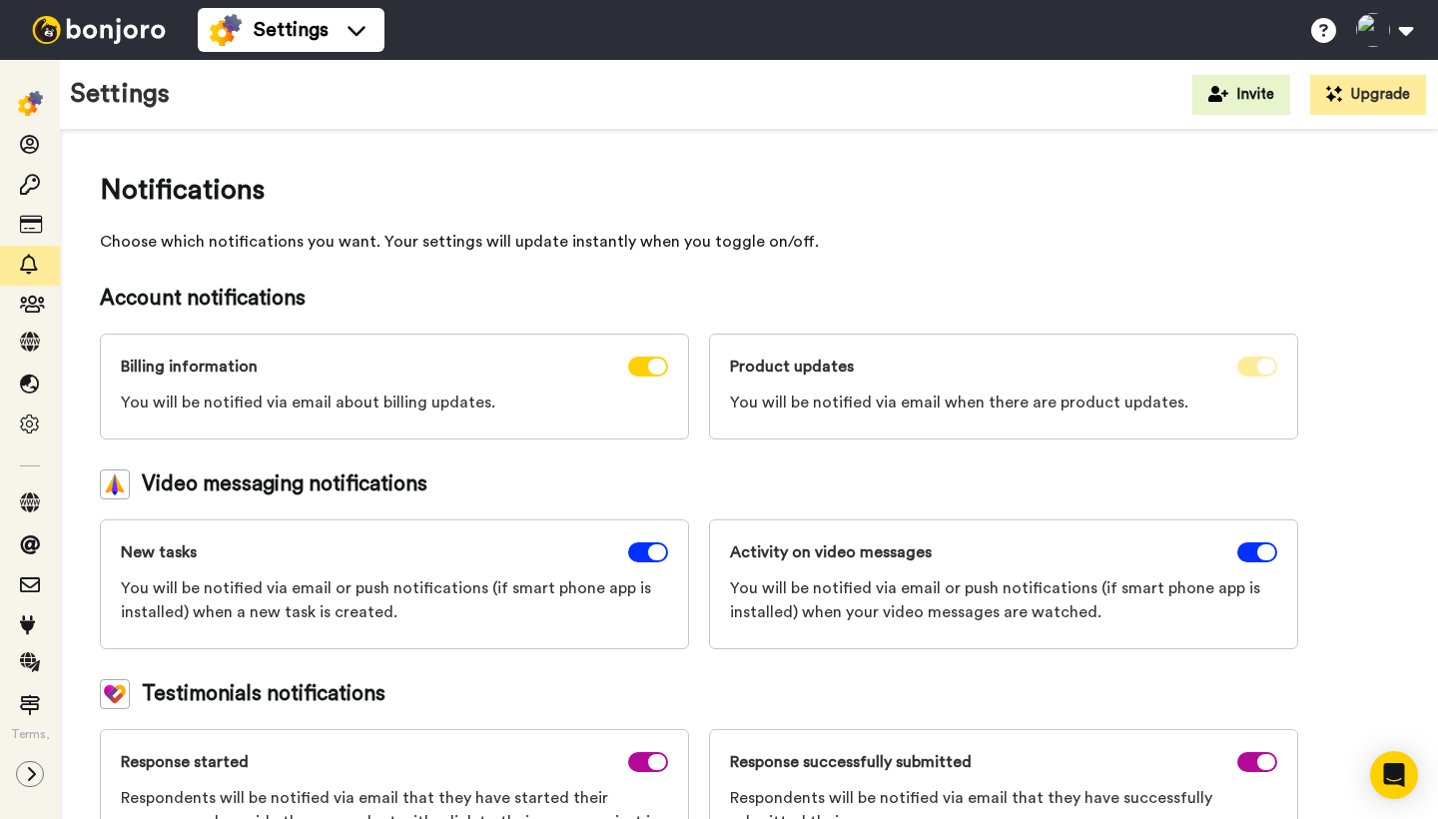
click at [1256, 361] on span at bounding box center [1257, 366] width 40 height 20
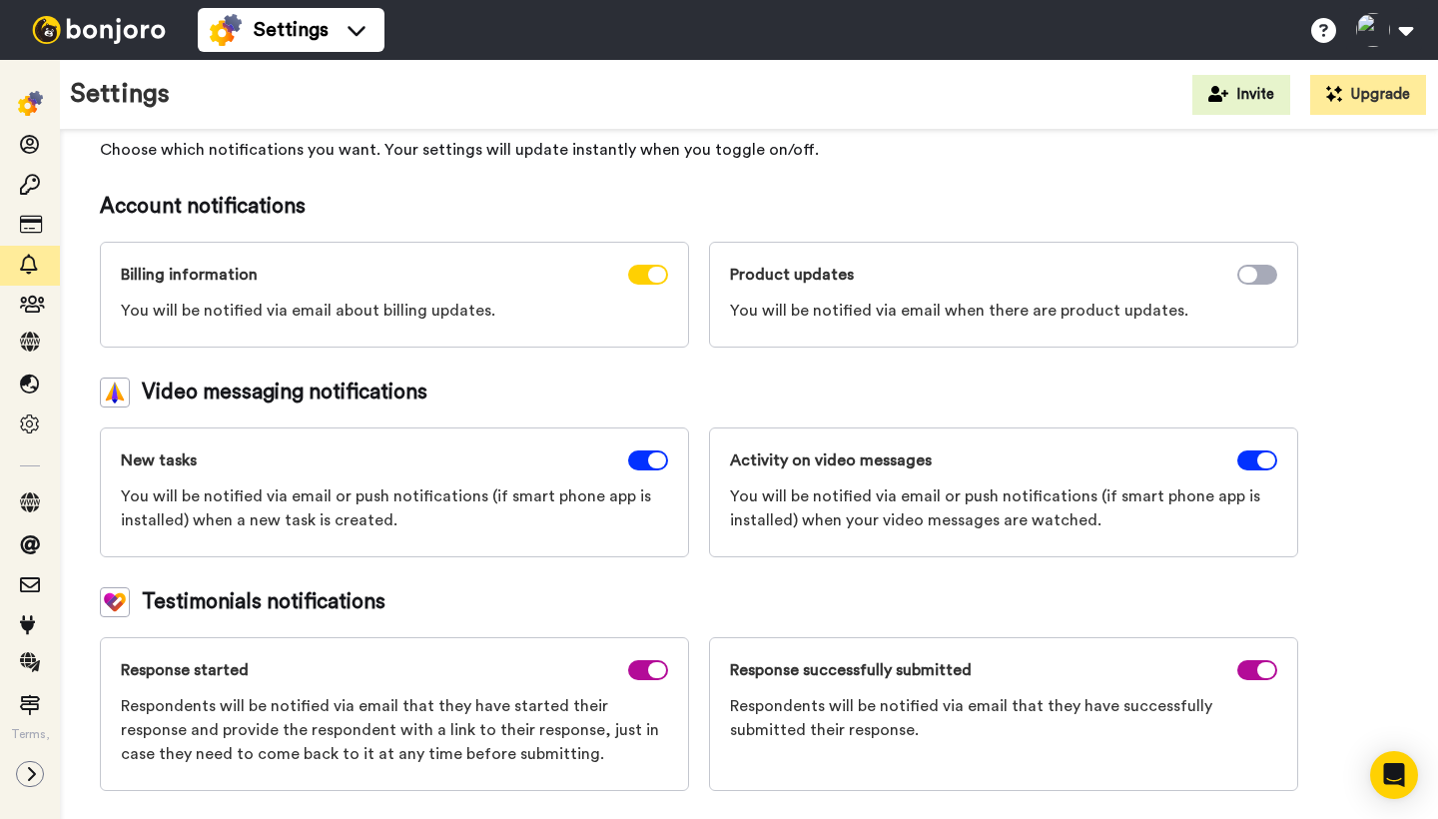
scroll to position [92, 0]
click at [29, 344] on icon at bounding box center [30, 341] width 20 height 20
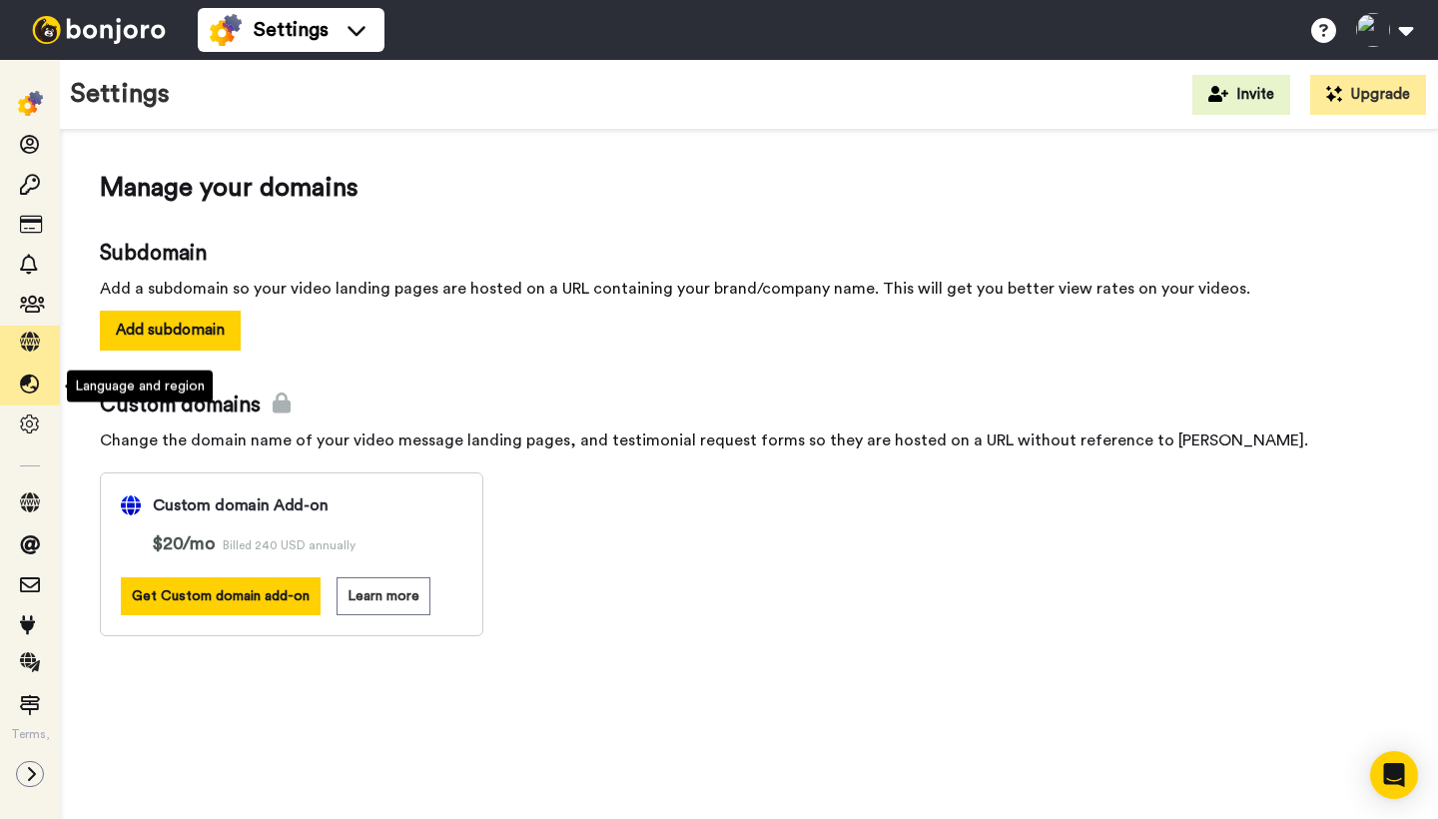
click at [35, 393] on icon at bounding box center [30, 384] width 20 height 20
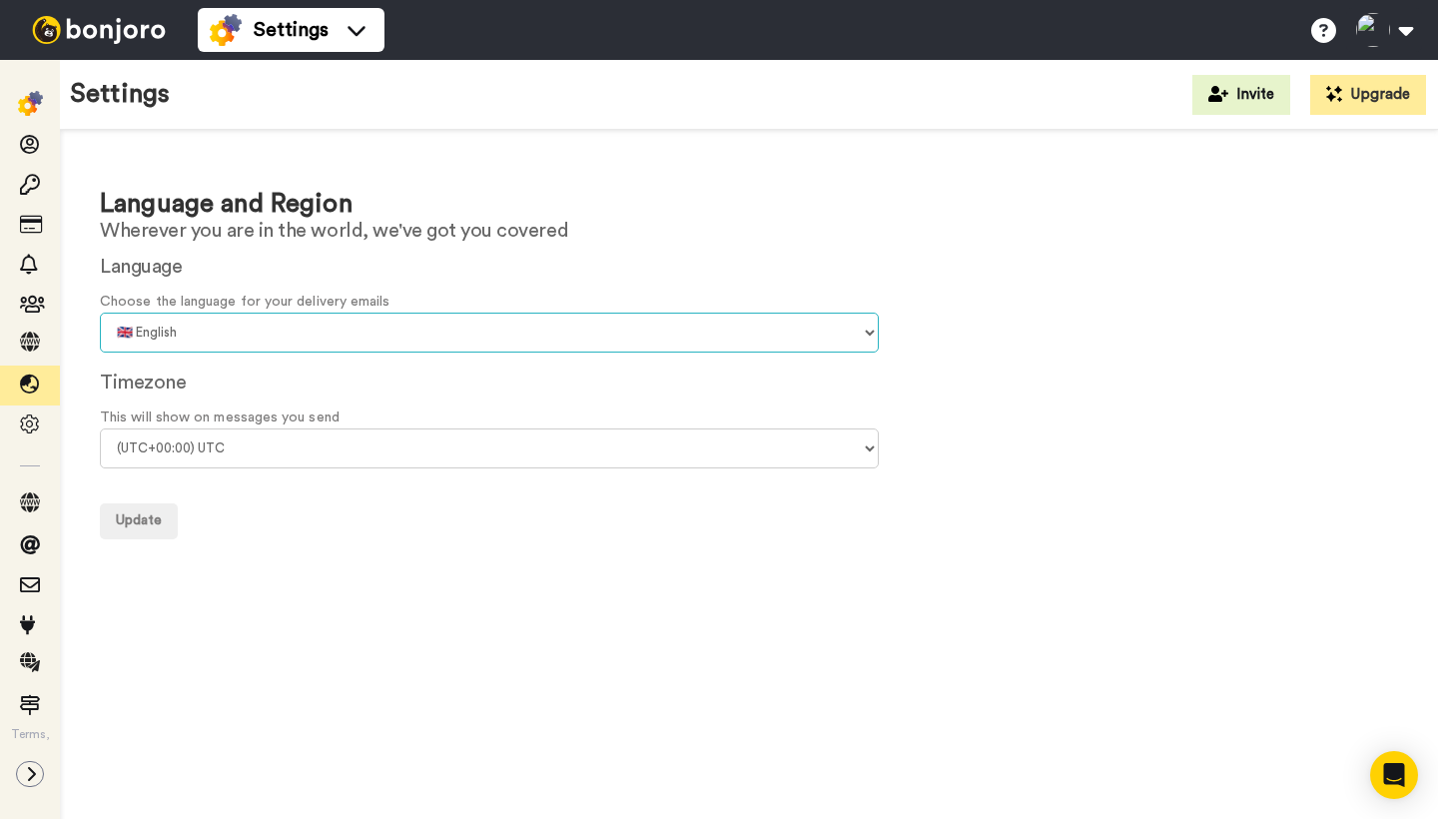
select select "fr"
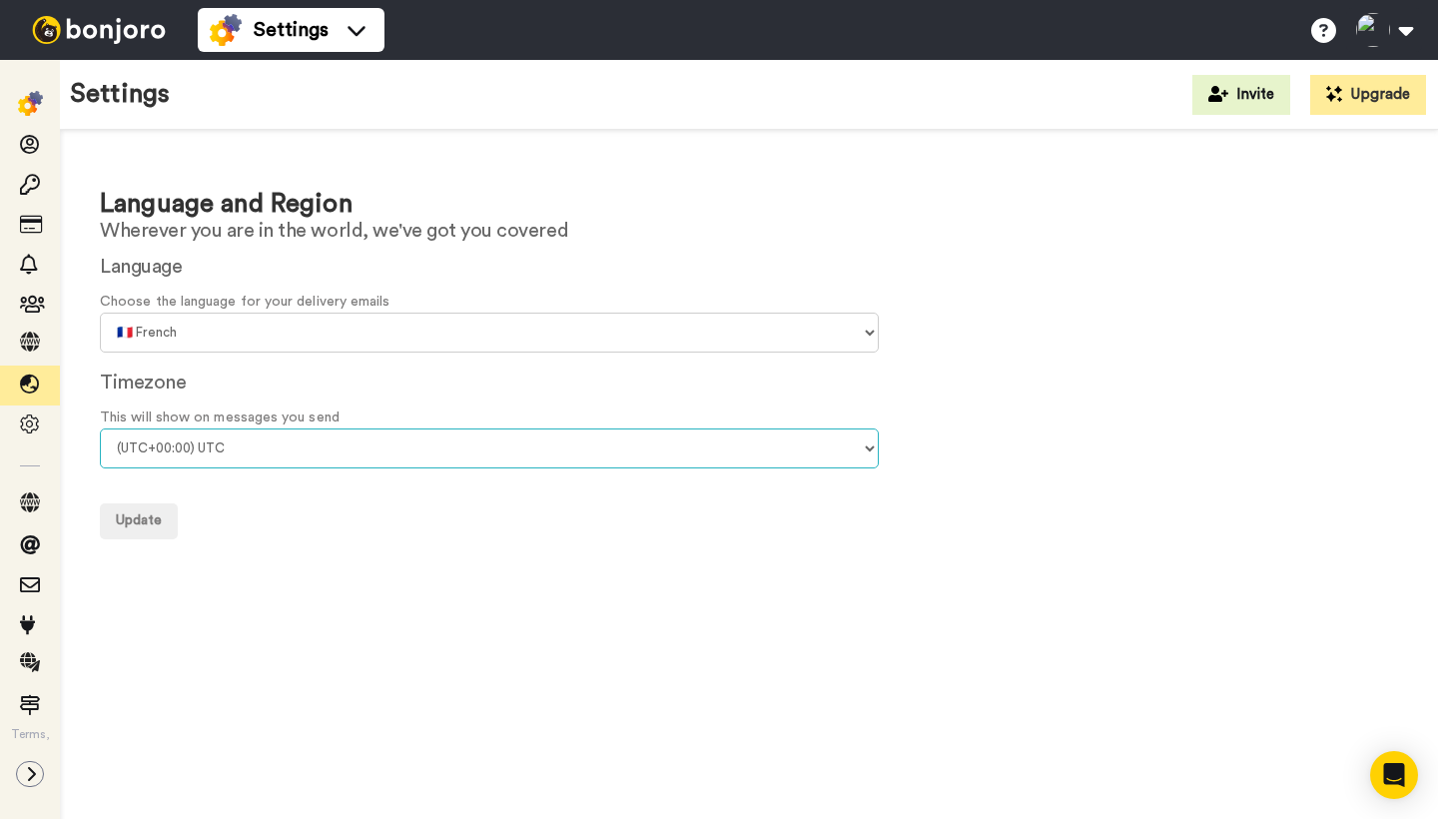
select select "Europe/[GEOGRAPHIC_DATA]"
click at [137, 523] on span "Update" at bounding box center [139, 520] width 46 height 14
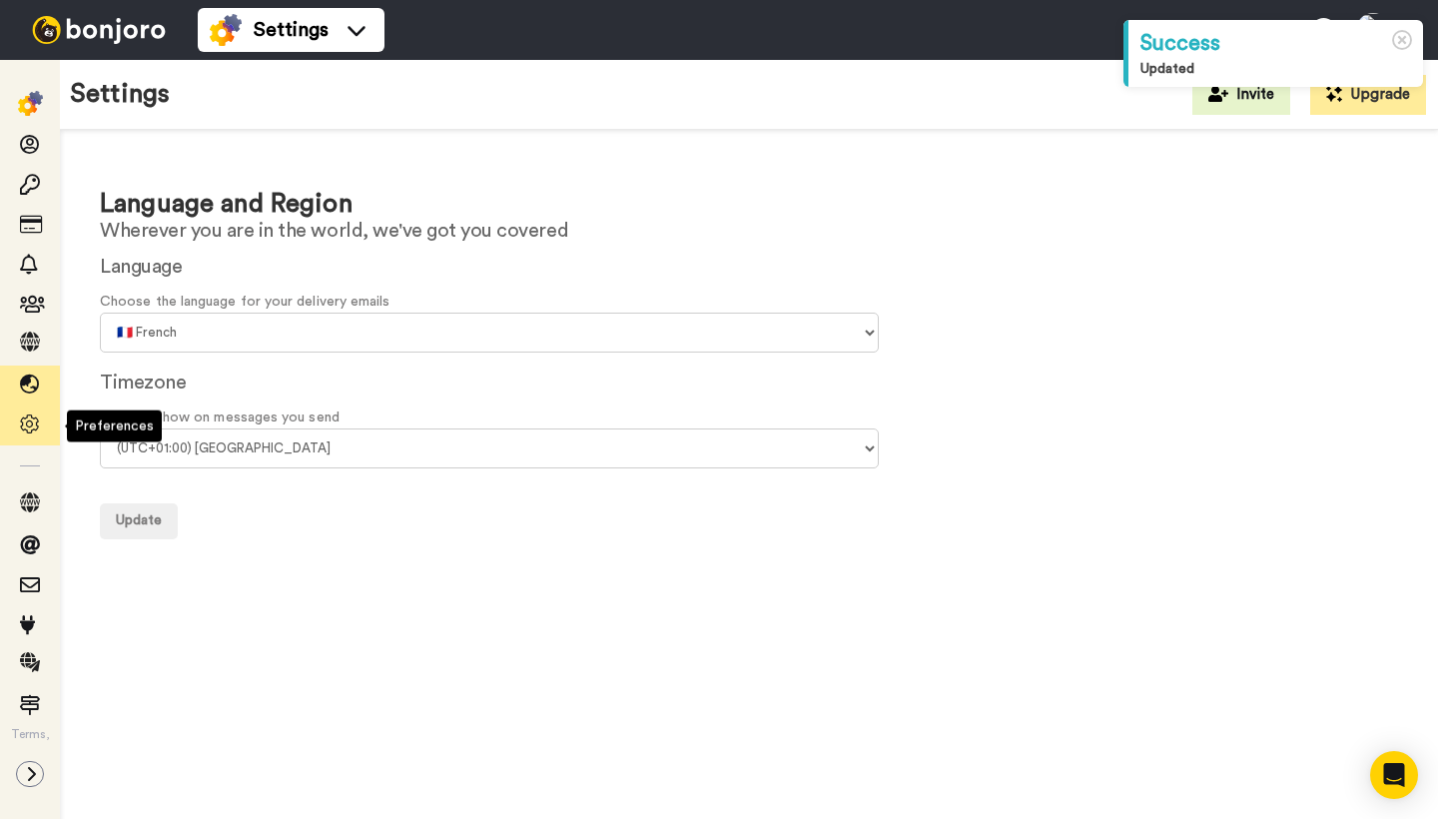
click at [25, 423] on icon at bounding box center [30, 424] width 20 height 20
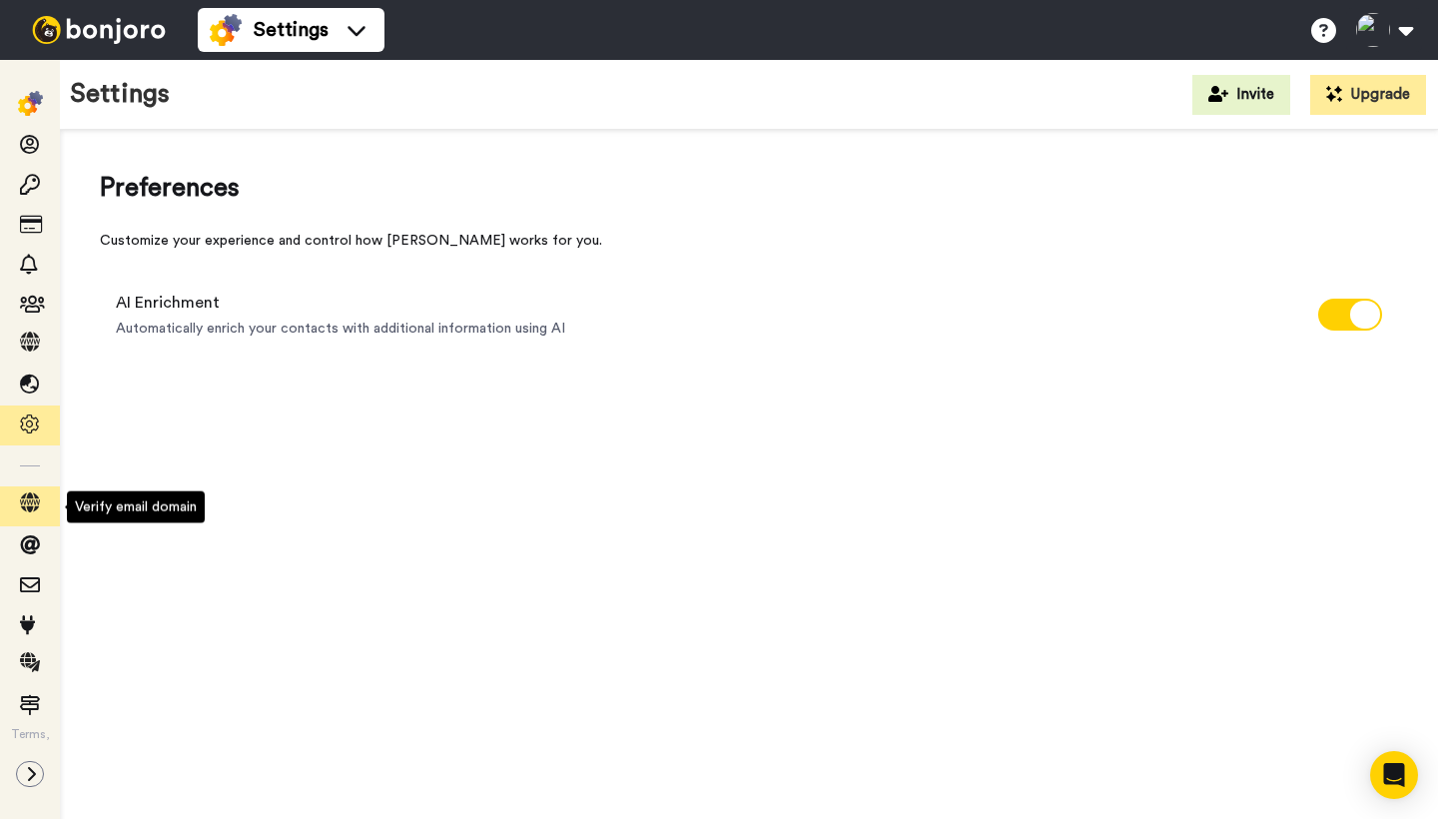
click at [33, 502] on icon at bounding box center [30, 502] width 20 height 20
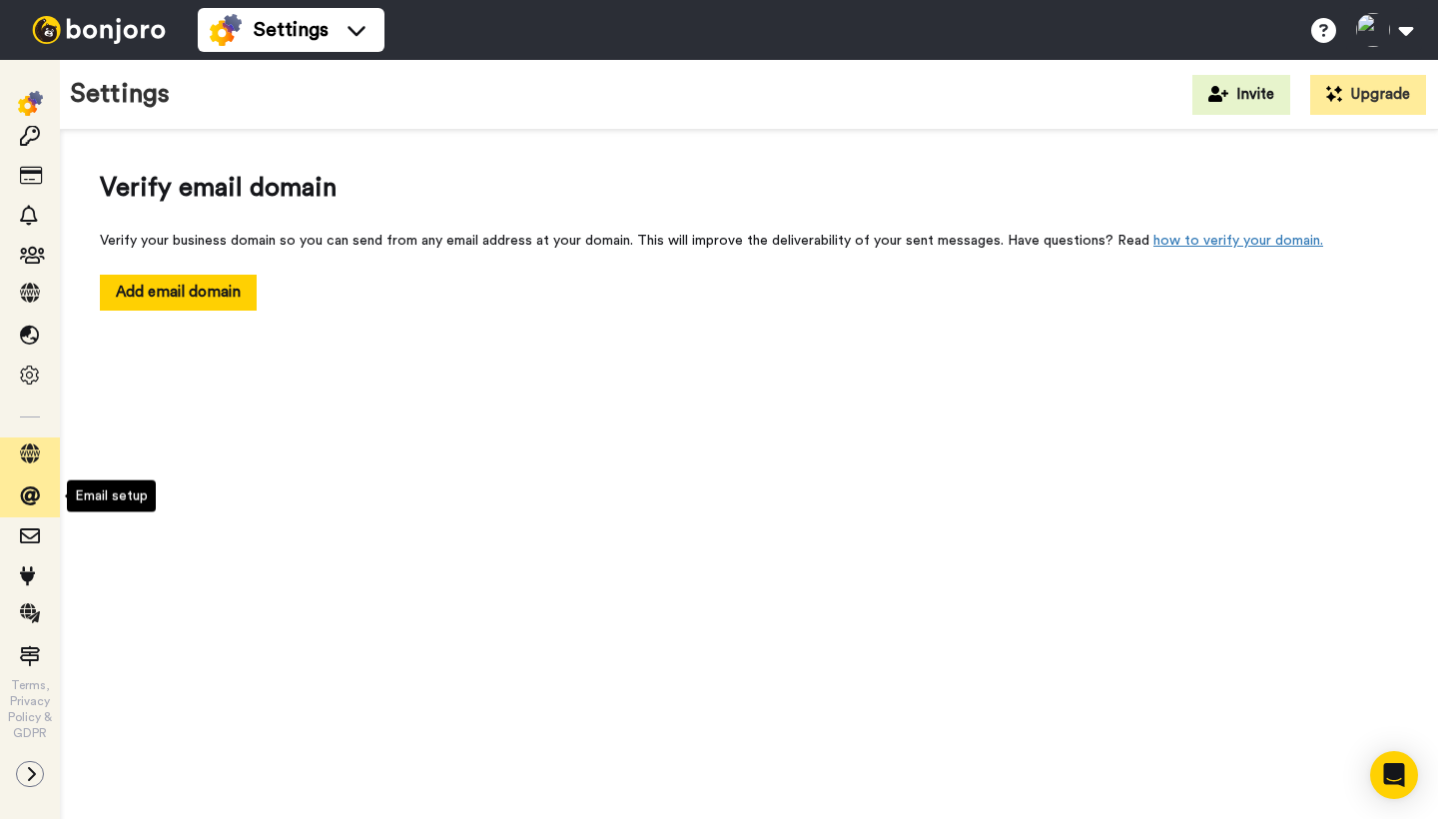
scroll to position [50, 0]
click at [28, 492] on icon at bounding box center [30, 496] width 20 height 20
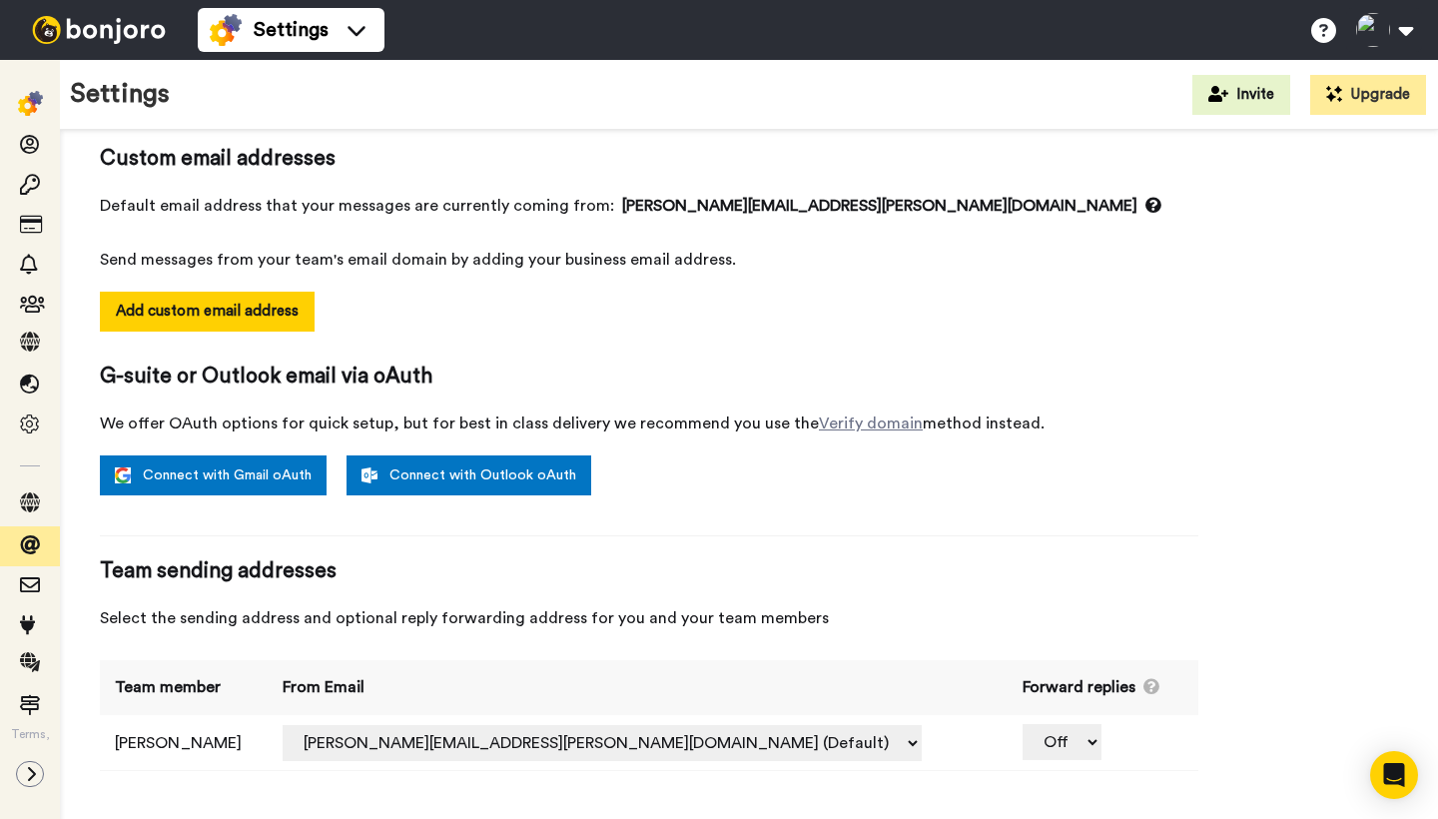
scroll to position [164, 0]
click at [32, 588] on icon at bounding box center [30, 585] width 20 height 20
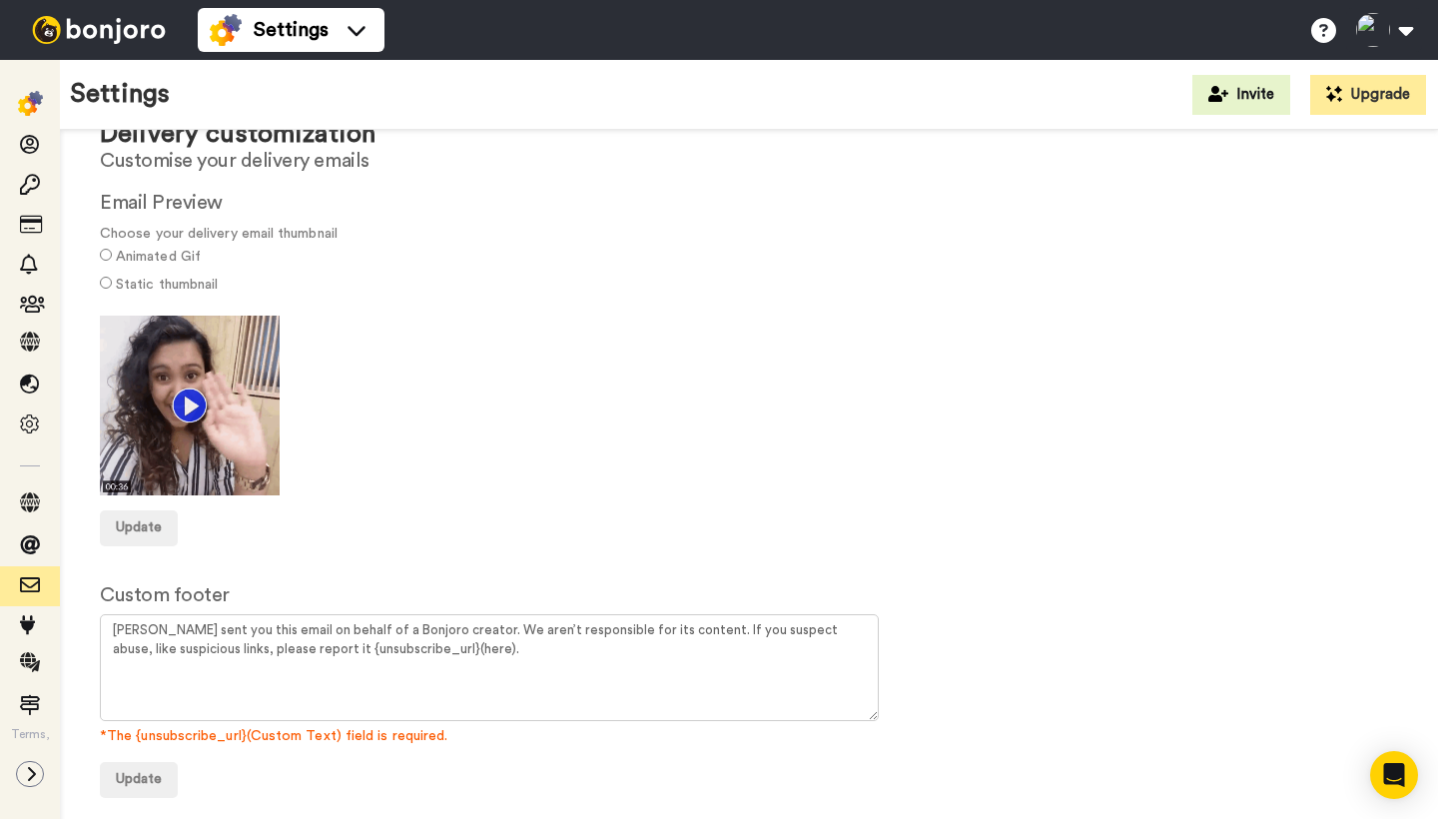
scroll to position [70, 0]
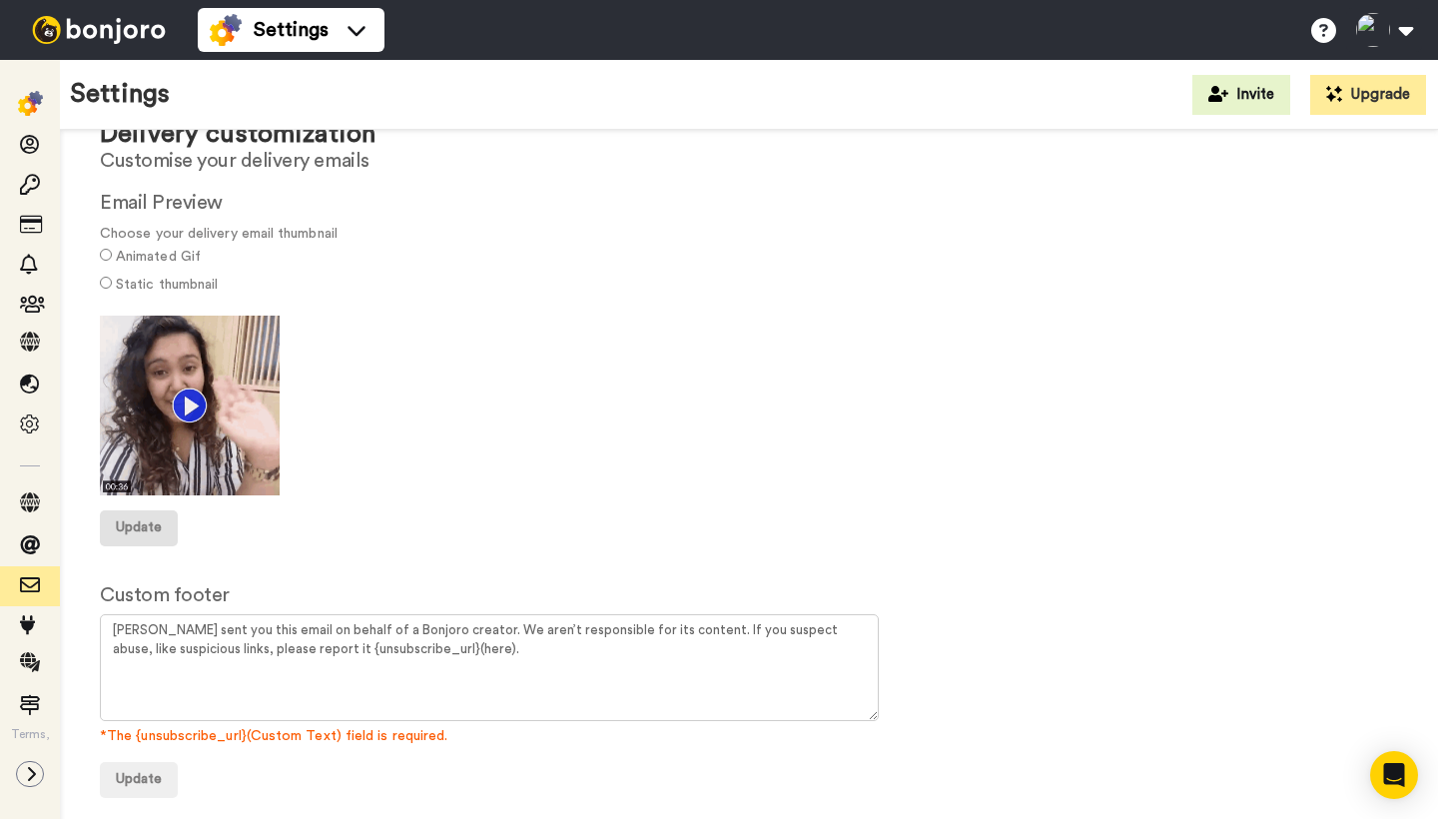
click at [142, 521] on span "Update" at bounding box center [139, 527] width 46 height 14
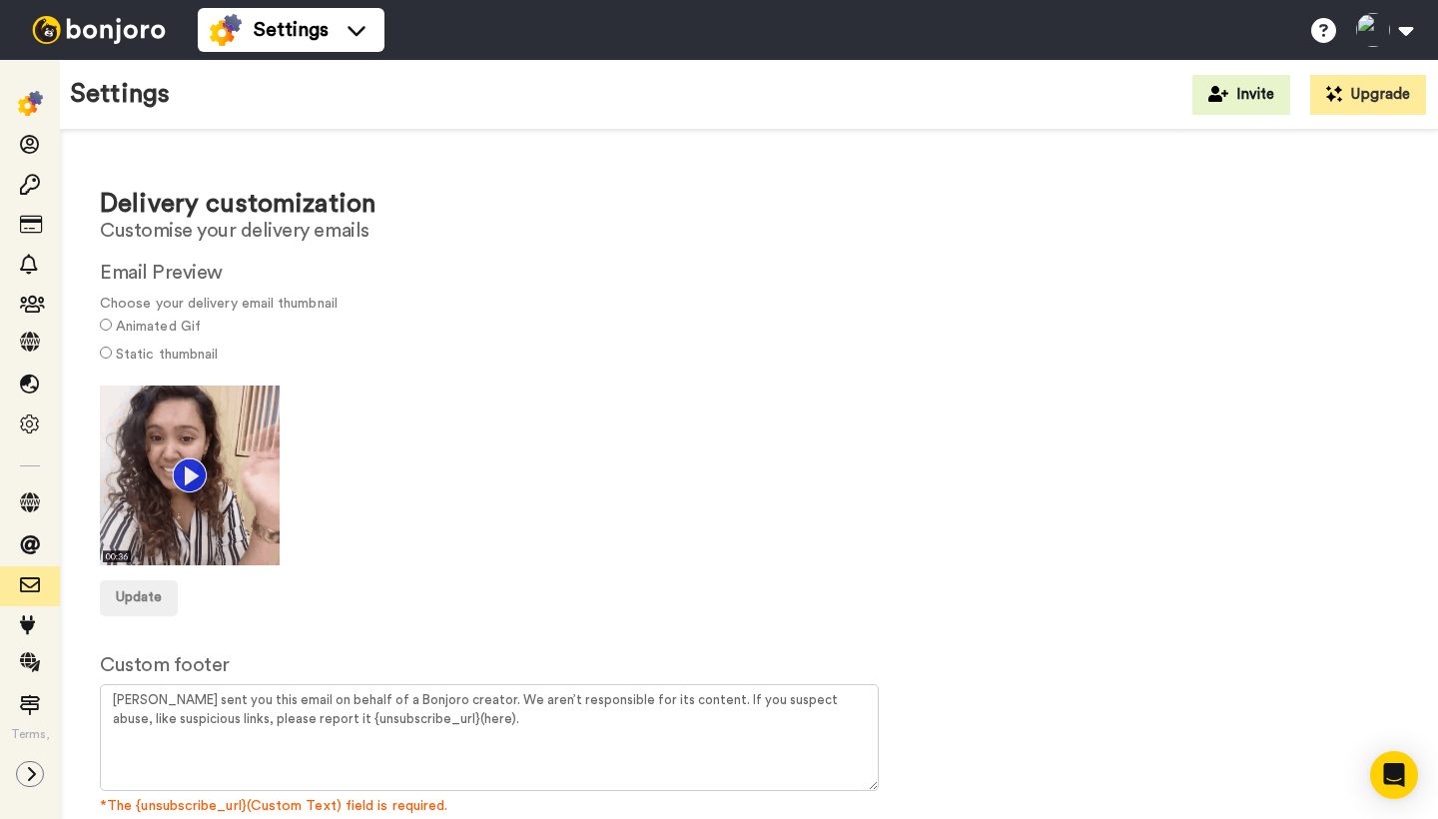
click at [112, 349] on div "Static thumbnail" at bounding box center [749, 356] width 1298 height 28
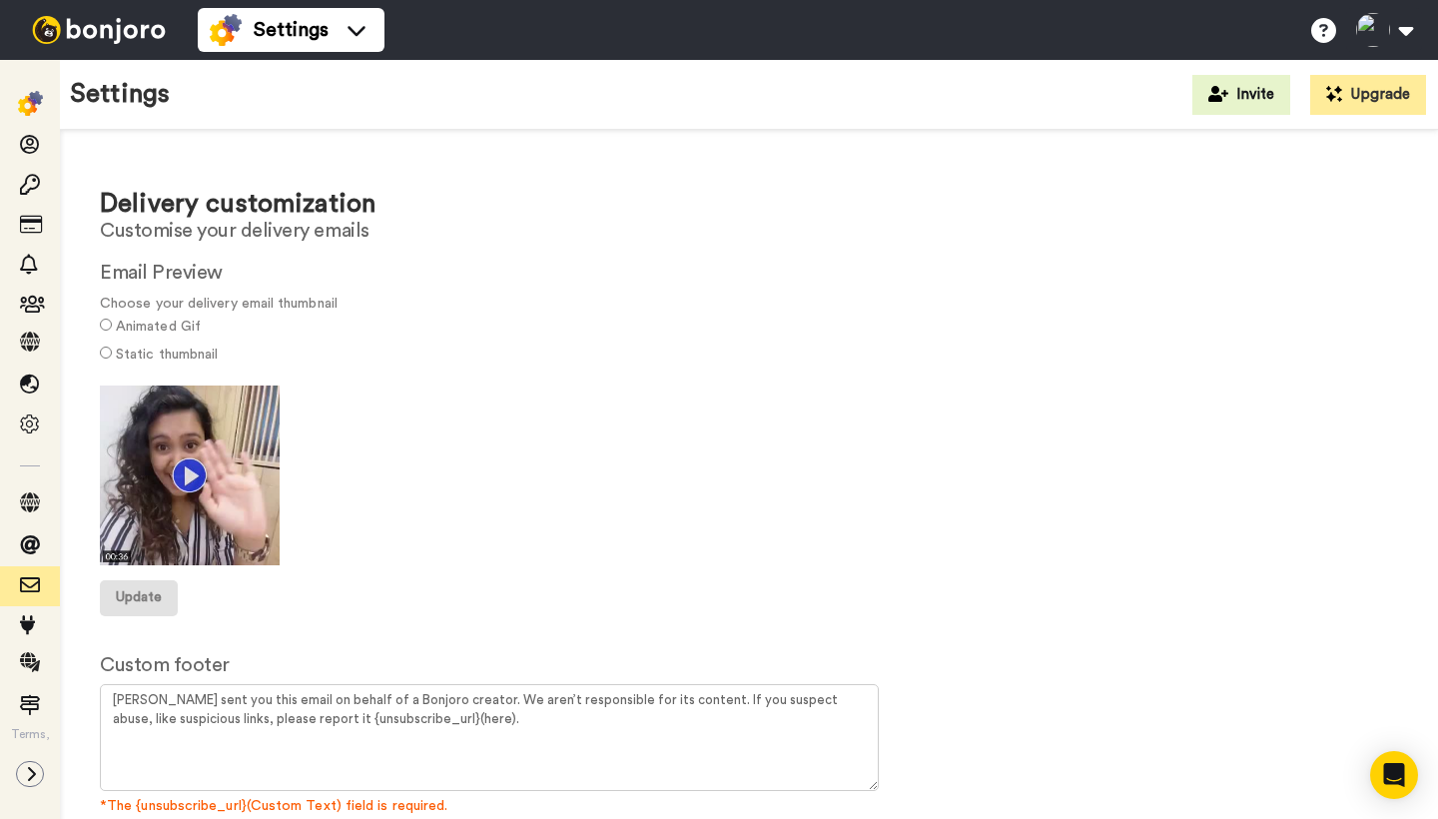
click at [147, 593] on span "Update" at bounding box center [139, 597] width 46 height 14
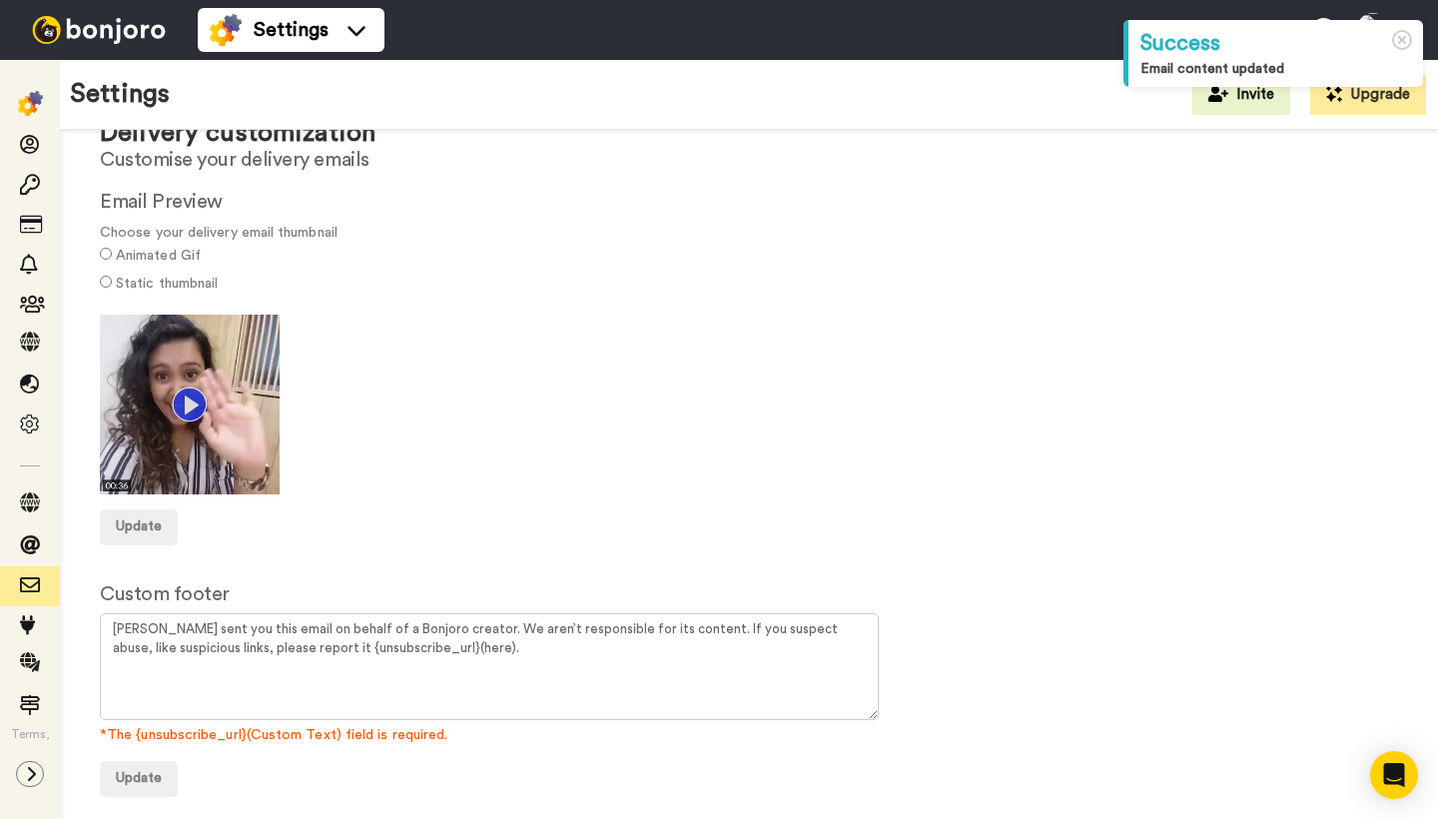
scroll to position [70, 0]
click at [146, 522] on span "Update" at bounding box center [139, 527] width 46 height 14
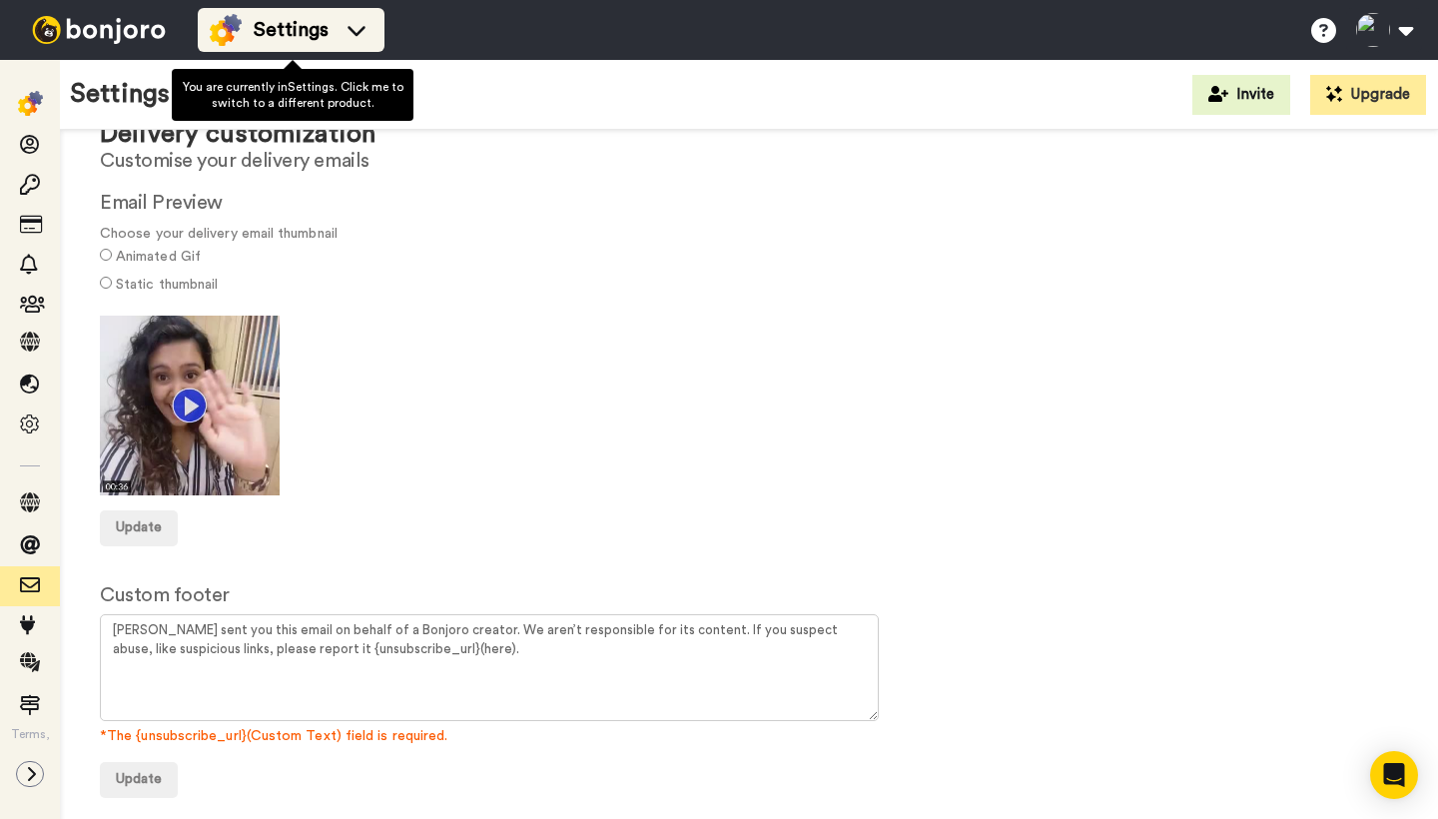
click at [338, 30] on div "Settings" at bounding box center [291, 30] width 163 height 32
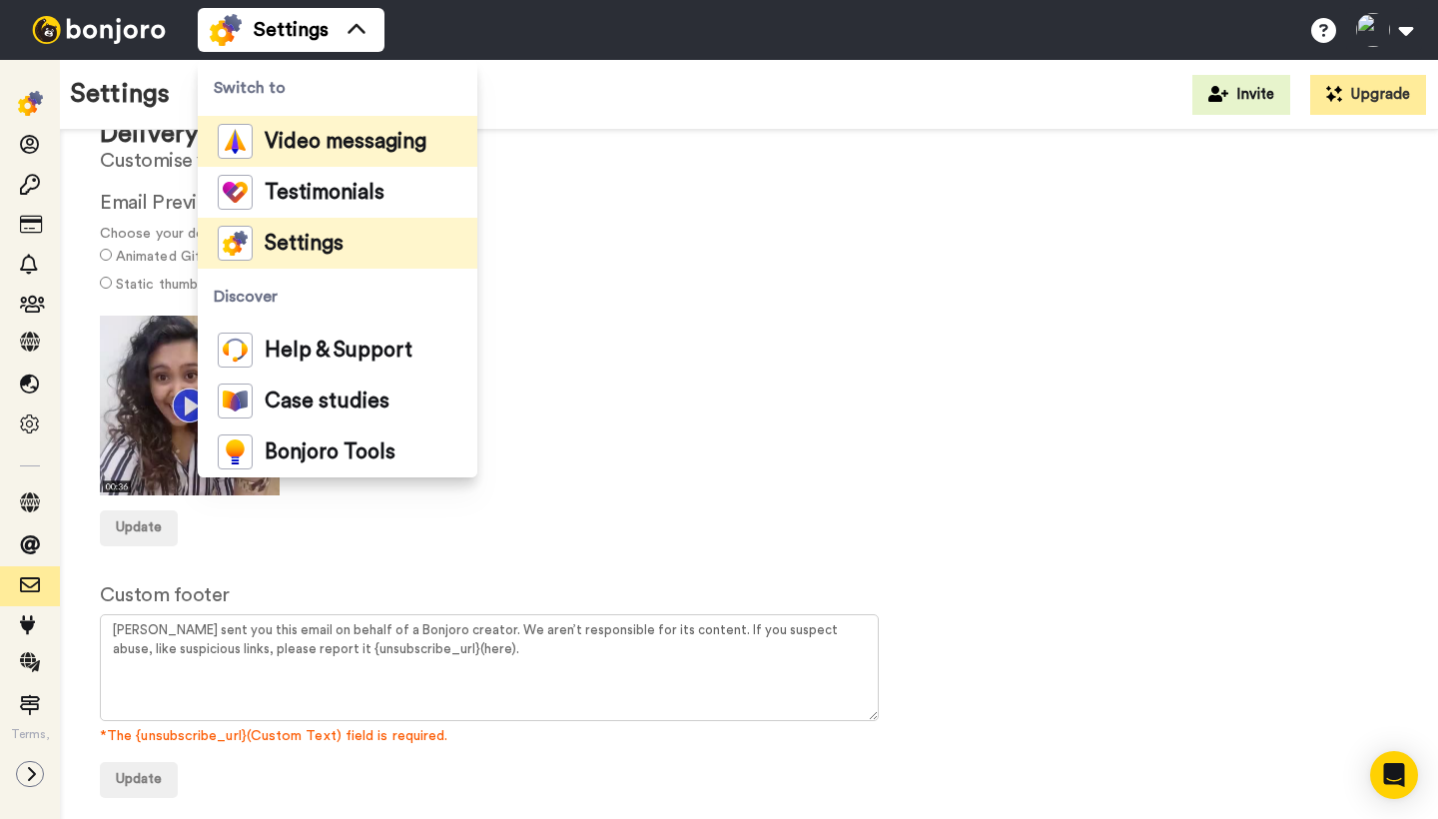
click at [327, 146] on span "Video messaging" at bounding box center [346, 142] width 162 height 20
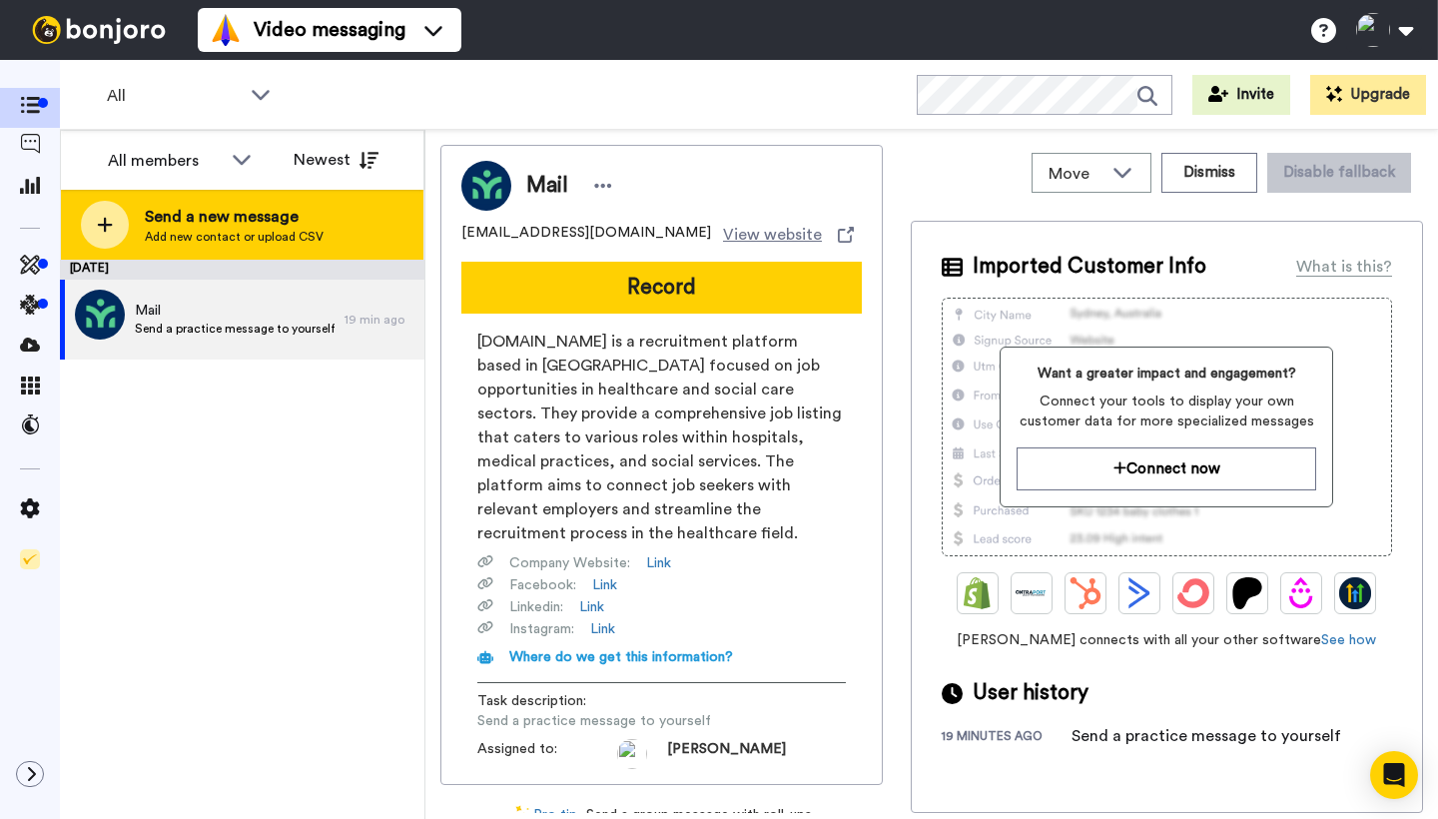
click at [115, 222] on div at bounding box center [105, 225] width 48 height 48
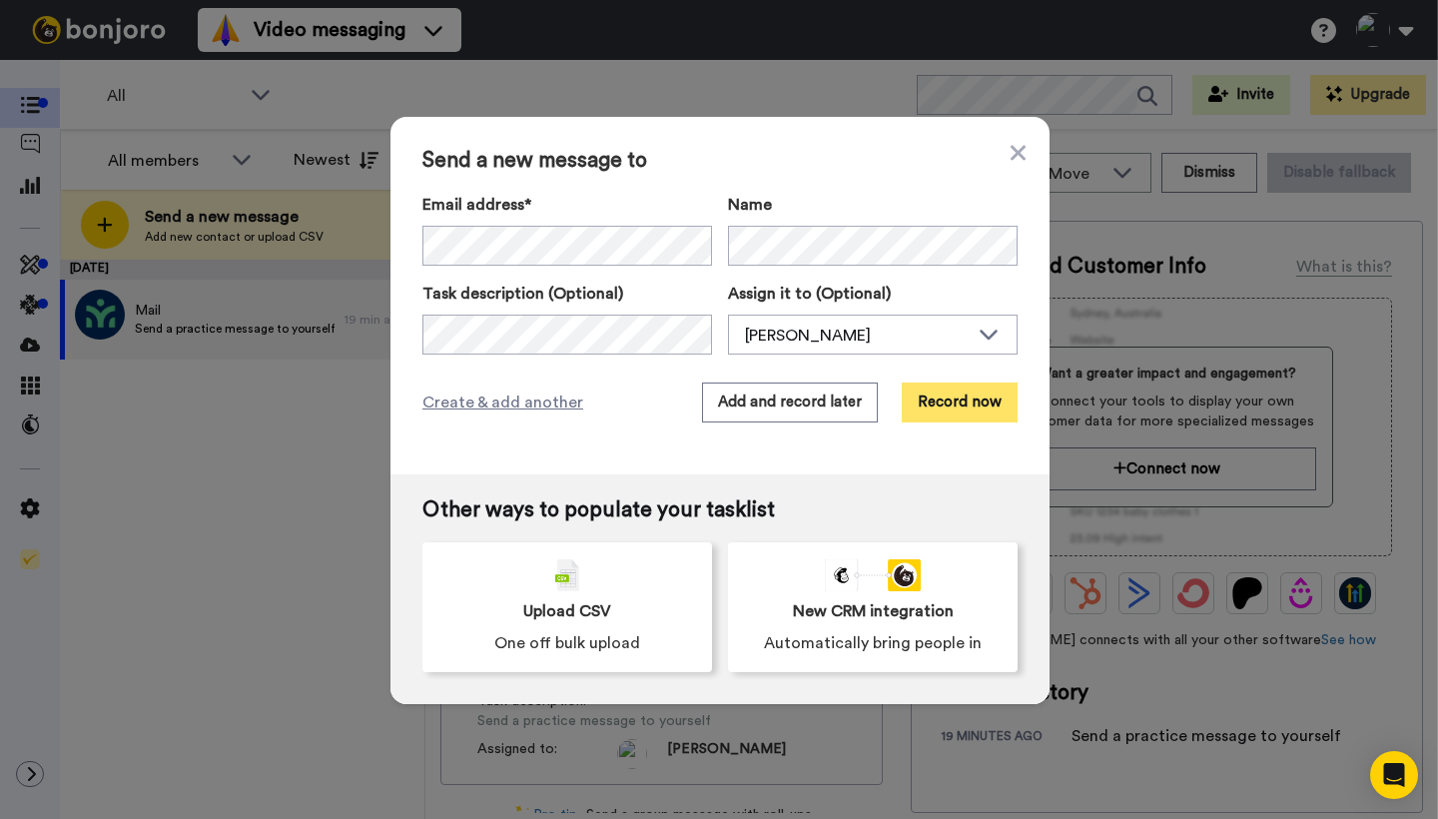
click at [968, 399] on button "Record now" at bounding box center [960, 402] width 116 height 40
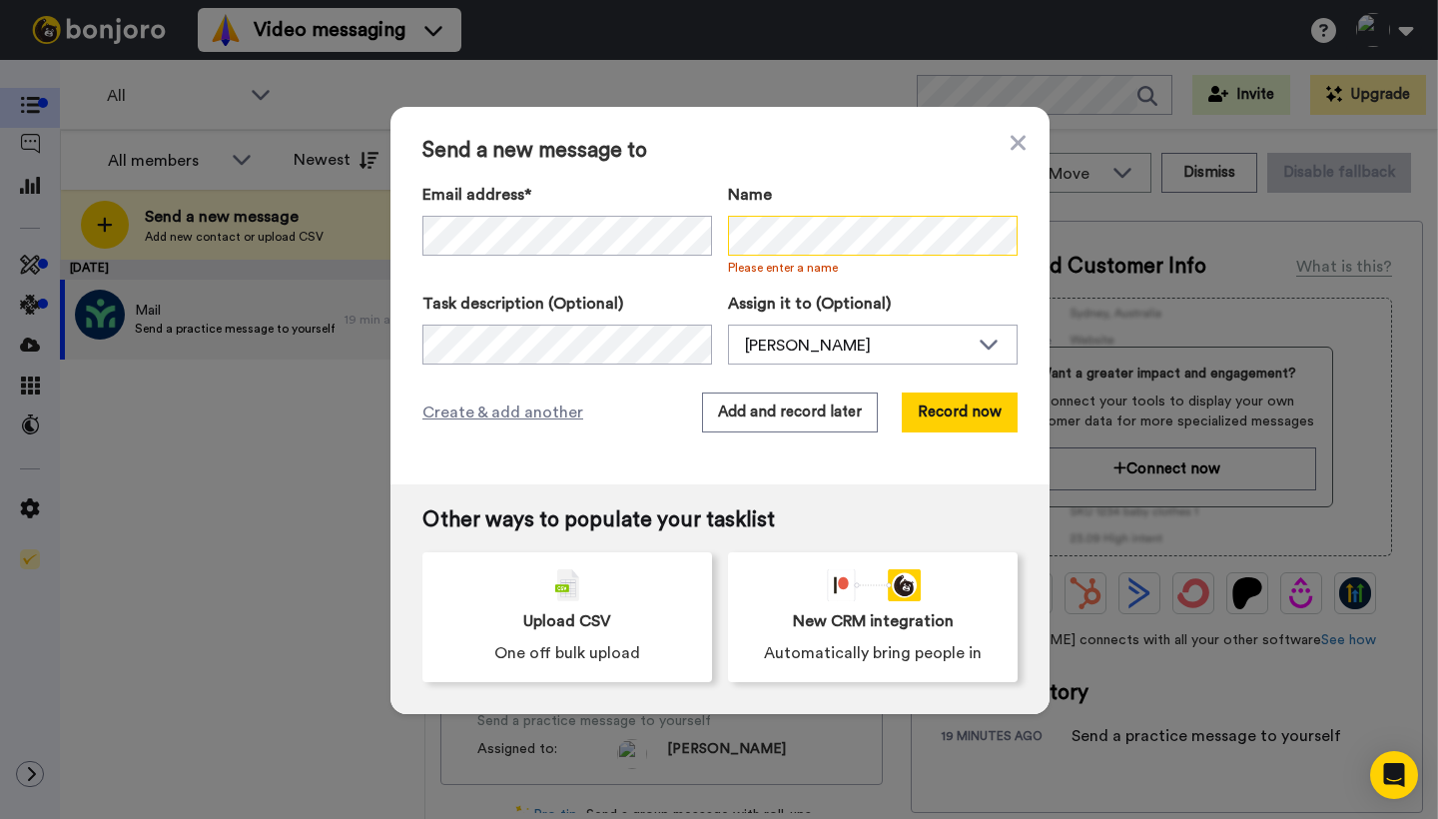
click at [711, 231] on div "Email address* No search result for ‘ [EMAIL_ADDRESS][DOMAIN_NAME] ’ Name Pleas…" at bounding box center [719, 229] width 595 height 93
click at [953, 409] on button "Record now" at bounding box center [960, 412] width 116 height 40
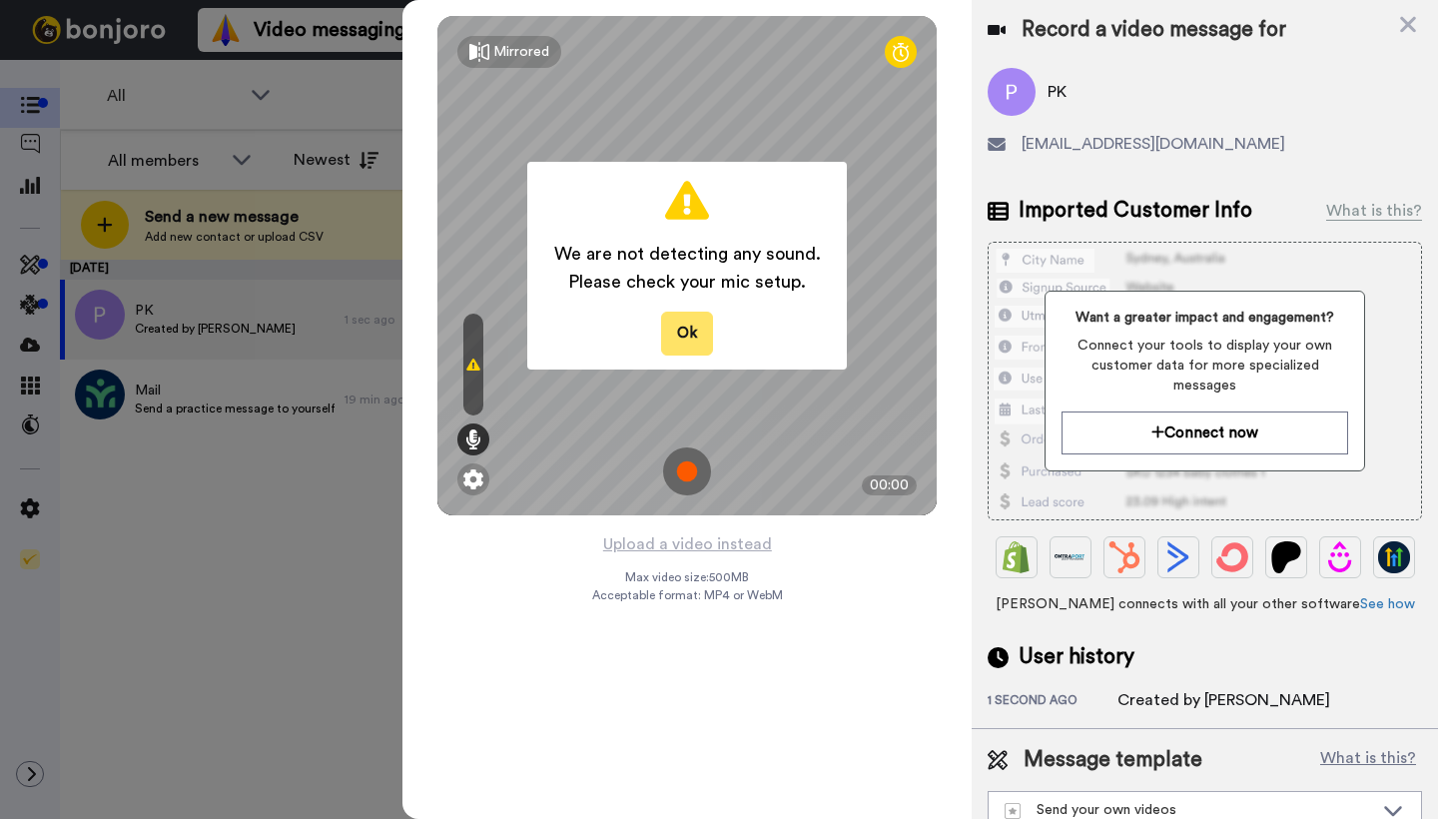
click at [690, 330] on button "Ok" at bounding box center [687, 333] width 52 height 43
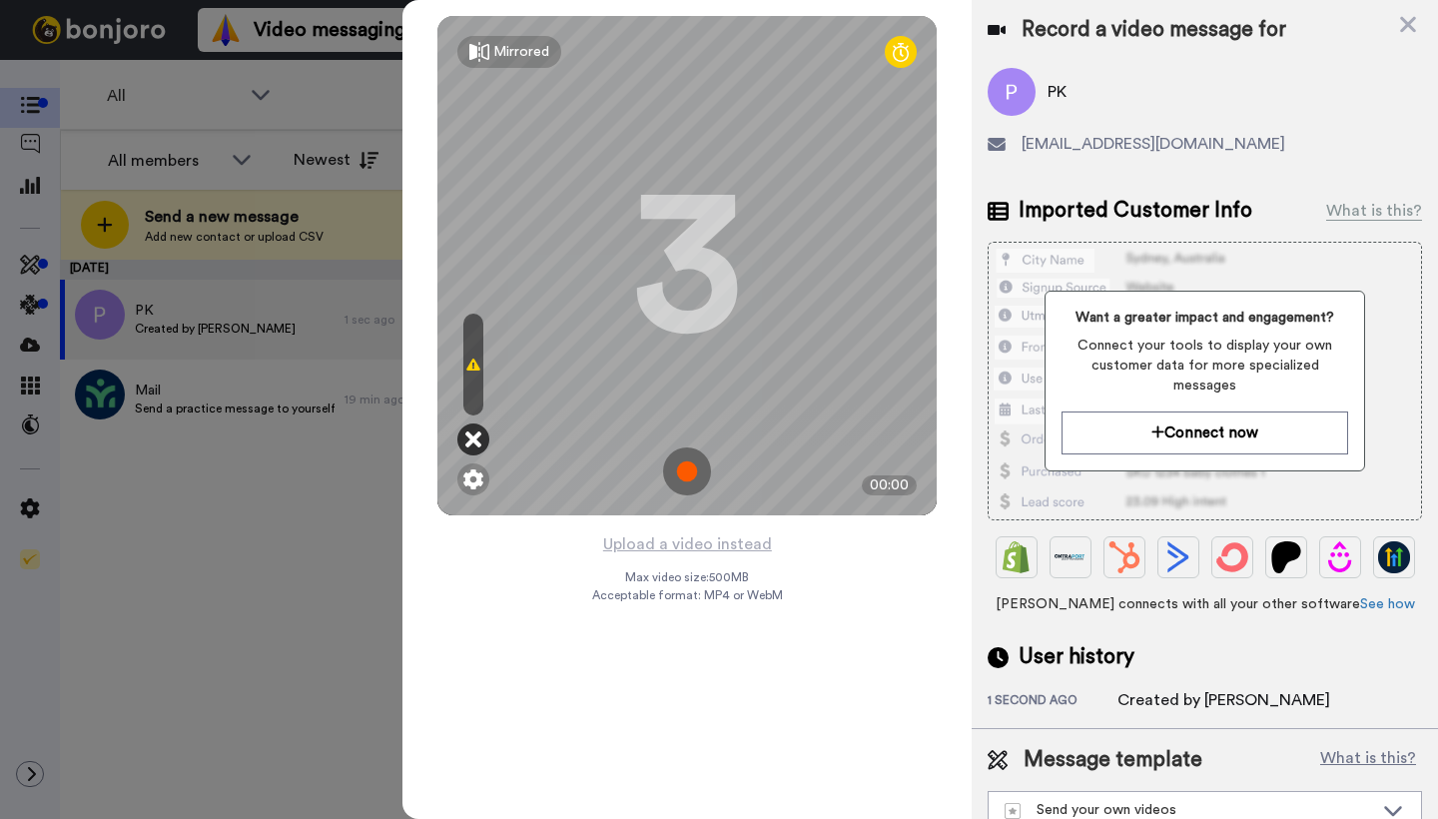
click at [477, 435] on icon at bounding box center [473, 439] width 16 height 20
click at [470, 437] on icon at bounding box center [473, 439] width 16 height 20
click at [473, 366] on icon at bounding box center [473, 364] width 14 height 16
click at [477, 477] on img at bounding box center [473, 479] width 20 height 20
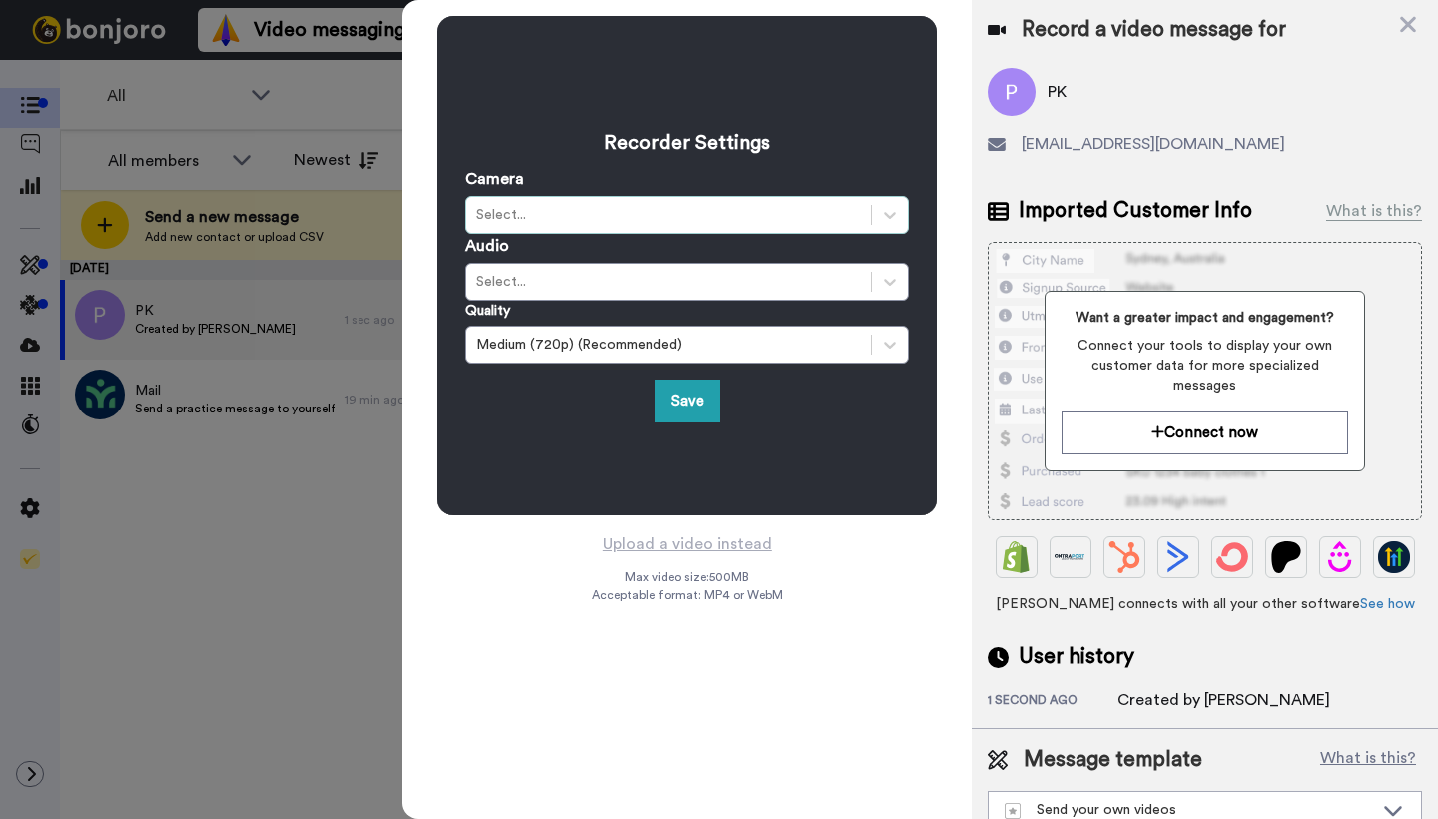
click at [558, 214] on div "Select..." at bounding box center [668, 215] width 384 height 20
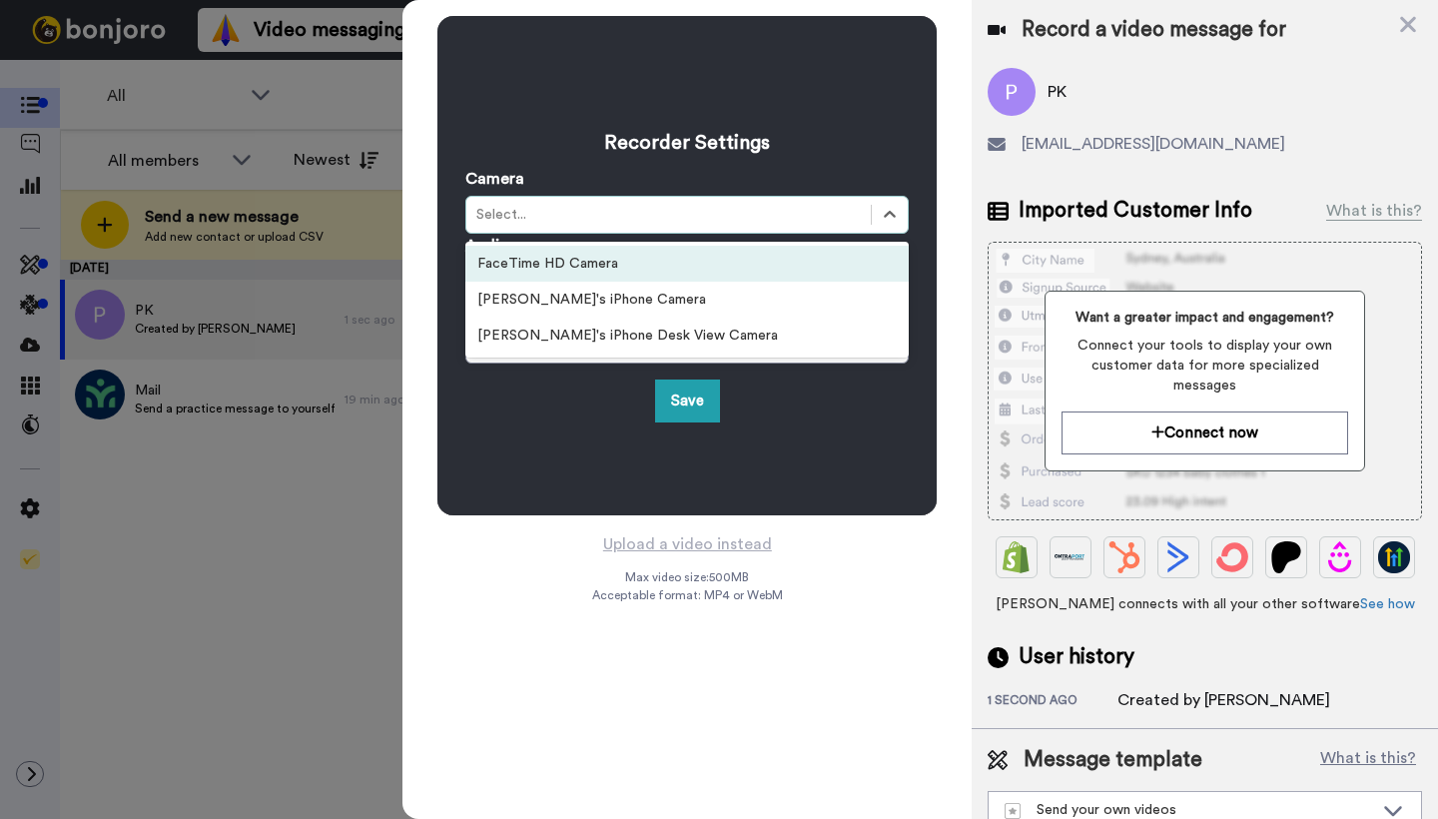
click at [562, 262] on div "FaceTime HD Camera" at bounding box center [686, 264] width 443 height 36
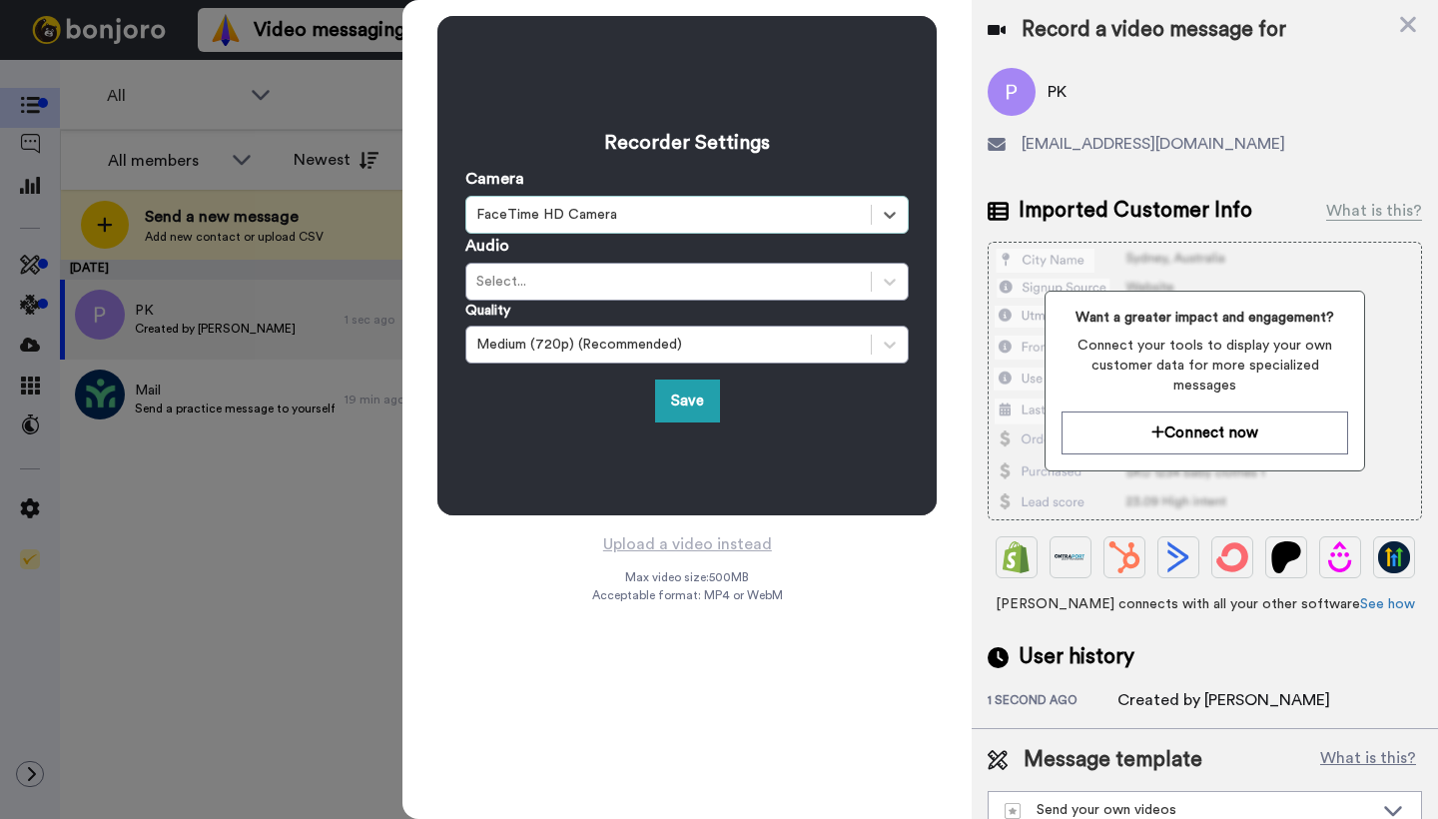
click at [684, 404] on button "Save" at bounding box center [687, 400] width 65 height 43
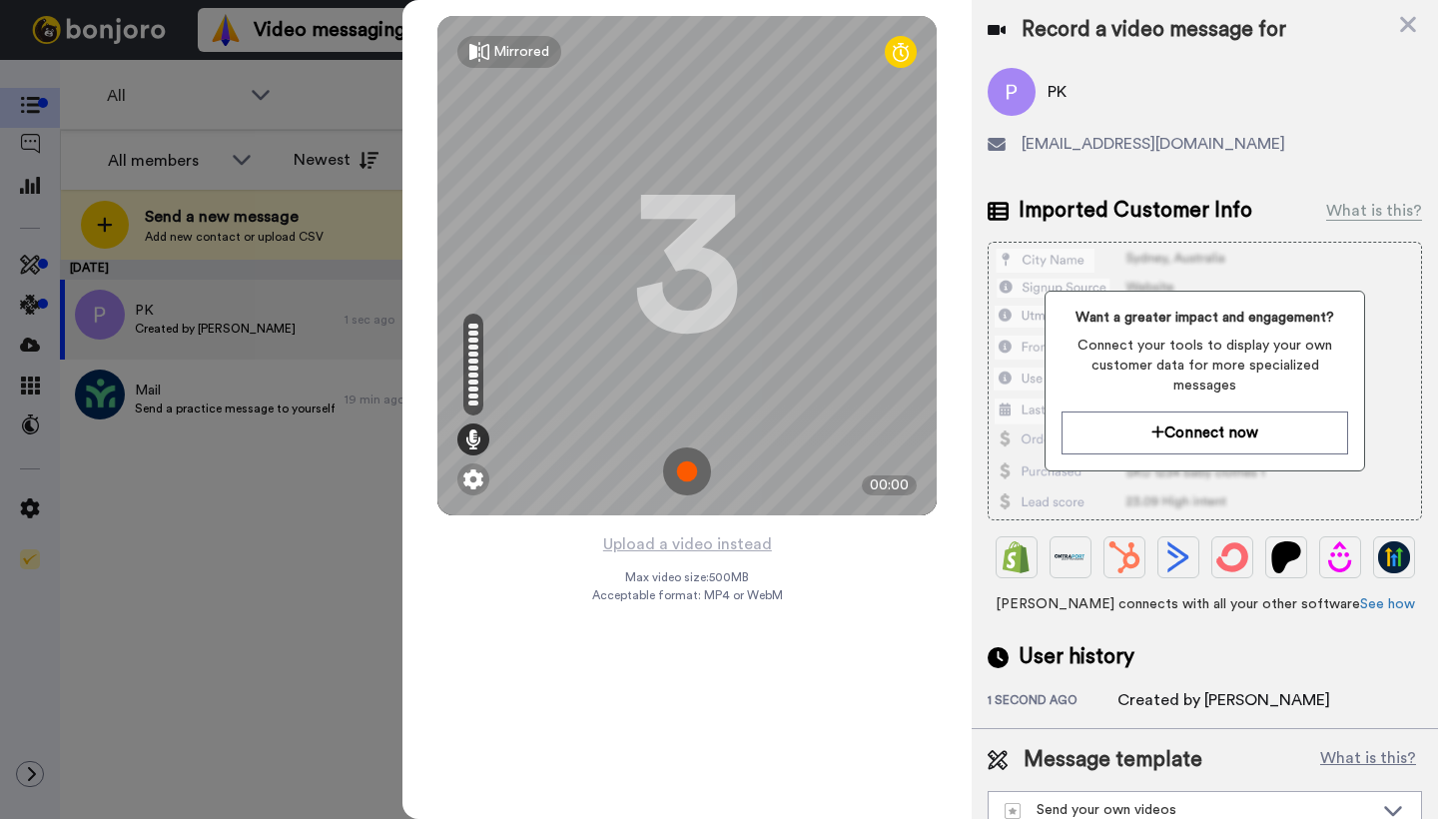
click at [656, 288] on div "3" at bounding box center [687, 266] width 110 height 150
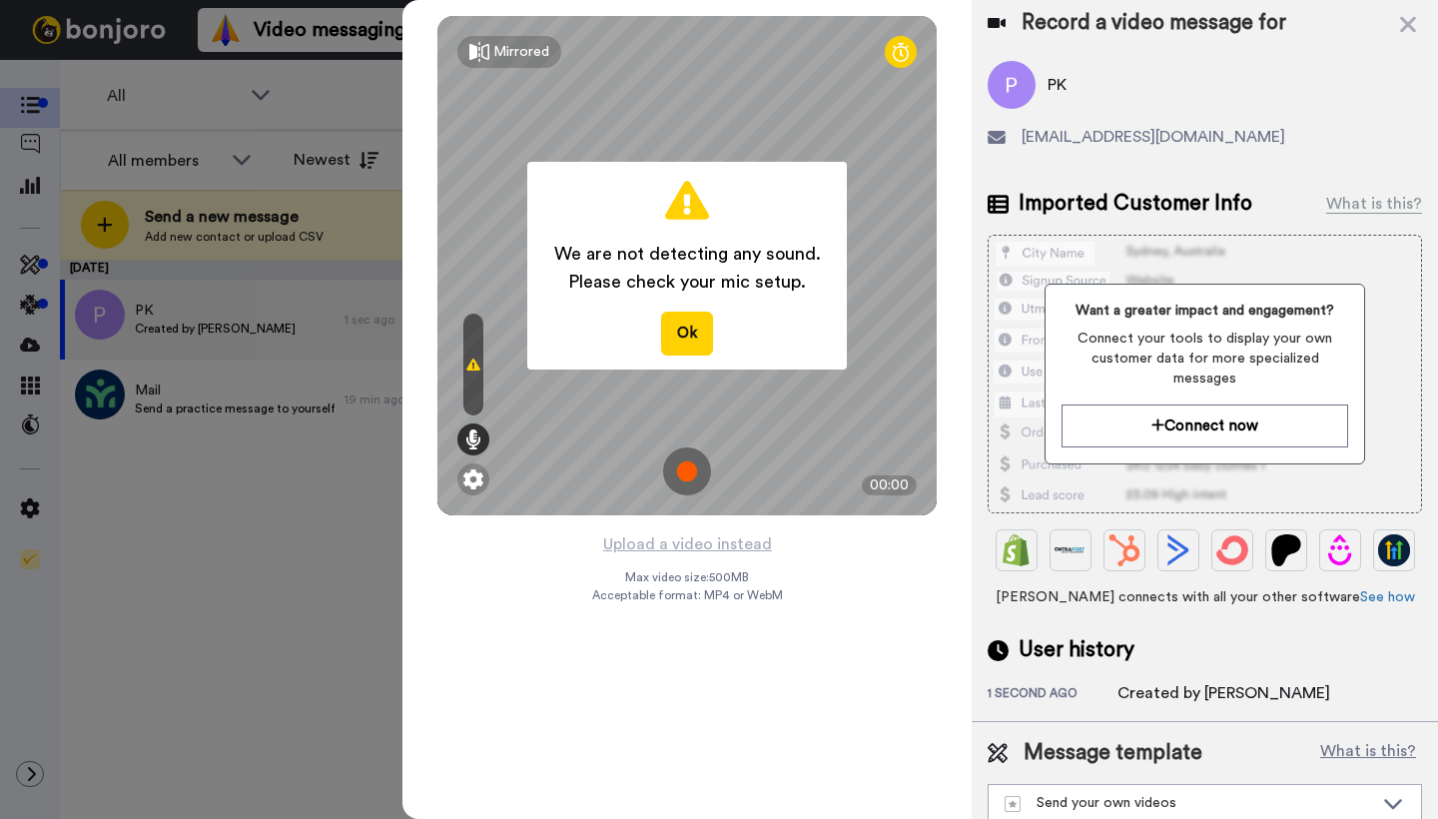
scroll to position [6, 0]
click at [683, 336] on button "Ok" at bounding box center [687, 333] width 52 height 43
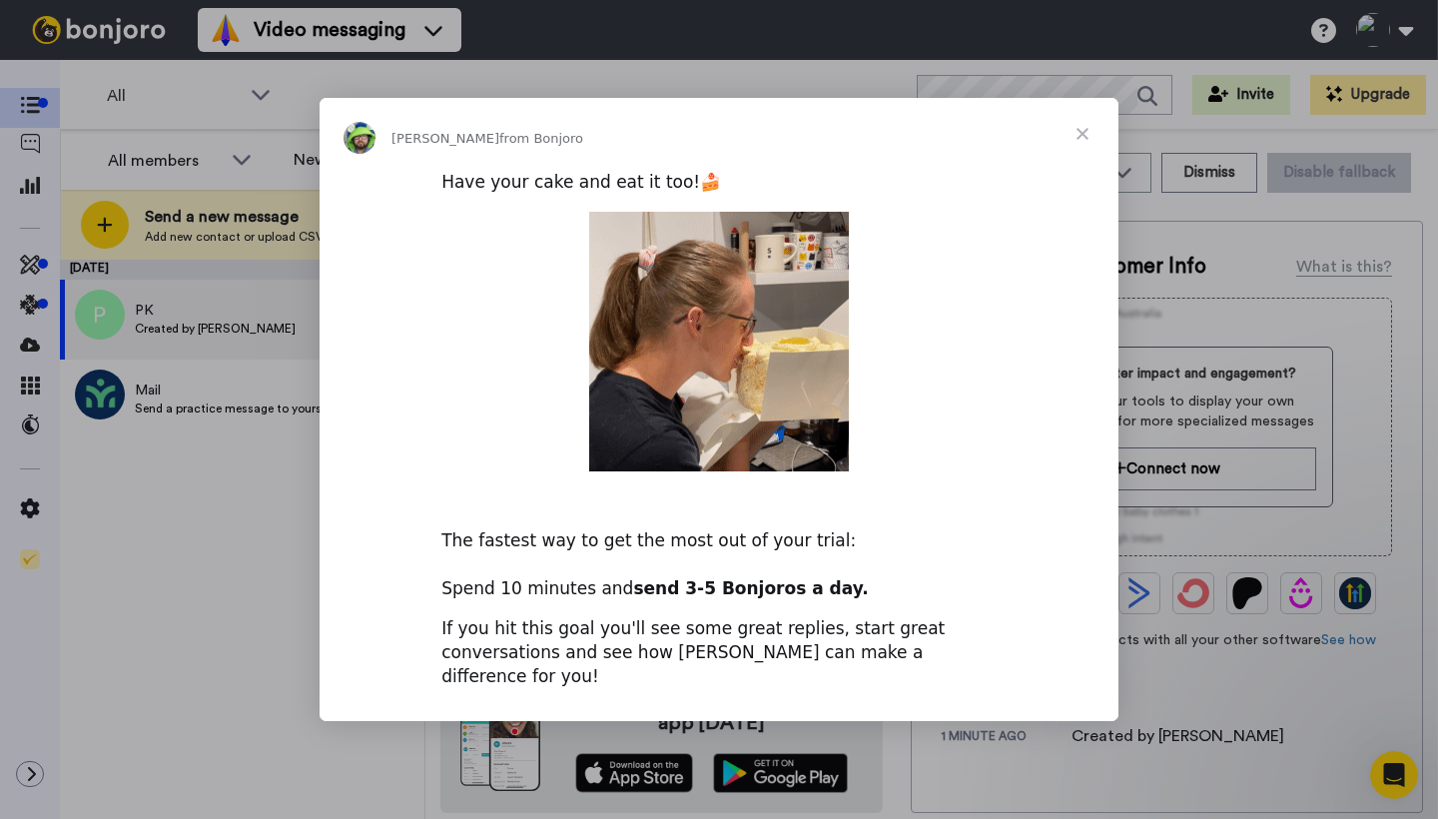
click at [1080, 148] on span "Close" at bounding box center [1082, 134] width 72 height 72
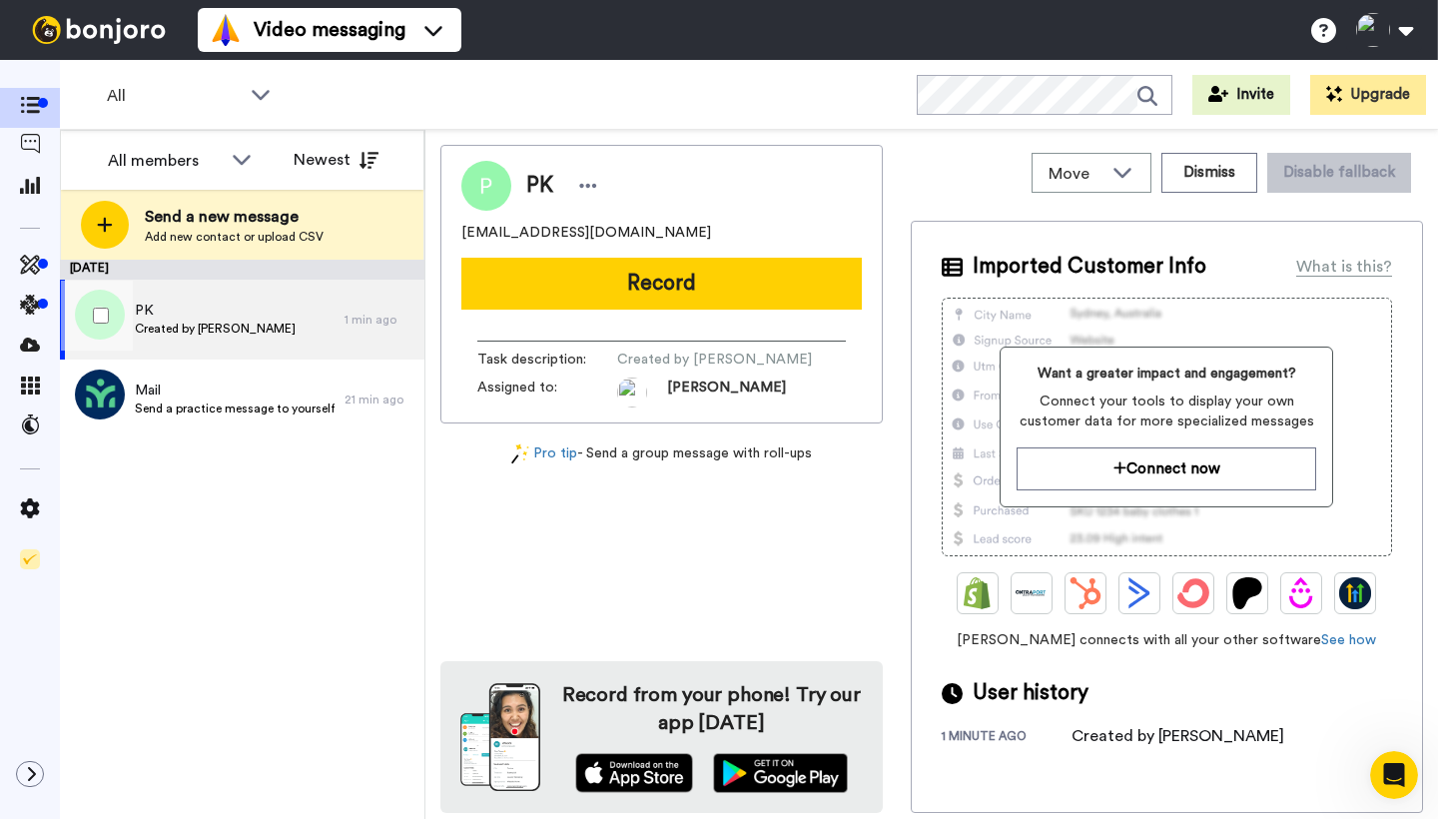
click at [210, 315] on span "PK" at bounding box center [215, 311] width 161 height 20
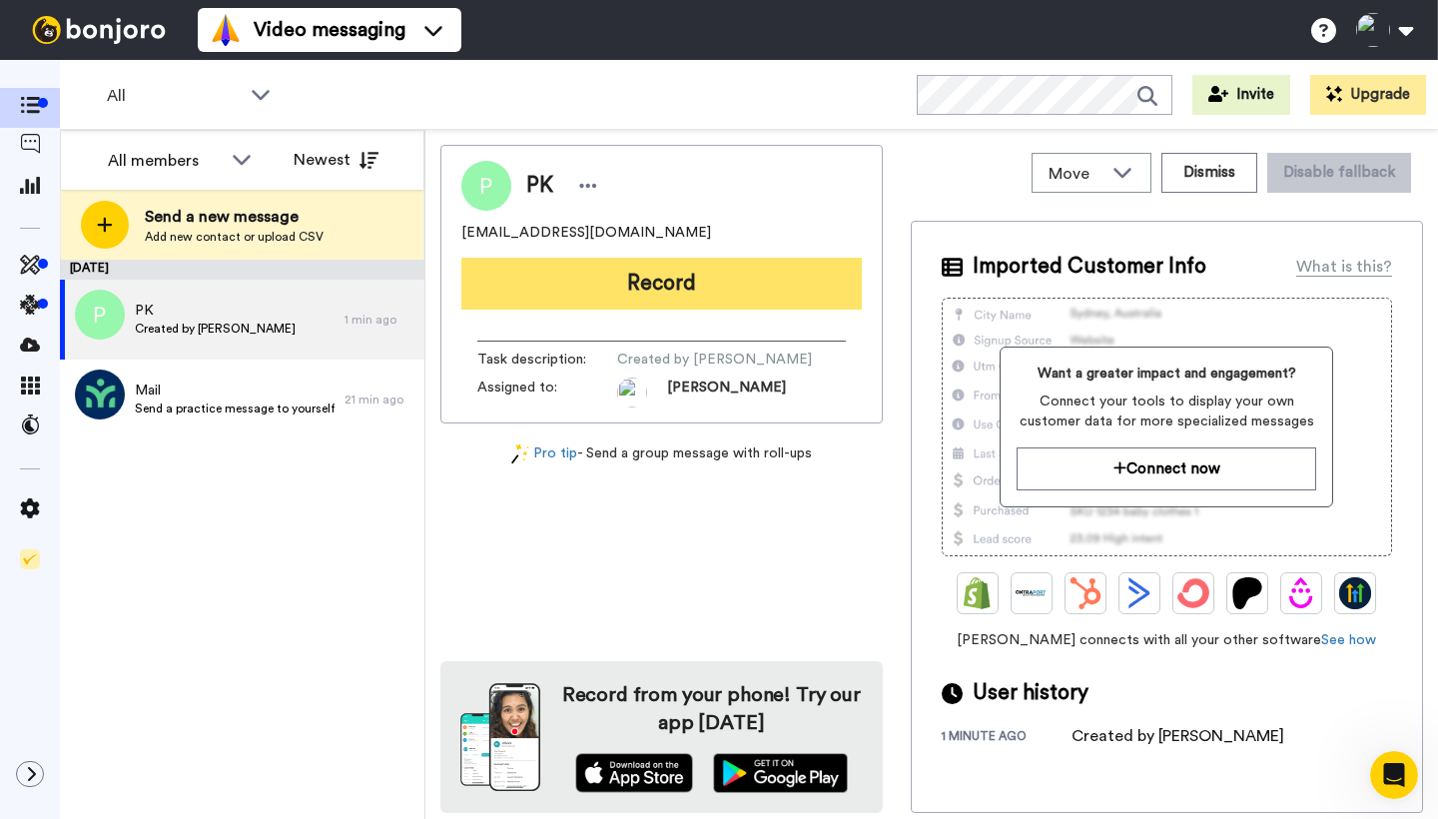
click at [666, 278] on button "Record" at bounding box center [661, 284] width 400 height 52
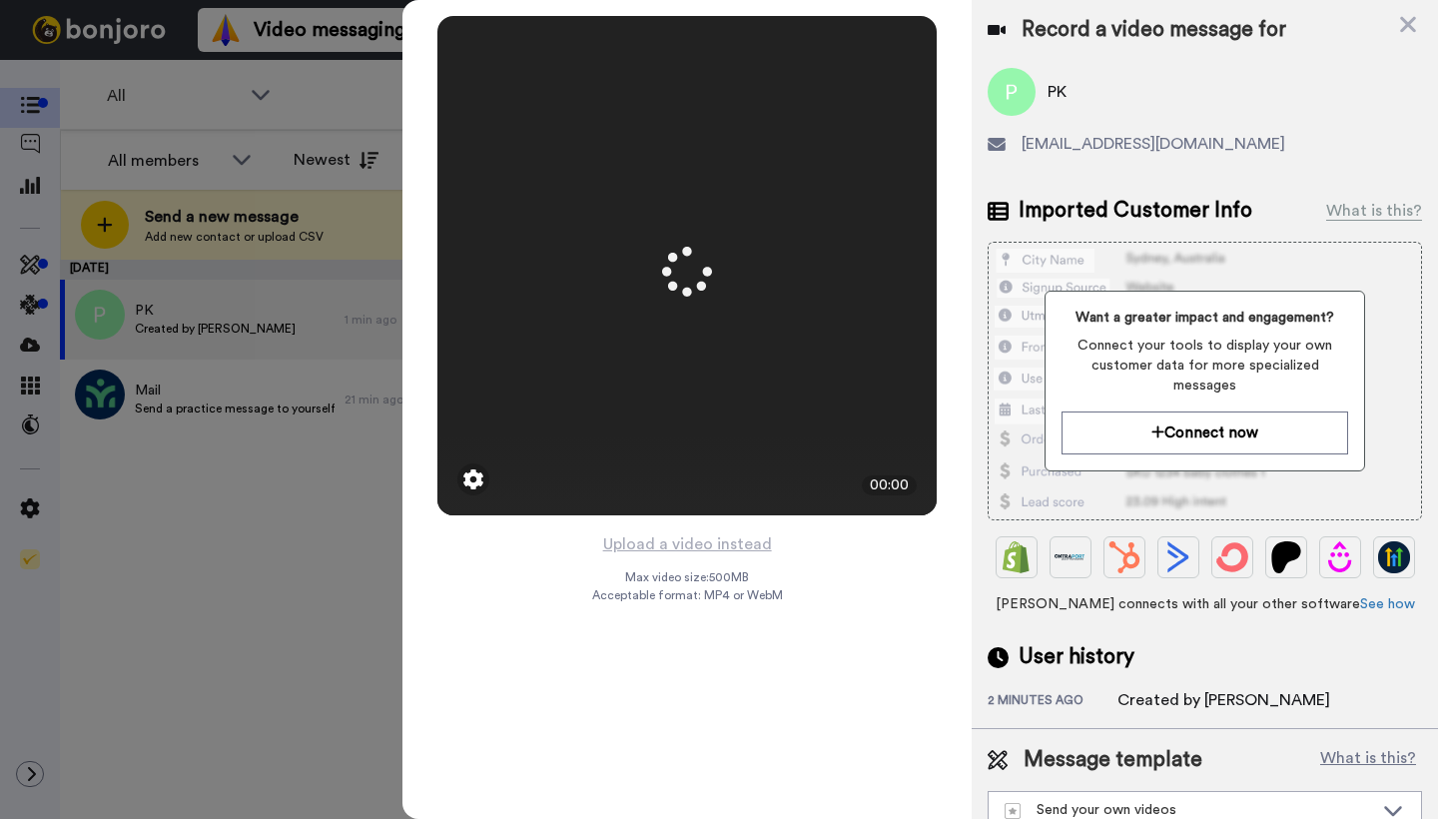
click at [1395, 800] on icon at bounding box center [1393, 810] width 24 height 20
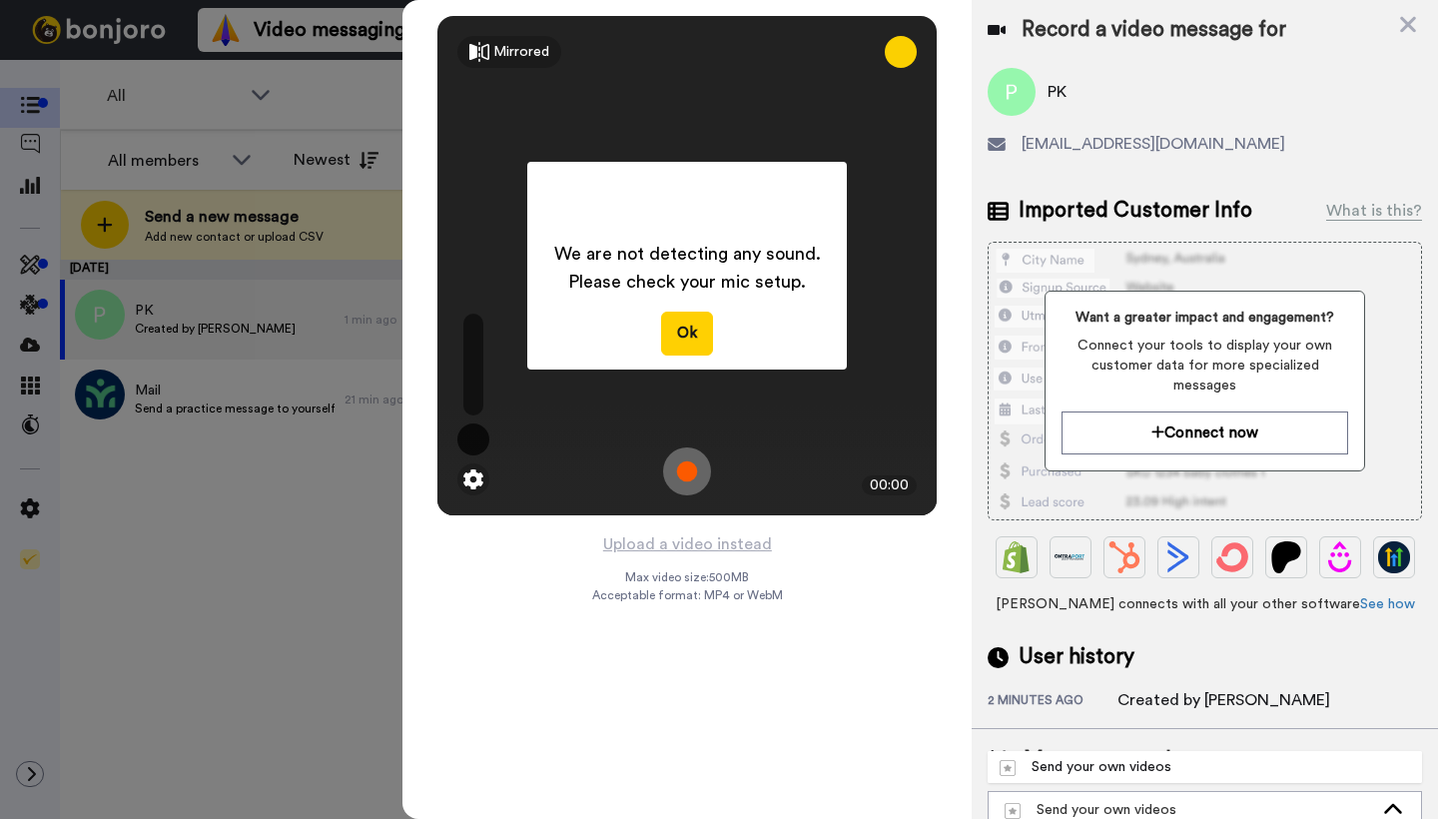
scroll to position [6, 0]
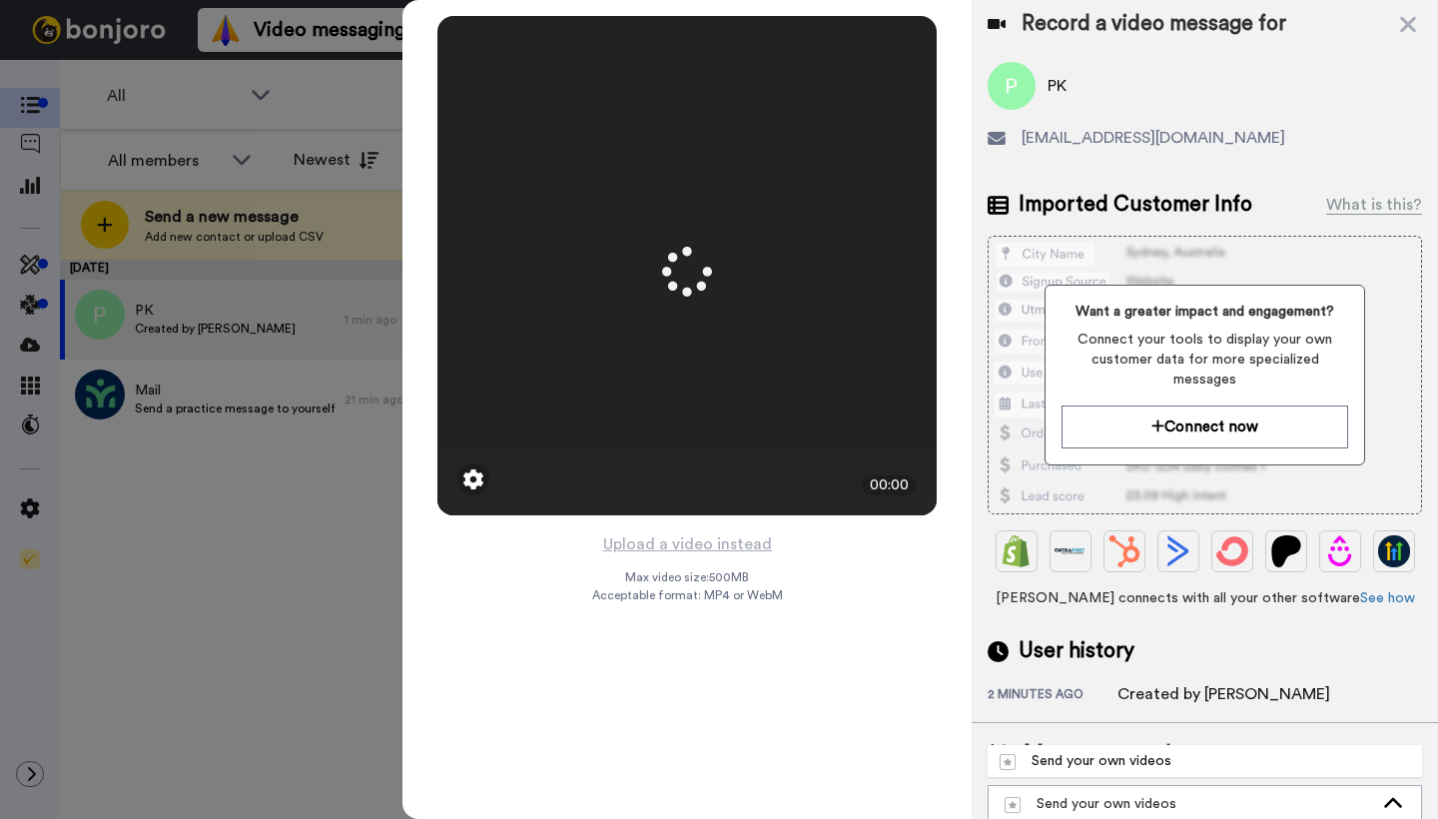
click at [682, 279] on icon at bounding box center [687, 272] width 50 height 50
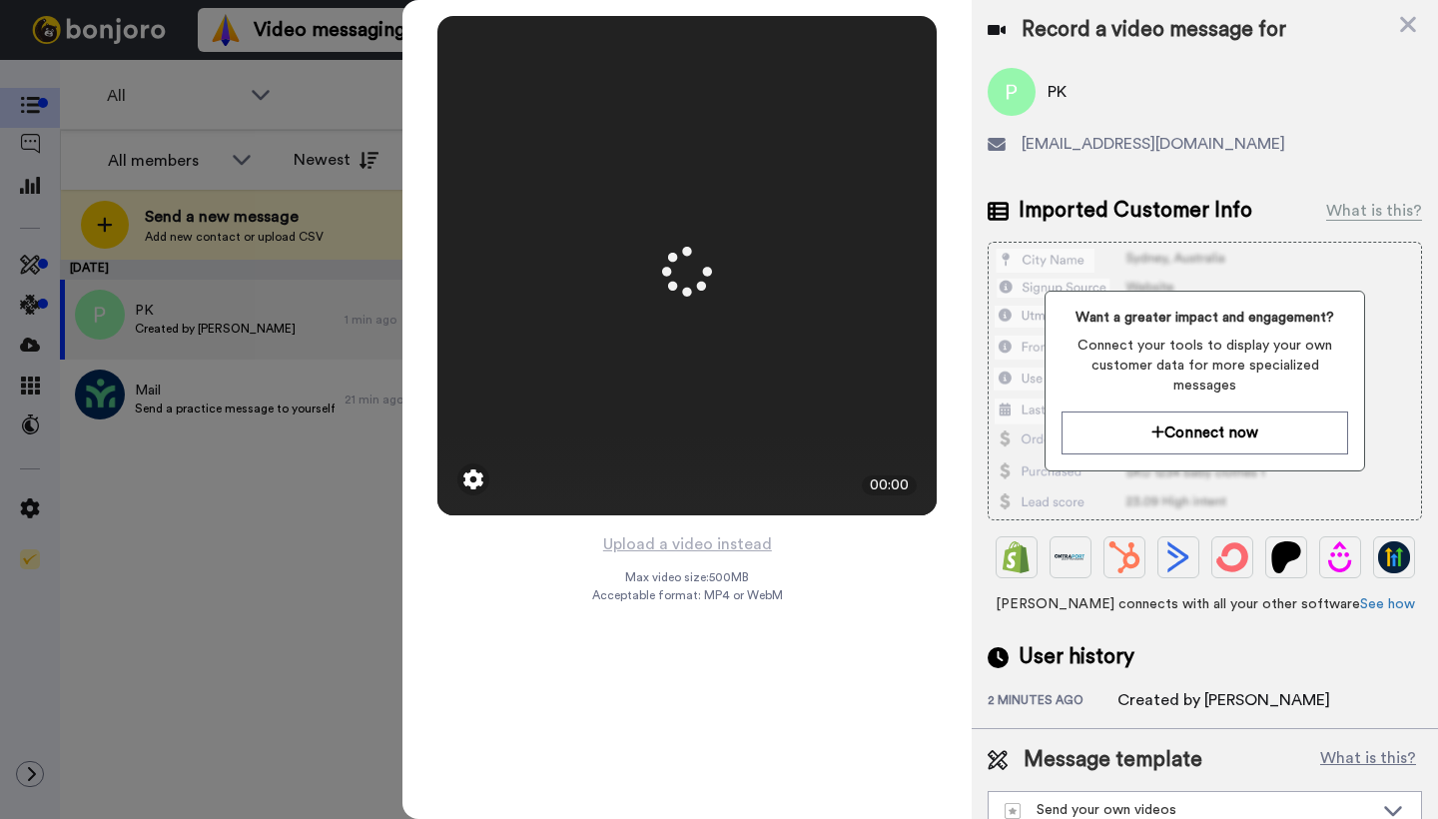
scroll to position [0, 0]
click at [1408, 21] on icon at bounding box center [1408, 24] width 20 height 25
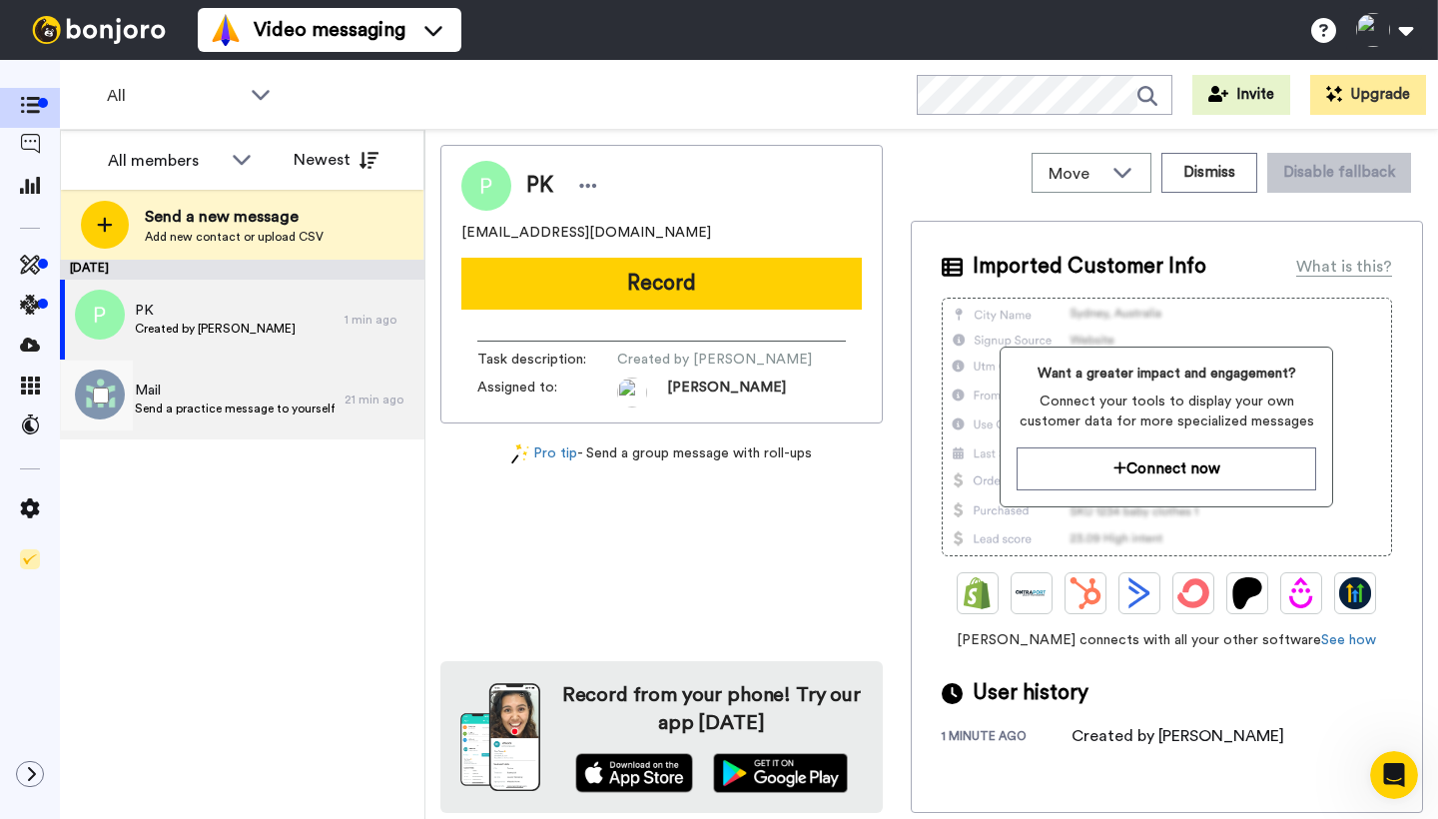
click at [207, 389] on span "Mail" at bounding box center [235, 390] width 200 height 20
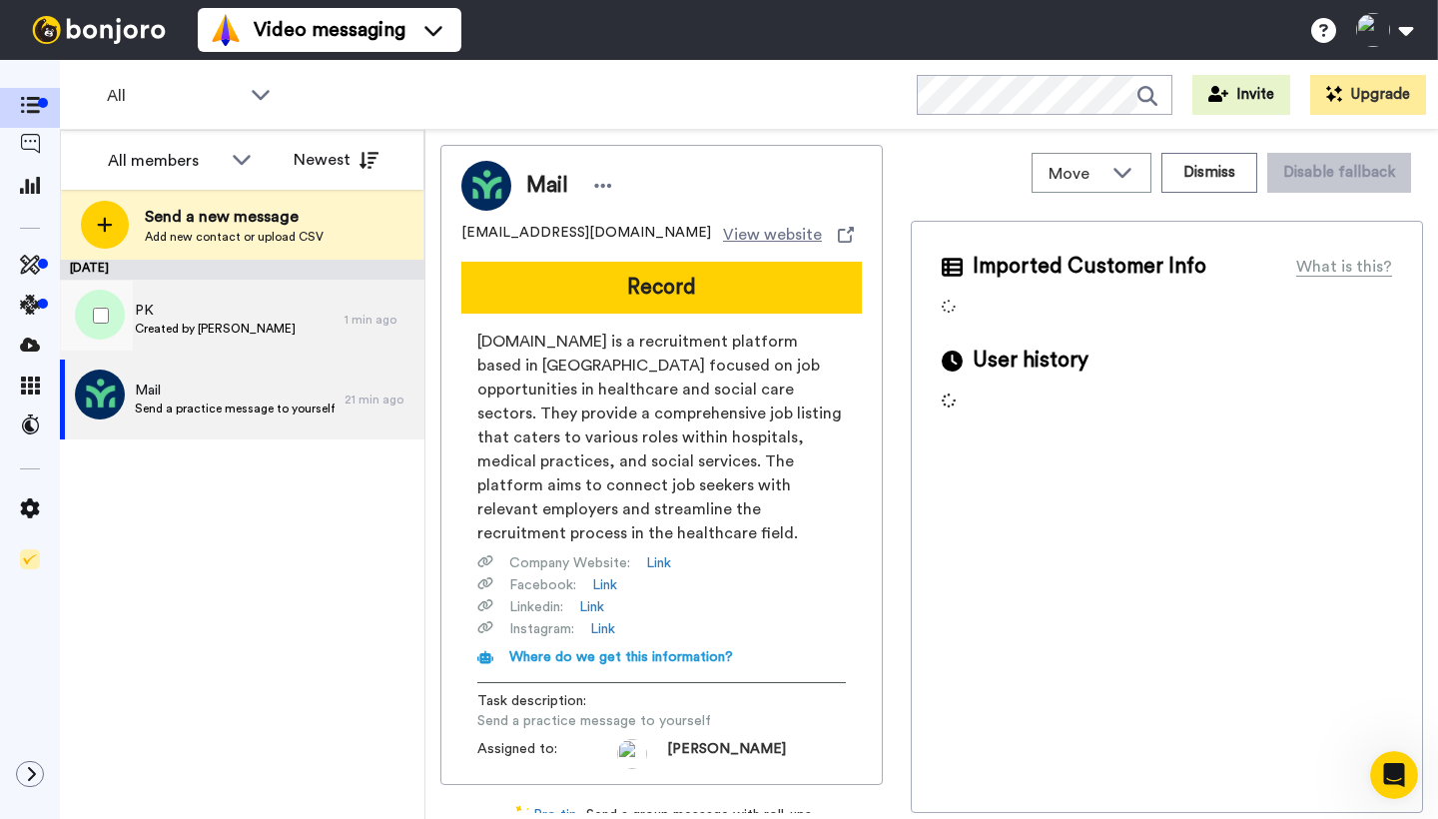
click at [200, 316] on span "PK" at bounding box center [215, 311] width 161 height 20
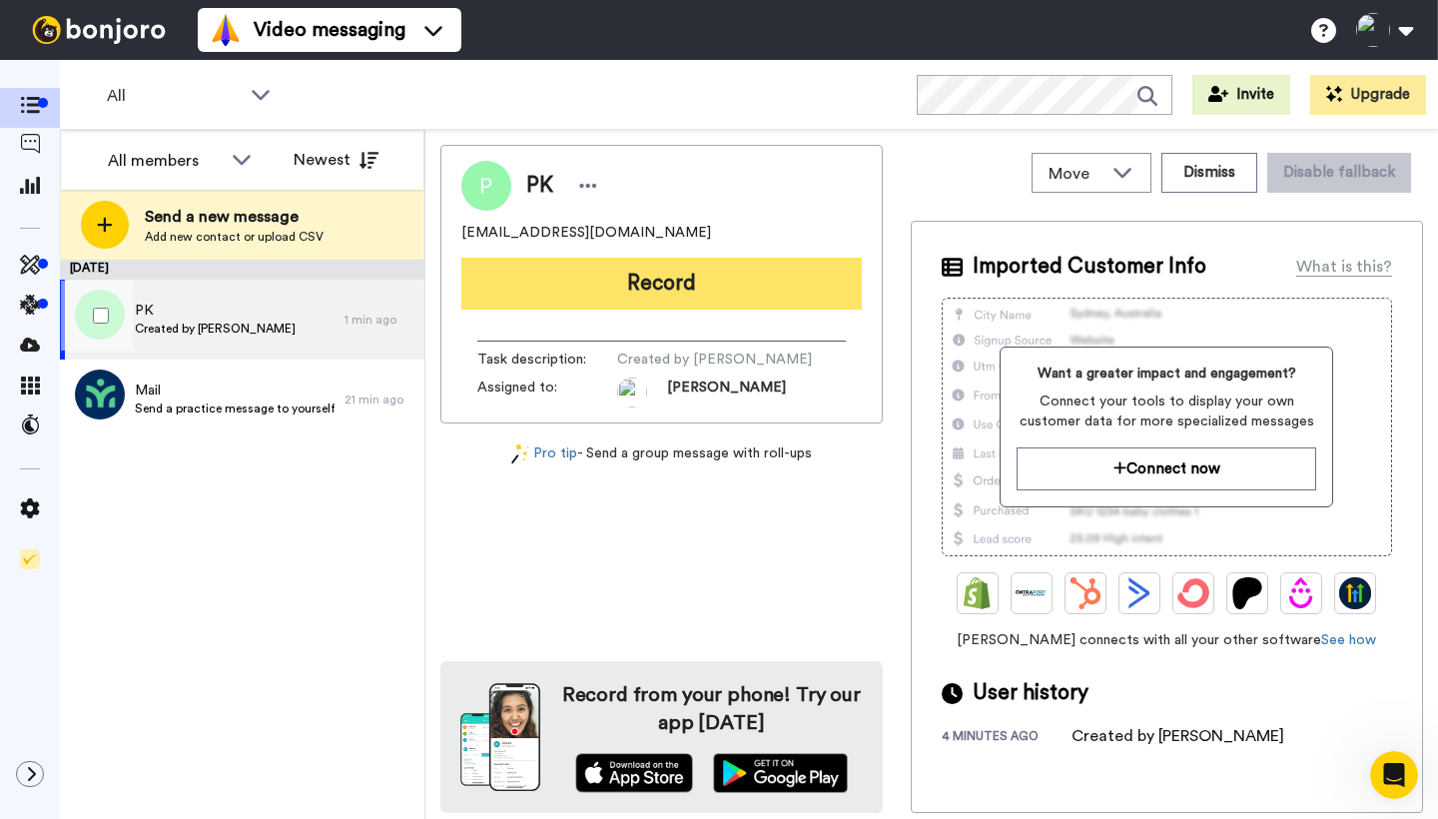
click at [669, 272] on button "Record" at bounding box center [661, 284] width 400 height 52
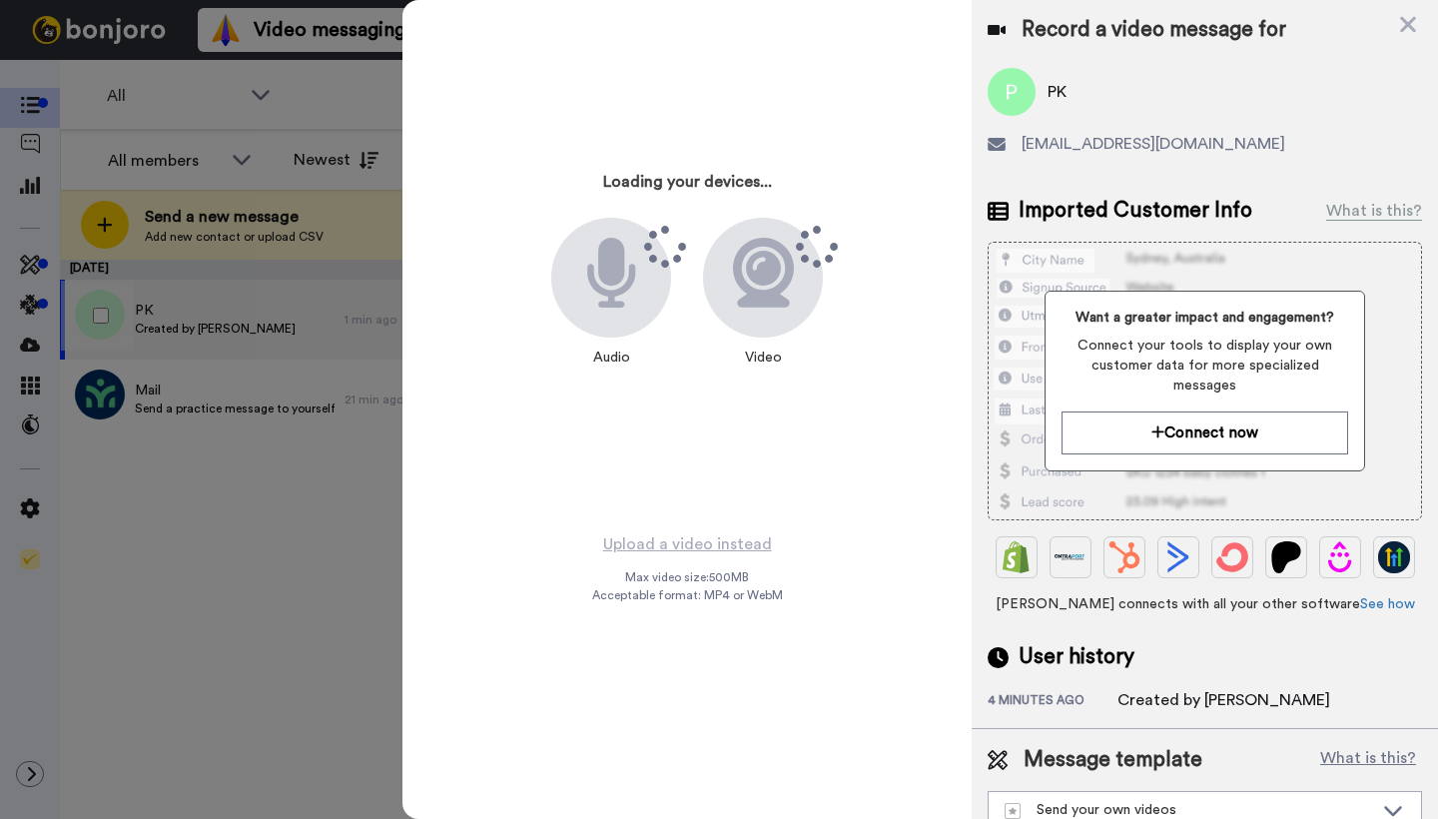
click at [401, 30] on div at bounding box center [719, 409] width 1438 height 819
click at [438, 29] on div "Loading your devices... Audio Video Upload a video instead Max video size: 500 …" at bounding box center [919, 409] width 1035 height 819
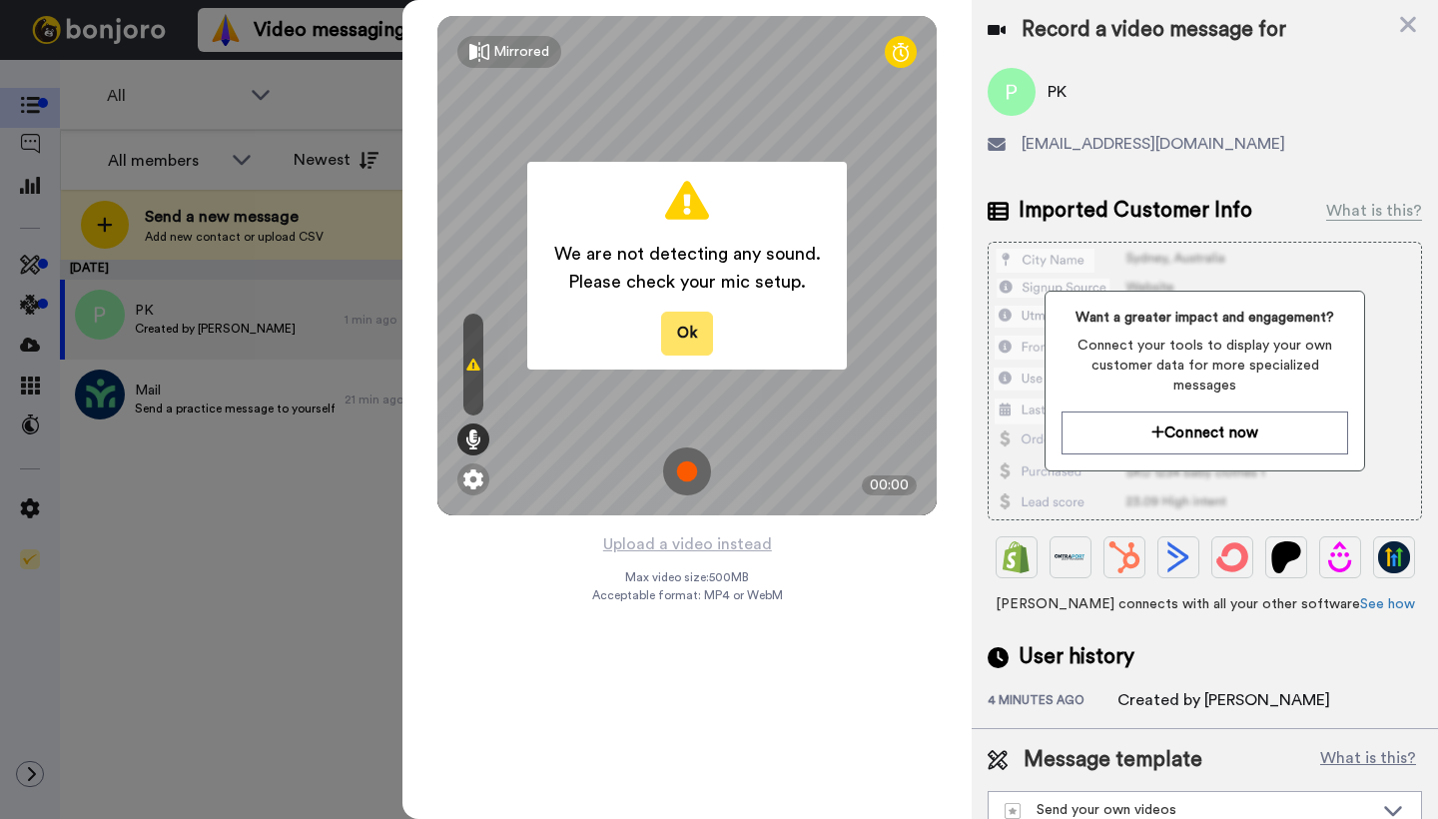
click at [690, 333] on button "Ok" at bounding box center [687, 333] width 52 height 43
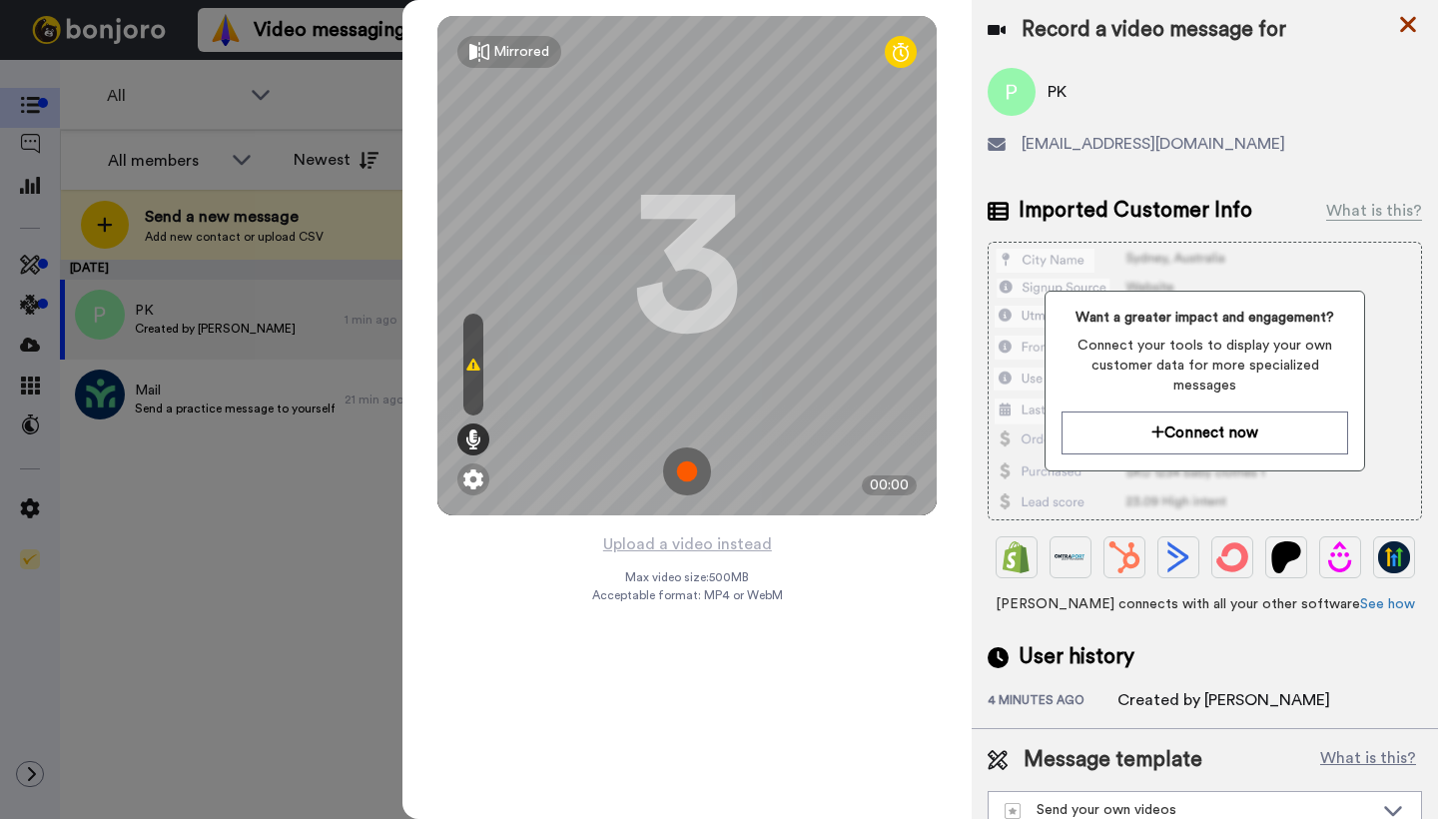
click at [1408, 24] on icon at bounding box center [1408, 25] width 16 height 16
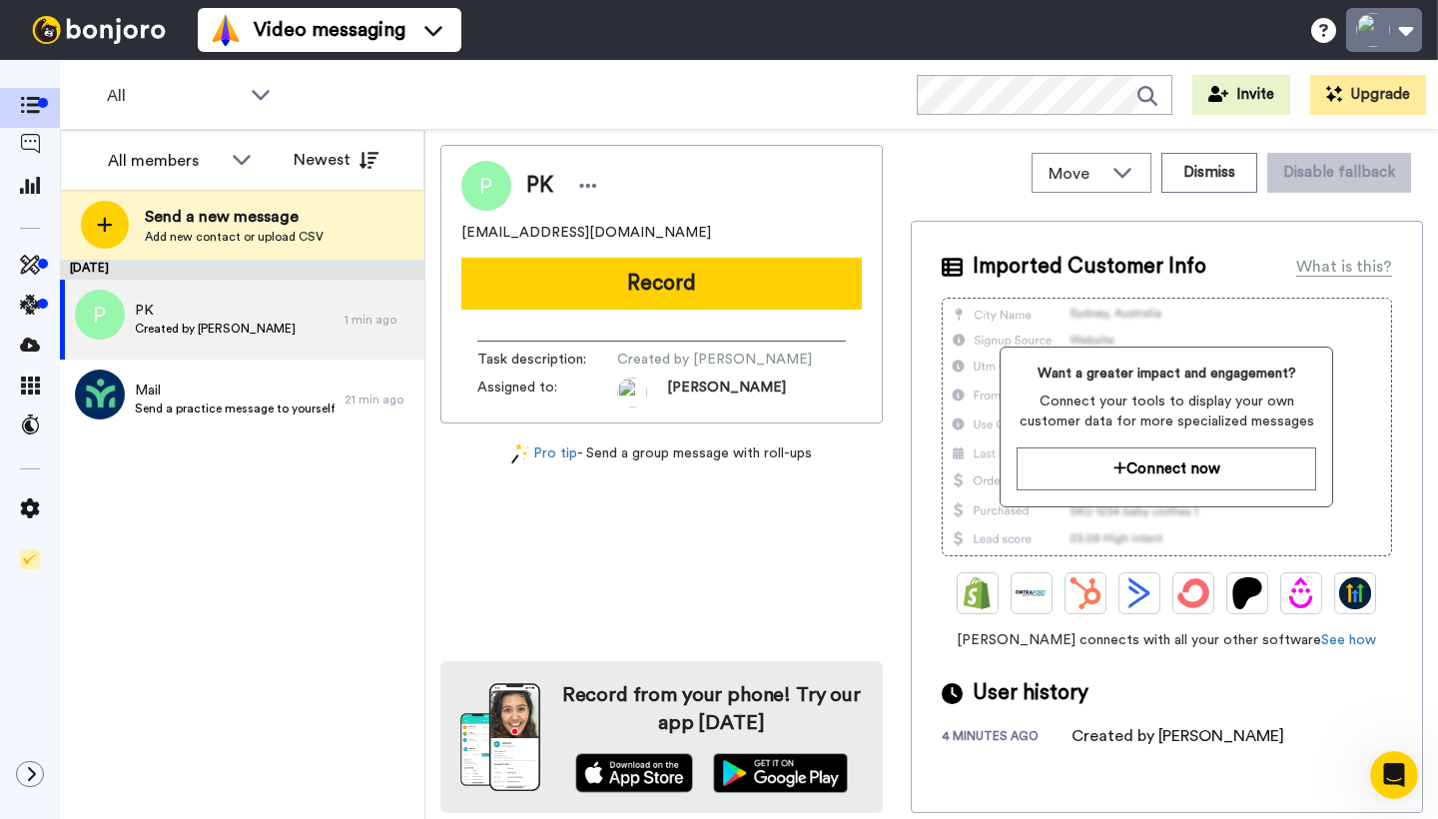
click at [1409, 37] on button at bounding box center [1384, 30] width 76 height 44
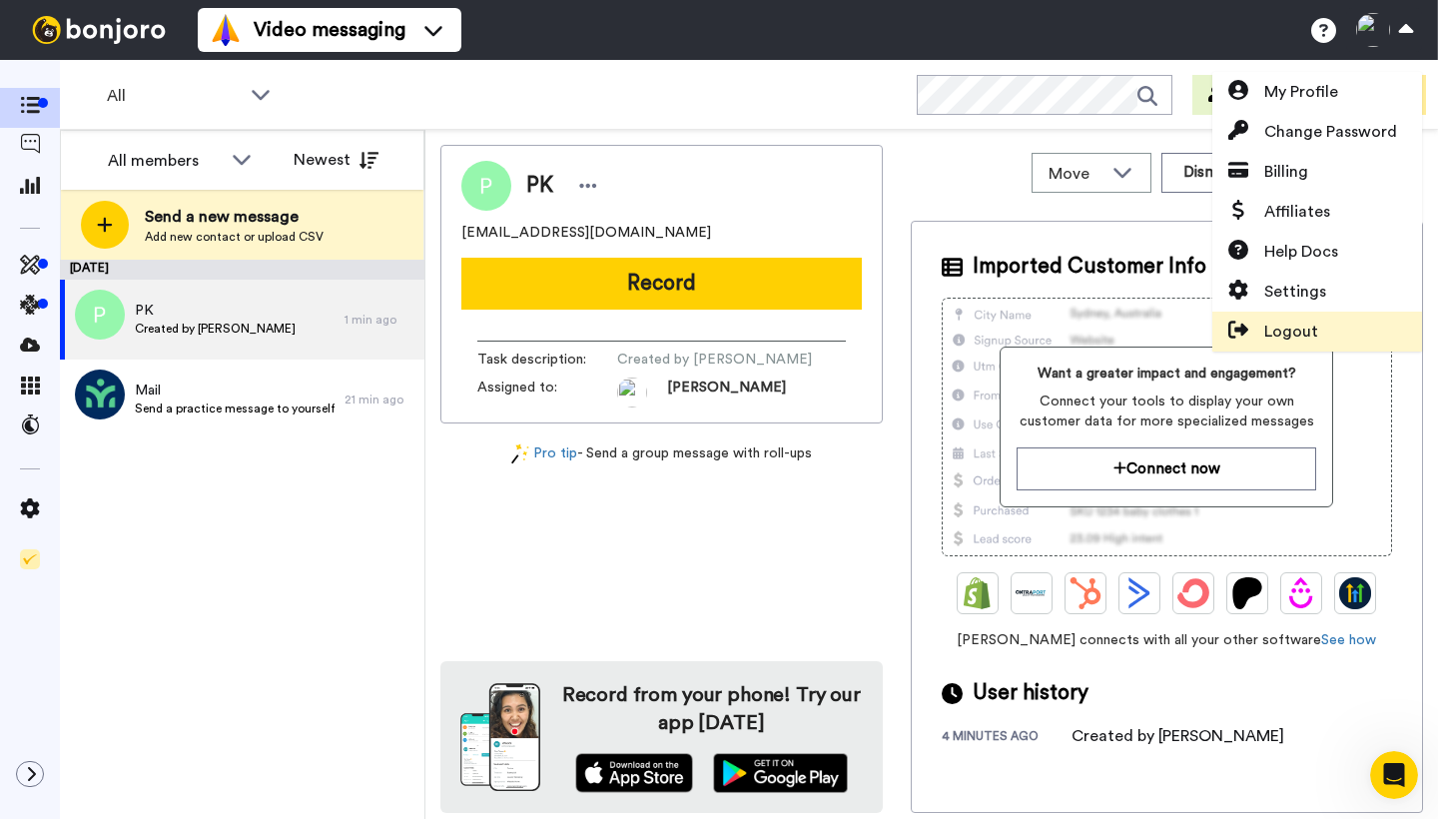
click at [1279, 328] on span "Logout" at bounding box center [1291, 331] width 54 height 24
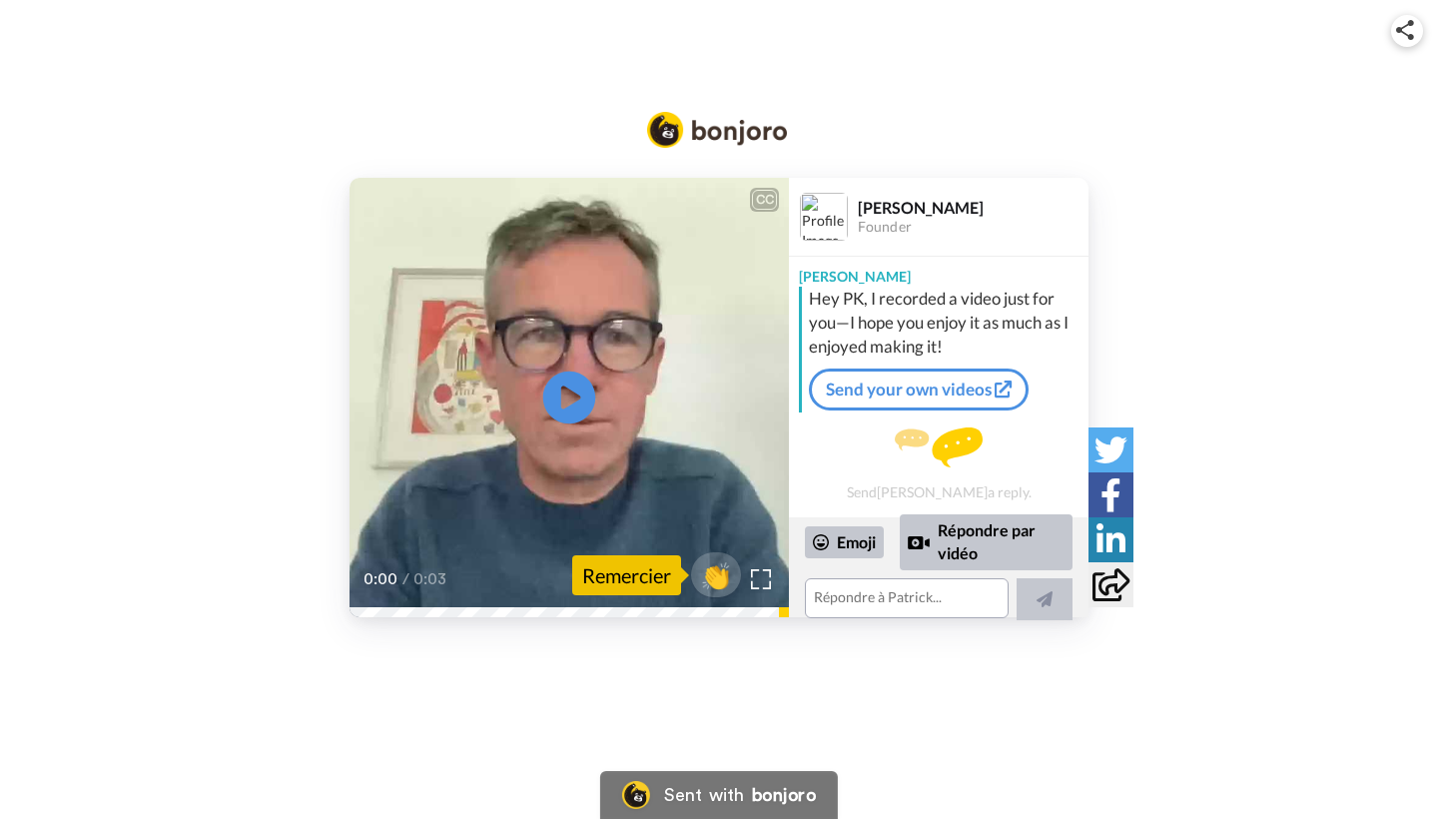
click at [556, 400] on icon at bounding box center [569, 397] width 53 height 53
